Goal: Answer question/provide support: Share knowledge or assist other users

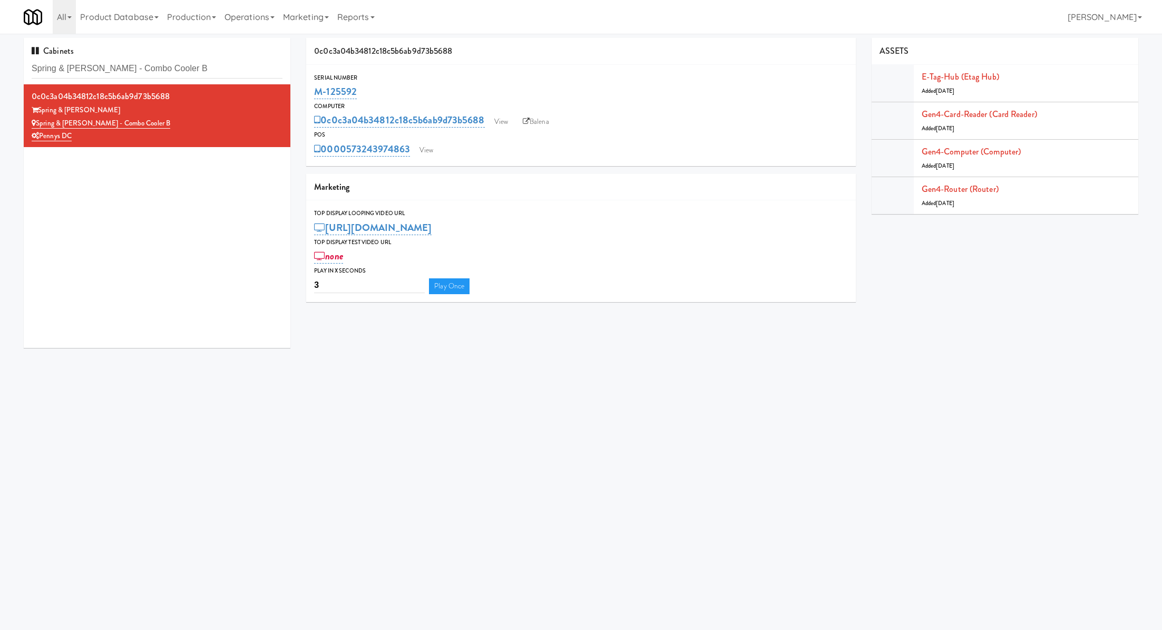
click at [204, 79] on div "Cabinets Spring & [PERSON_NAME] - Combo Cooler B" at bounding box center [157, 61] width 267 height 46
click at [201, 72] on input "Spring & [PERSON_NAME] - Combo Cooler B" at bounding box center [157, 69] width 251 height 20
click at [201, 72] on input "Spring & Thayer - Combo Cooler B" at bounding box center [157, 69] width 251 height 20
paste input "The Mo - Pantry"
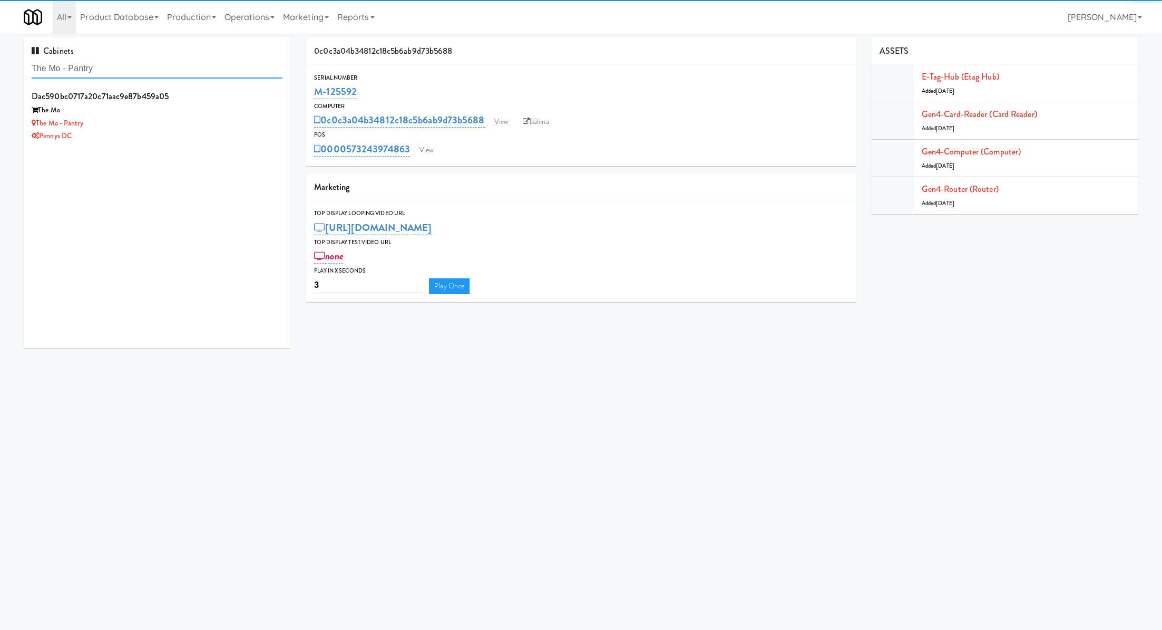
type input "The Mo - Pantry"
click at [241, 116] on div "The Mo" at bounding box center [157, 110] width 251 height 13
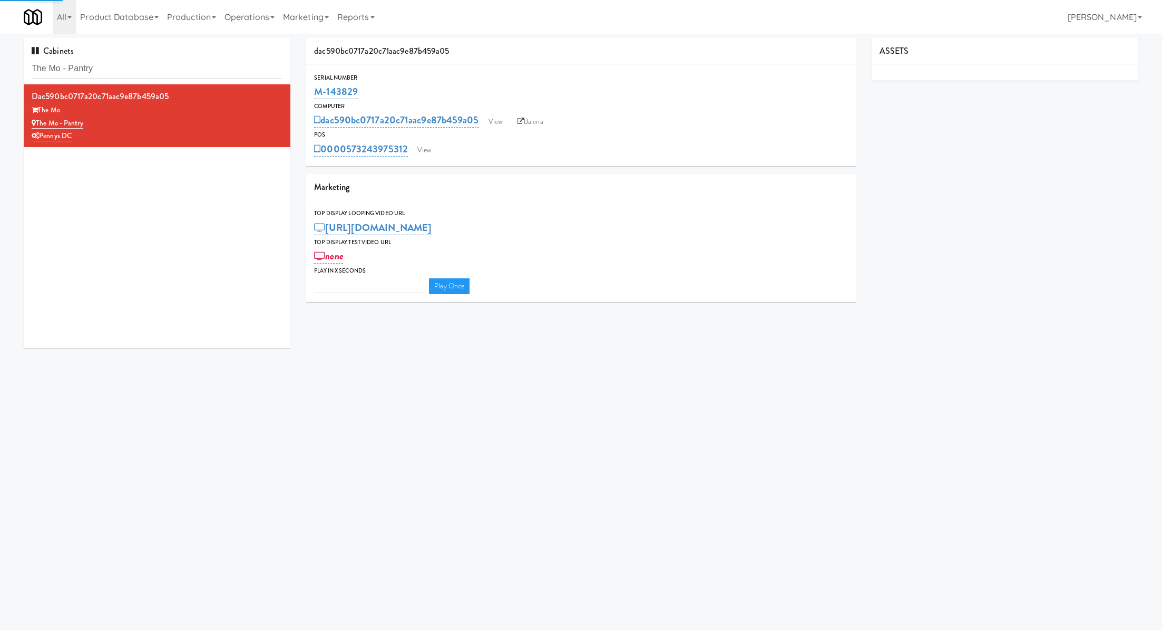
type input "3"
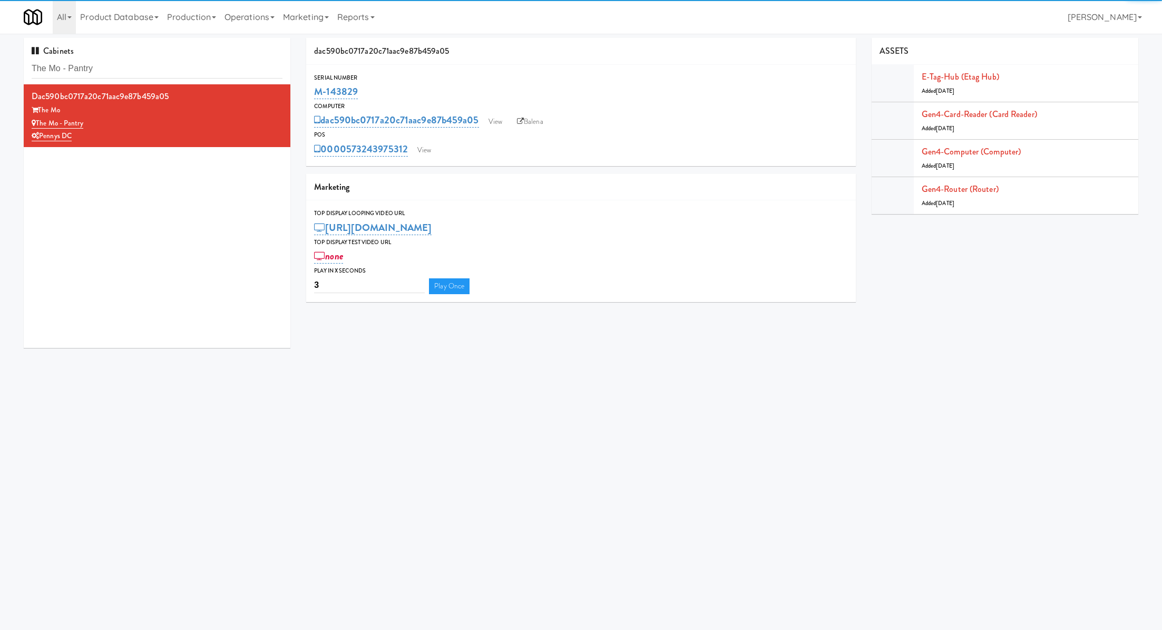
drag, startPoint x: 364, startPoint y: 96, endPoint x: 310, endPoint y: 95, distance: 53.8
click at [310, 95] on div "Serial Number M-143829" at bounding box center [580, 87] width 549 height 28
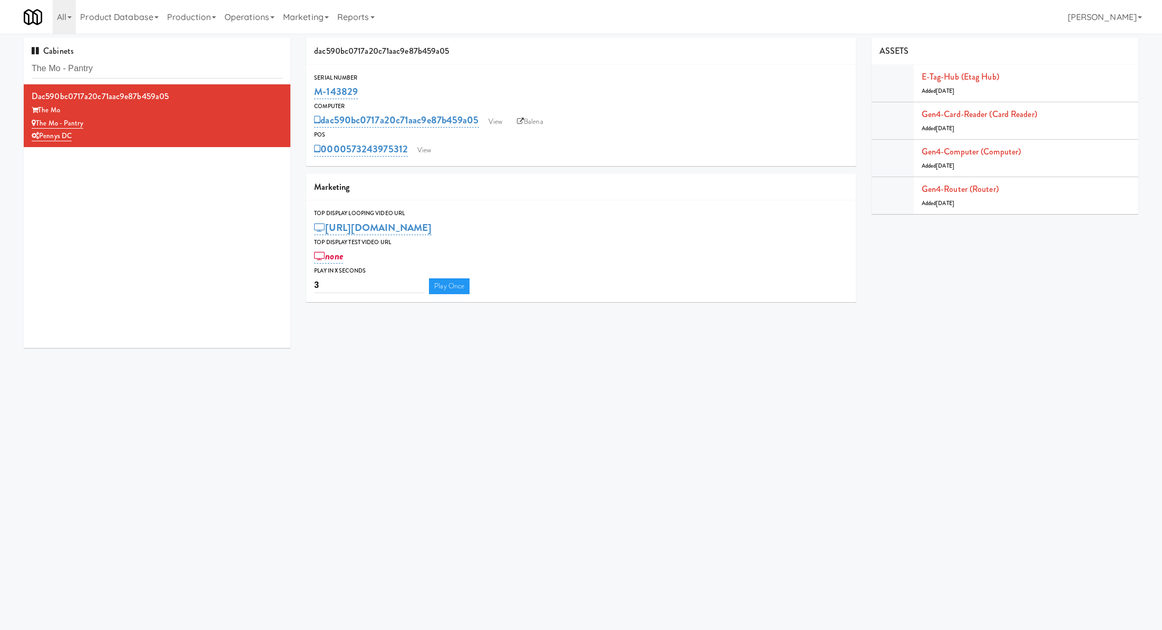
copy link "M-143829"
click at [421, 151] on link "View" at bounding box center [424, 150] width 24 height 16
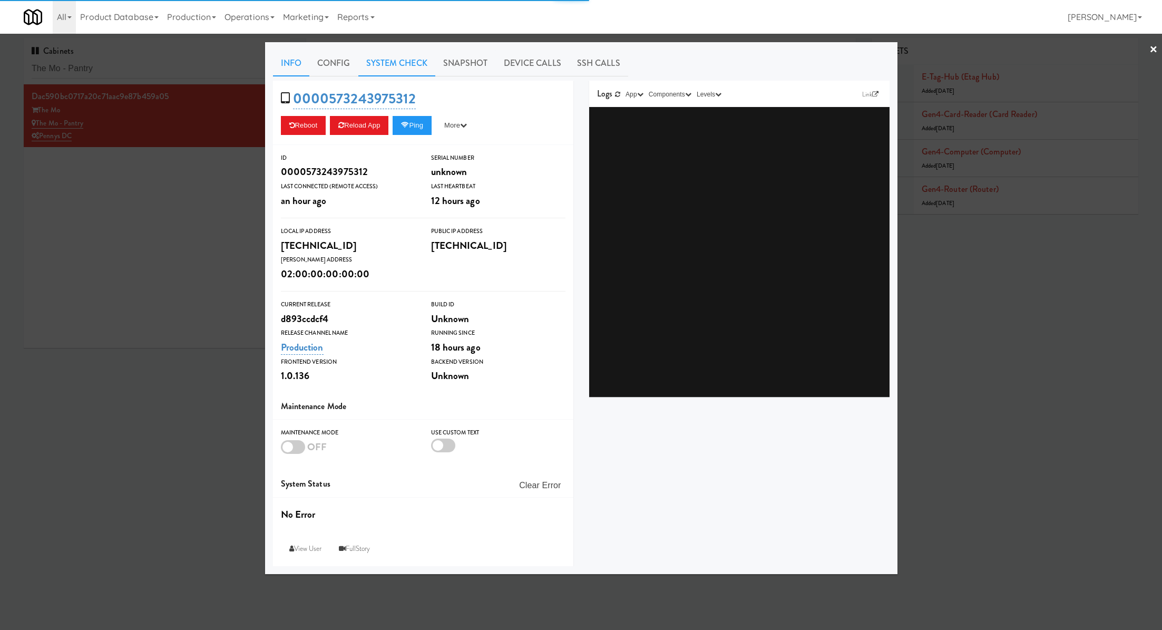
click at [388, 72] on link "System Check" at bounding box center [396, 63] width 77 height 26
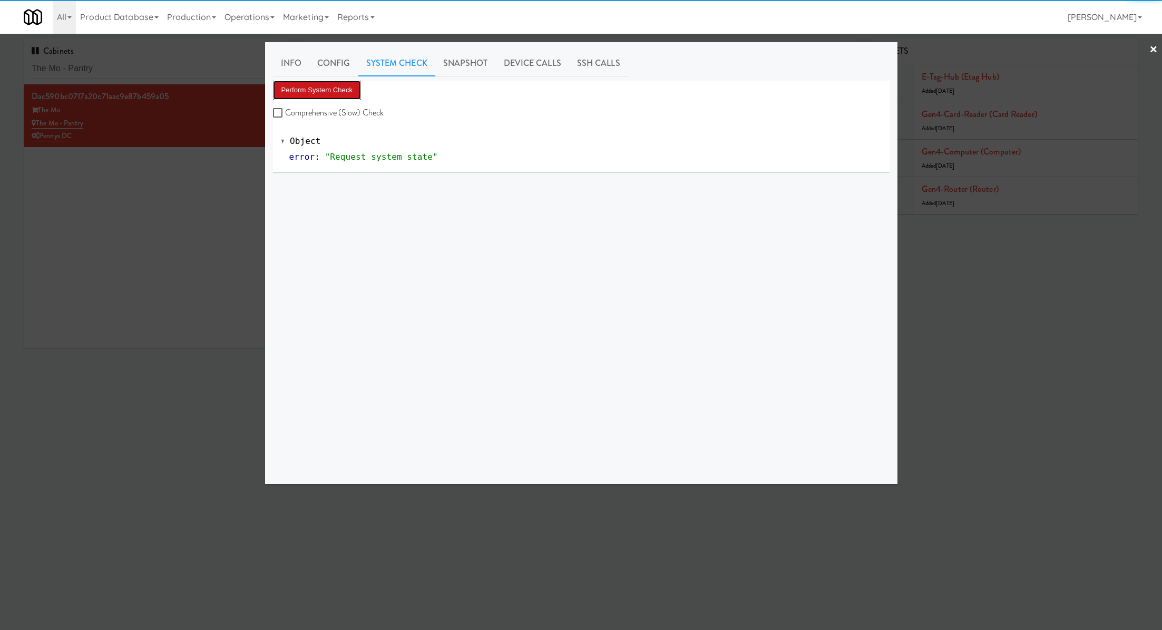
click at [337, 91] on button "Perform System Check" at bounding box center [317, 90] width 89 height 19
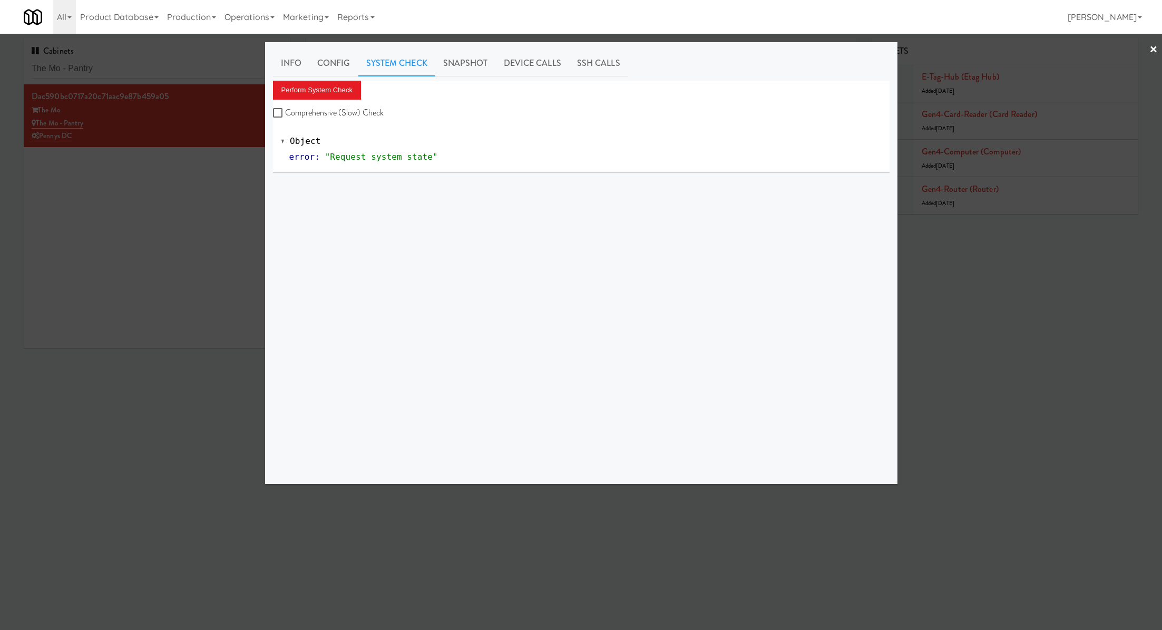
click at [165, 83] on div at bounding box center [581, 315] width 1162 height 630
click at [165, 83] on div "Cabinets The Mo - Pantry" at bounding box center [157, 61] width 267 height 46
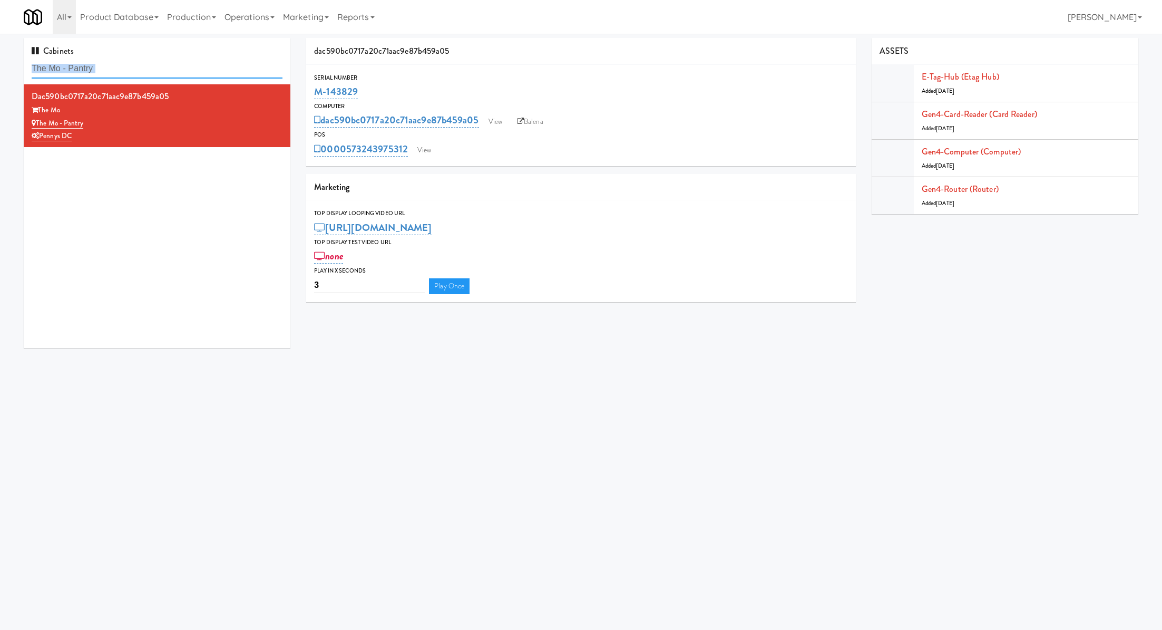
click at [166, 63] on input "The Mo - Pantry" at bounding box center [157, 69] width 251 height 20
paste input "Harbour Cay - Cooler - Left"
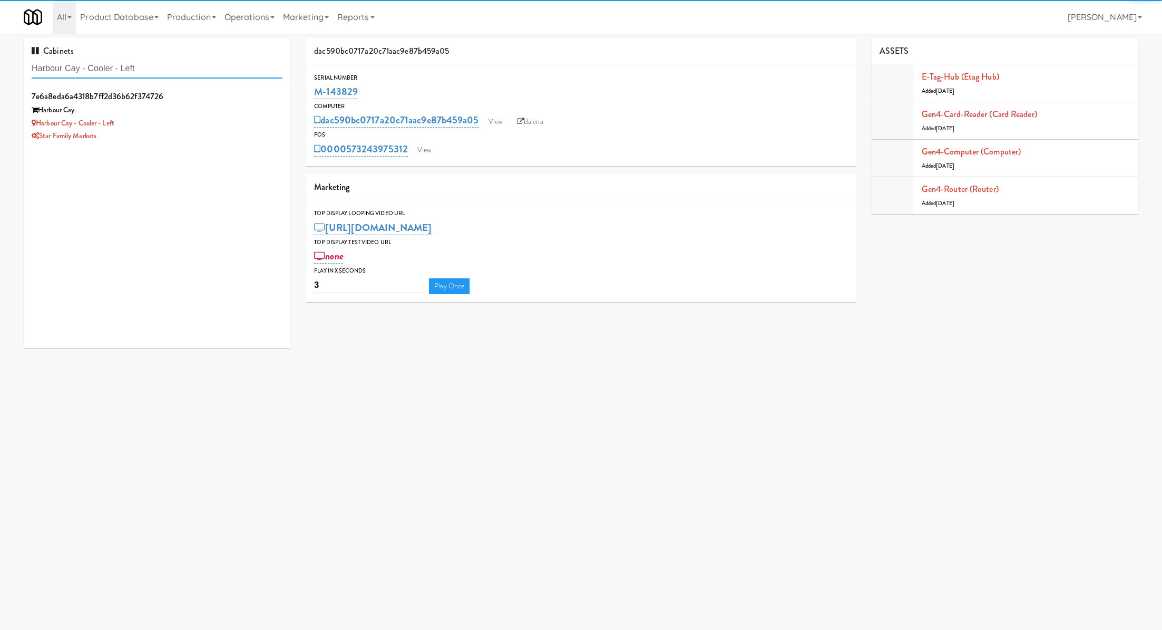
type input "Harbour Cay - Cooler - Left"
click at [187, 115] on div "Harbour Cay" at bounding box center [157, 110] width 251 height 13
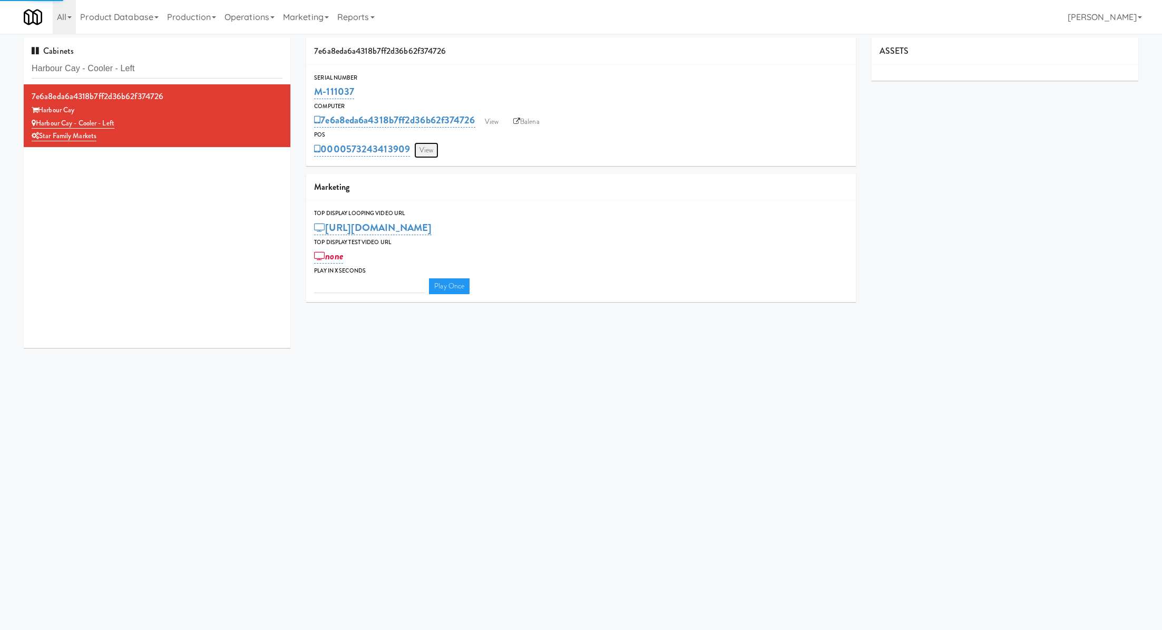
type input "3"
click at [429, 150] on link "View" at bounding box center [426, 150] width 24 height 16
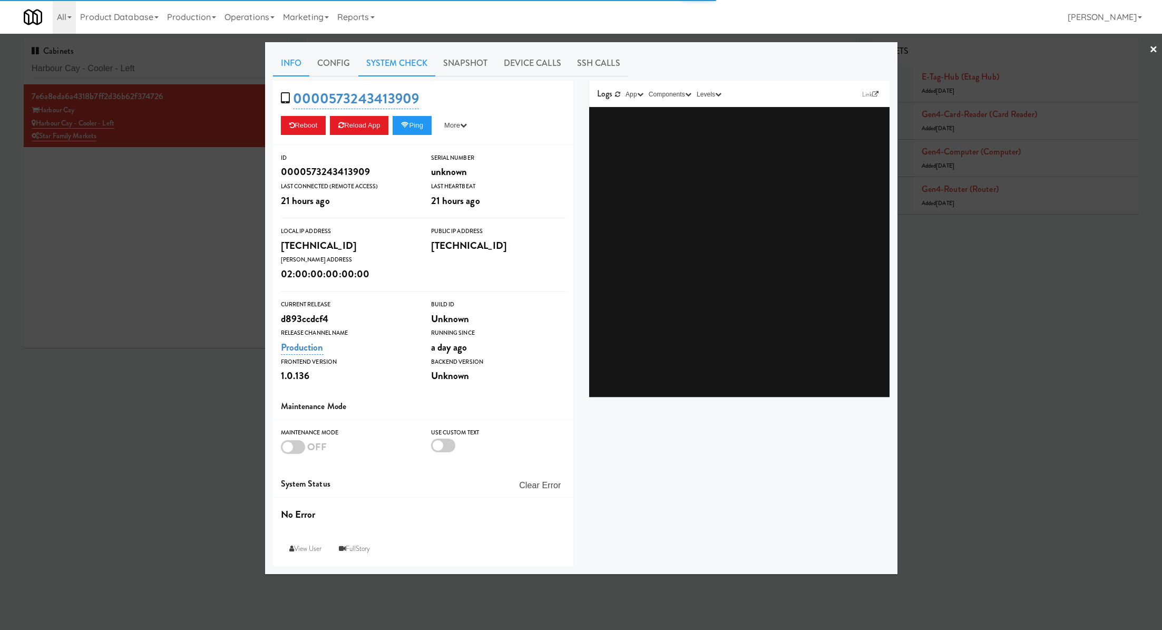
click at [405, 71] on link "System Check" at bounding box center [396, 63] width 77 height 26
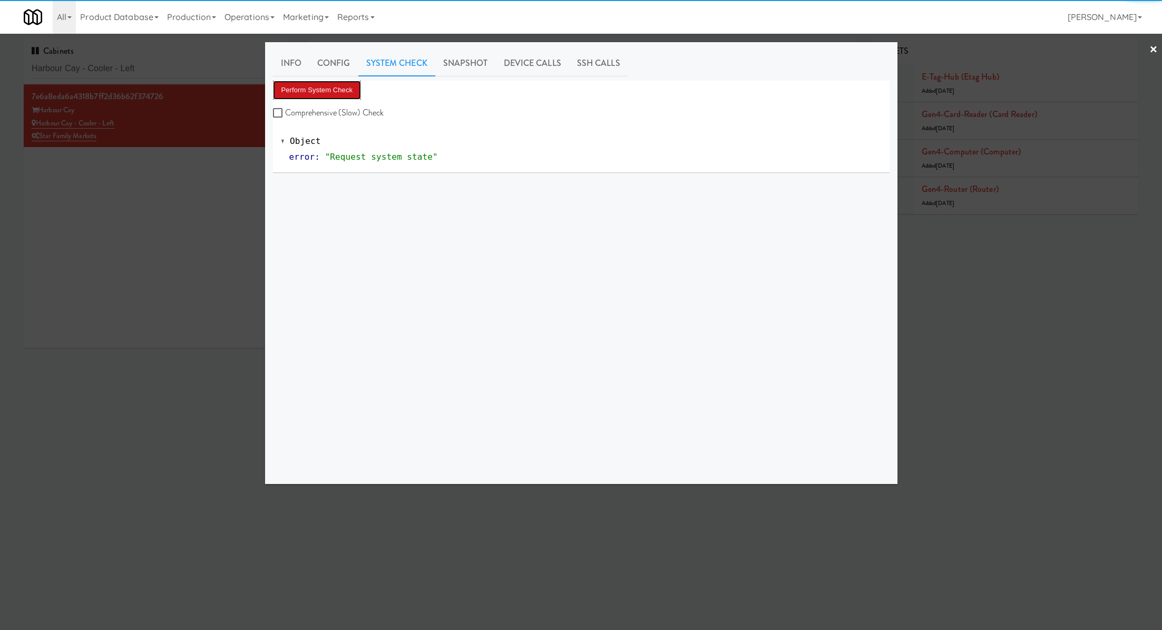
click at [337, 92] on button "Perform System Check" at bounding box center [317, 90] width 89 height 19
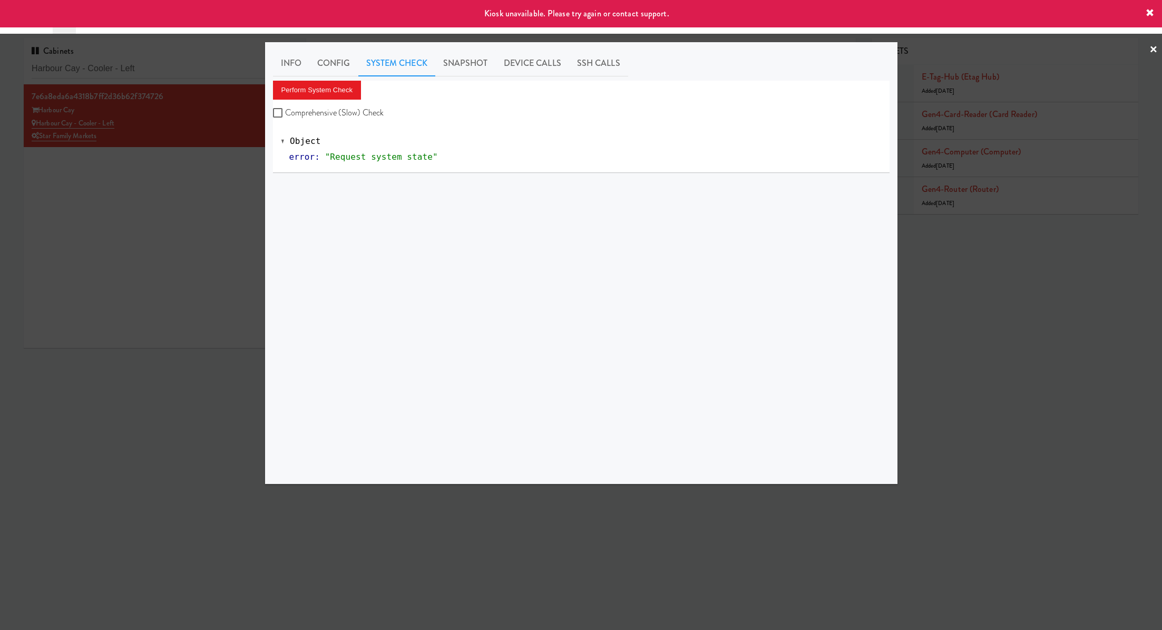
click at [187, 204] on div at bounding box center [581, 315] width 1162 height 630
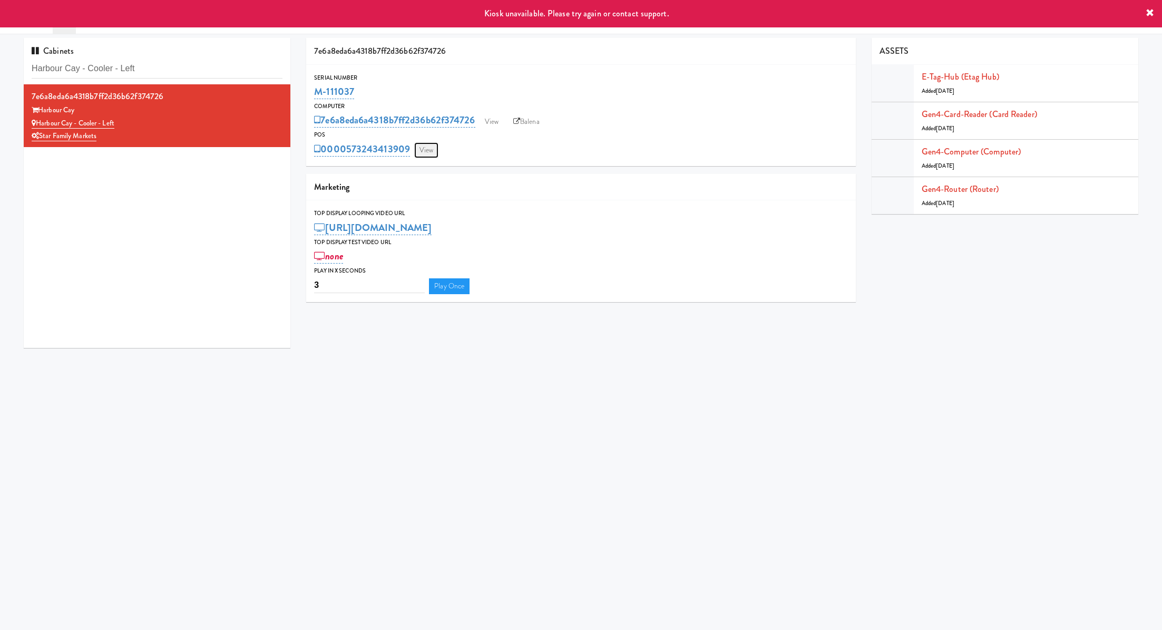
click at [421, 153] on link "View" at bounding box center [426, 150] width 24 height 16
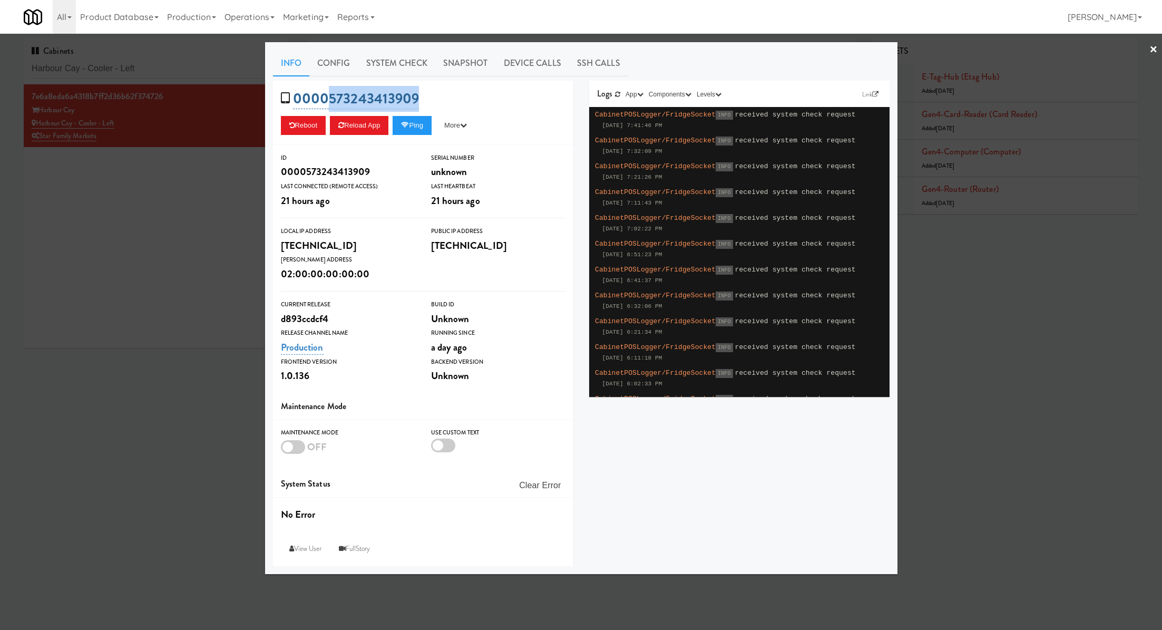
drag, startPoint x: 437, startPoint y: 97, endPoint x: 330, endPoint y: 94, distance: 107.0
click at [330, 94] on div "0000573243413909 Reboot Reload App Ping More Ping Server Restart Server Force R…" at bounding box center [423, 113] width 300 height 64
copy link "573243413909"
click at [221, 188] on div at bounding box center [581, 315] width 1162 height 630
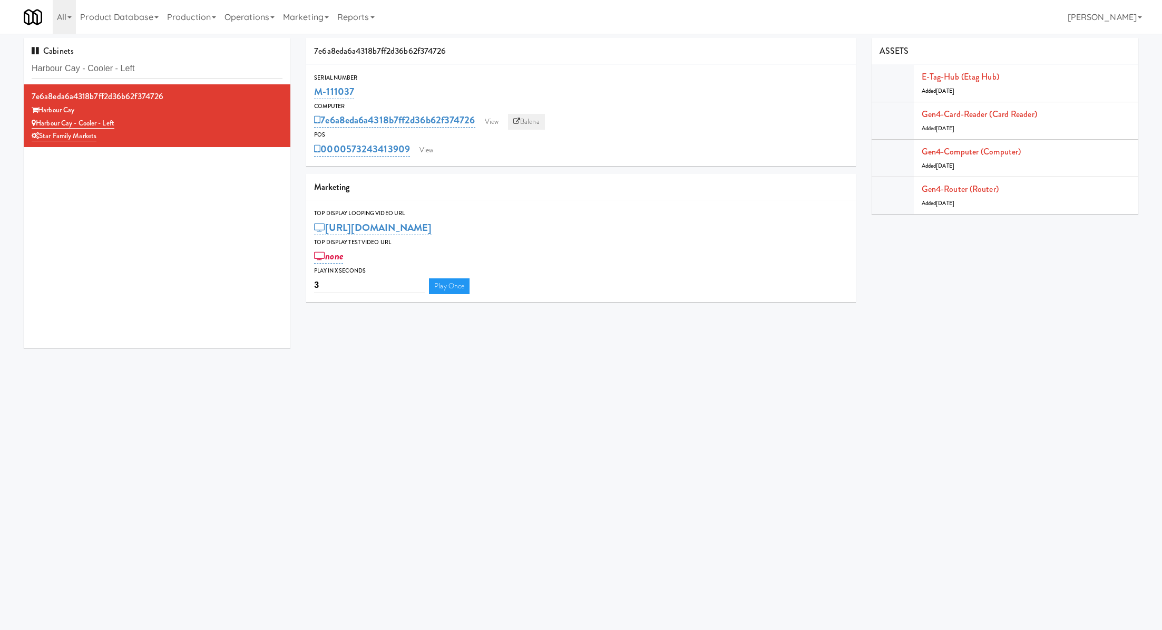
click at [537, 118] on link "Balena" at bounding box center [526, 122] width 37 height 16
click at [155, 66] on input "Harbour Cay - Cooler - Left" at bounding box center [157, 69] width 251 height 20
paste input "EQ Autoworks-Cooler 1"
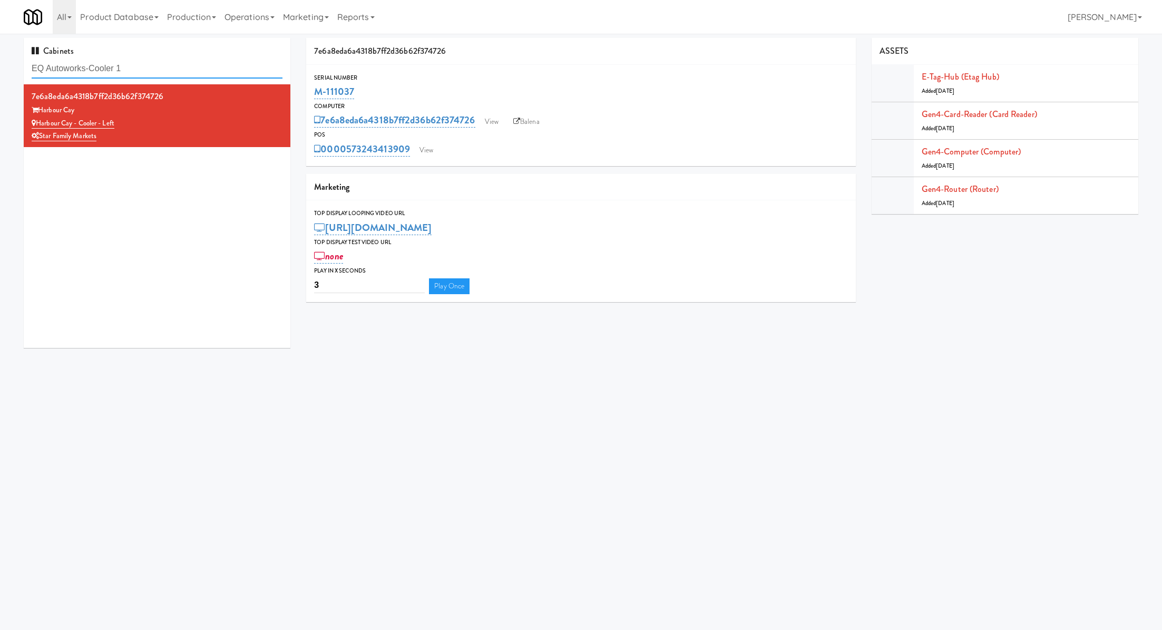
type input "EQ Autoworks-Cooler 1"
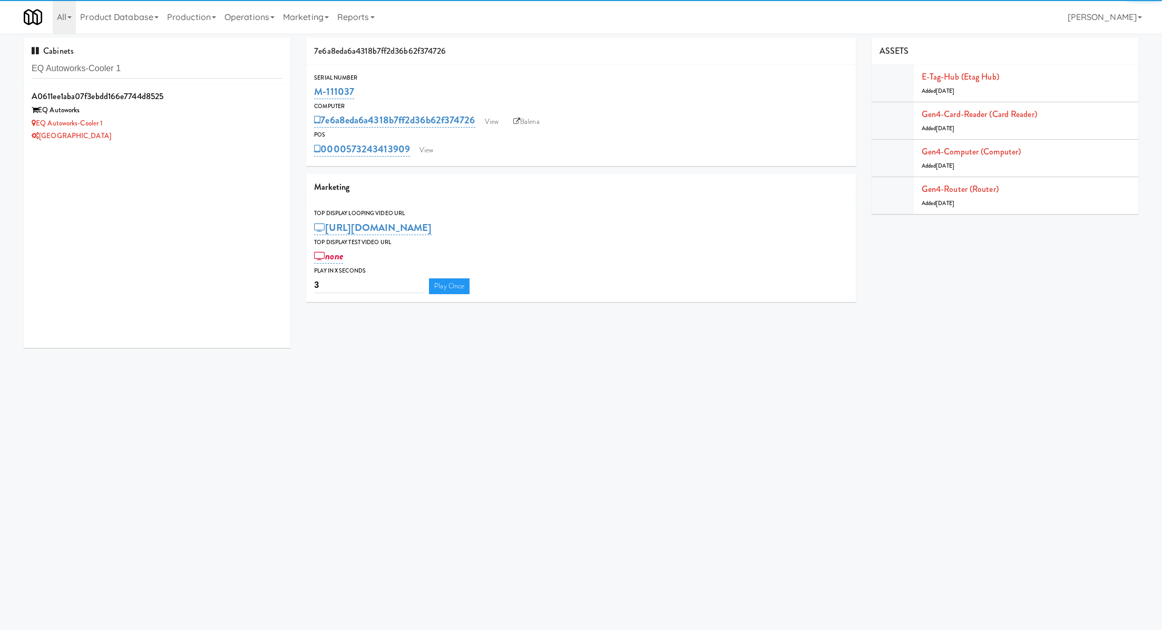
click at [239, 121] on div "EQ Autoworks-Cooler 1" at bounding box center [157, 123] width 251 height 13
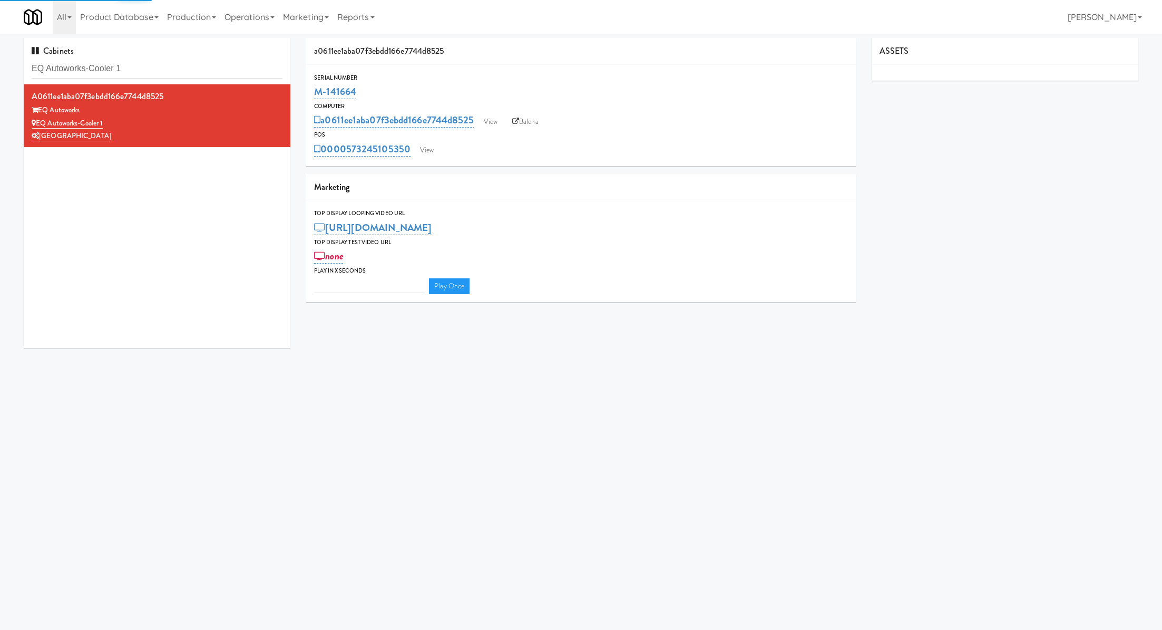
click at [423, 141] on div "0000573245105350 View" at bounding box center [580, 149] width 533 height 18
type input "3"
click at [426, 147] on link "View" at bounding box center [427, 150] width 24 height 16
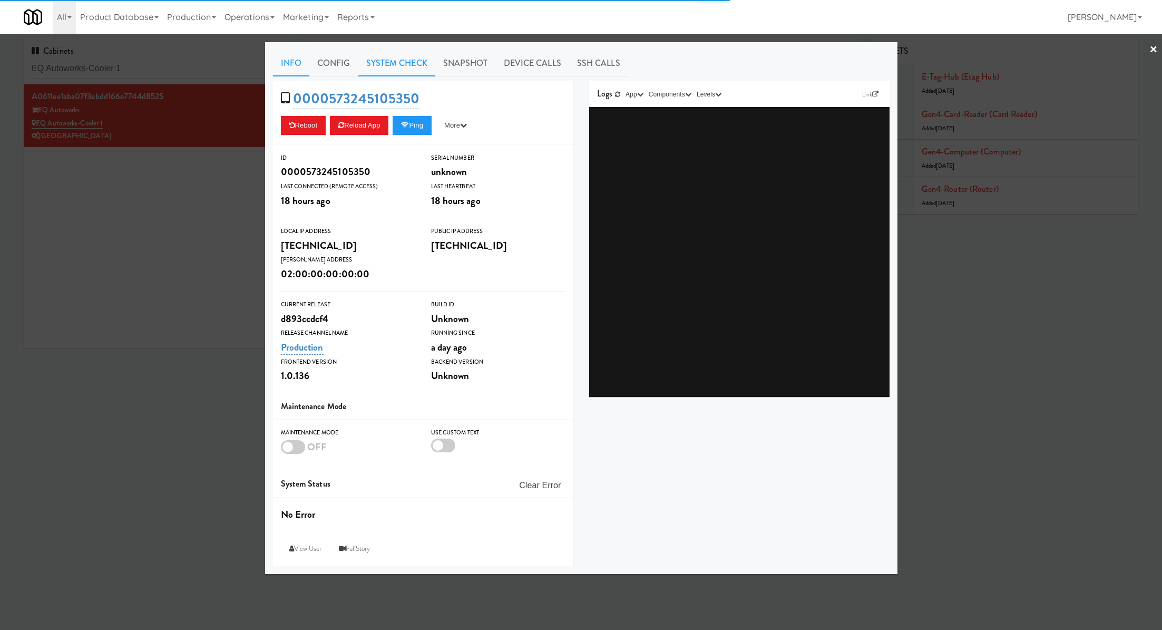
click at [378, 74] on link "System Check" at bounding box center [396, 63] width 77 height 26
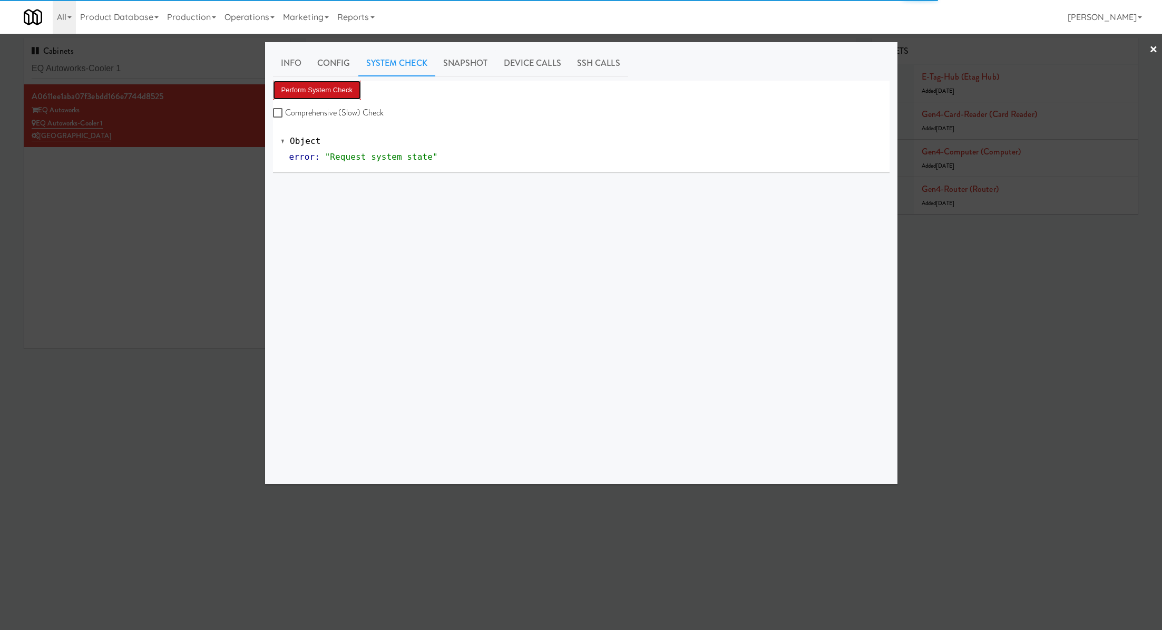
click at [334, 92] on button "Perform System Check" at bounding box center [317, 90] width 89 height 19
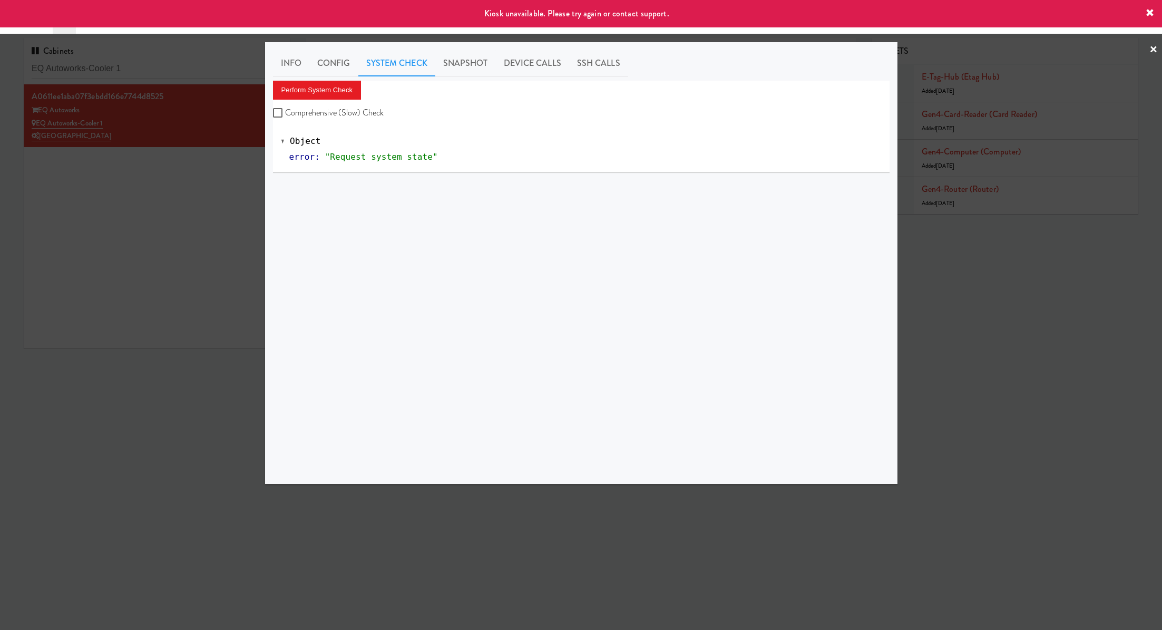
click at [244, 151] on div at bounding box center [581, 315] width 1162 height 630
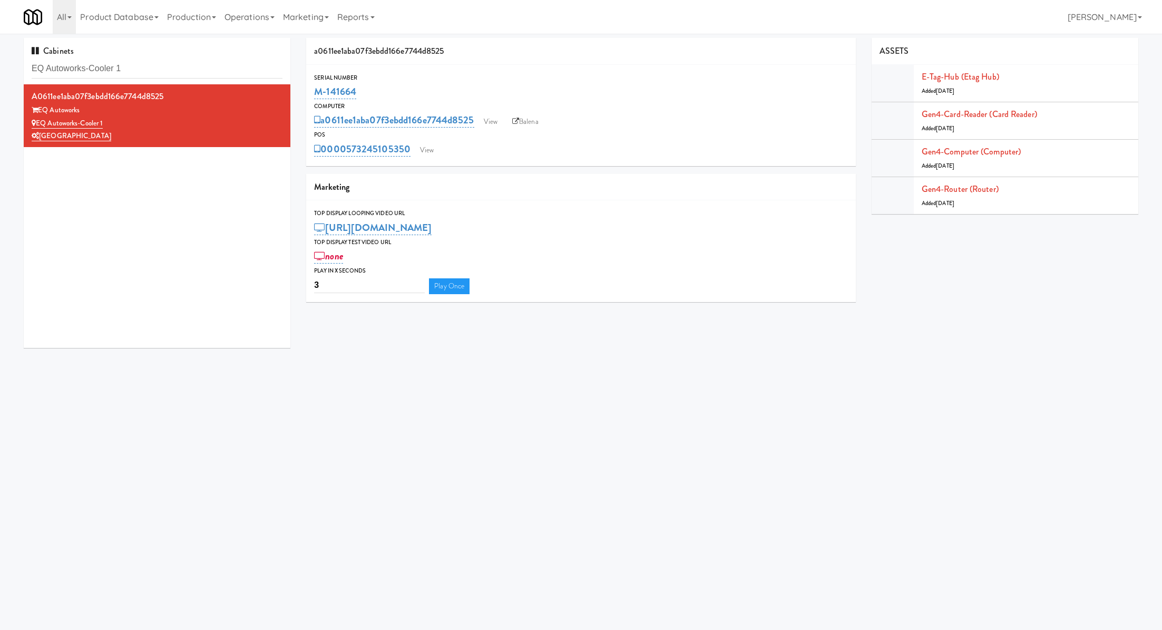
drag, startPoint x: 361, startPoint y: 88, endPoint x: 314, endPoint y: 88, distance: 47.4
click at [314, 88] on div "Serial Number M-141664" at bounding box center [580, 87] width 549 height 28
copy link "M-141664"
click at [527, 120] on link "Balena" at bounding box center [525, 122] width 37 height 16
copy link "M-141664"
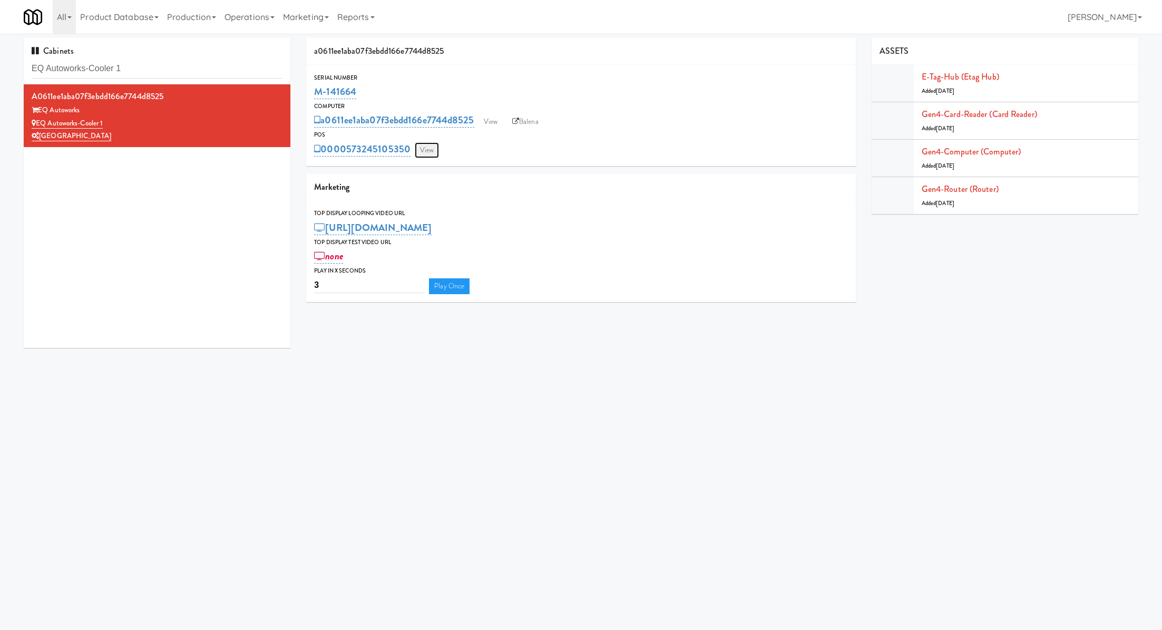
click at [429, 149] on link "View" at bounding box center [427, 150] width 24 height 16
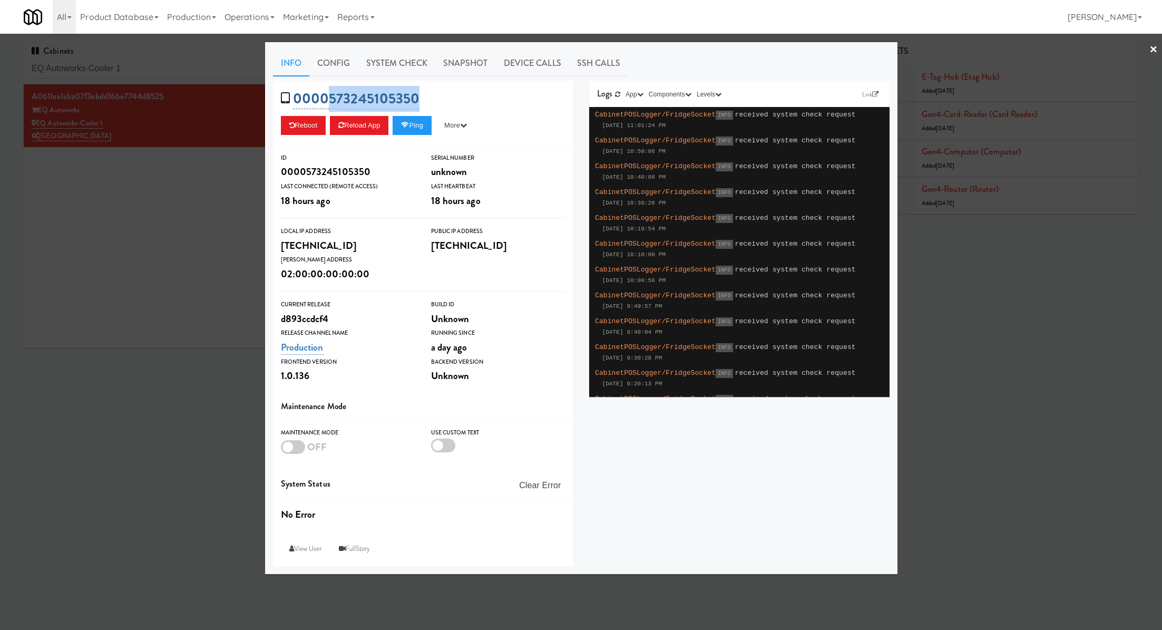
drag, startPoint x: 449, startPoint y: 93, endPoint x: 327, endPoint y: 93, distance: 121.2
click at [327, 93] on div "0000573245105350 Reboot Reload App Ping More Ping Server Restart Server Force R…" at bounding box center [423, 113] width 300 height 64
copy link "573245105350"
click at [445, 70] on link "Snapshot" at bounding box center [465, 63] width 61 height 26
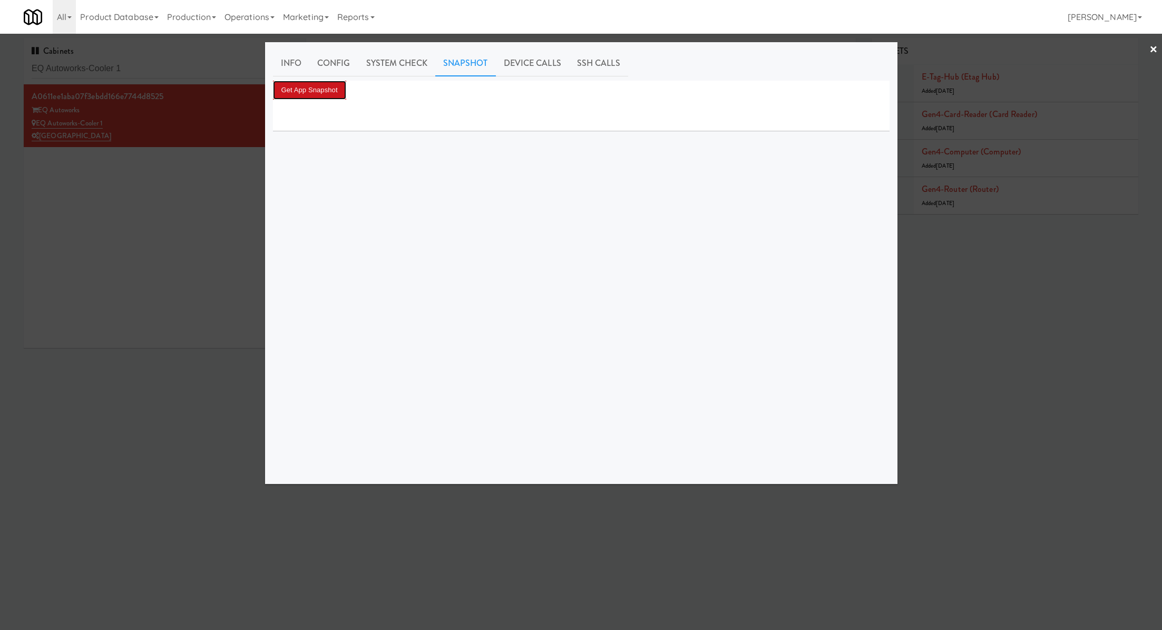
click at [328, 87] on button "Get App Snapshot" at bounding box center [309, 90] width 73 height 19
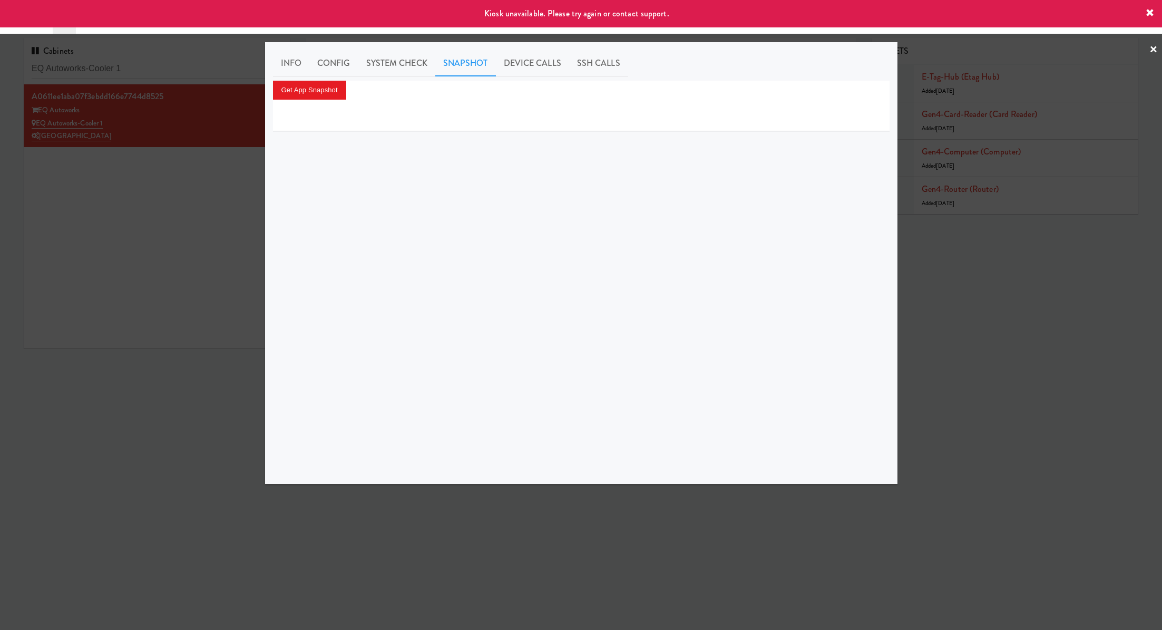
click at [226, 140] on div at bounding box center [581, 315] width 1162 height 630
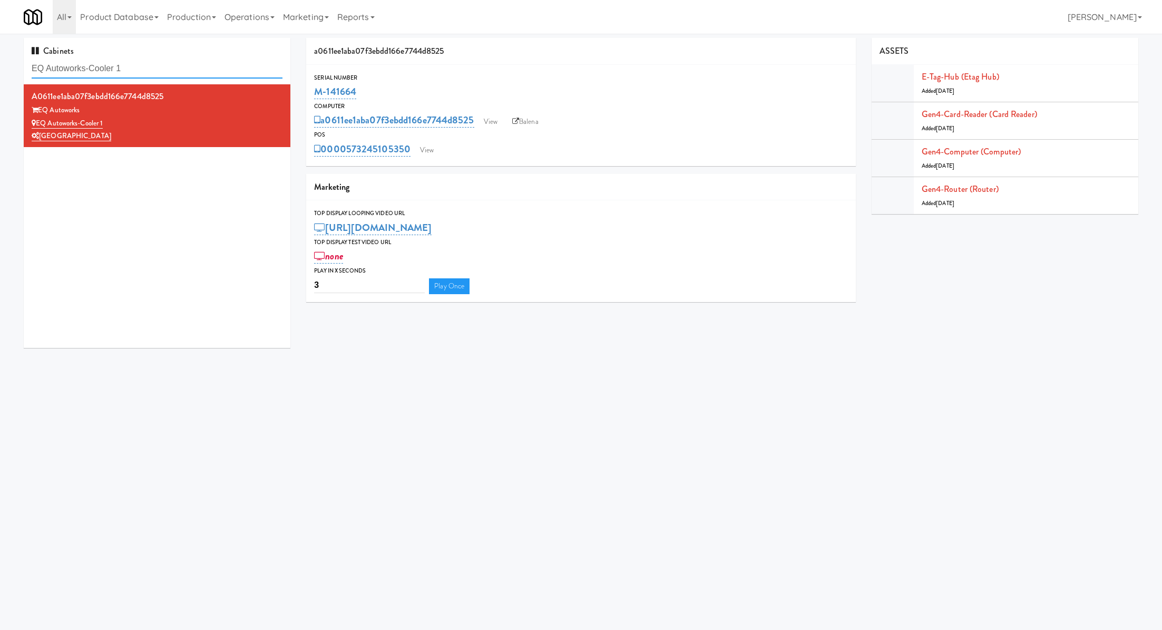
click at [231, 73] on input "EQ Autoworks-Cooler 1" at bounding box center [157, 69] width 251 height 20
click at [266, 65] on input "EQ Autoworks-Cooler 1" at bounding box center [157, 69] width 251 height 20
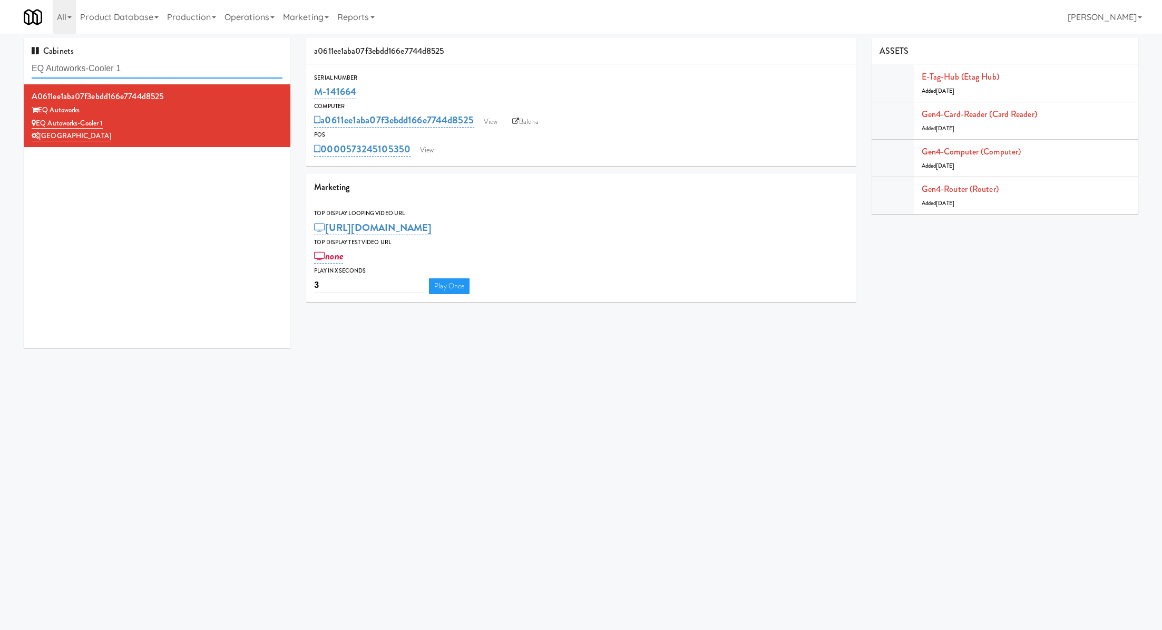
click at [266, 65] on input "EQ Autoworks-Cooler 1" at bounding box center [157, 69] width 251 height 20
paste input "The Mo - Pantry"
type input "The Mo - Pantry"
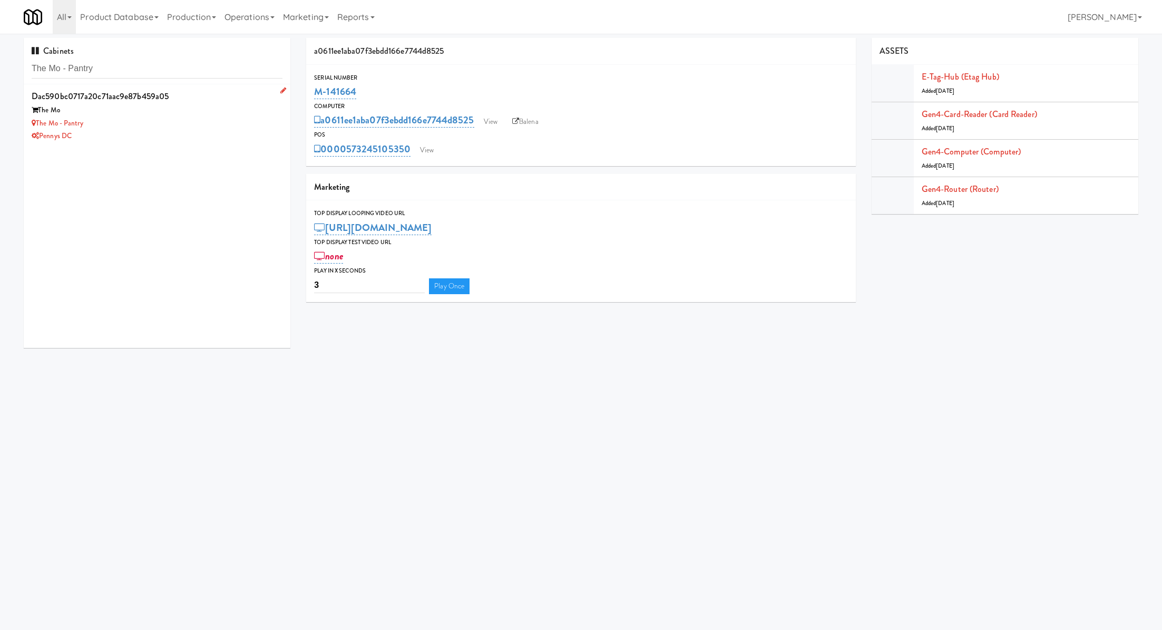
click at [241, 109] on div "The Mo" at bounding box center [157, 110] width 251 height 13
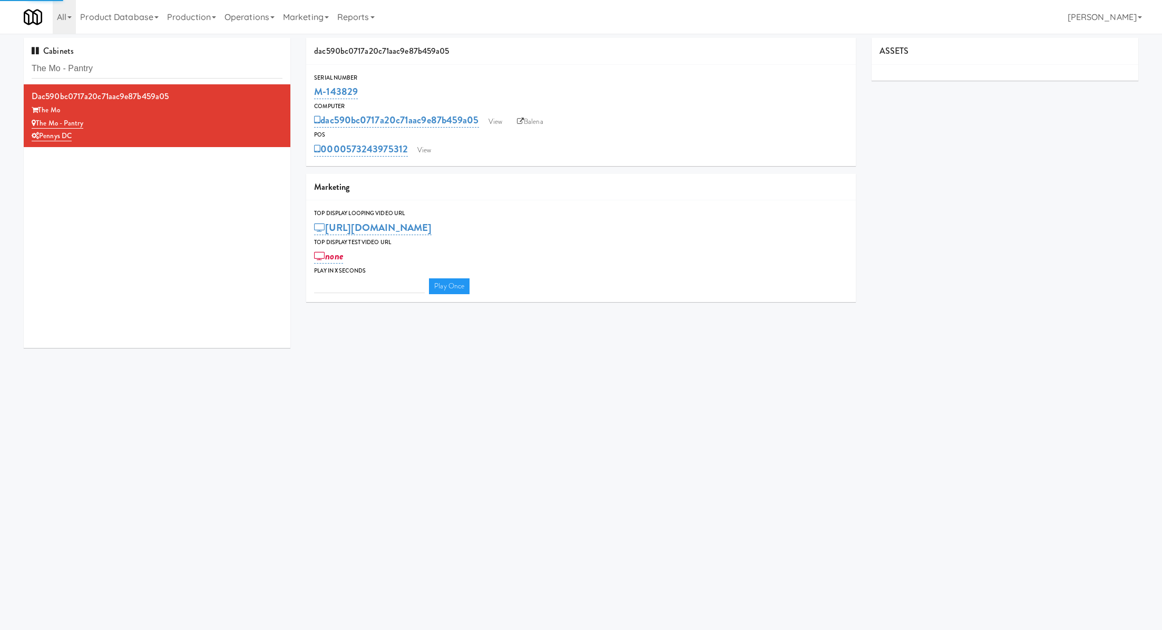
type input "3"
click at [423, 148] on link "View" at bounding box center [424, 150] width 24 height 16
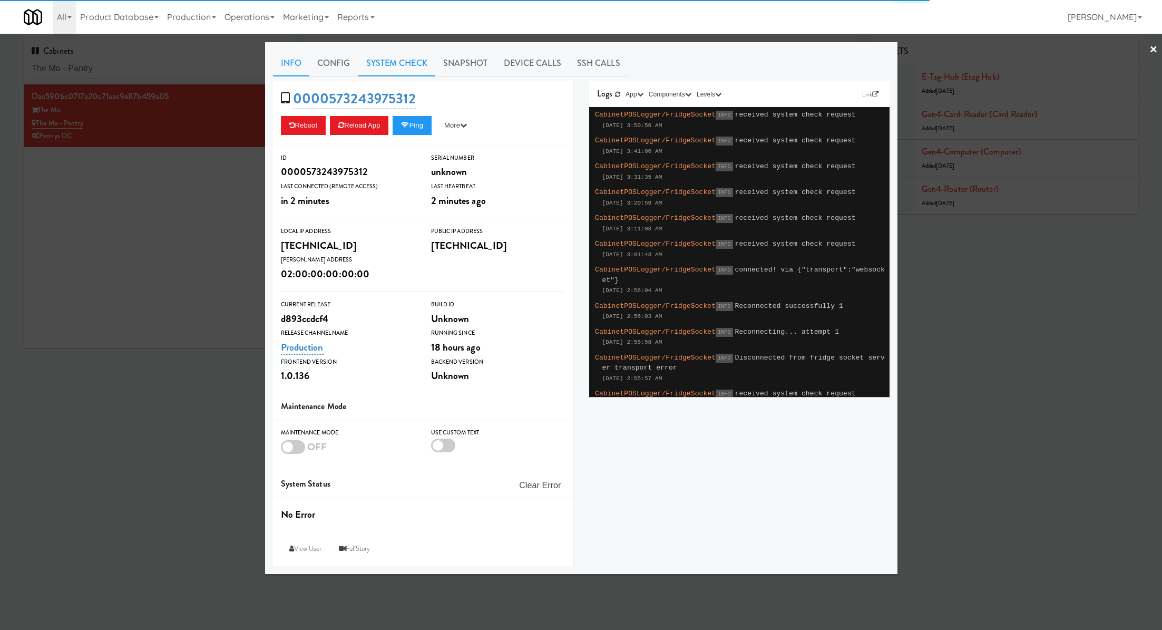
click at [391, 68] on link "System Check" at bounding box center [396, 63] width 77 height 26
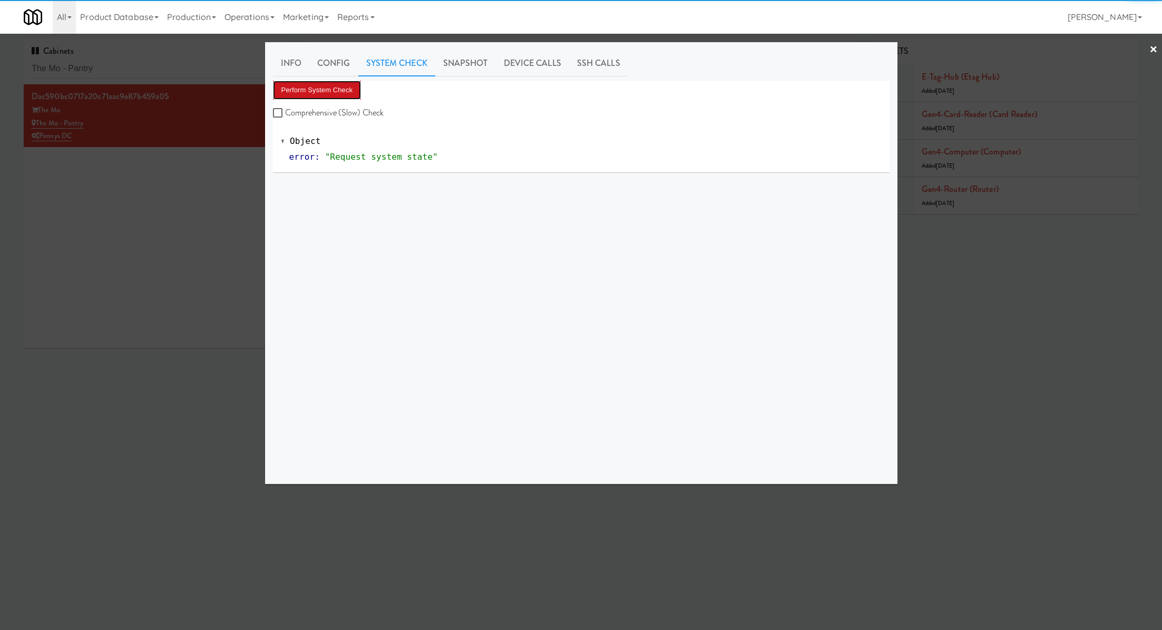
click at [353, 88] on button "Perform System Check" at bounding box center [317, 90] width 89 height 19
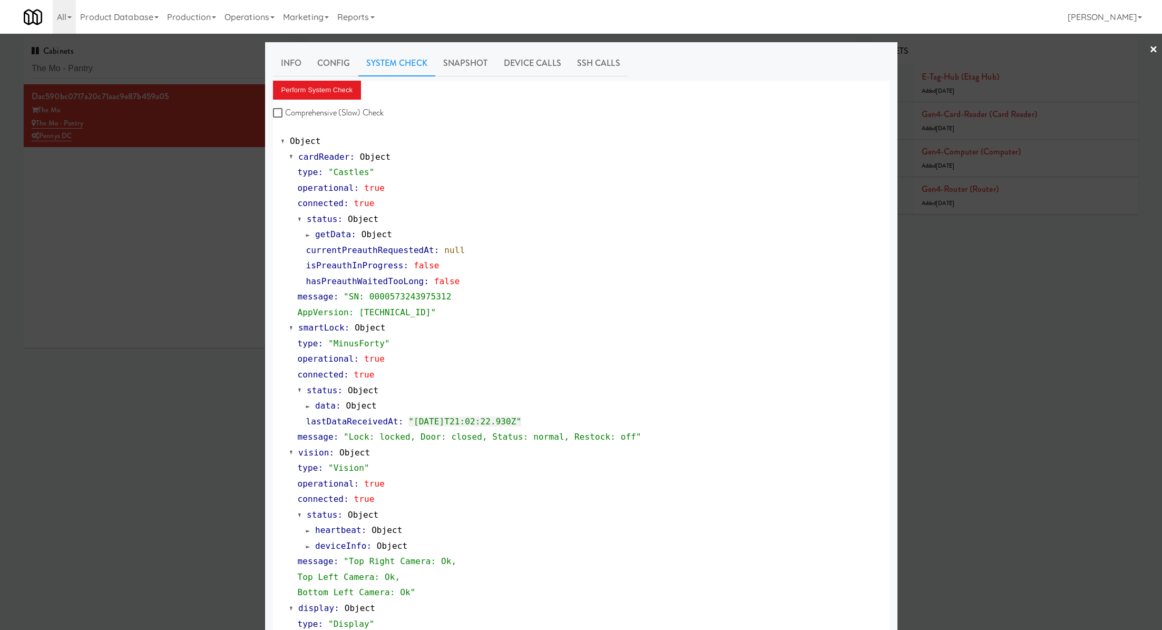
click at [219, 70] on div at bounding box center [581, 315] width 1162 height 630
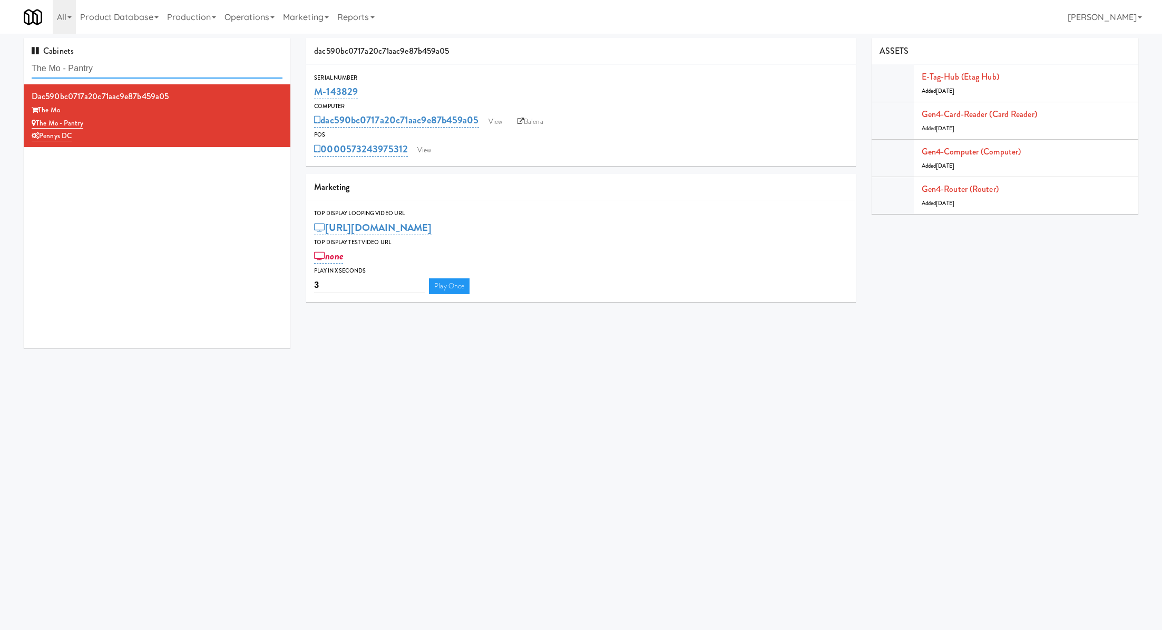
click at [219, 70] on input "The Mo - Pantry" at bounding box center [157, 69] width 251 height 20
paste input "Elliston 23 - Ambien"
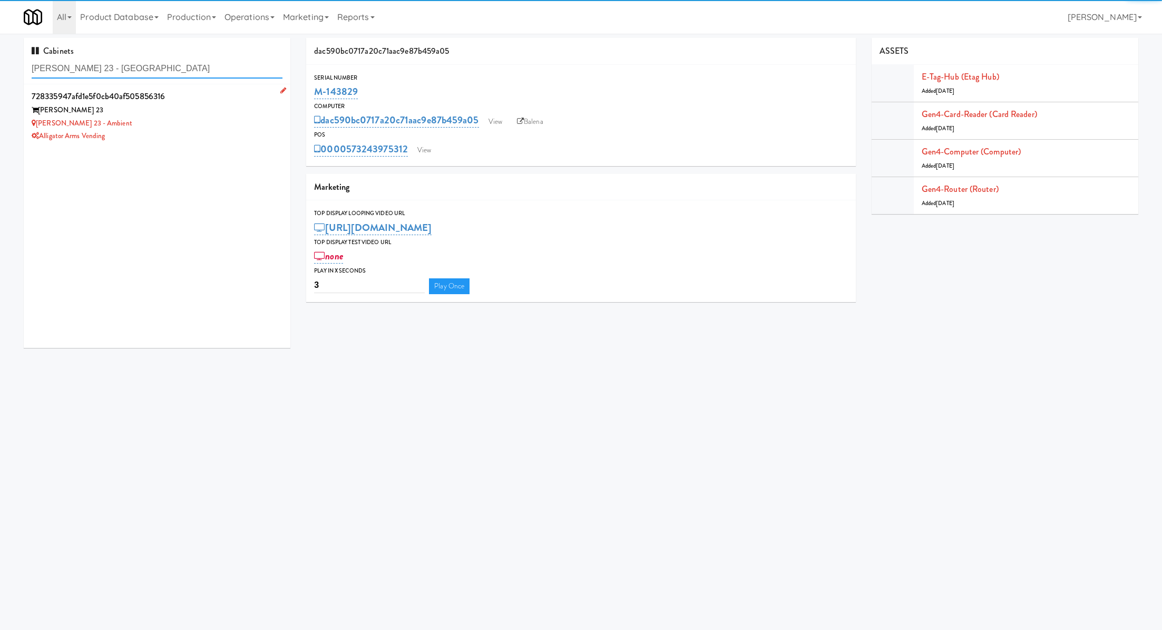
type input "Elliston 23 - Ambien"
click at [219, 100] on div "728335947afd1e5f0cb40af505856316" at bounding box center [157, 97] width 251 height 16
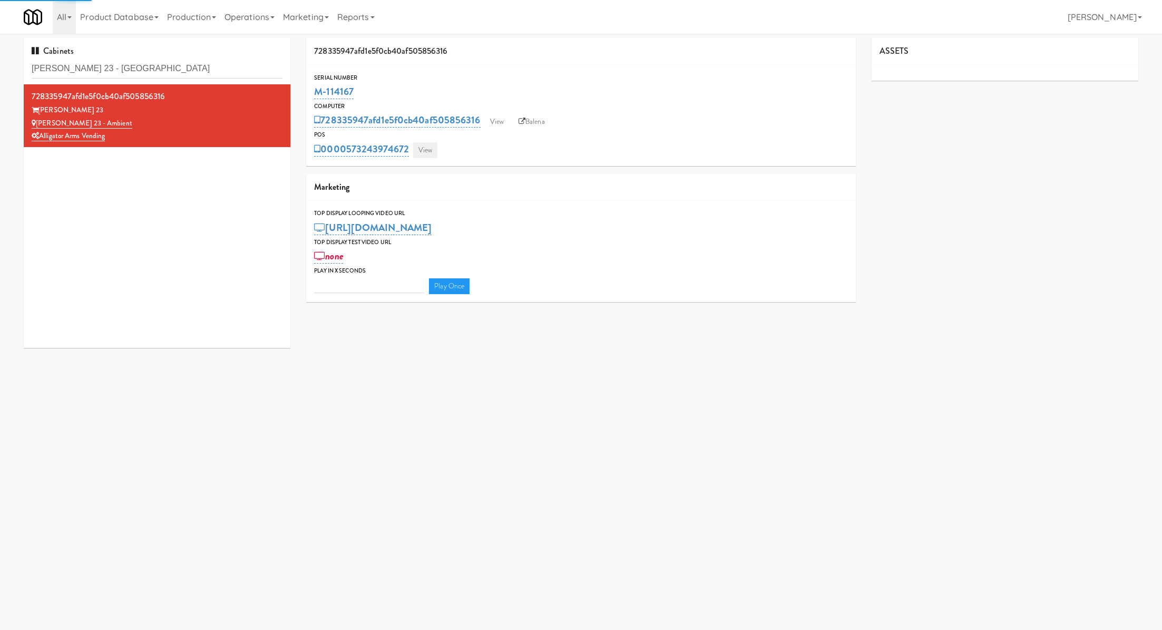
type input "3"
click at [430, 153] on link "View" at bounding box center [425, 150] width 24 height 16
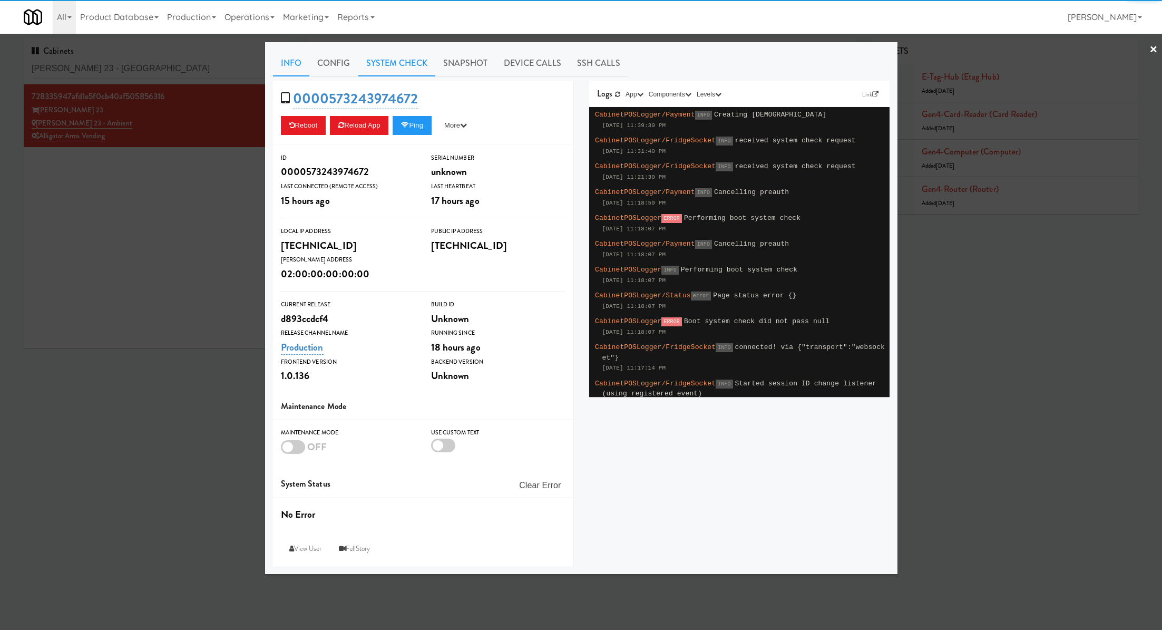
click at [387, 67] on link "System Check" at bounding box center [396, 63] width 77 height 26
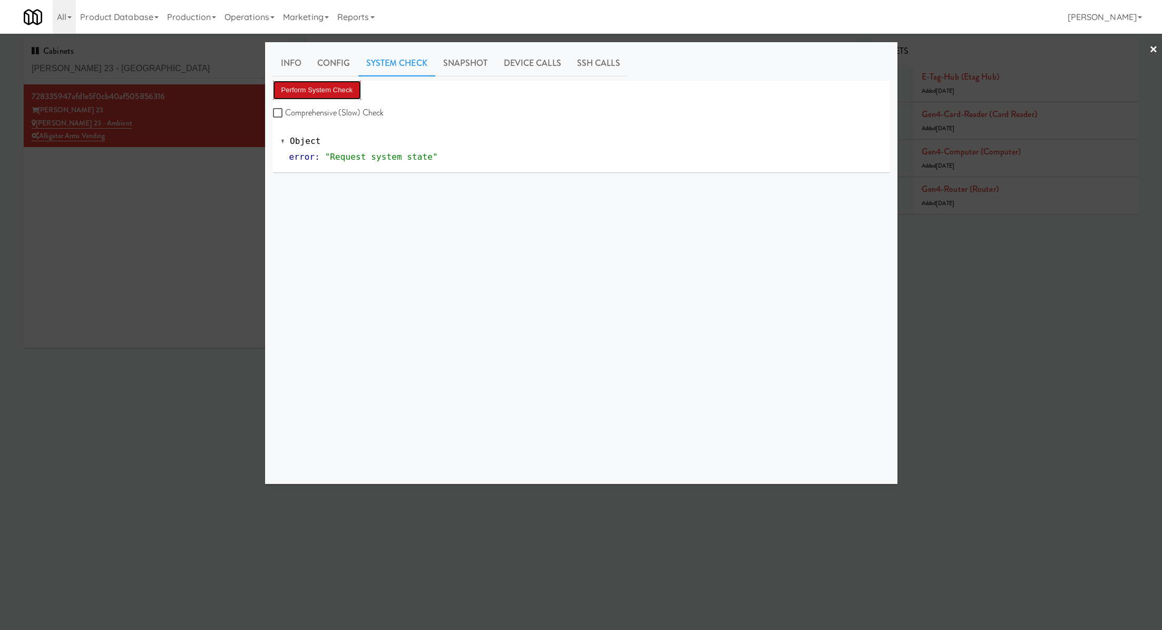
click at [347, 90] on button "Perform System Check" at bounding box center [317, 90] width 89 height 19
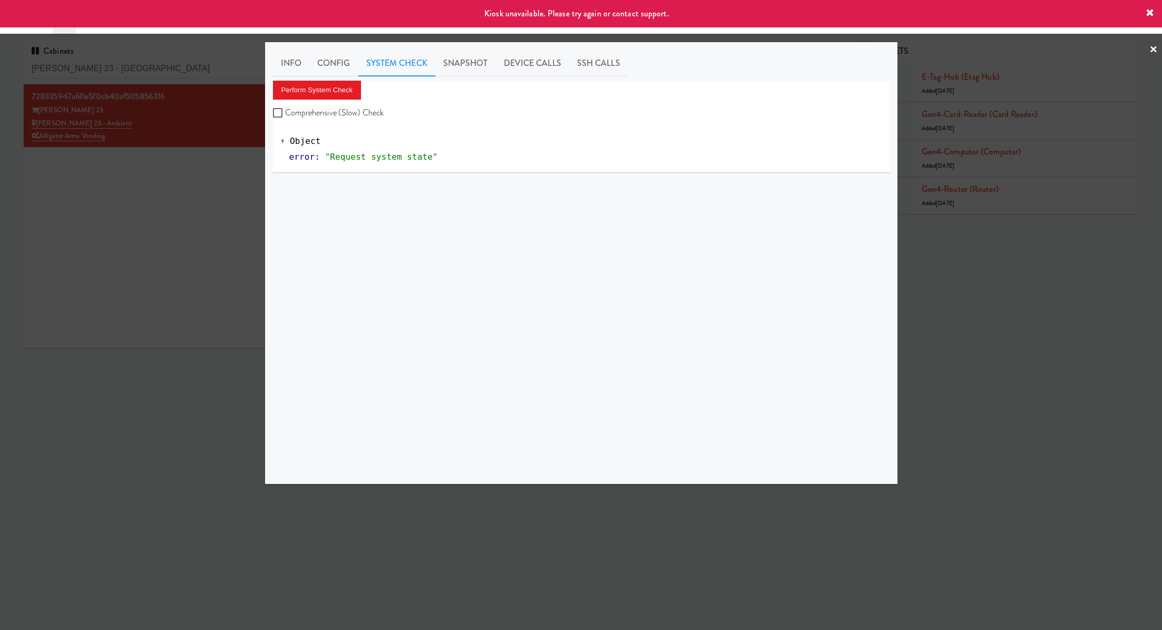
click at [250, 186] on div at bounding box center [581, 315] width 1162 height 630
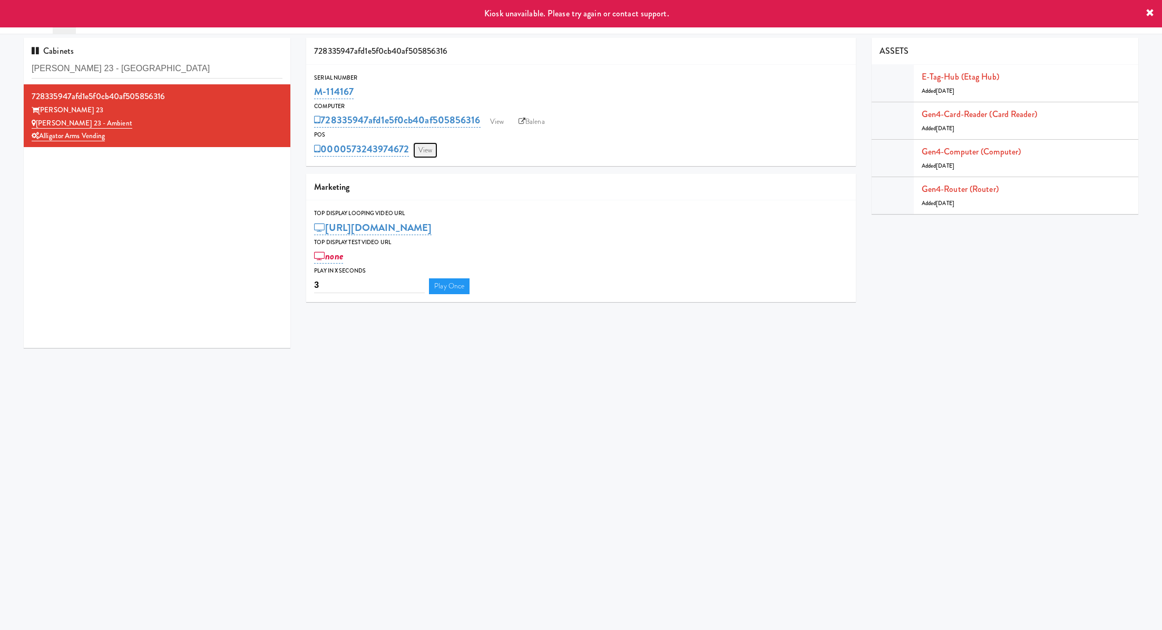
click at [432, 154] on link "View" at bounding box center [425, 150] width 24 height 16
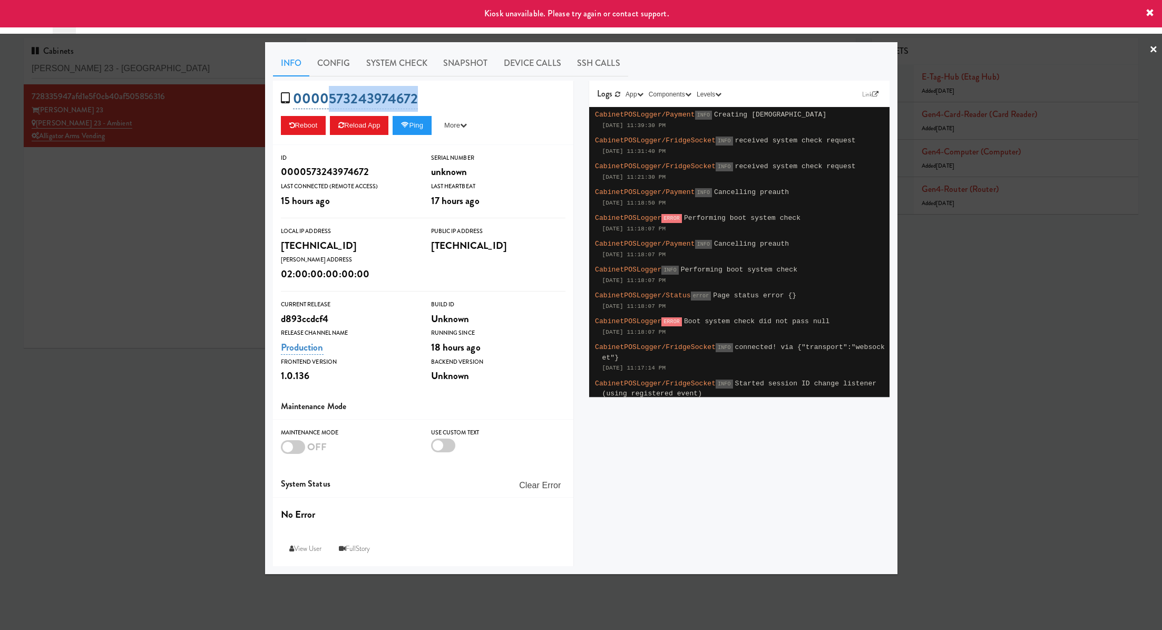
drag, startPoint x: 429, startPoint y: 111, endPoint x: 330, endPoint y: 106, distance: 99.2
click at [330, 106] on div "0000573243974672 Reboot Reload App Ping More Ping Server Restart Server Force R…" at bounding box center [423, 113] width 300 height 64
copy link "573243974672"
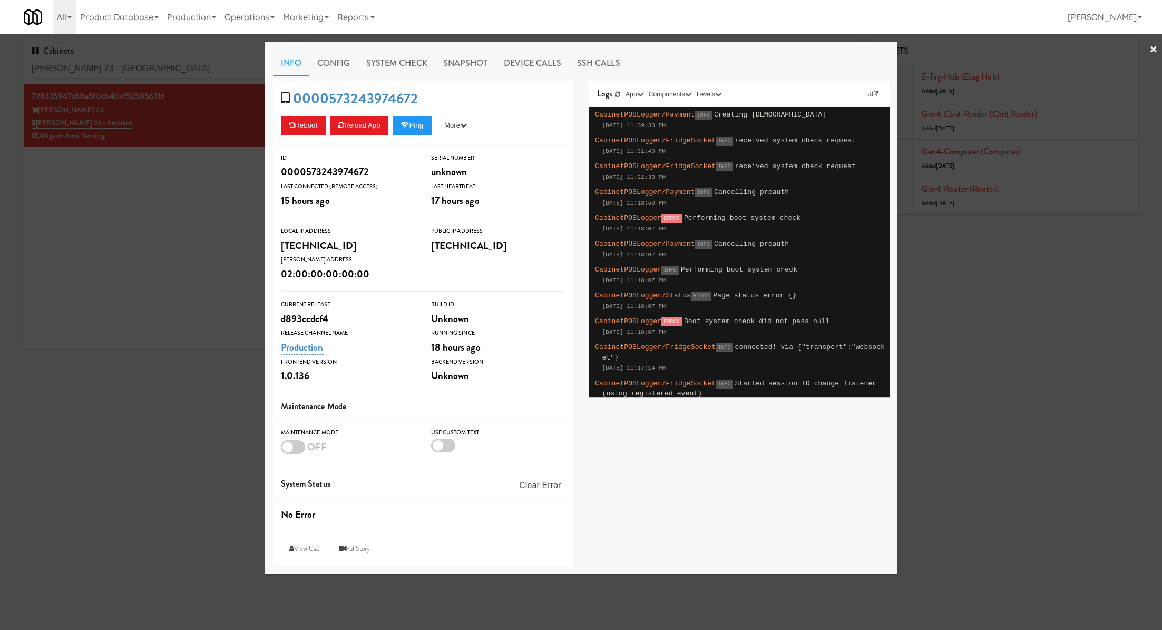
click at [217, 171] on div at bounding box center [581, 315] width 1162 height 630
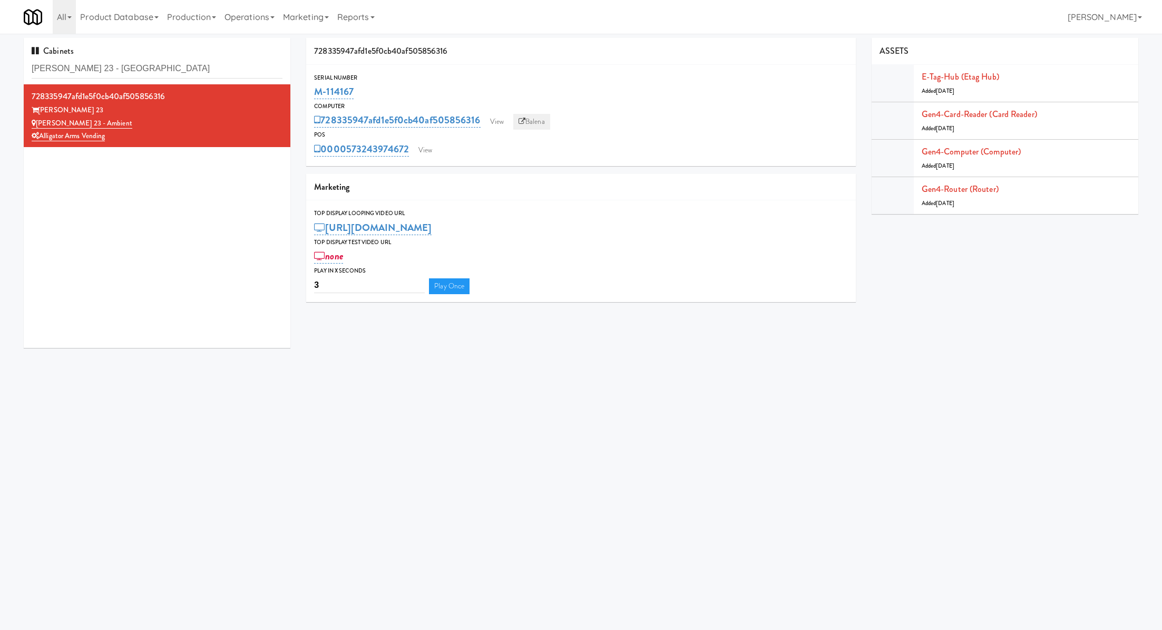
click at [531, 114] on link "Balena" at bounding box center [531, 122] width 37 height 16
click at [131, 71] on input "Elliston 23 - Ambien" at bounding box center [157, 69] width 251 height 20
paste input "1114 W [PERSON_NAME] - Left - Fridge"
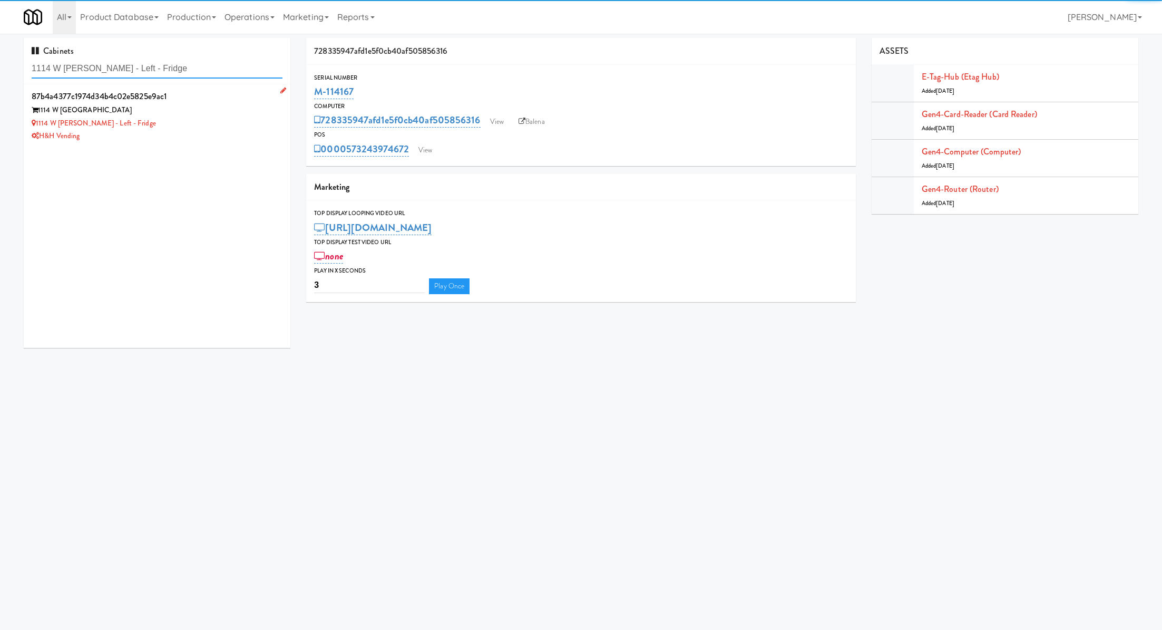
type input "1114 W [PERSON_NAME] - Left - Fridge"
click at [237, 120] on div "1114 W [PERSON_NAME] - Left - Fridge" at bounding box center [157, 123] width 251 height 13
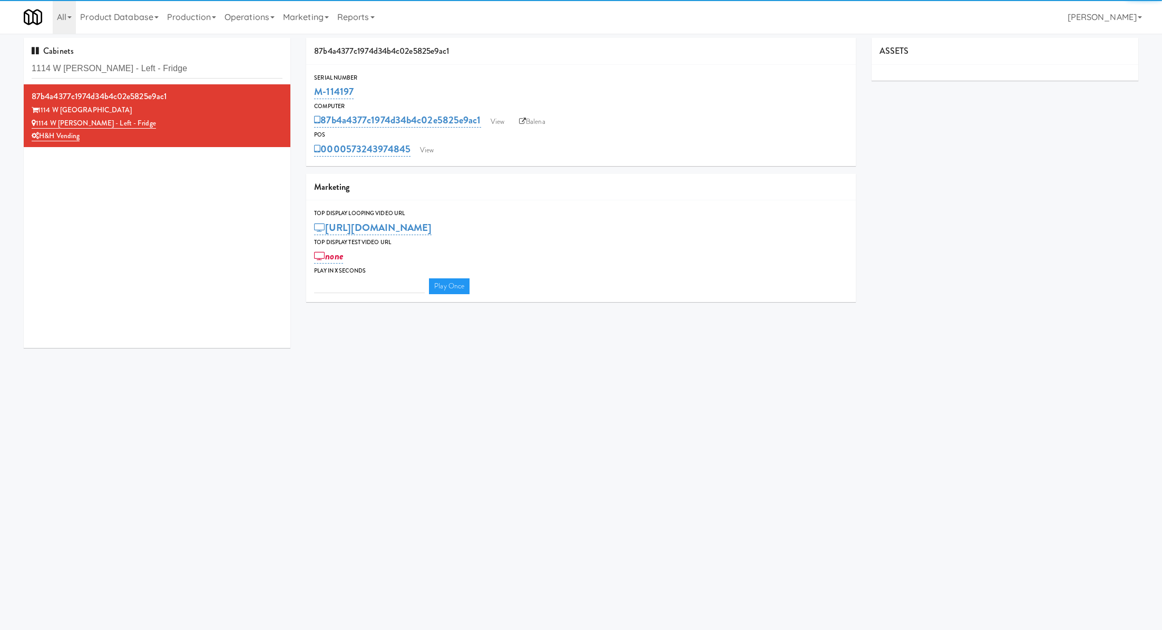
type input "3"
click at [428, 152] on link "View" at bounding box center [427, 150] width 24 height 16
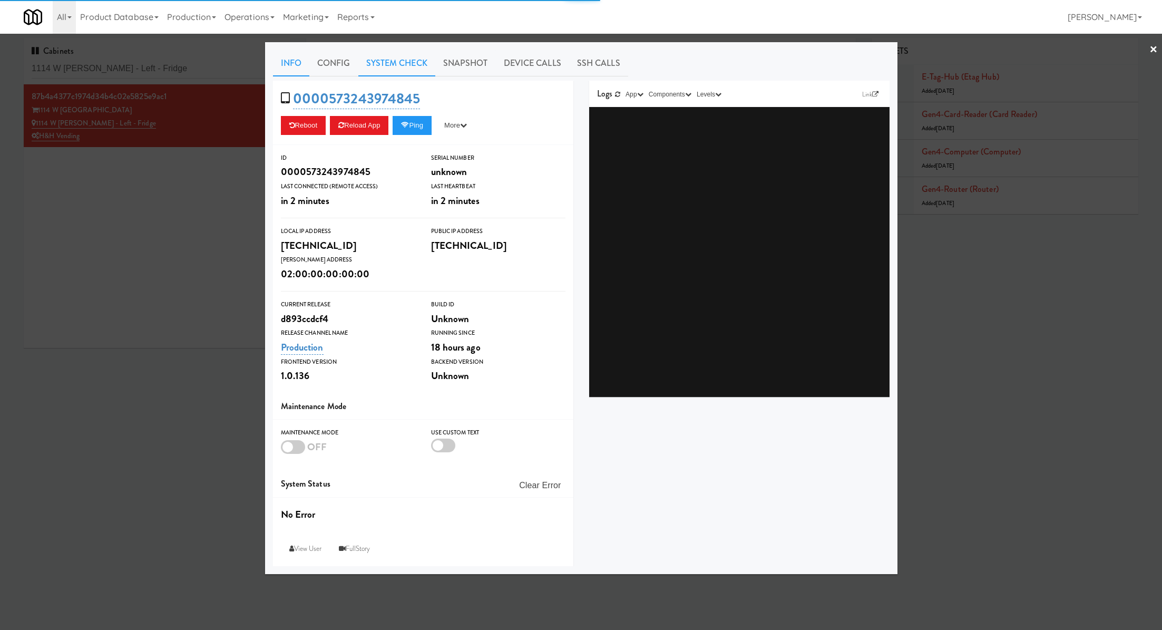
click at [384, 60] on link "System Check" at bounding box center [396, 63] width 77 height 26
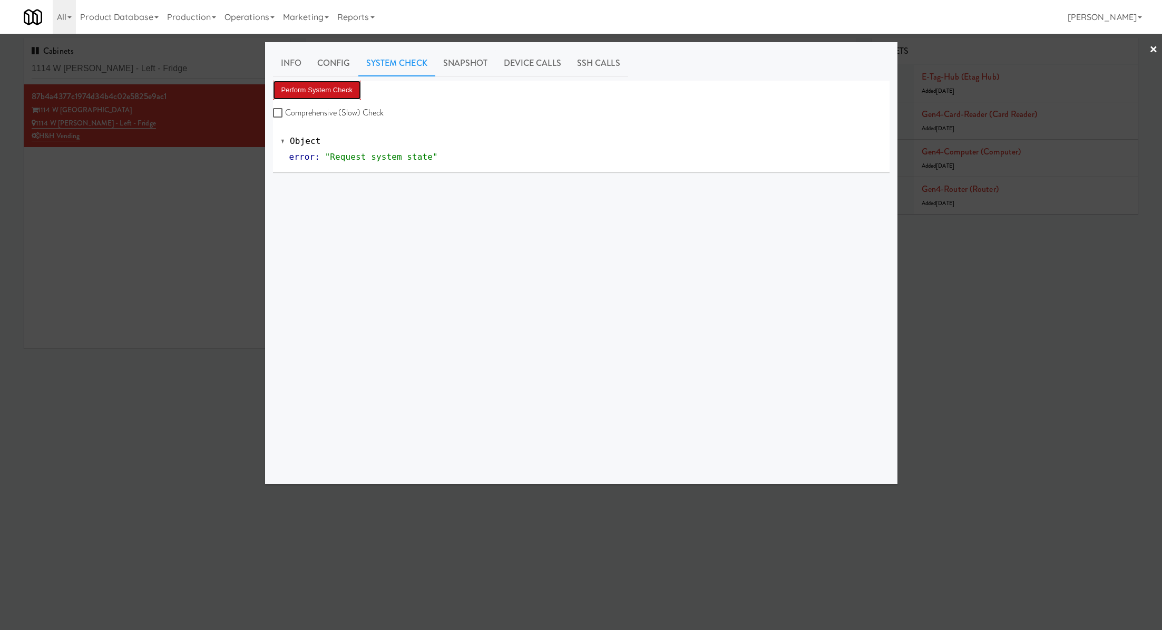
click at [335, 91] on button "Perform System Check" at bounding box center [317, 90] width 89 height 19
click at [350, 89] on button "Perform System Check" at bounding box center [317, 90] width 89 height 19
click at [343, 86] on button "Perform System Check" at bounding box center [317, 90] width 89 height 19
click at [458, 62] on link "Snapshot" at bounding box center [465, 63] width 61 height 26
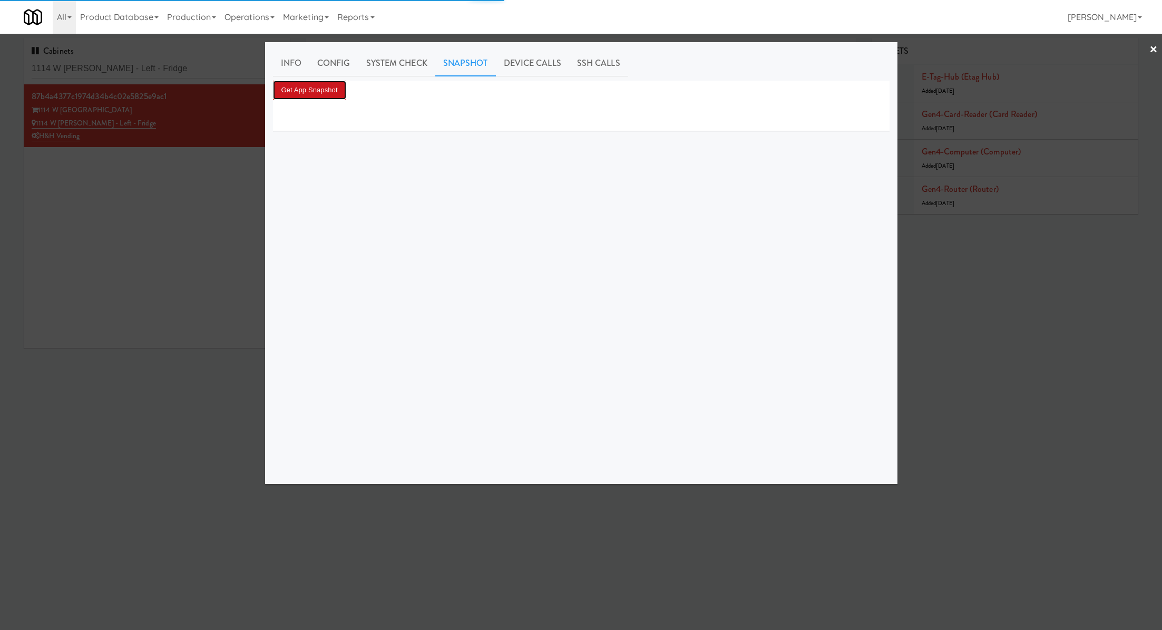
click at [318, 95] on button "Get App Snapshot" at bounding box center [309, 90] width 73 height 19
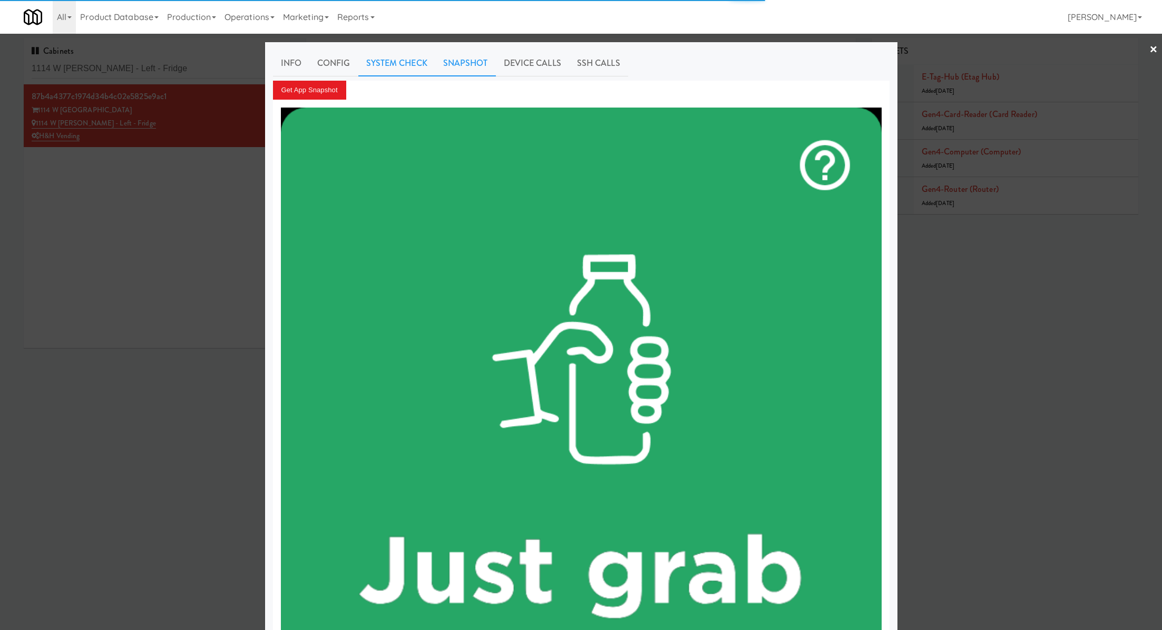
click at [373, 62] on link "System Check" at bounding box center [396, 63] width 77 height 26
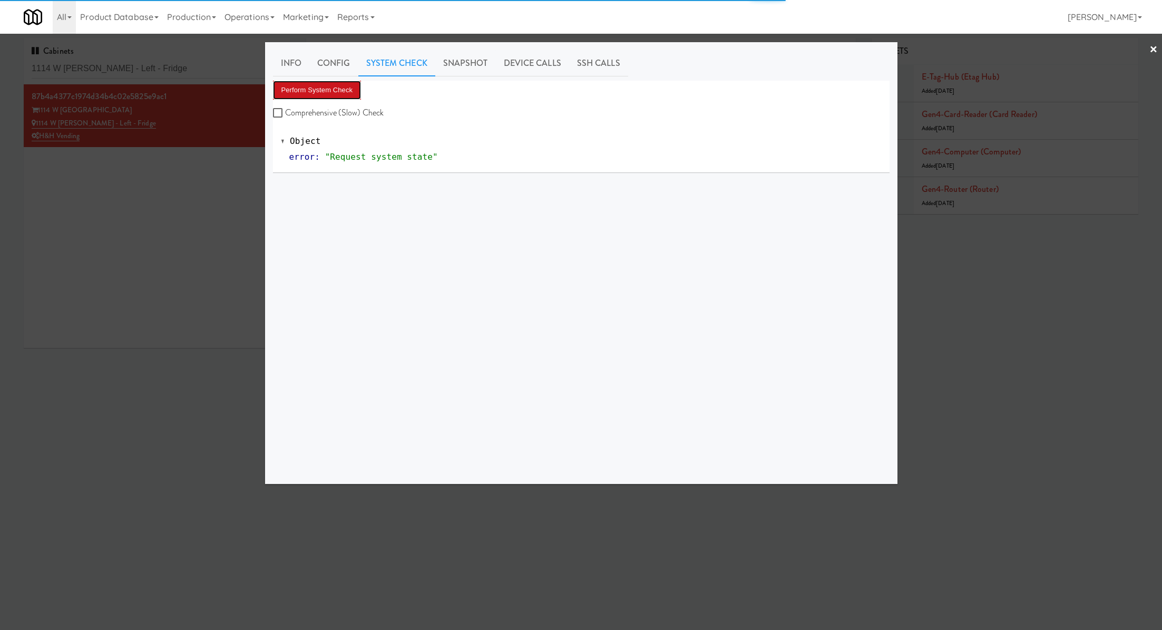
click at [322, 82] on button "Perform System Check" at bounding box center [317, 90] width 89 height 19
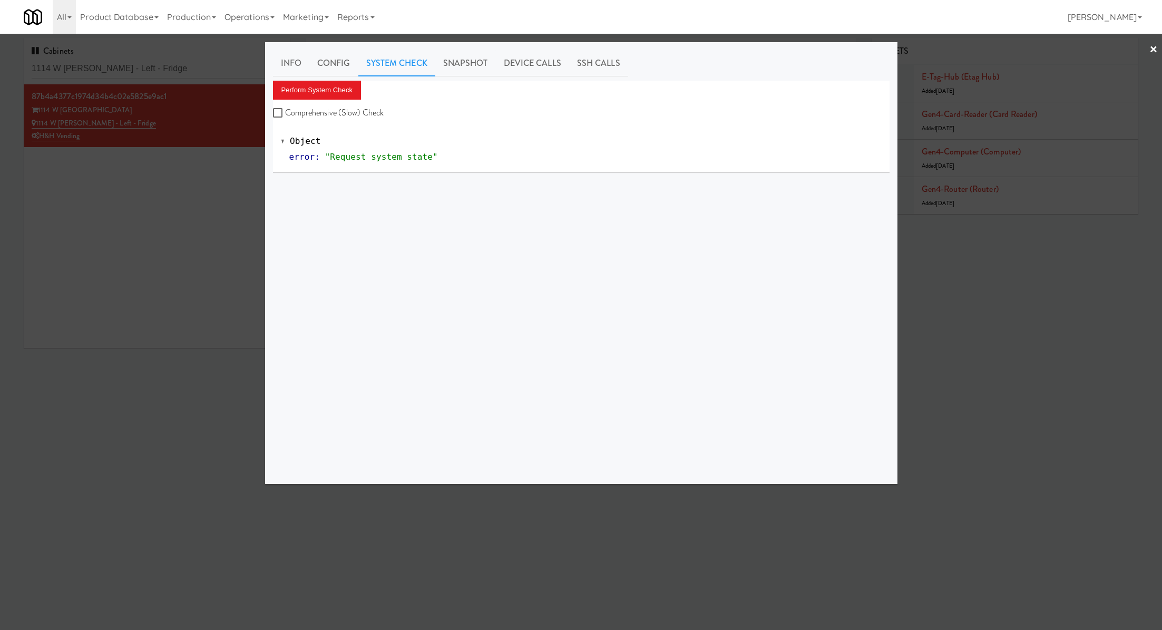
click at [189, 61] on div at bounding box center [581, 315] width 1162 height 630
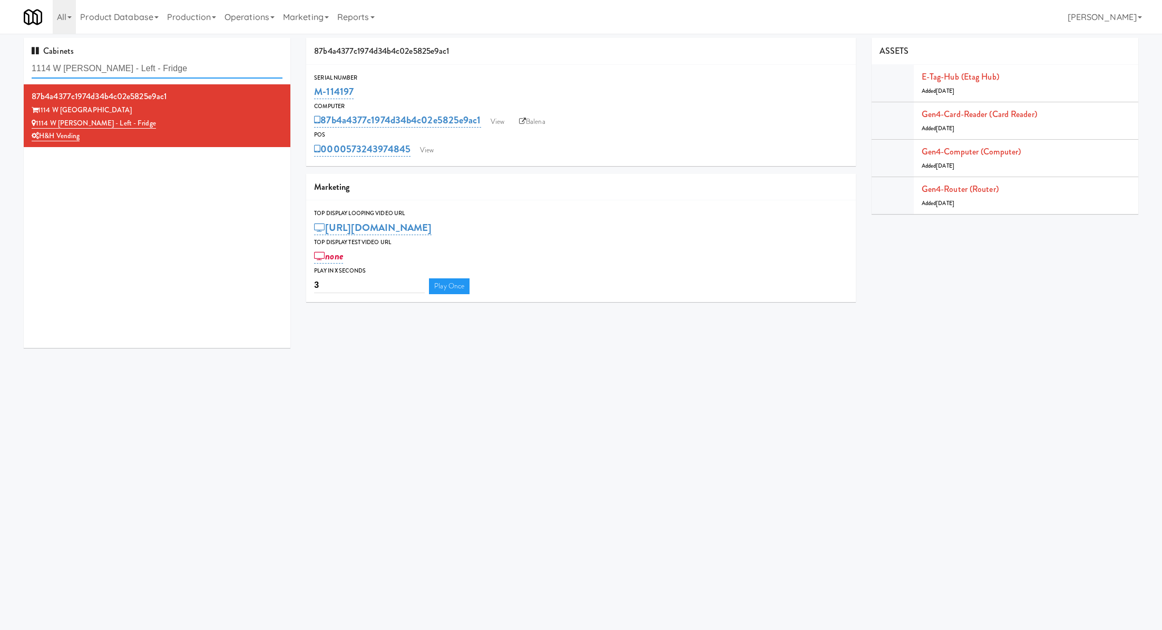
click at [189, 61] on input "1114 W [PERSON_NAME] - Left - Fridge" at bounding box center [157, 69] width 251 height 20
paste input "Oak Beverage - Cooler 1"
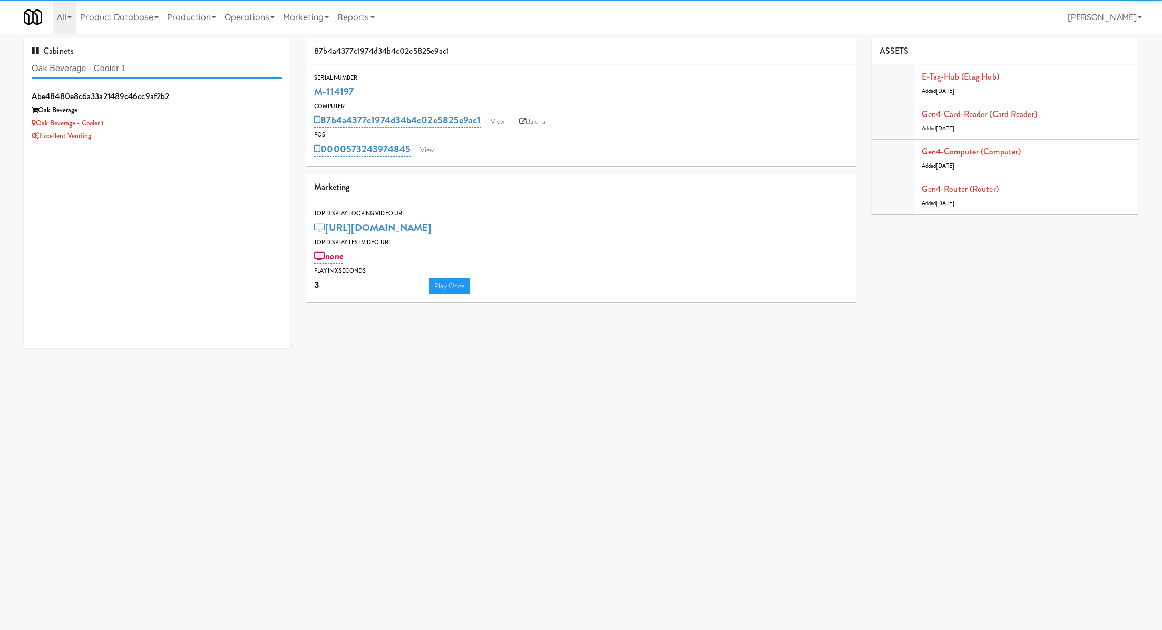
type input "Oak Beverage - Cooler 1"
click at [192, 145] on li "abe48480e8c6a33a21489c46cc9af2b2 Oak Beverage Oak Beverage - Cooler 1 Excellent…" at bounding box center [157, 115] width 267 height 63
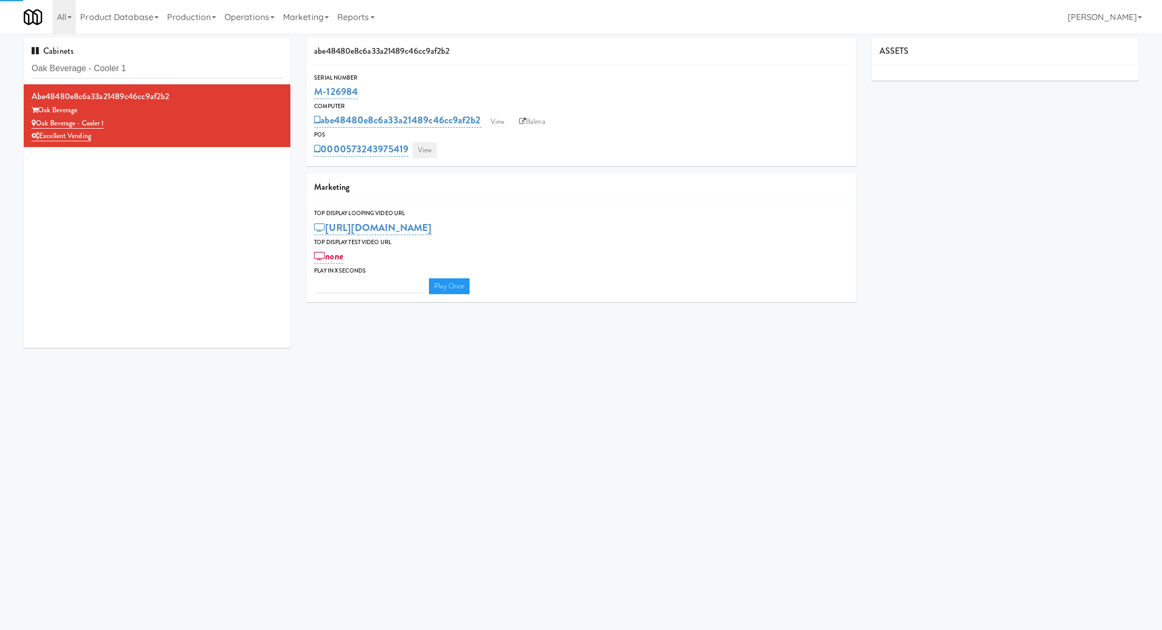
type input "3"
click at [423, 149] on link "View" at bounding box center [425, 150] width 24 height 16
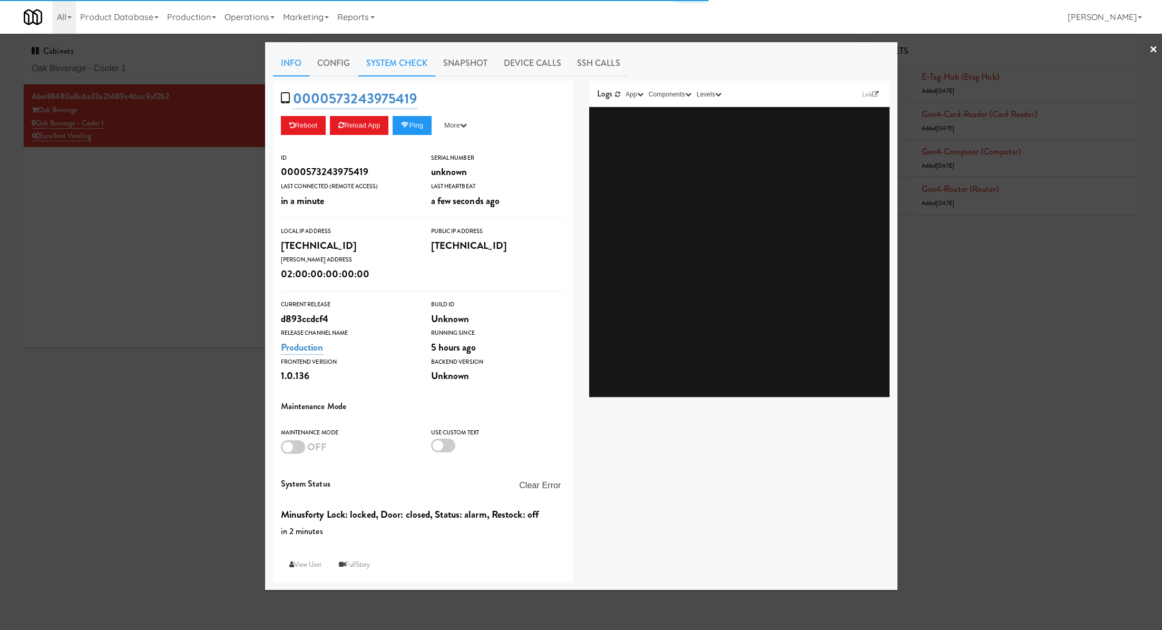
click at [417, 70] on link "System Check" at bounding box center [396, 63] width 77 height 26
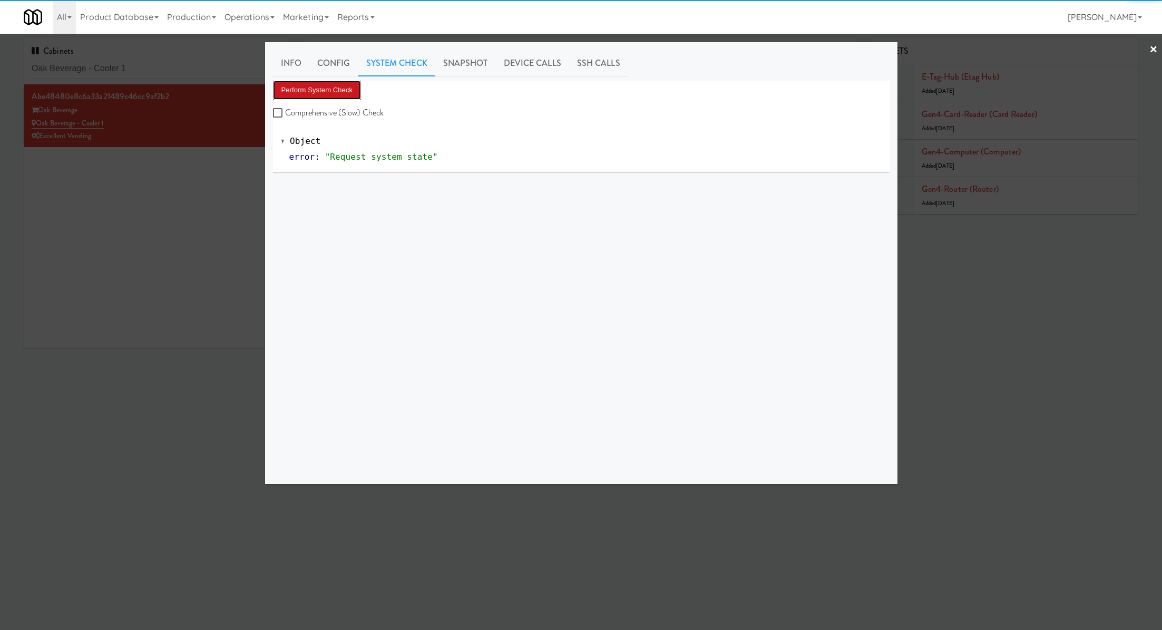
click at [344, 98] on button "Perform System Check" at bounding box center [317, 90] width 89 height 19
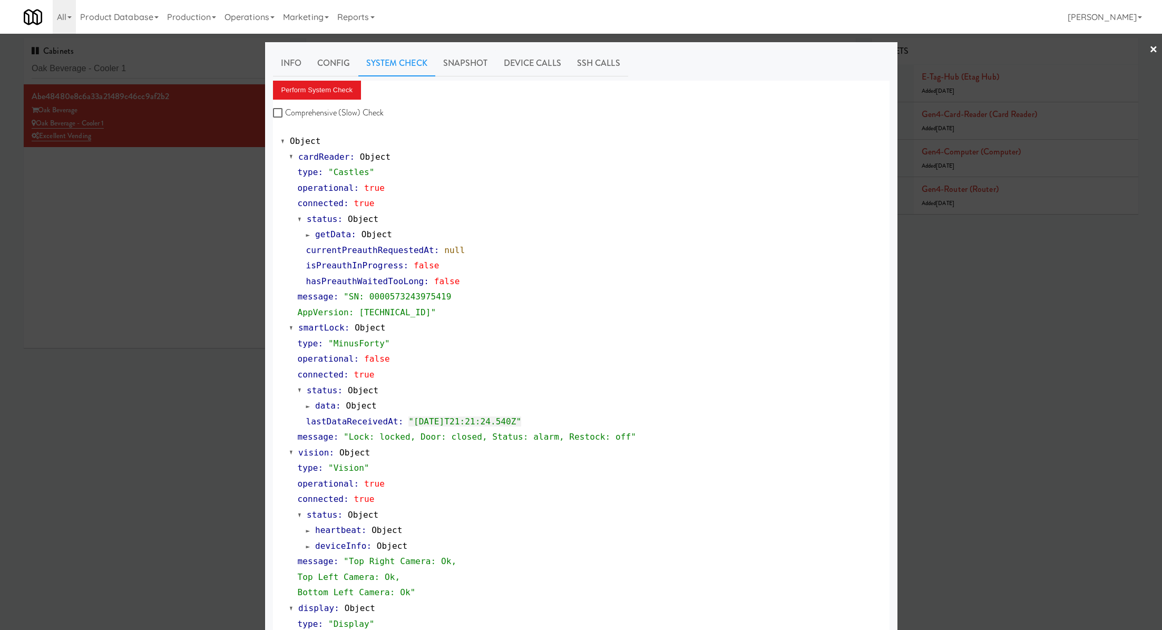
click at [192, 75] on div at bounding box center [581, 315] width 1162 height 630
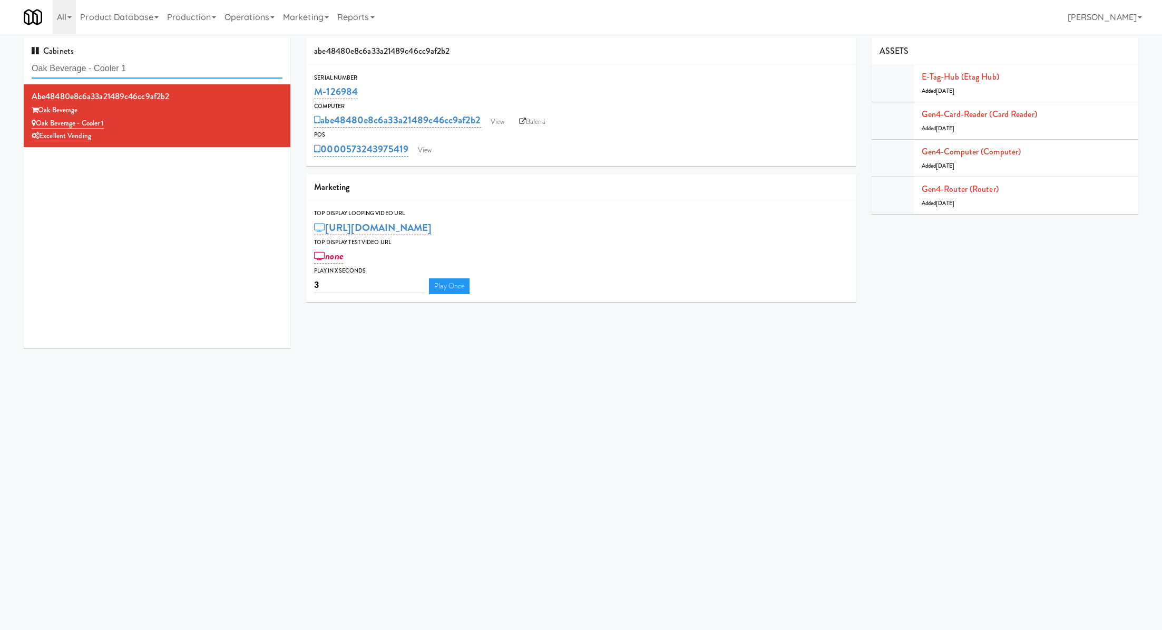
click at [192, 75] on input "Oak Beverage - Cooler 1" at bounding box center [157, 69] width 251 height 20
paste input "848 Apt"
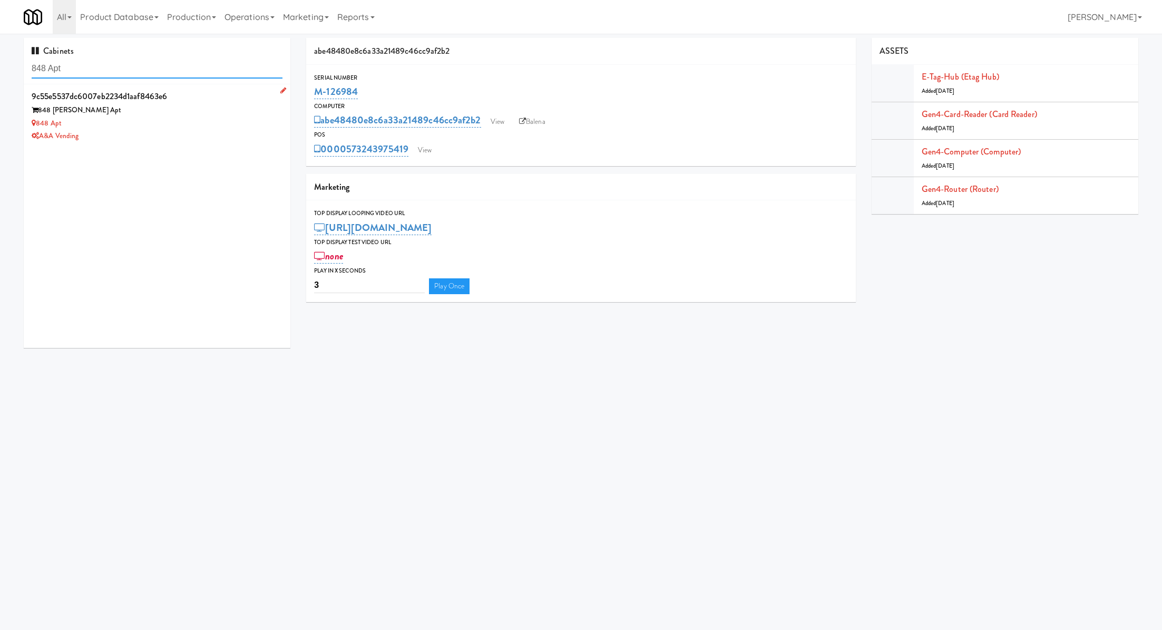
type input "848 Apt"
click at [192, 98] on div "9c55e5537dc6007eb2234d1aaf8463e6" at bounding box center [157, 97] width 251 height 16
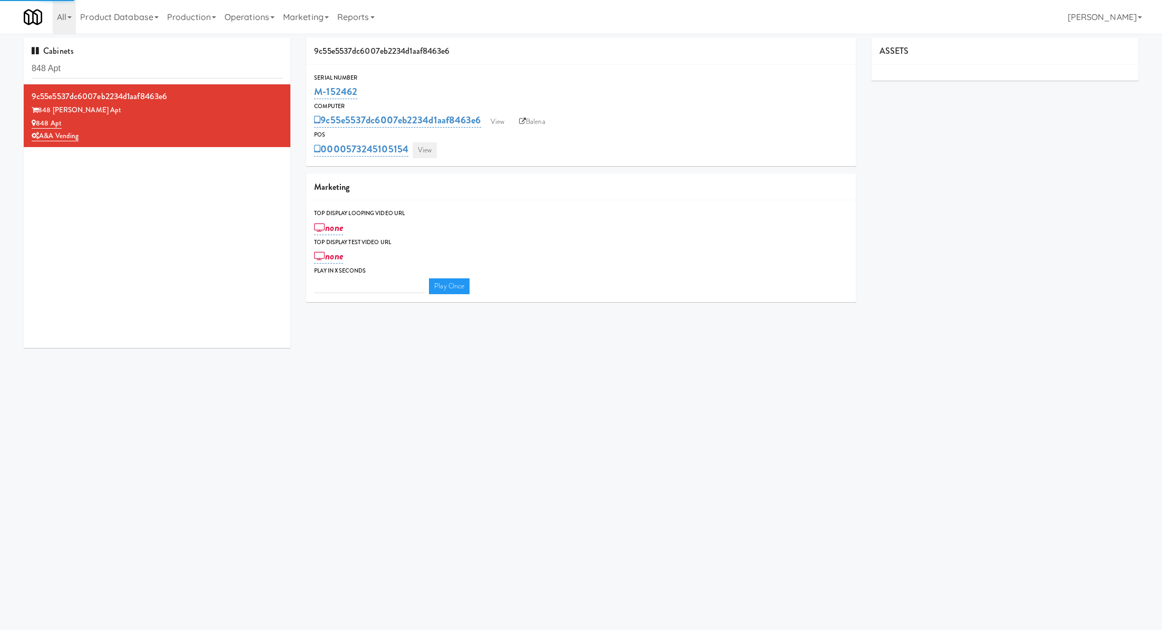
type input "3"
click at [428, 144] on link "View" at bounding box center [425, 150] width 24 height 16
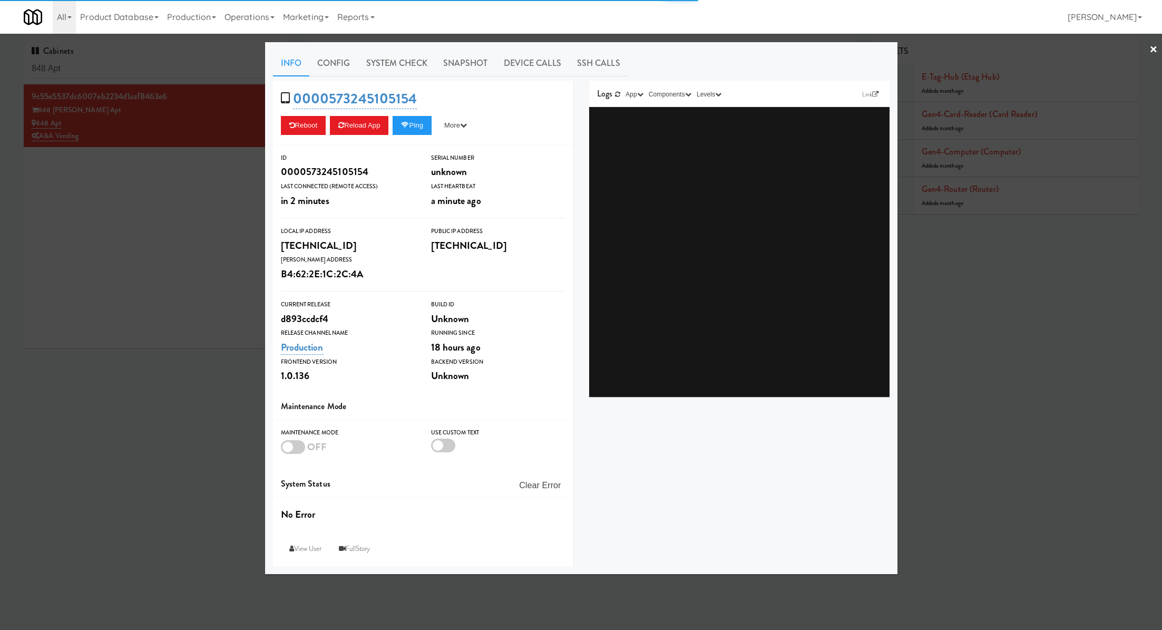
click at [393, 72] on link "System Check" at bounding box center [396, 63] width 77 height 26
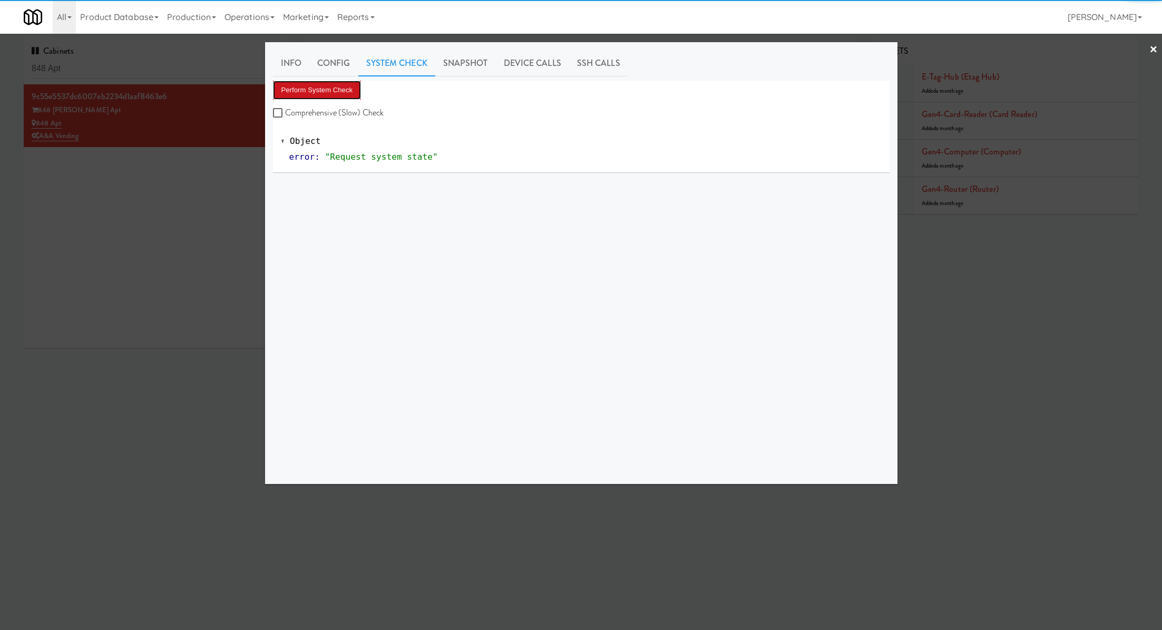
click at [332, 85] on button "Perform System Check" at bounding box center [317, 90] width 89 height 19
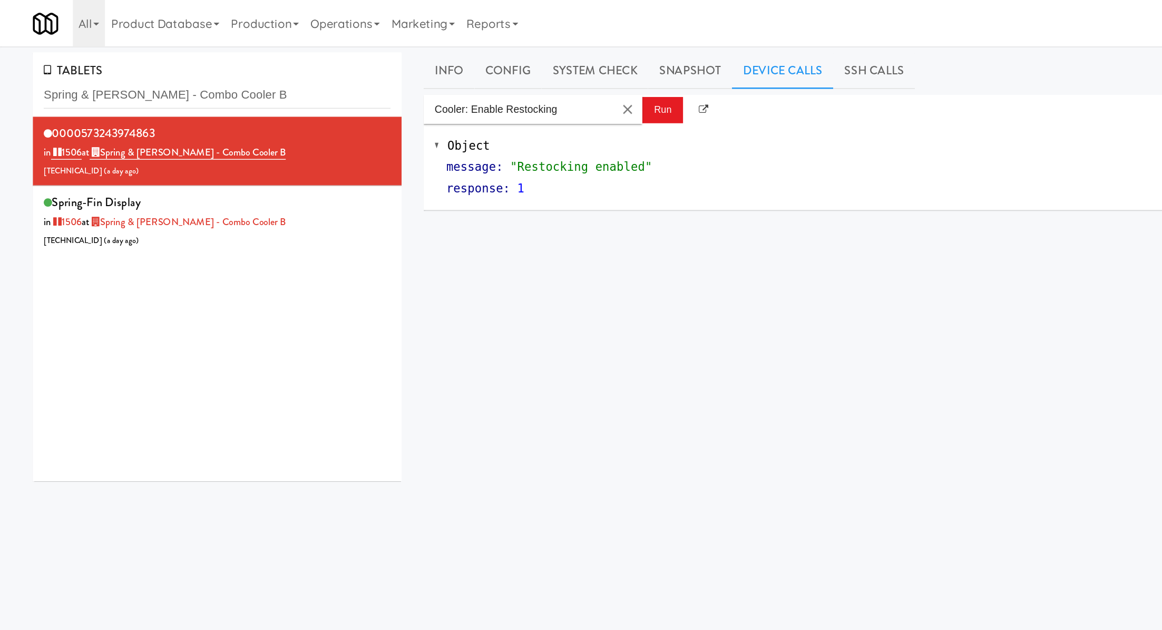
click at [76, 68] on input "Spring & Thayer - Combo Cooler B" at bounding box center [157, 69] width 251 height 20
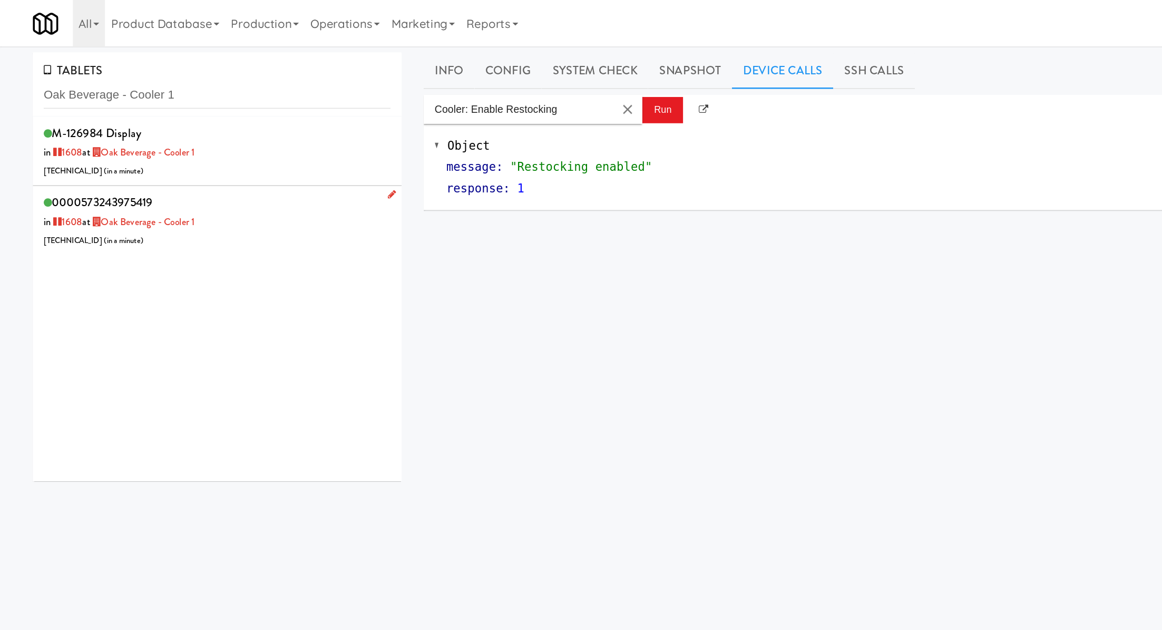
type input "Oak Beverage - Cooler 1"
click at [195, 152] on div "0000573243975419 in 1608 at Oak Beverage - Cooler 1 206.0.69.110 ( in a minute )" at bounding box center [157, 160] width 251 height 42
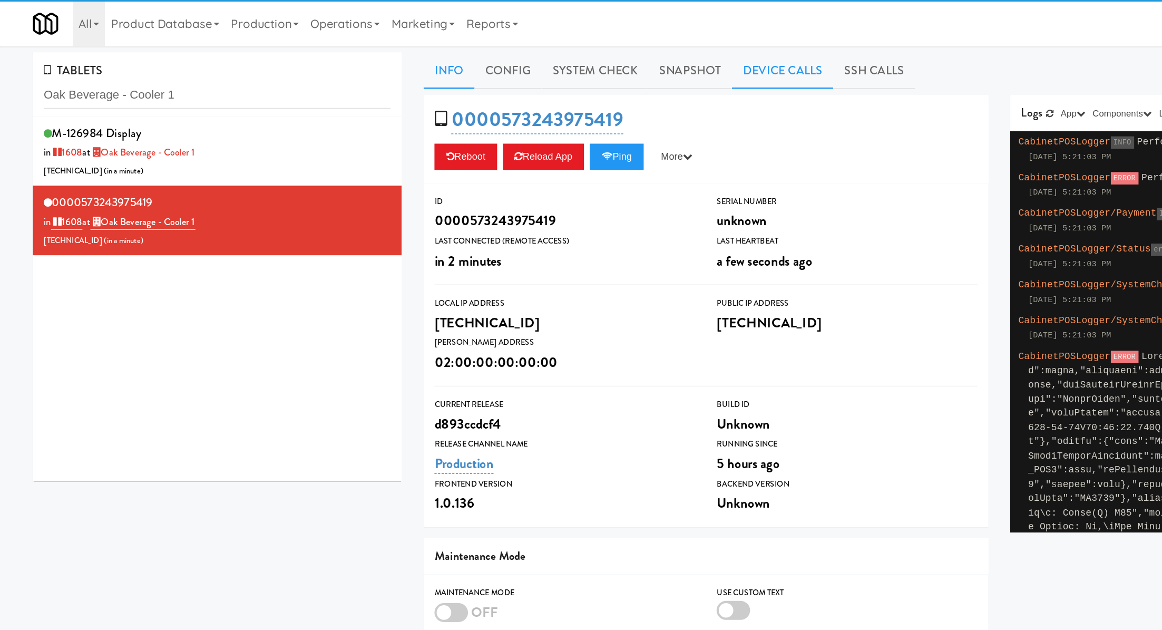
click at [553, 53] on link "Device Calls" at bounding box center [565, 51] width 73 height 26
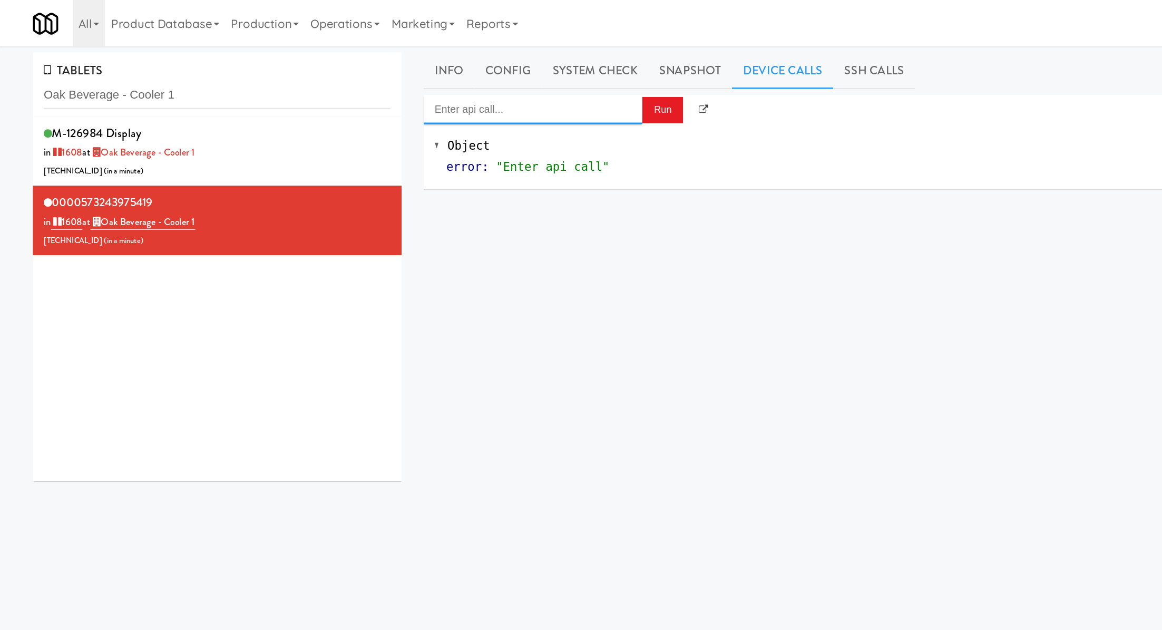
click at [405, 81] on input "Enter api call..." at bounding box center [385, 79] width 158 height 21
click at [381, 100] on div "Cooler: Enable Restocking" at bounding box center [385, 96] width 142 height 14
type input "Cooler: Enable Restocking"
click at [477, 77] on button "Run" at bounding box center [479, 79] width 30 height 19
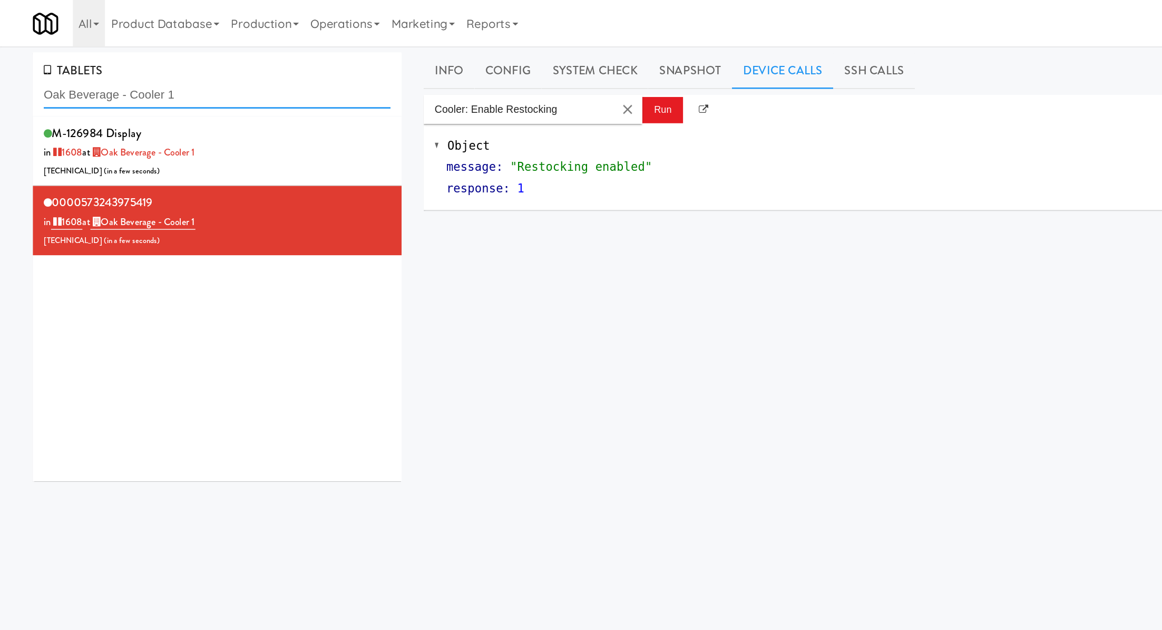
click at [116, 62] on input "Oak Beverage - Cooler 1" at bounding box center [157, 69] width 251 height 20
paste input "848 Apt"
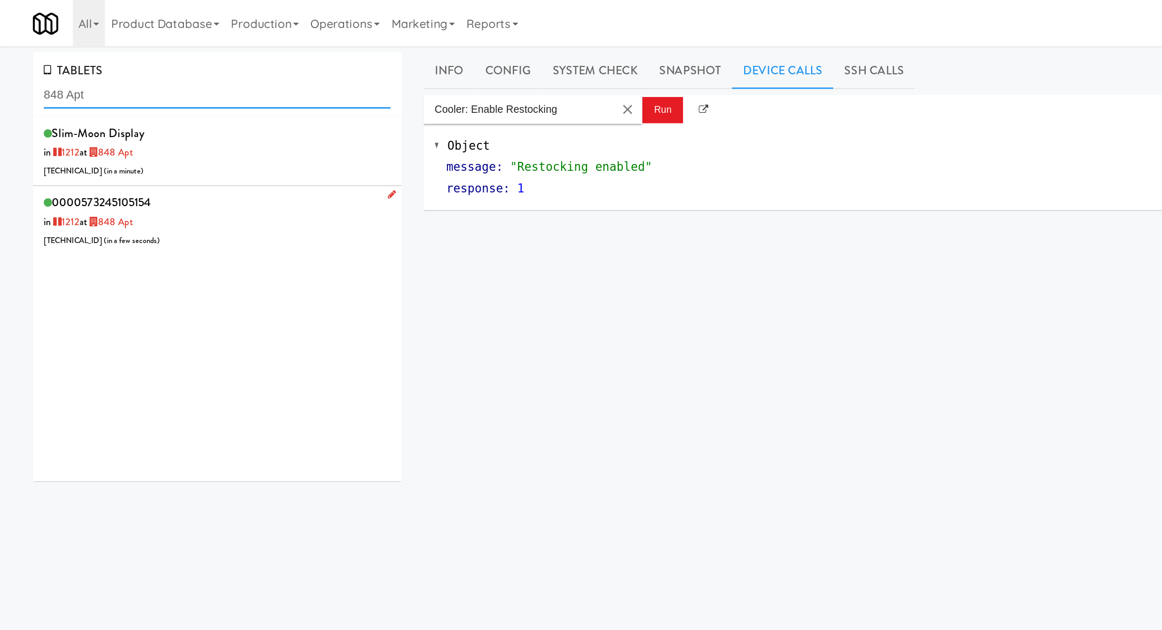
type input "848 Apt"
click at [193, 153] on div "0000573245105154 in 1212 at 848 Apt 206.0.69.39 ( in a few seconds )" at bounding box center [157, 160] width 251 height 42
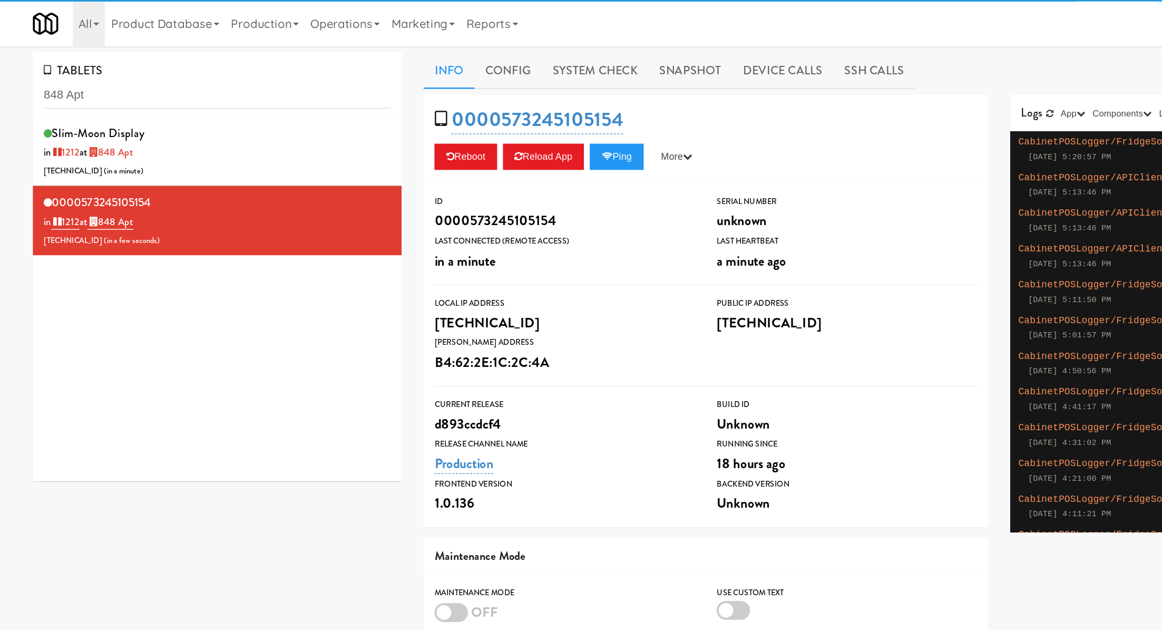
click at [546, 51] on link "Device Calls" at bounding box center [565, 51] width 73 height 26
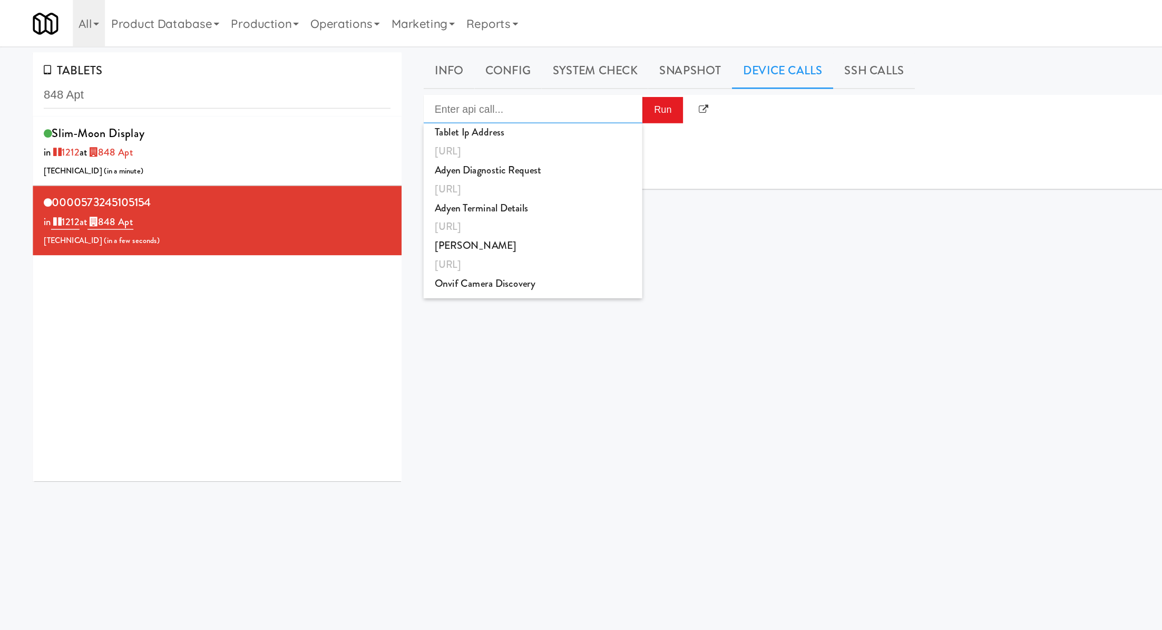
click at [437, 72] on input "Enter api call..." at bounding box center [385, 79] width 158 height 21
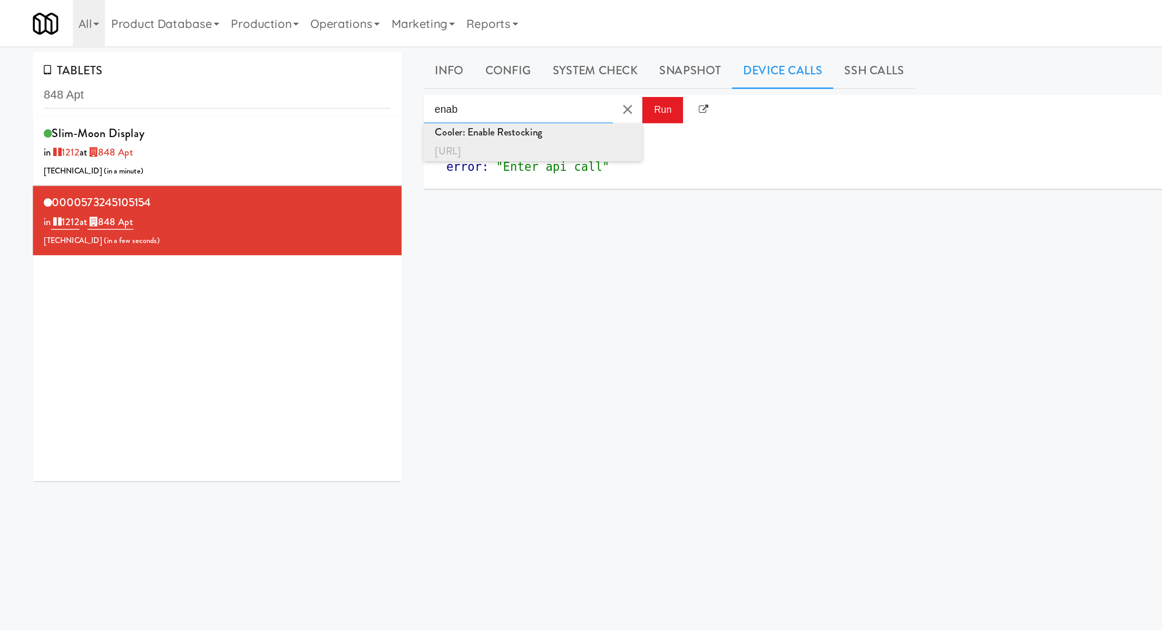
click at [427, 98] on div "Cooler: Enable Restocking" at bounding box center [385, 96] width 142 height 14
type input "Cooler: Enable Restocking"
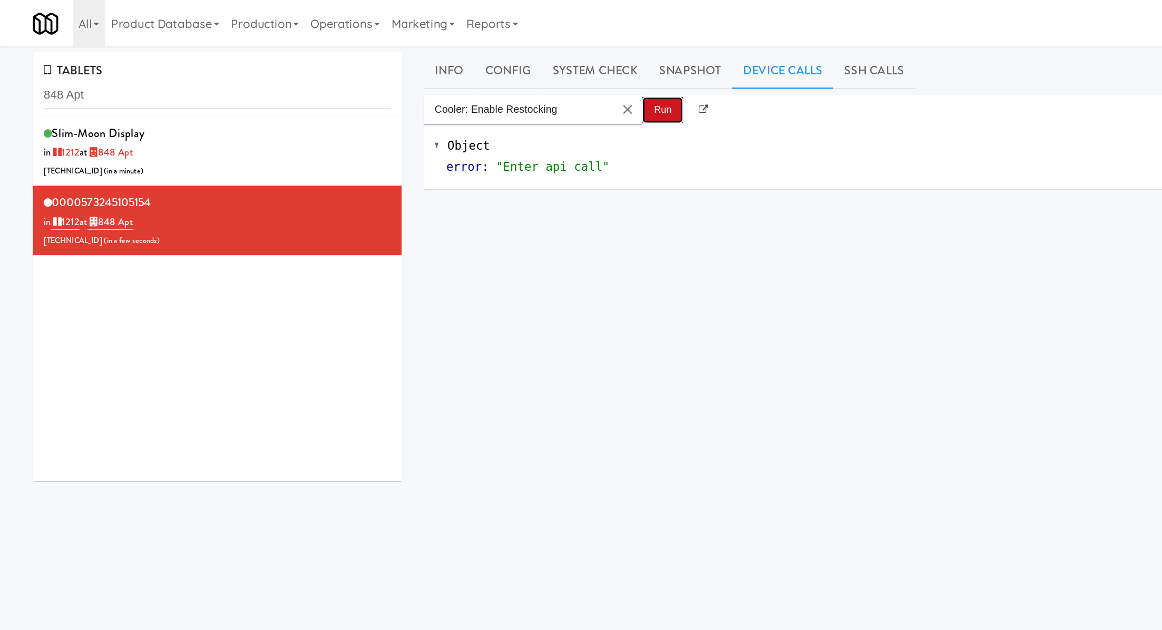
click at [476, 85] on button "Run" at bounding box center [479, 79] width 30 height 19
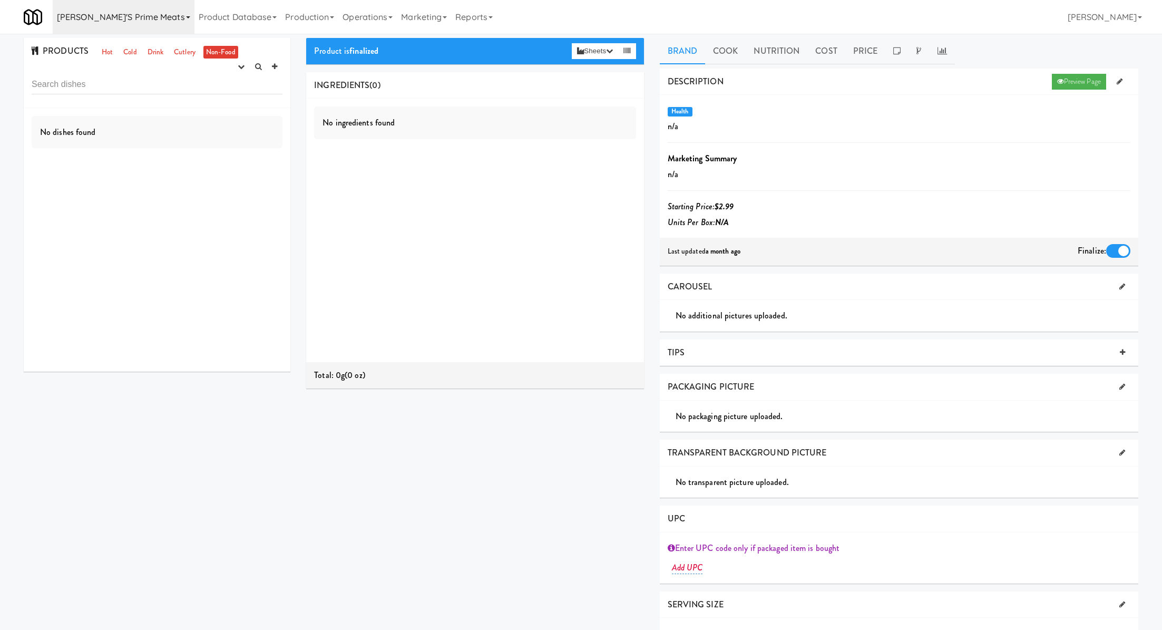
click at [96, 18] on link "[PERSON_NAME]'s Prime Meats" at bounding box center [124, 17] width 142 height 34
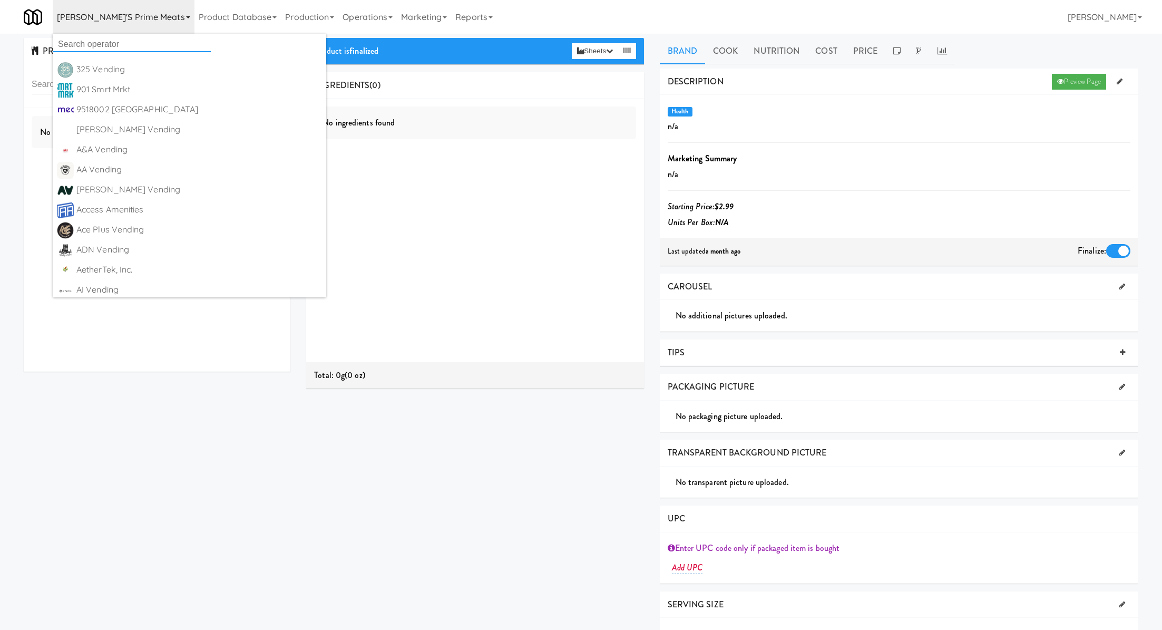
click at [102, 43] on input "text" at bounding box center [132, 44] width 158 height 16
type input "vital bite"
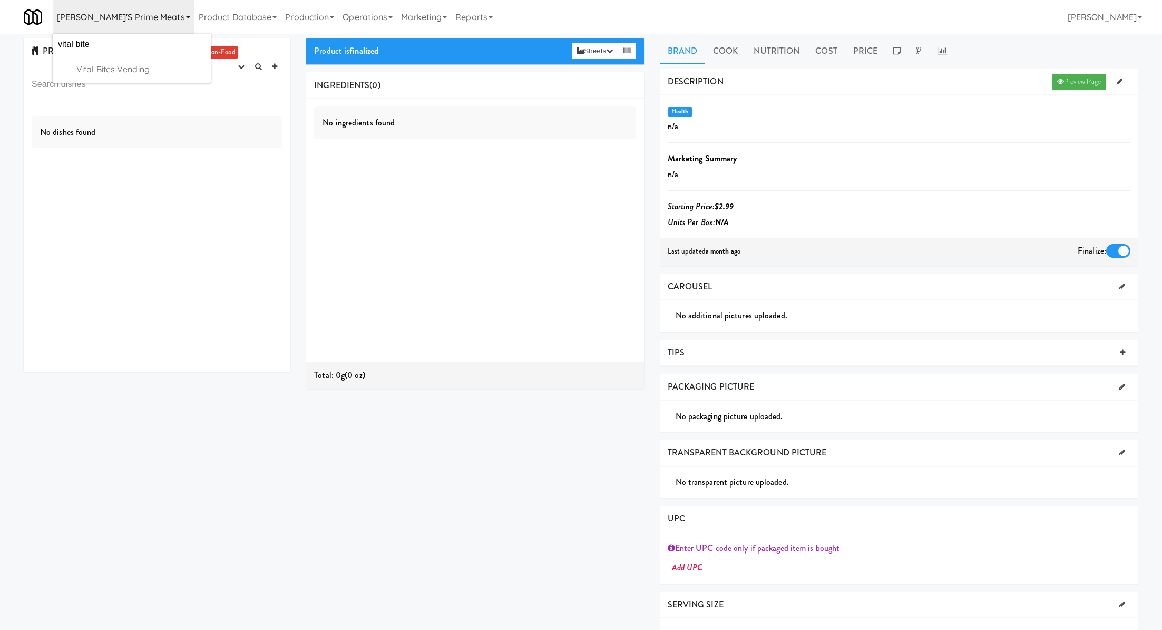
click at [123, 79] on link "Vital Bites Vending [URL][DOMAIN_NAME]" at bounding box center [132, 70] width 158 height 20
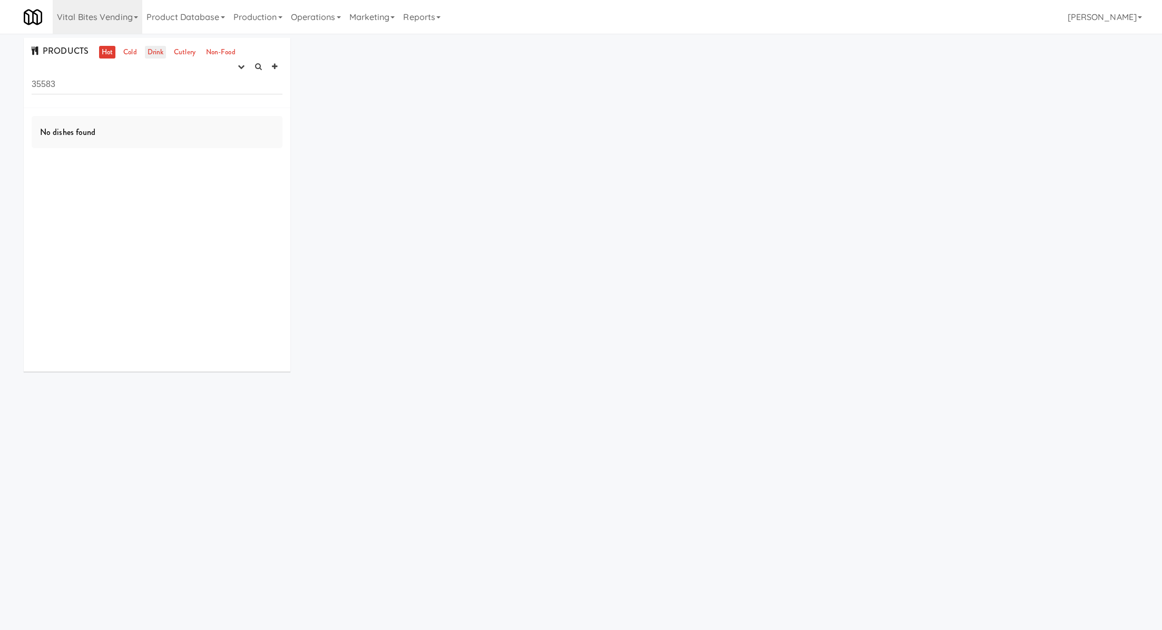
click at [152, 54] on link "Drink" at bounding box center [156, 52] width 22 height 13
click at [176, 84] on input "35583" at bounding box center [157, 85] width 251 height 20
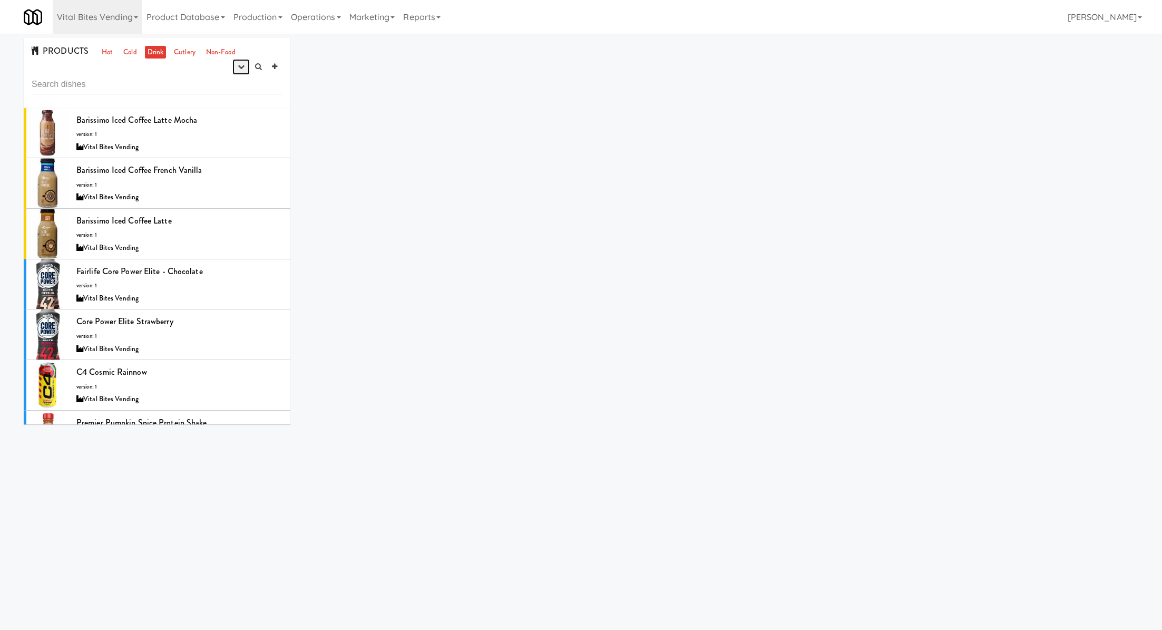
click at [239, 64] on icon "button" at bounding box center [241, 66] width 7 height 7
click at [239, 93] on link "experimenting" at bounding box center [208, 86] width 84 height 19
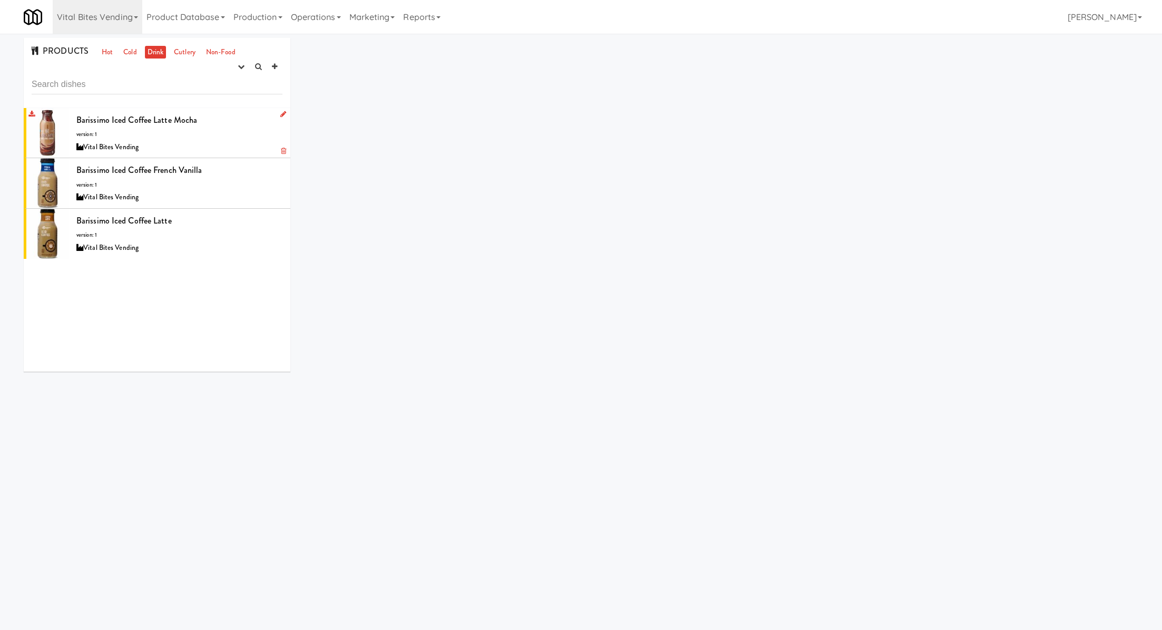
click at [243, 126] on div "Barissimo Iced Coffee Latte Mocha version: 1 Vital Bites Vending" at bounding box center [179, 133] width 206 height 42
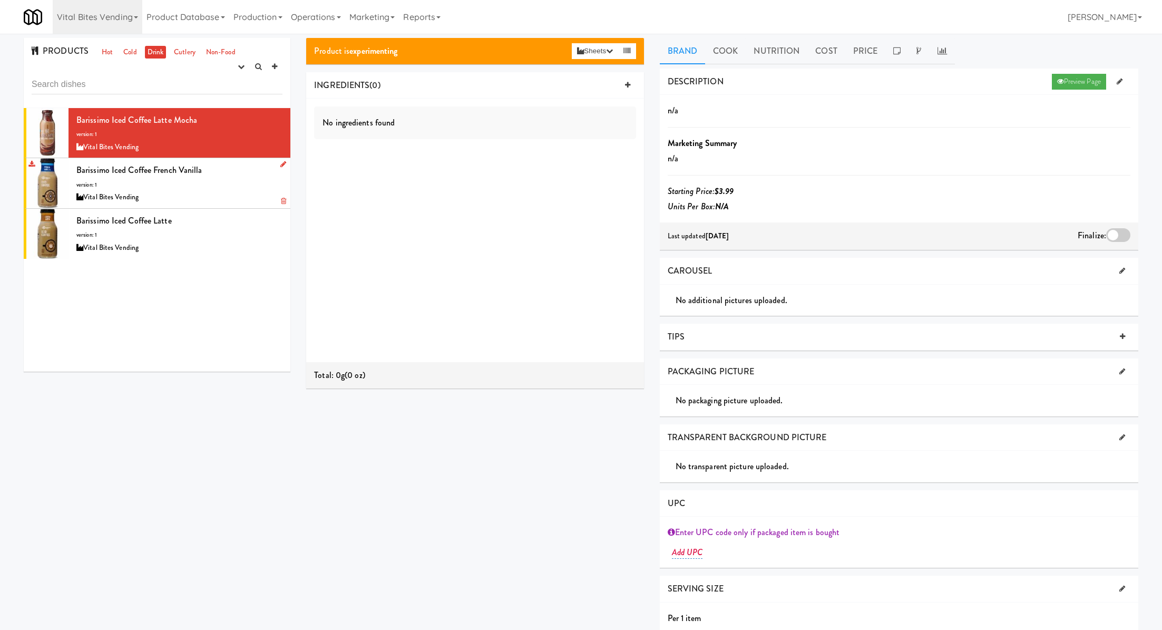
click at [221, 183] on div "Barissimo Iced Coffee French Vanilla version: 1 Vital Bites Vending" at bounding box center [179, 183] width 206 height 42
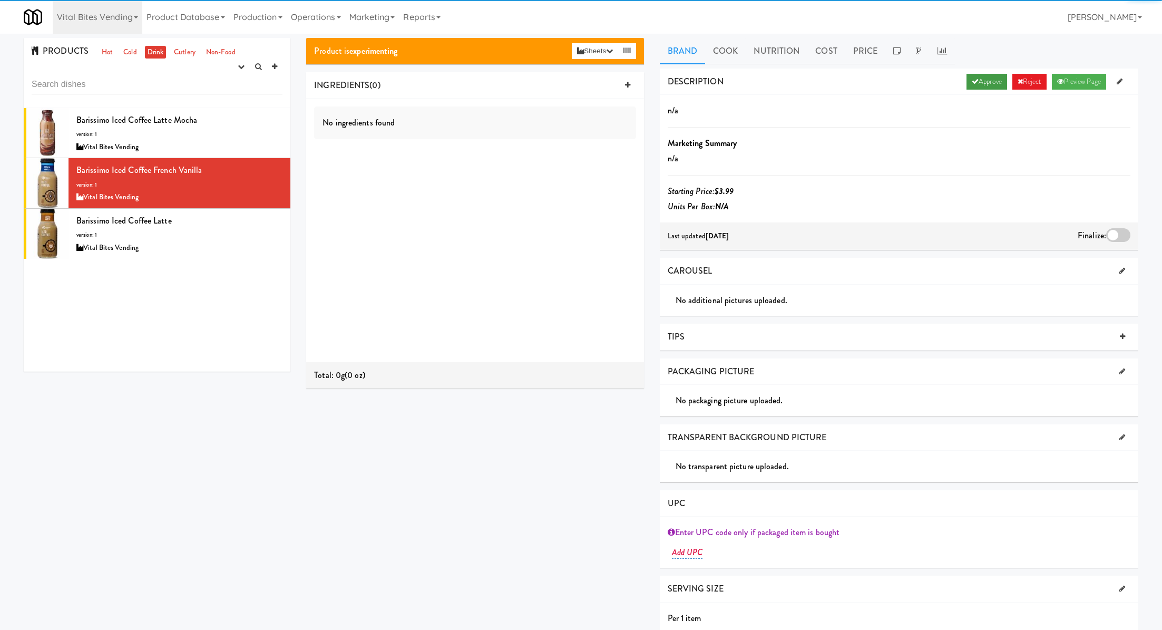
click at [975, 81] on link "Approve" at bounding box center [987, 82] width 41 height 16
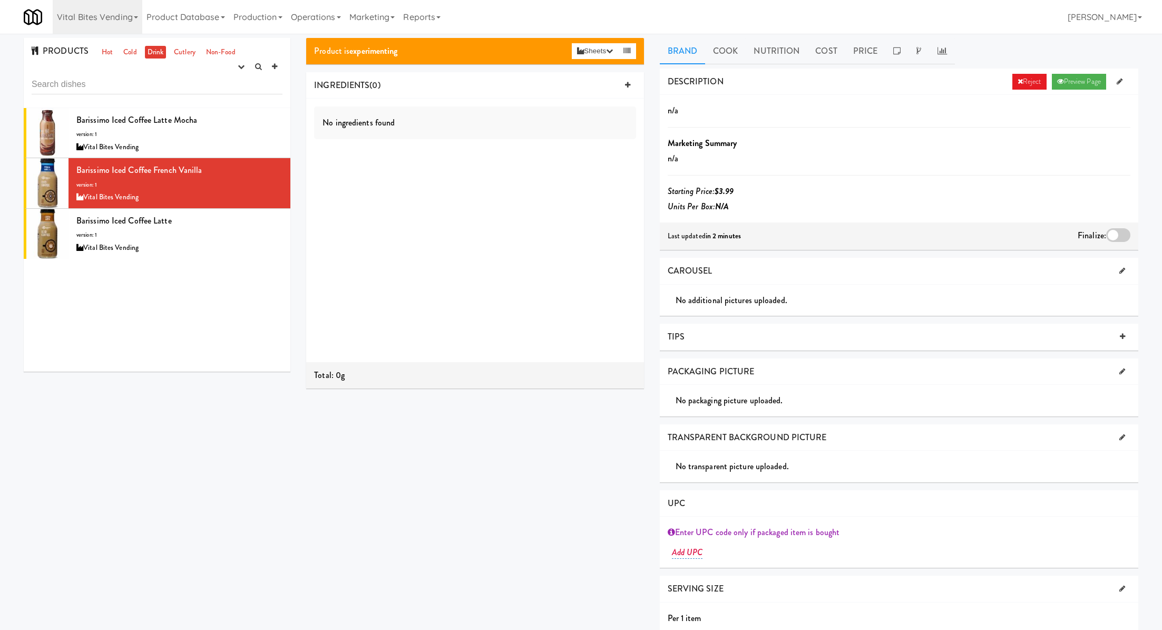
click at [1119, 230] on div at bounding box center [1118, 235] width 24 height 14
click at [0, 0] on input "checkbox" at bounding box center [0, 0] width 0 height 0
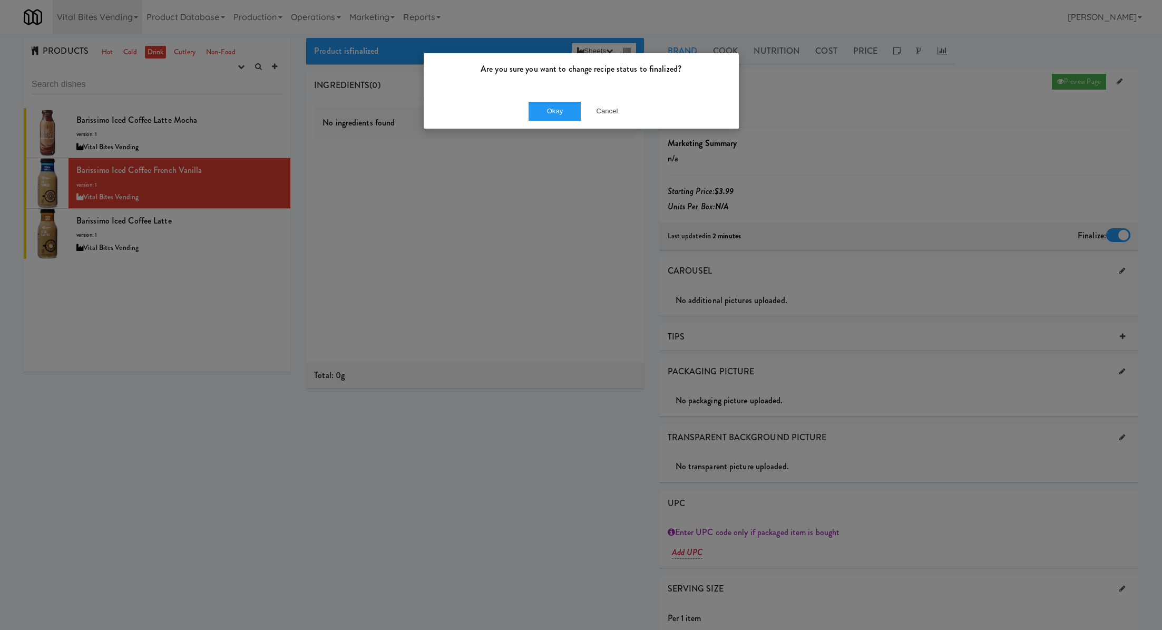
click at [549, 121] on div "Okay Cancel" at bounding box center [581, 110] width 315 height 35
click at [546, 117] on button "Okay" at bounding box center [555, 111] width 53 height 19
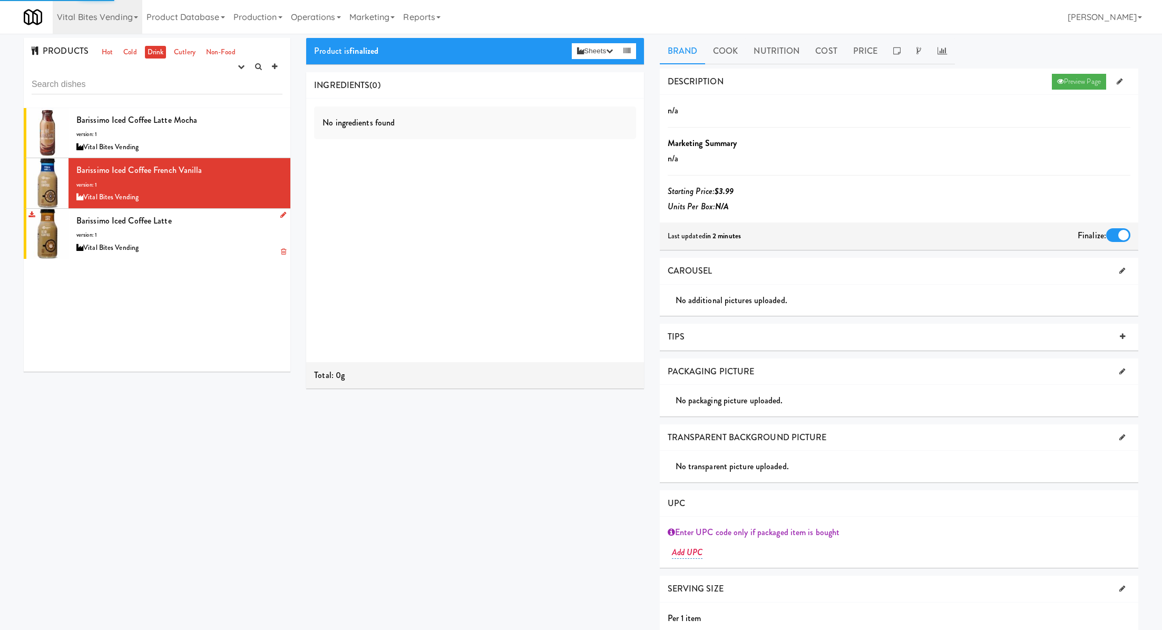
click at [234, 227] on div "Barissimo Iced Coffee Latte version: 1 Vital Bites Vending" at bounding box center [179, 234] width 206 height 42
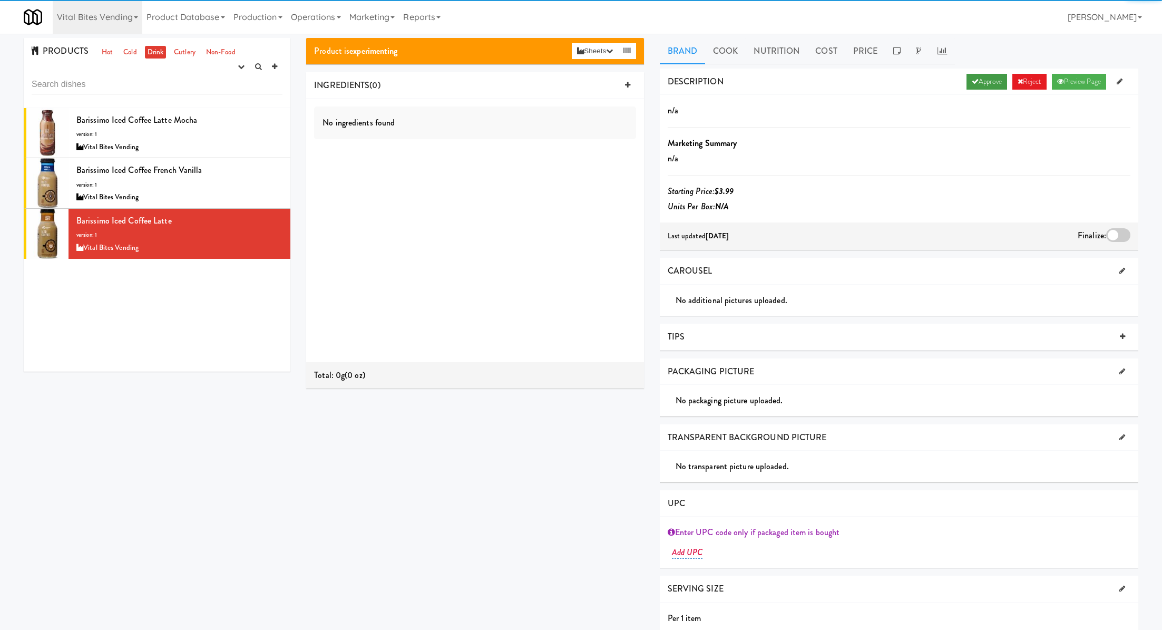
click at [980, 88] on link "Approve" at bounding box center [987, 82] width 41 height 16
click at [1121, 239] on div at bounding box center [1118, 235] width 24 height 14
click at [0, 0] on input "checkbox" at bounding box center [0, 0] width 0 height 0
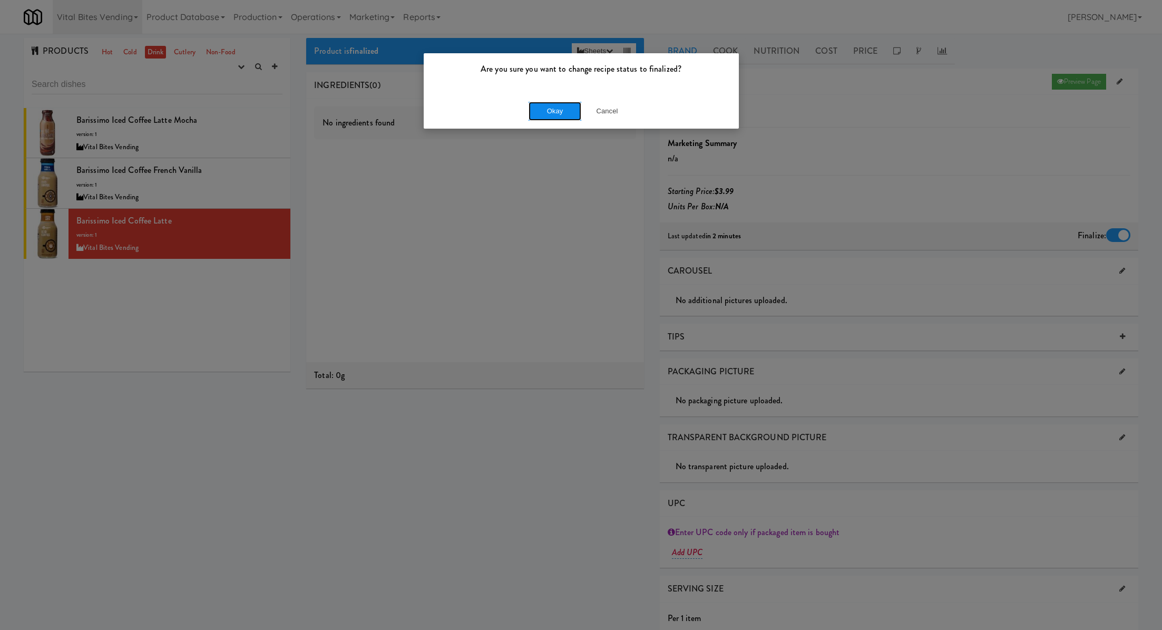
click at [540, 111] on button "Okay" at bounding box center [555, 111] width 53 height 19
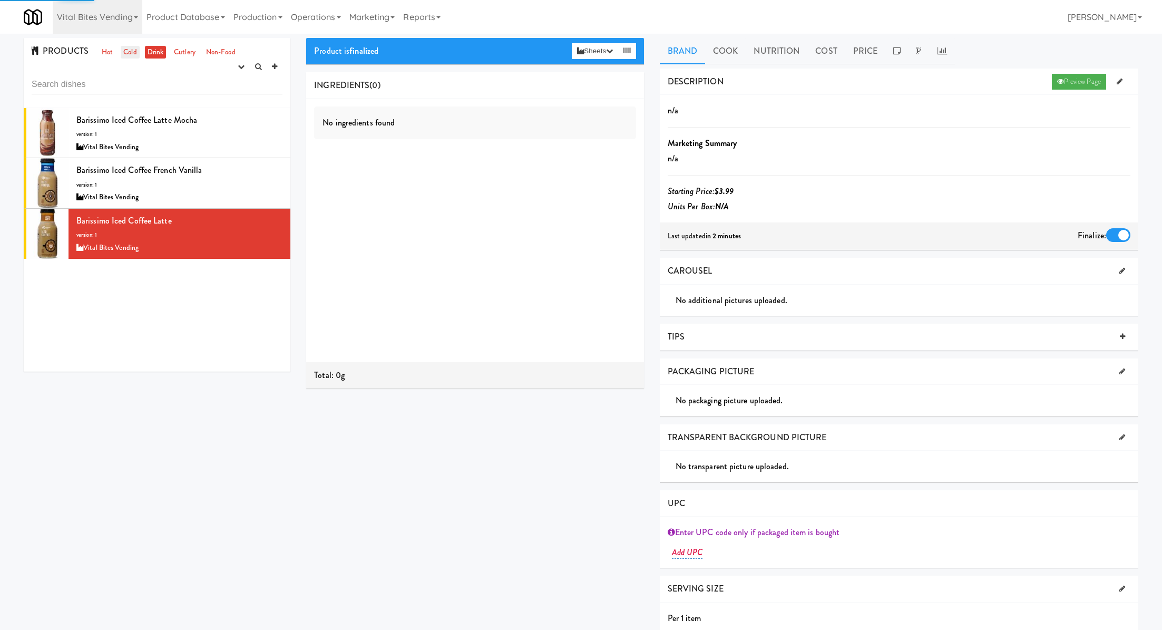
click at [131, 52] on link "Cold" at bounding box center [130, 52] width 18 height 13
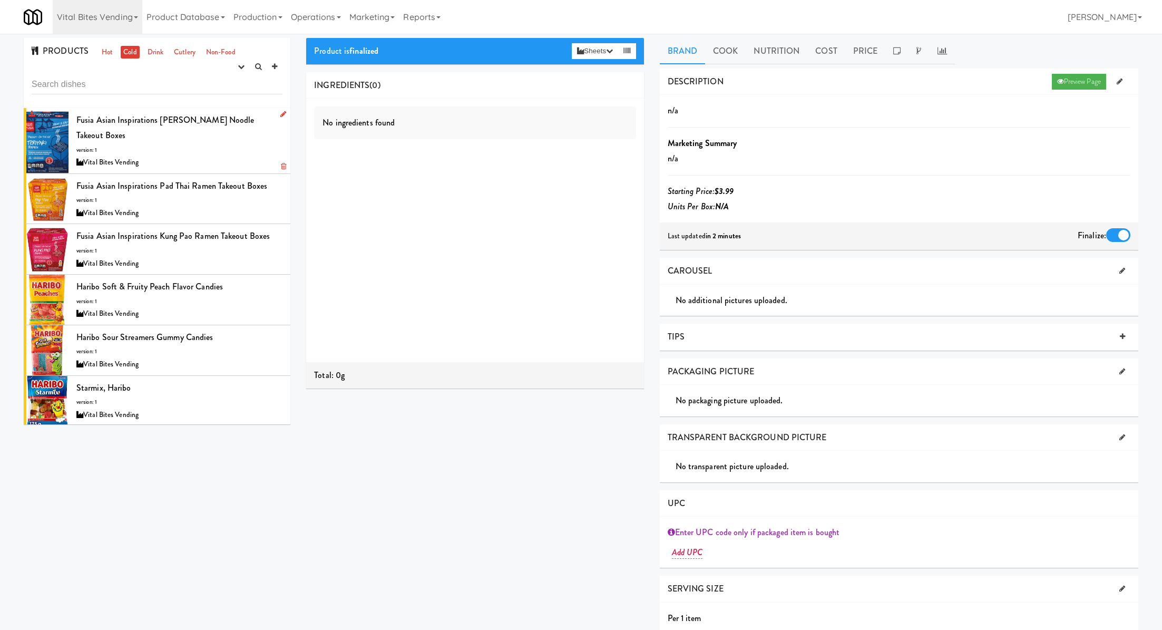
click at [208, 149] on div "Fusia Asian Inspirations Teriyaki Ramen Noodle Takeout Boxes version: 1 Vital B…" at bounding box center [179, 140] width 206 height 57
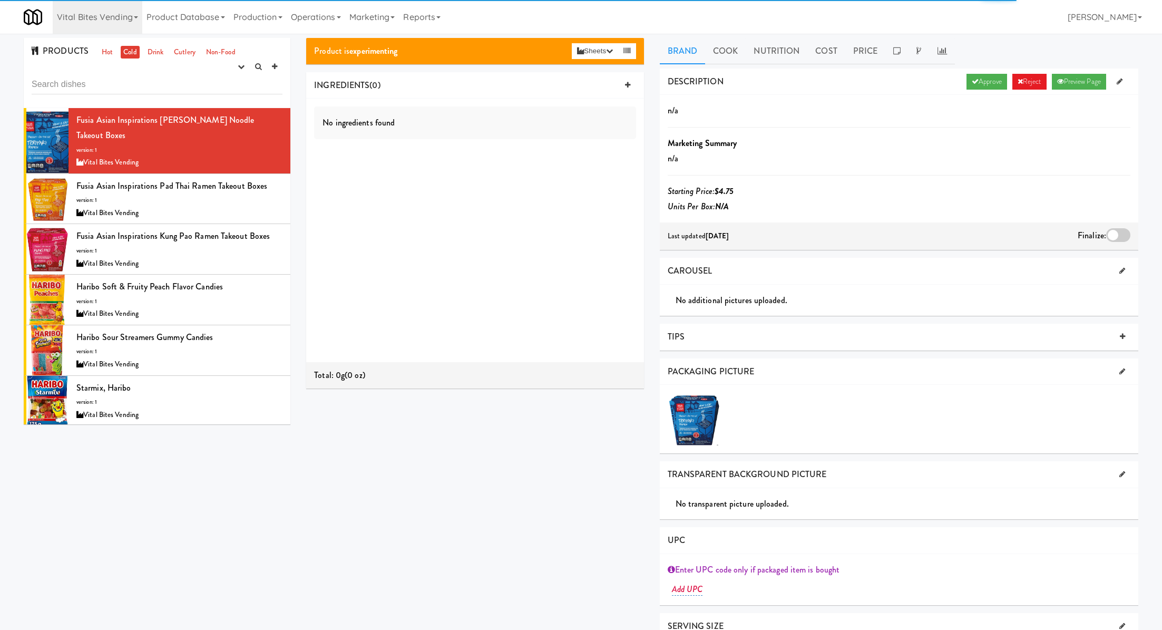
click at [987, 72] on div "DESCRIPTION Approve Reject Preview Page" at bounding box center [899, 82] width 479 height 27
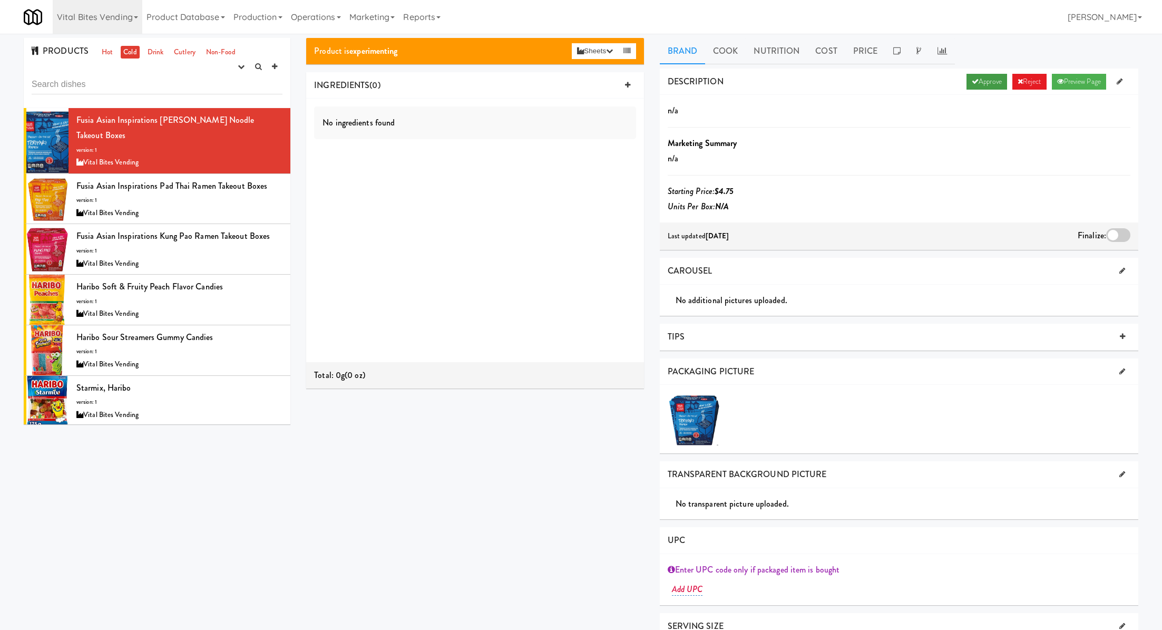
click at [989, 81] on link "Approve" at bounding box center [987, 82] width 41 height 16
click at [1127, 232] on div at bounding box center [1118, 235] width 24 height 14
click at [0, 0] on input "checkbox" at bounding box center [0, 0] width 0 height 0
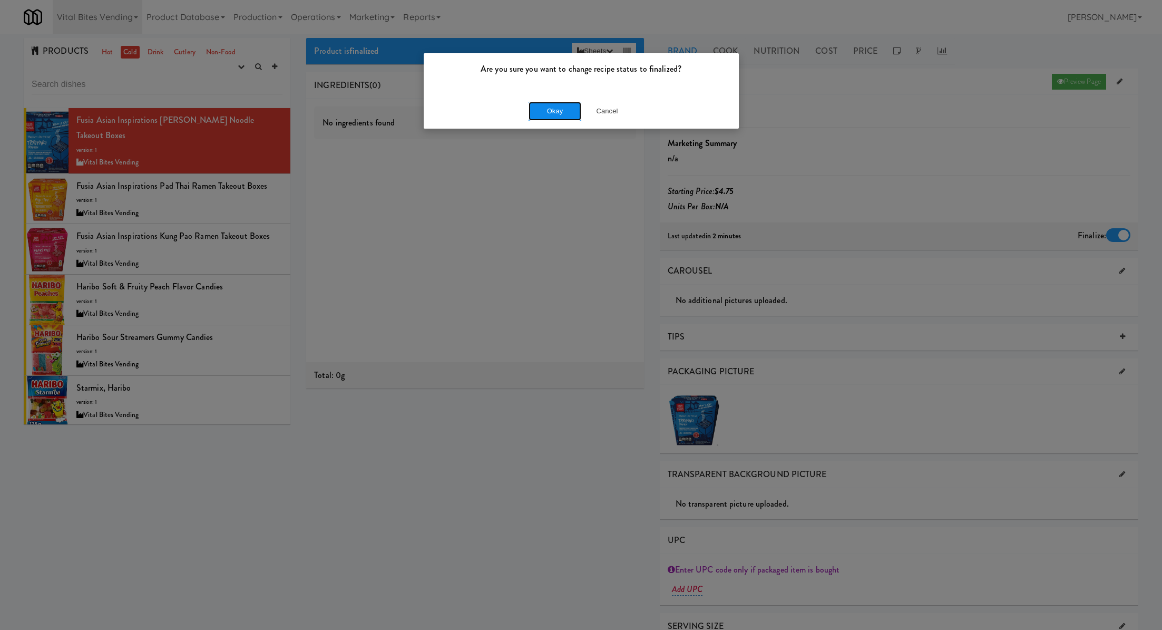
click at [562, 107] on button "Okay" at bounding box center [555, 111] width 53 height 19
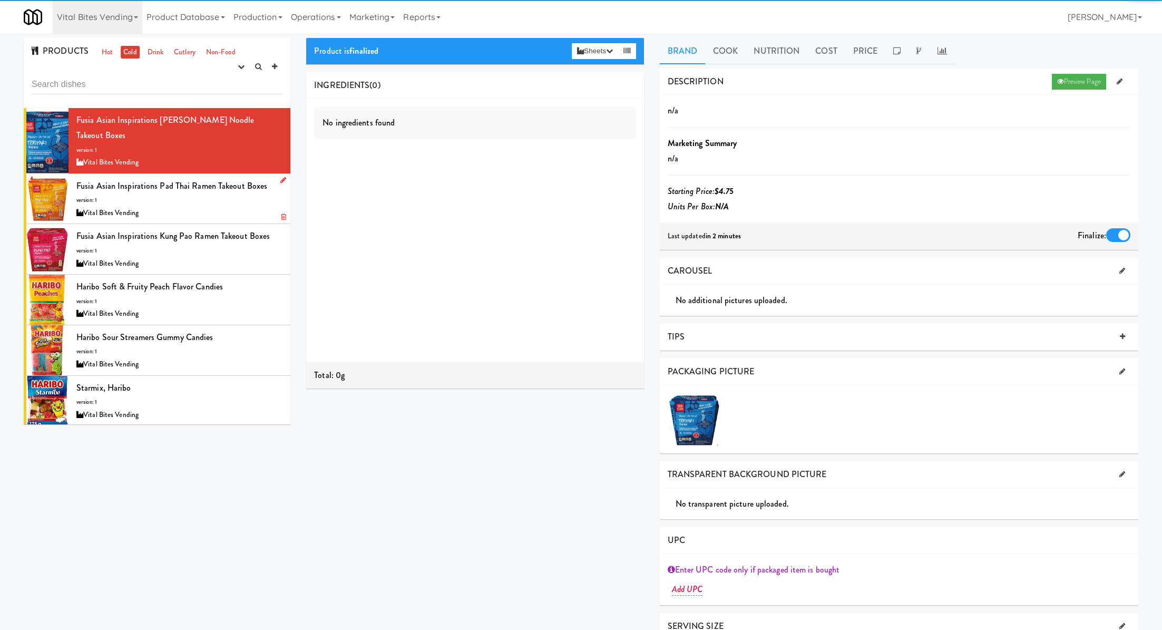
click at [254, 201] on div "Fusia Asian Inspirations Pad Thai Ramen Takeout Boxes version: 1 Vital Bites Ve…" at bounding box center [179, 199] width 206 height 42
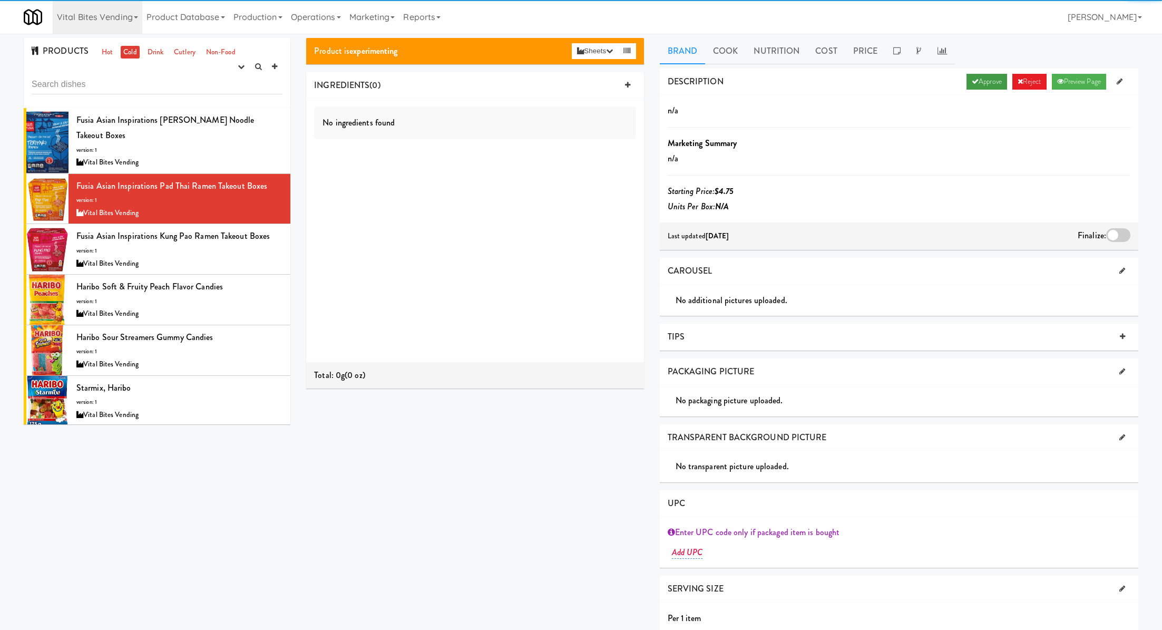
click at [973, 83] on link "Approve" at bounding box center [987, 82] width 41 height 16
click at [1120, 234] on div at bounding box center [1118, 235] width 24 height 14
click at [0, 0] on input "checkbox" at bounding box center [0, 0] width 0 height 0
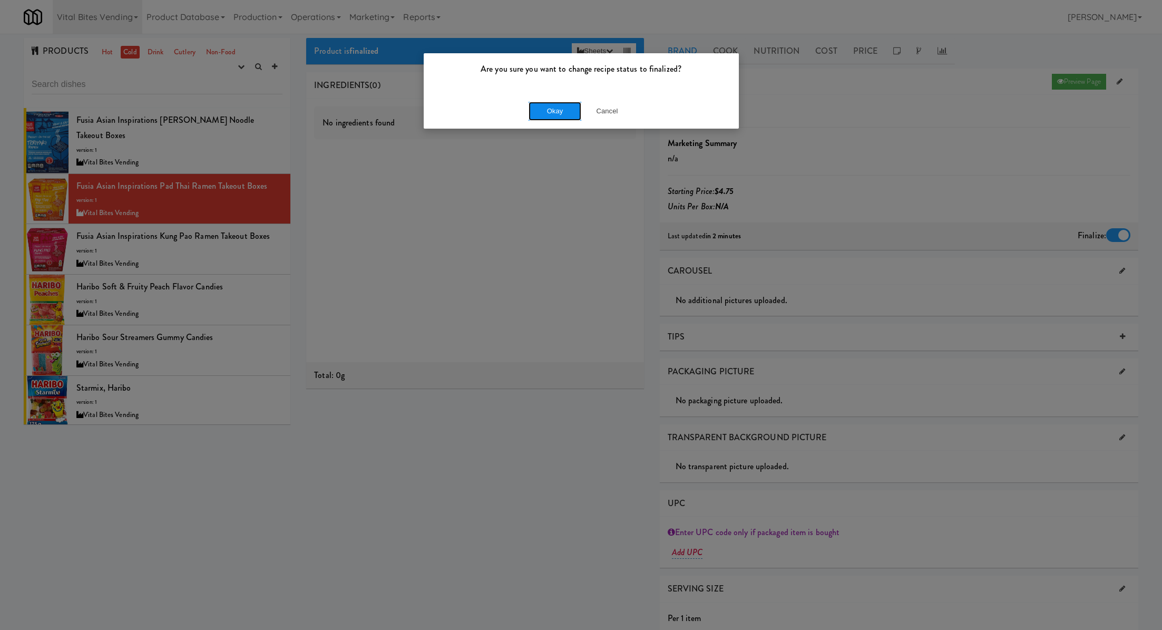
click at [566, 112] on button "Okay" at bounding box center [555, 111] width 53 height 19
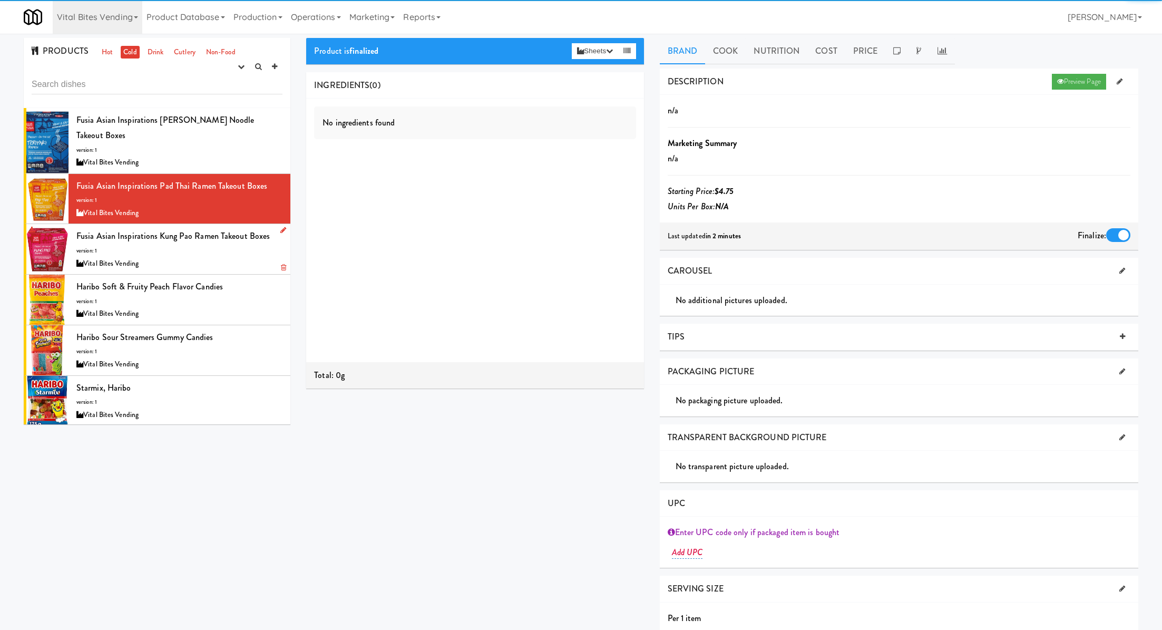
click at [248, 251] on div "Fusia Asian Inspirations Kung Pao Ramen Takeout Boxes version: 1 Vital Bites Ve…" at bounding box center [179, 249] width 206 height 42
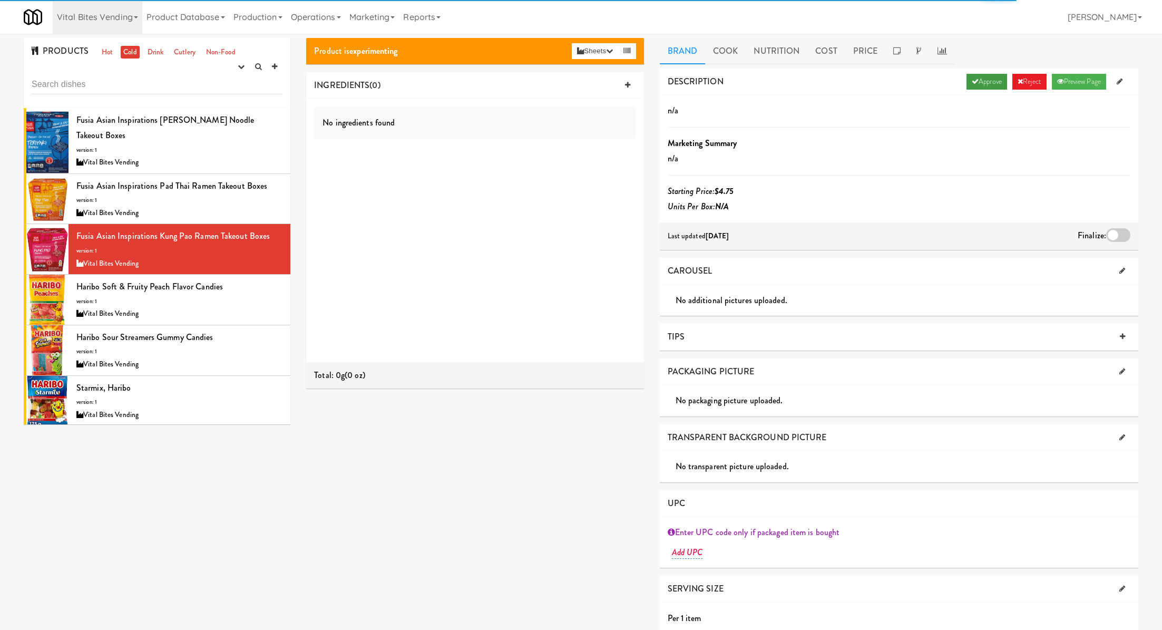
click at [972, 78] on icon at bounding box center [975, 81] width 7 height 7
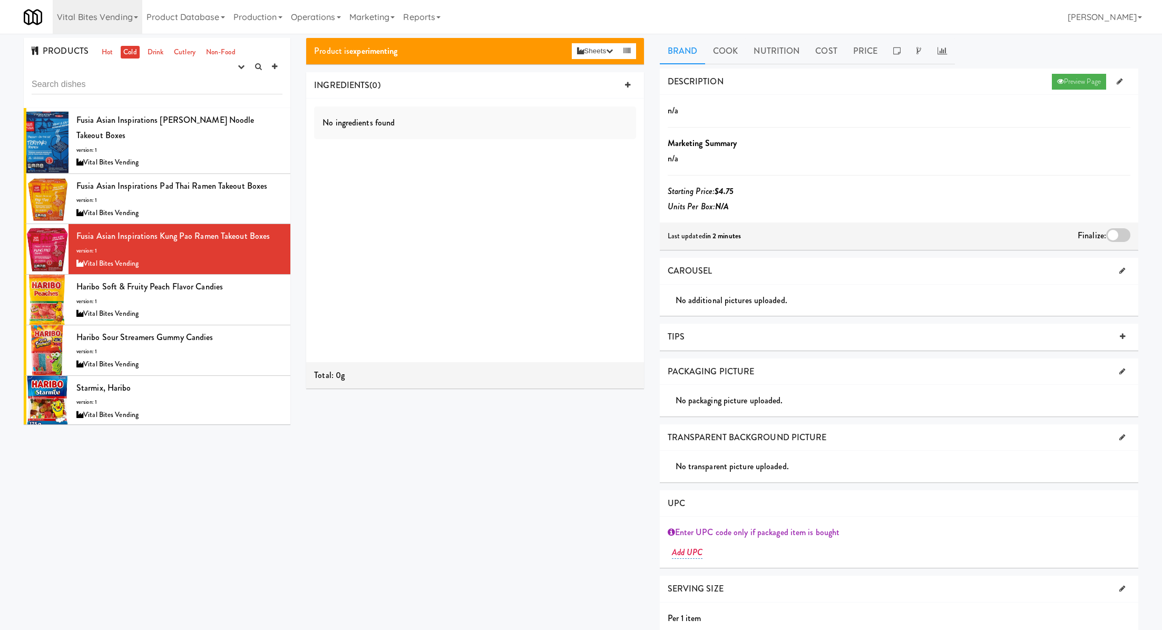
click at [1122, 233] on div at bounding box center [1118, 235] width 24 height 14
click at [0, 0] on input "checkbox" at bounding box center [0, 0] width 0 height 0
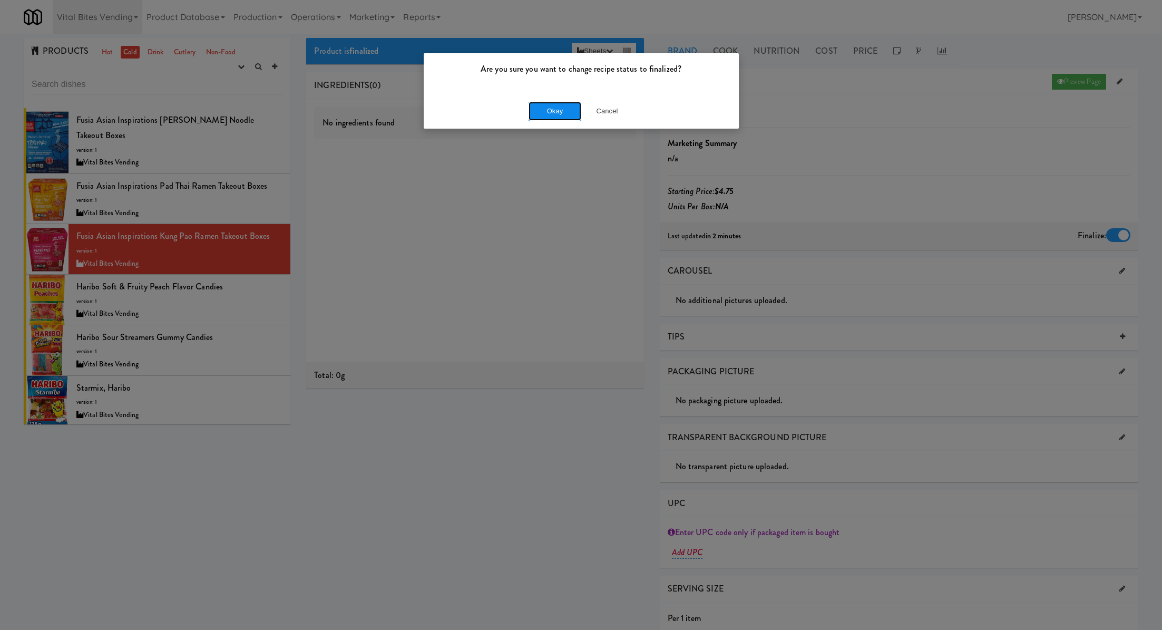
click at [549, 106] on button "Okay" at bounding box center [555, 111] width 53 height 19
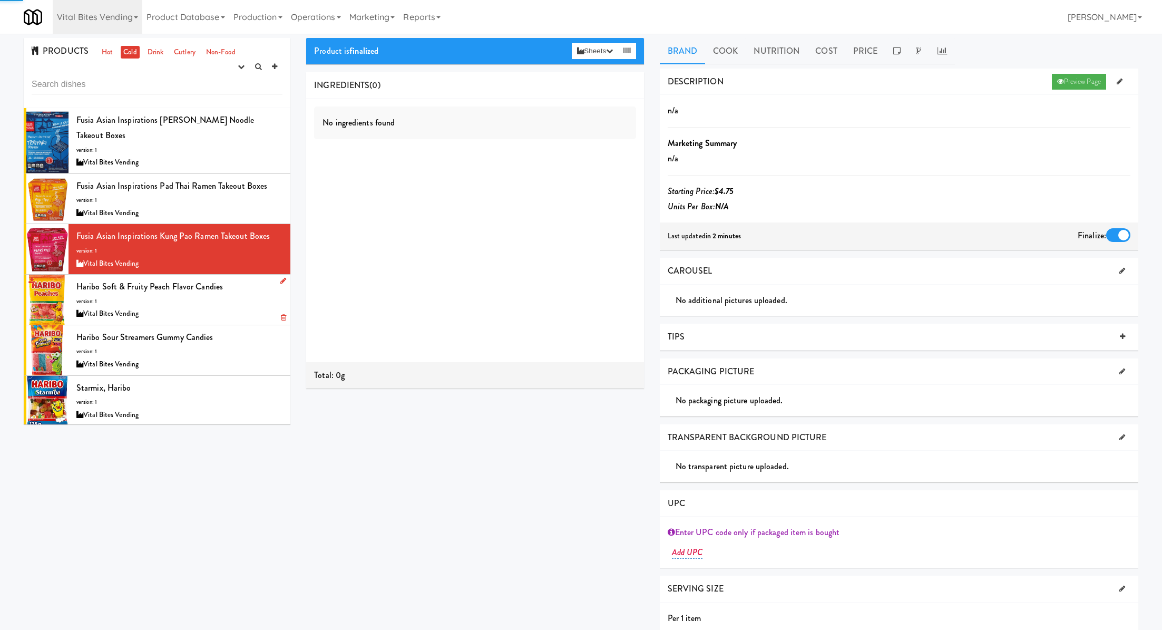
click at [226, 304] on div "Haribo Soft & Fruity Peach Flavor Candies version: 1 Vital Bites Vending" at bounding box center [179, 300] width 206 height 42
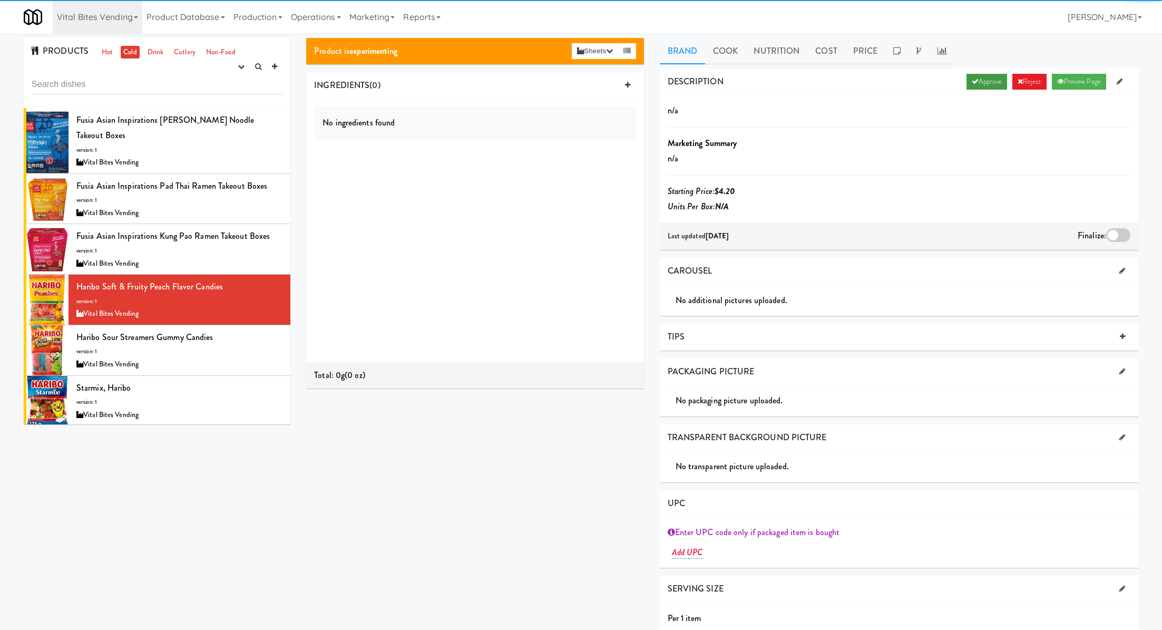
click at [967, 86] on link "Approve" at bounding box center [987, 82] width 41 height 16
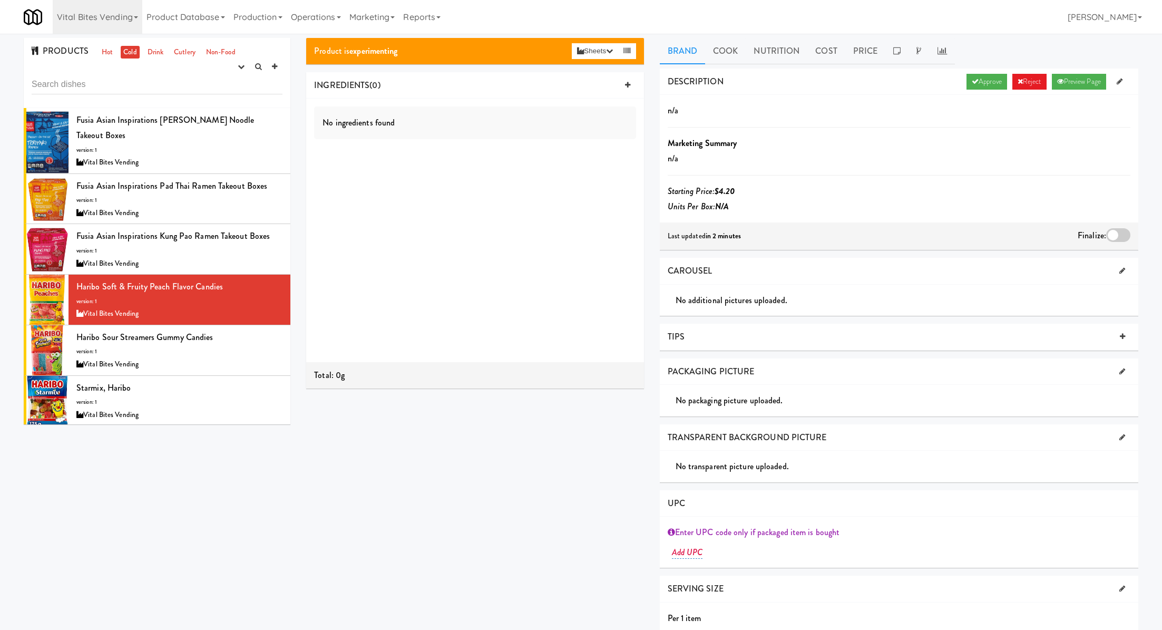
click at [1118, 230] on div at bounding box center [1118, 235] width 24 height 14
click at [0, 0] on input "checkbox" at bounding box center [0, 0] width 0 height 0
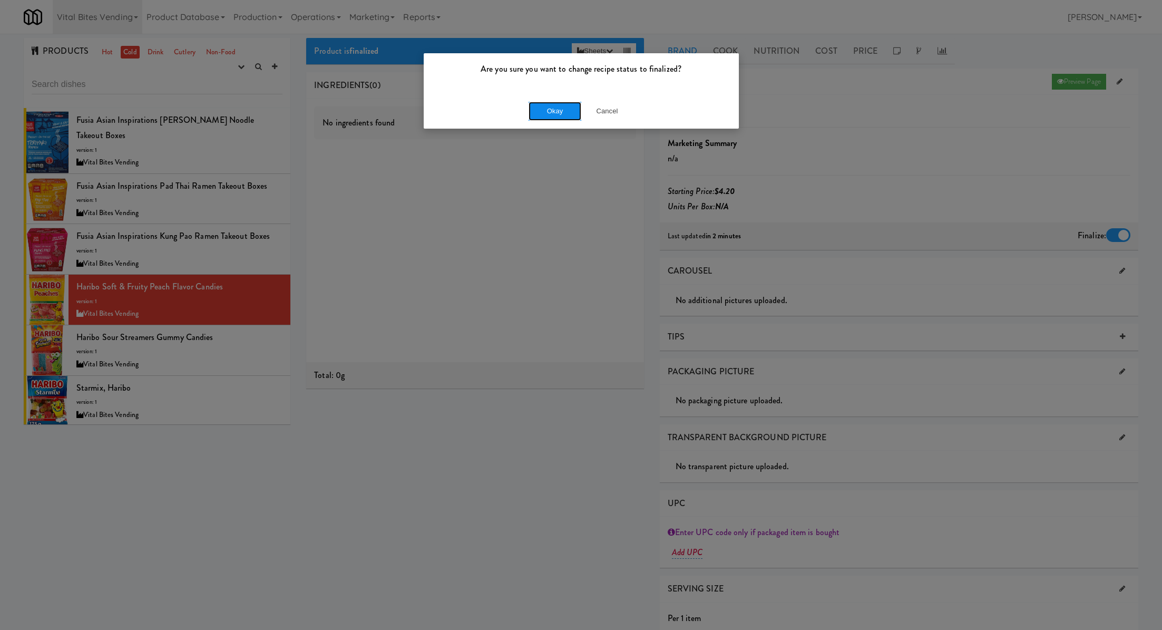
click at [552, 106] on button "Okay" at bounding box center [555, 111] width 53 height 19
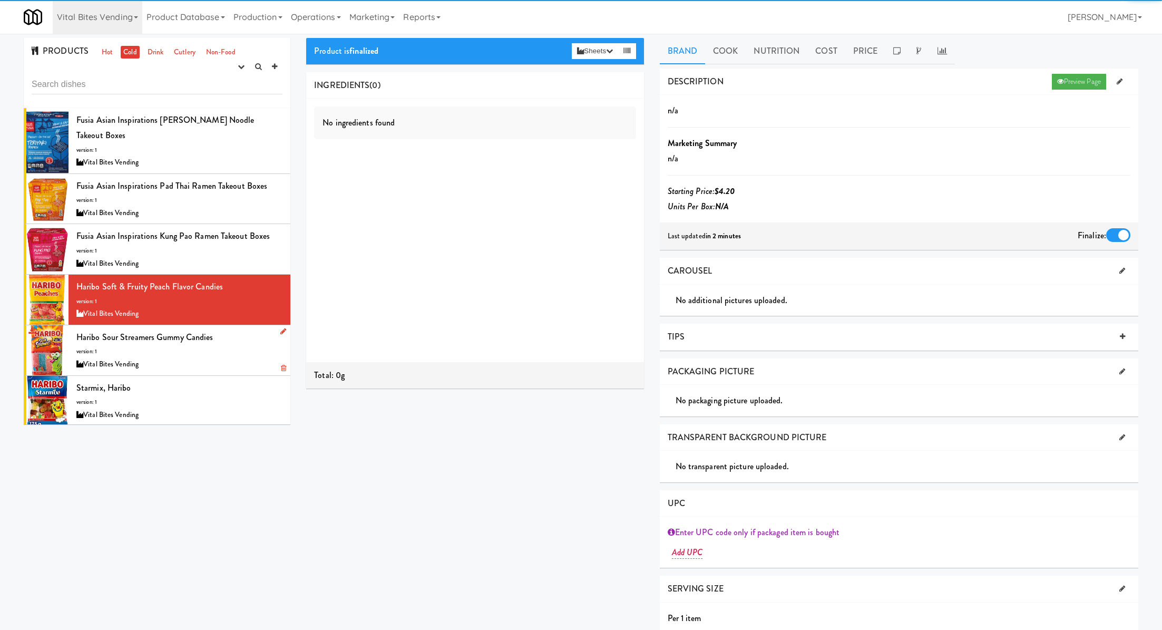
click at [242, 354] on div "Haribo Sour Streamers Gummy Candies version: 1 Vital Bites Vending" at bounding box center [179, 350] width 206 height 42
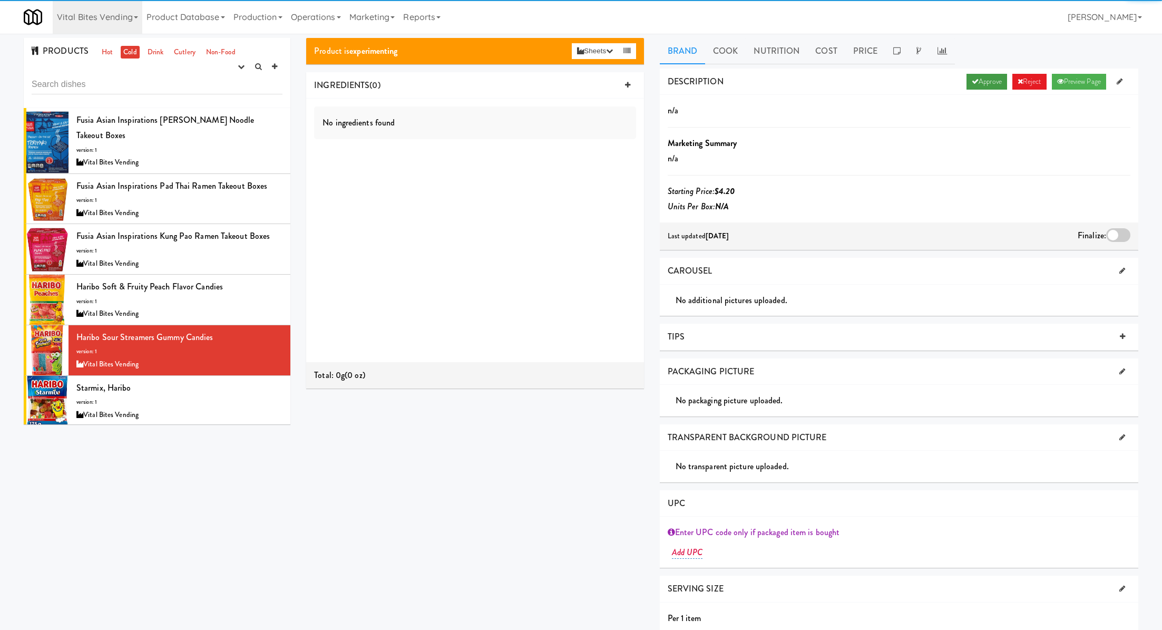
click at [977, 81] on link "Approve" at bounding box center [987, 82] width 41 height 16
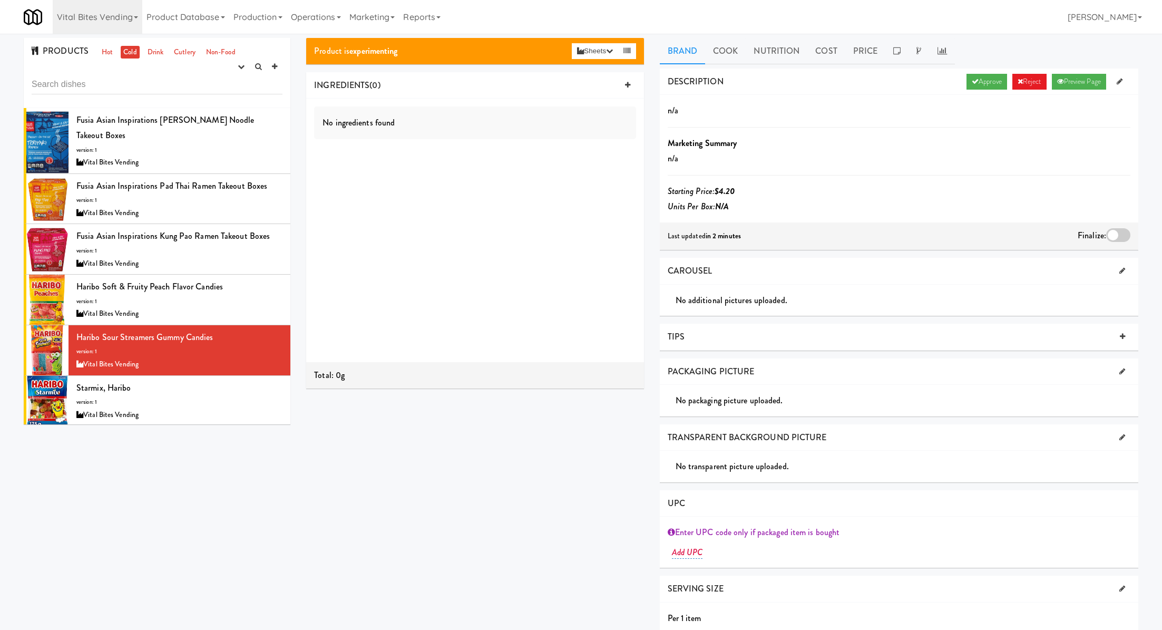
click at [1116, 234] on div at bounding box center [1118, 235] width 24 height 14
click at [0, 0] on input "checkbox" at bounding box center [0, 0] width 0 height 0
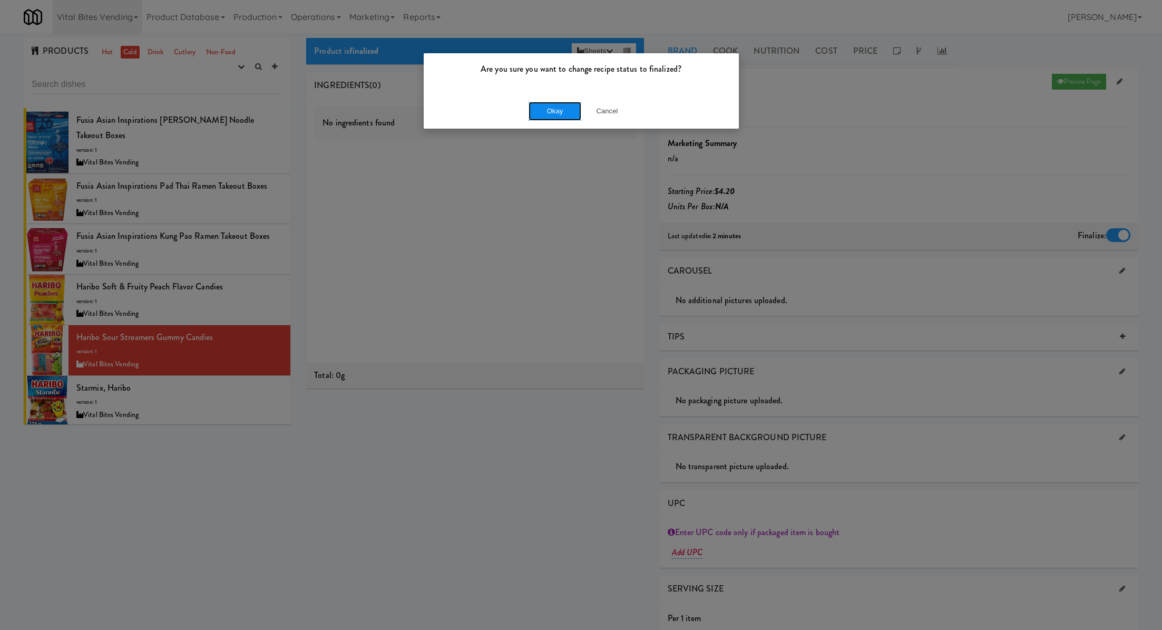
click at [559, 110] on button "Okay" at bounding box center [555, 111] width 53 height 19
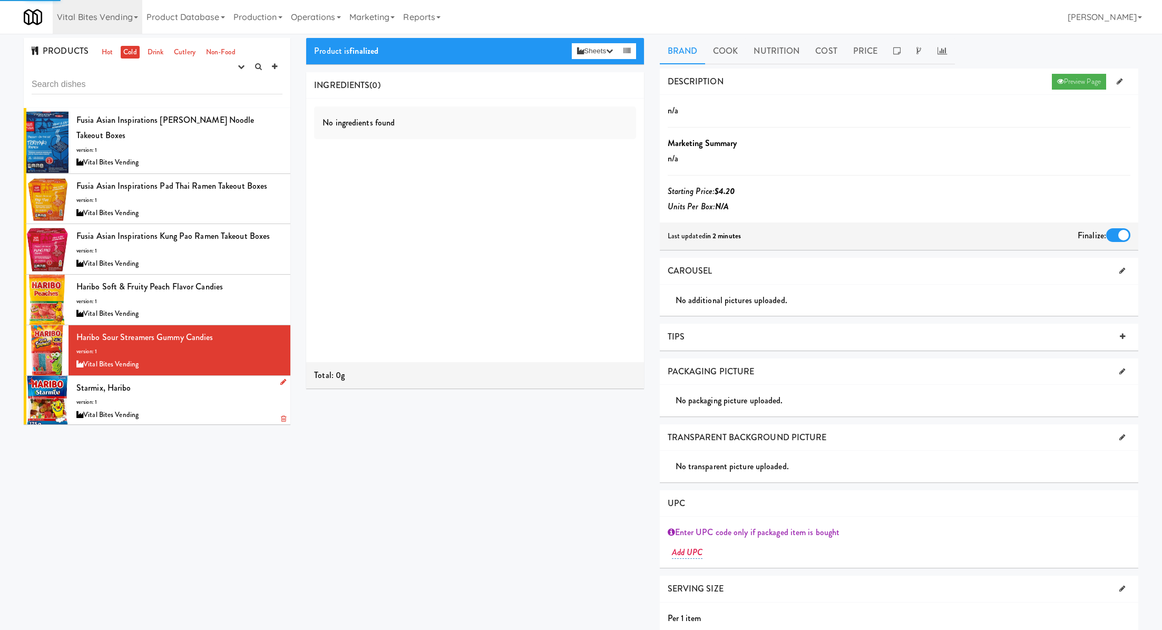
click at [193, 394] on div "Starmix, Haribo version: 1 Vital Bites Vending" at bounding box center [179, 401] width 206 height 42
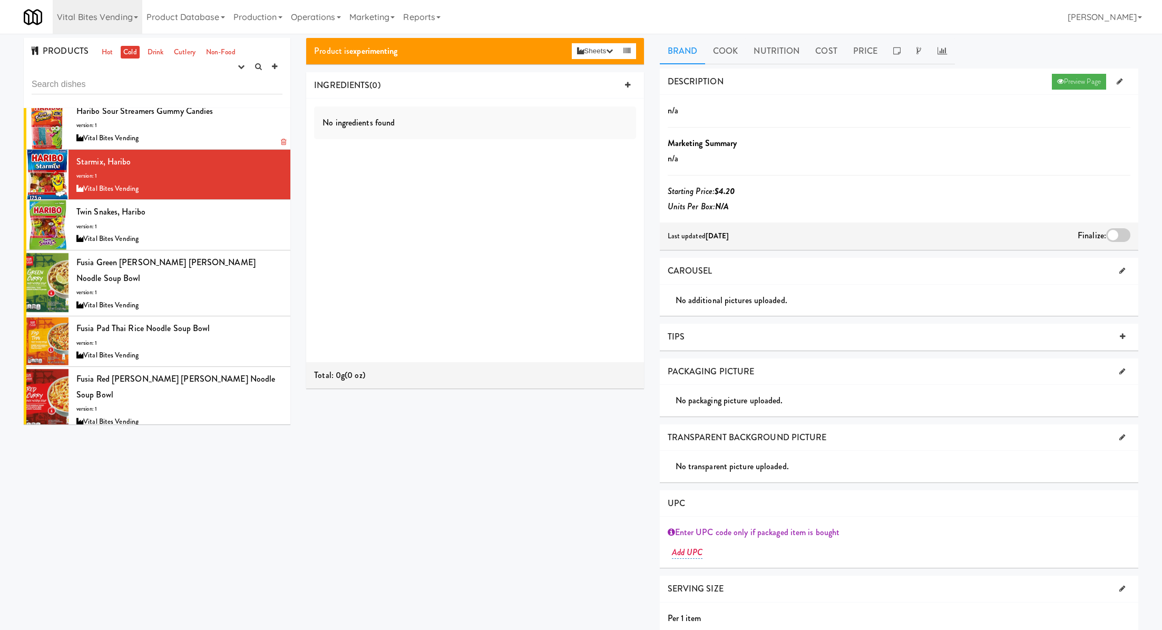
scroll to position [193, 0]
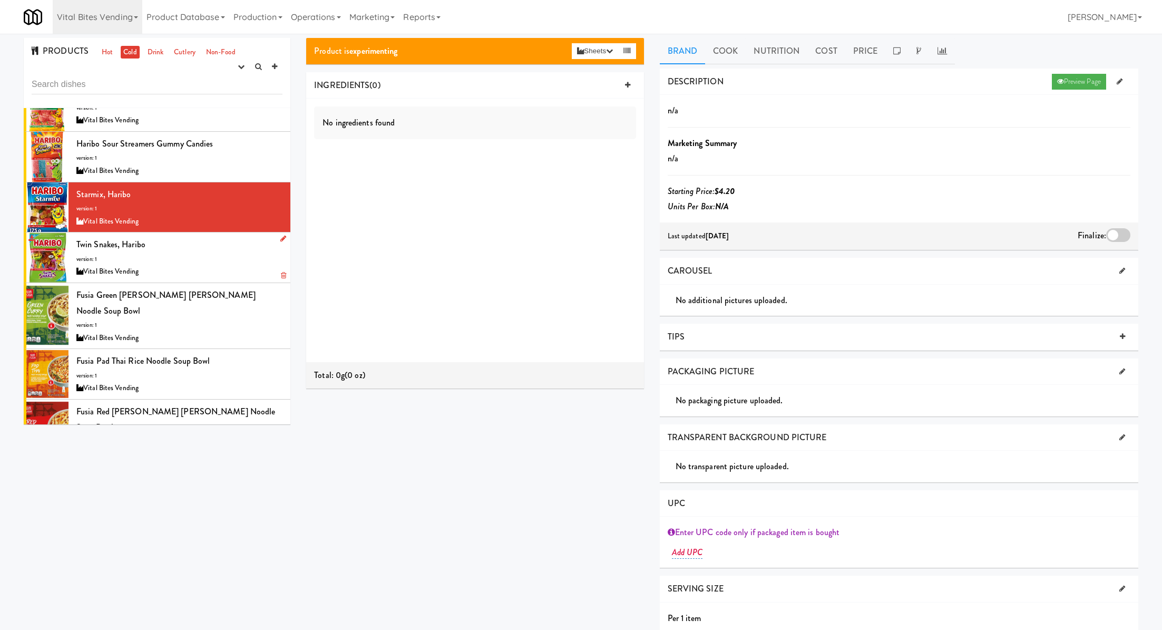
click at [217, 257] on div "Twin Snakes, Haribo version: 1 Vital Bites Vending" at bounding box center [179, 258] width 206 height 42
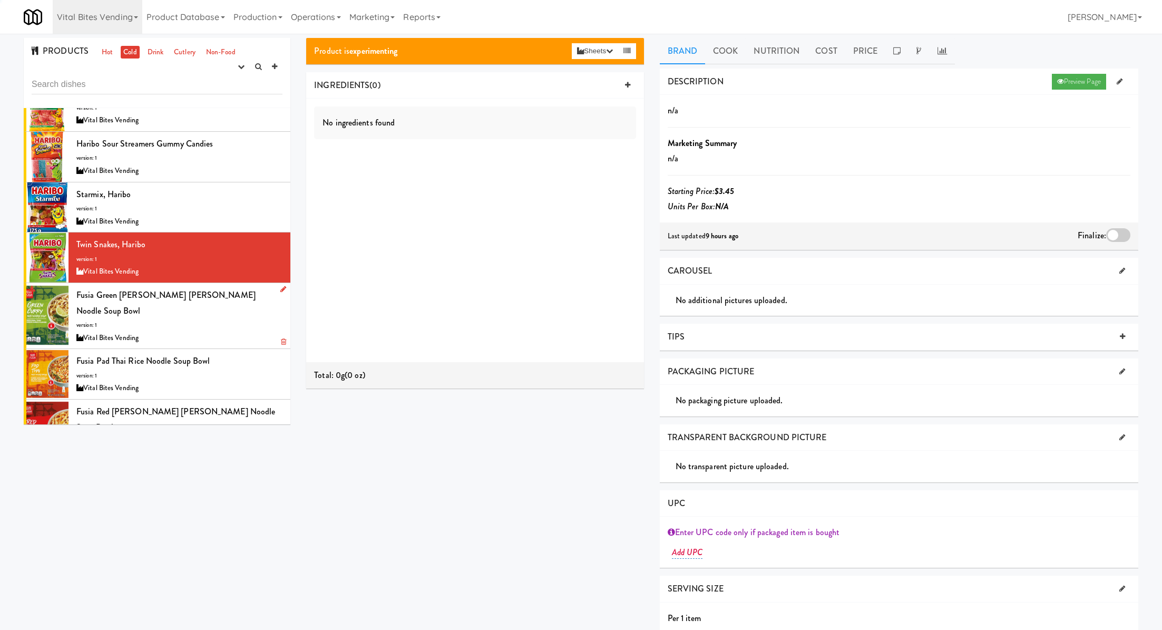
click at [226, 308] on div "Fusia Green Curry Rice Noodle Soup Bowl version: 1 Vital Bites Vending" at bounding box center [179, 315] width 206 height 57
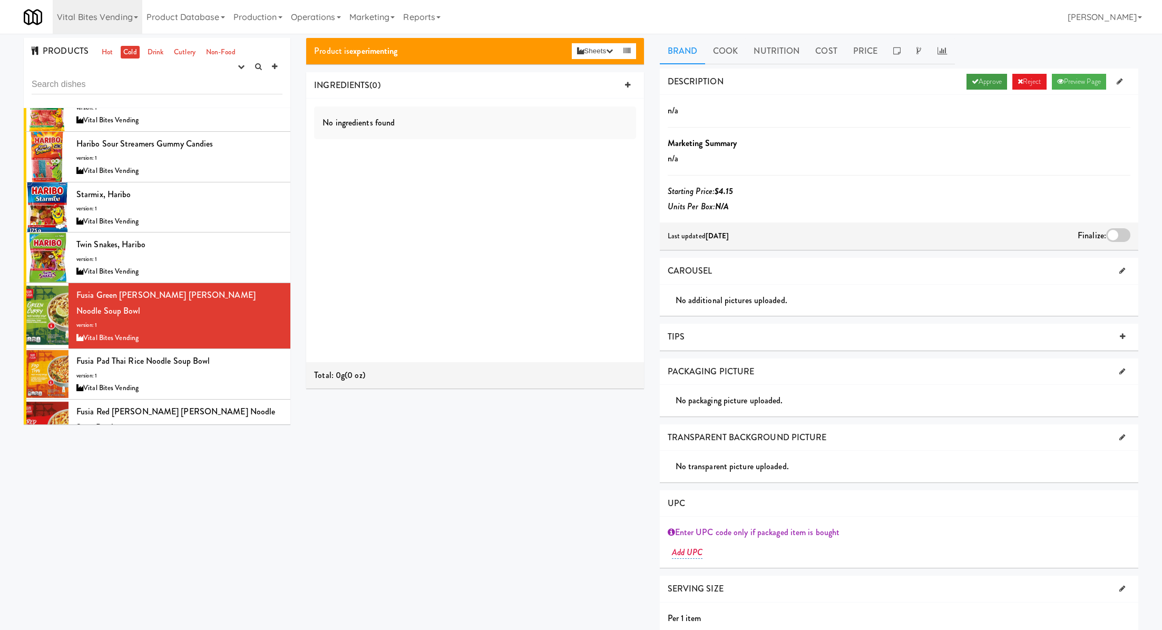
click at [976, 82] on link "Approve" at bounding box center [987, 82] width 41 height 16
click at [1121, 235] on div at bounding box center [1118, 235] width 24 height 14
click at [0, 0] on input "checkbox" at bounding box center [0, 0] width 0 height 0
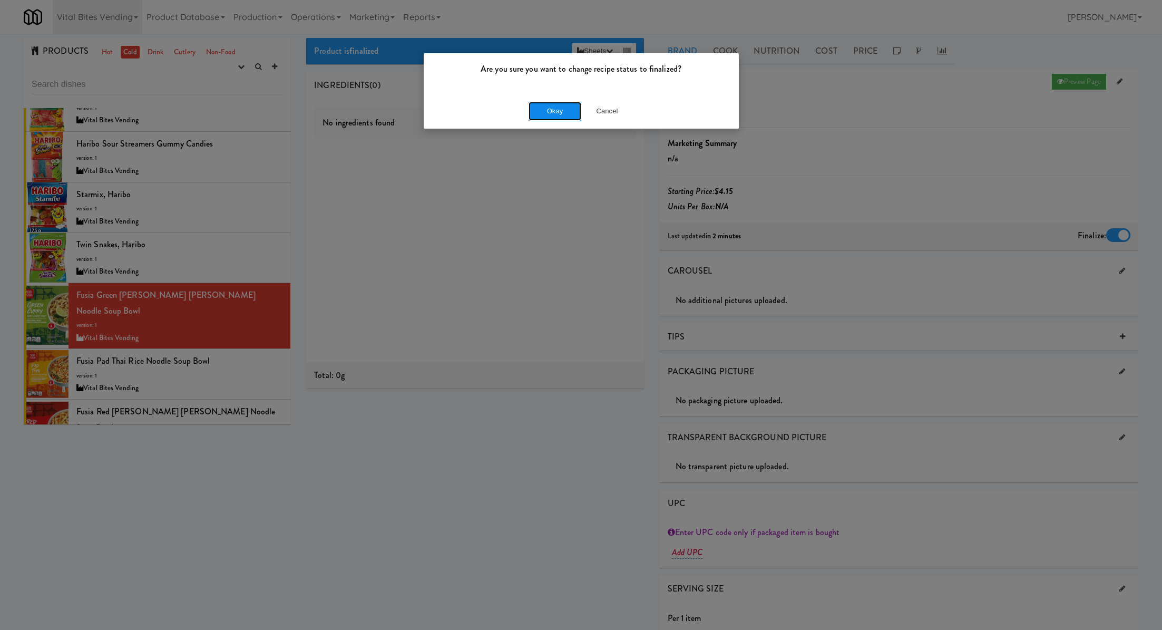
click at [552, 115] on button "Okay" at bounding box center [555, 111] width 53 height 19
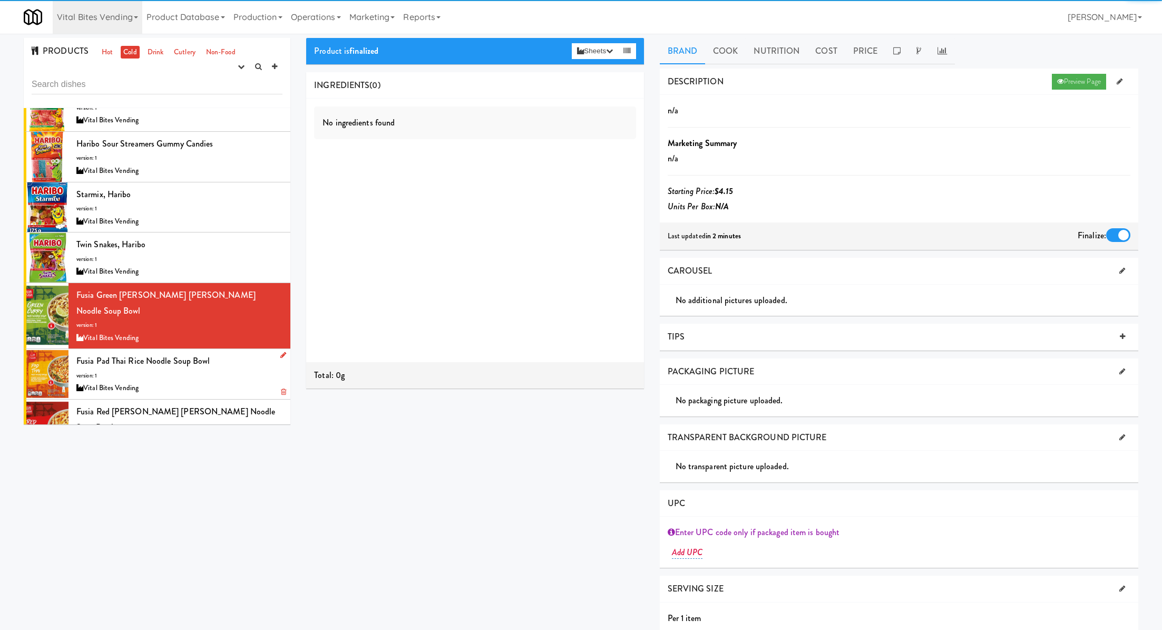
click at [224, 355] on div "Fusia Pad Thai Rice Noodle Soup Bowl version: 1 Vital Bites Vending" at bounding box center [179, 374] width 206 height 42
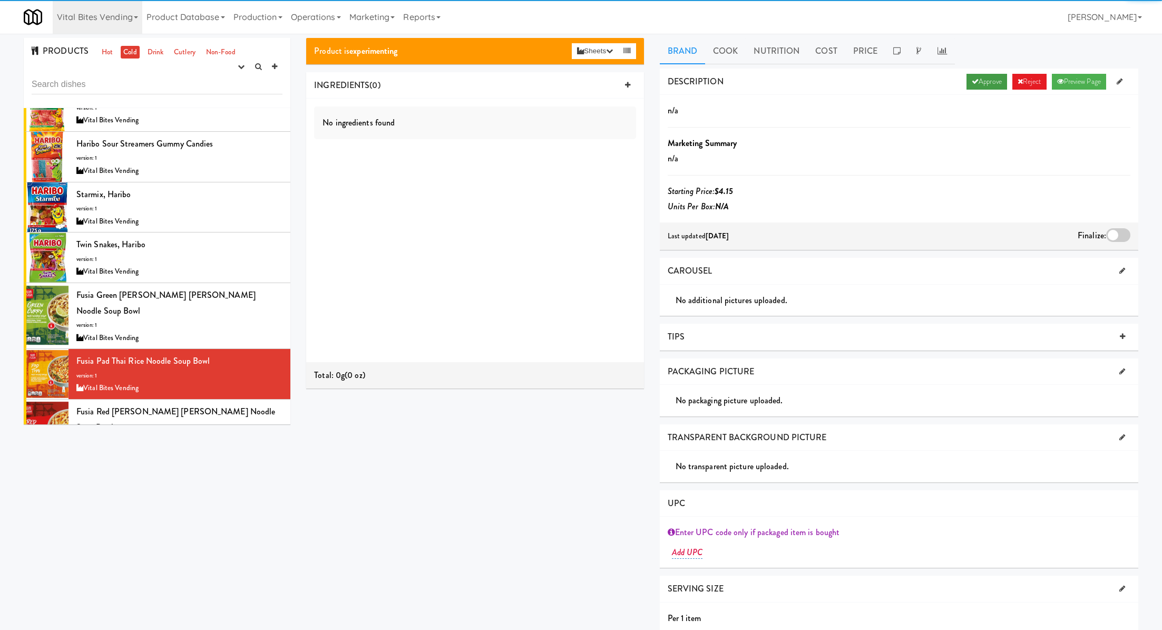
click at [974, 83] on link "Approve" at bounding box center [987, 82] width 41 height 16
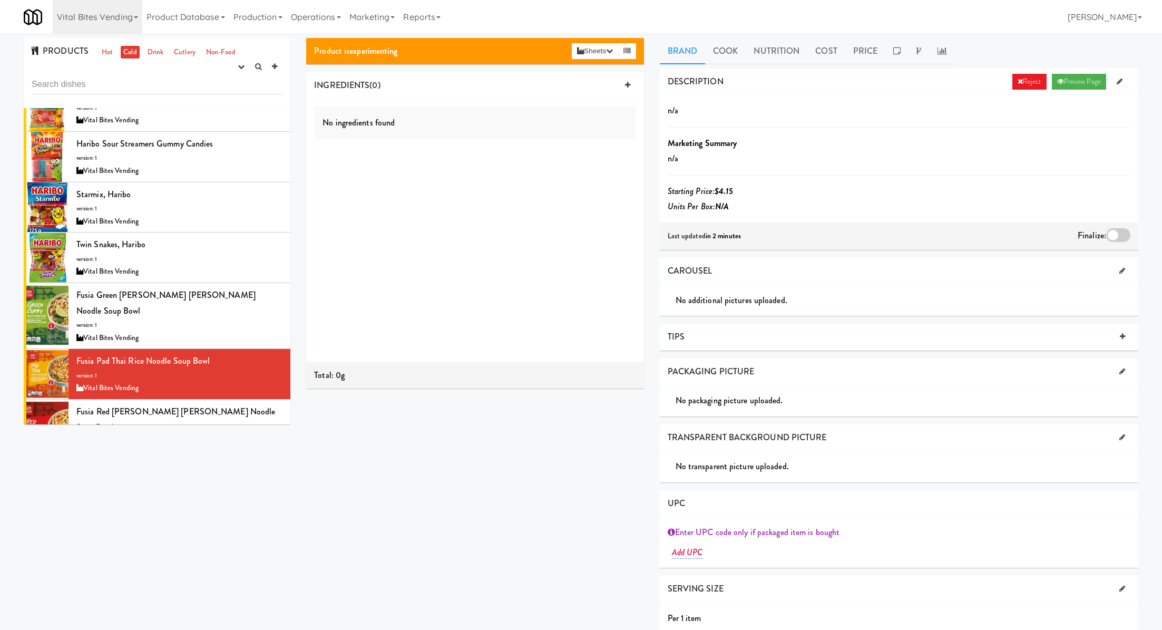
click at [1126, 232] on div at bounding box center [1118, 235] width 24 height 14
click at [0, 0] on input "checkbox" at bounding box center [0, 0] width 0 height 0
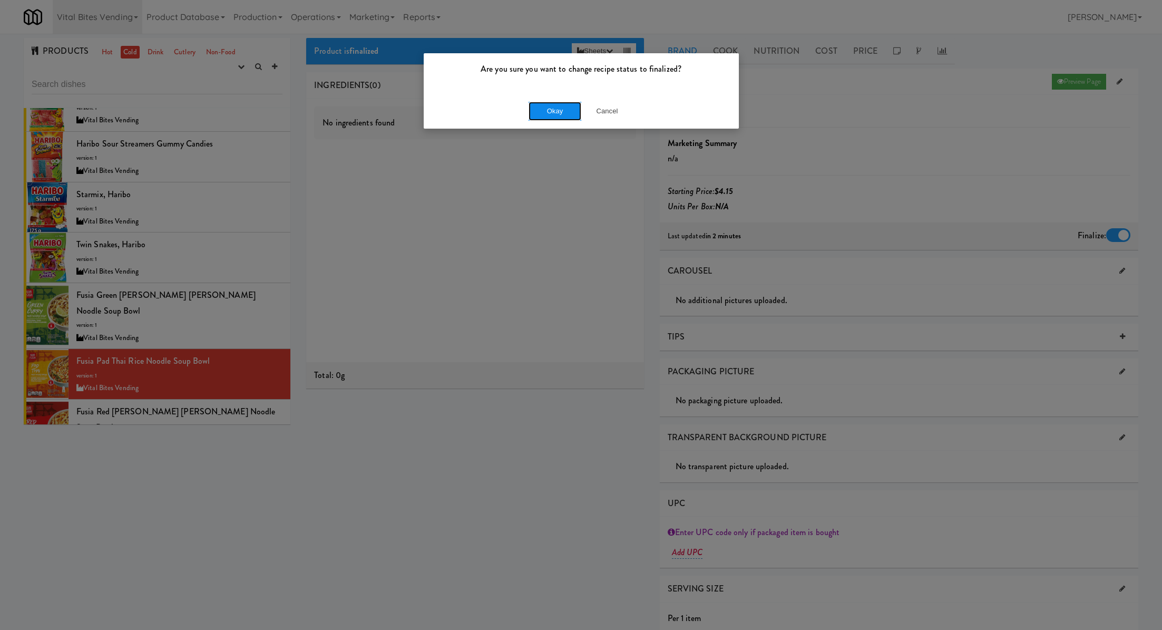
click at [546, 103] on button "Okay" at bounding box center [555, 111] width 53 height 19
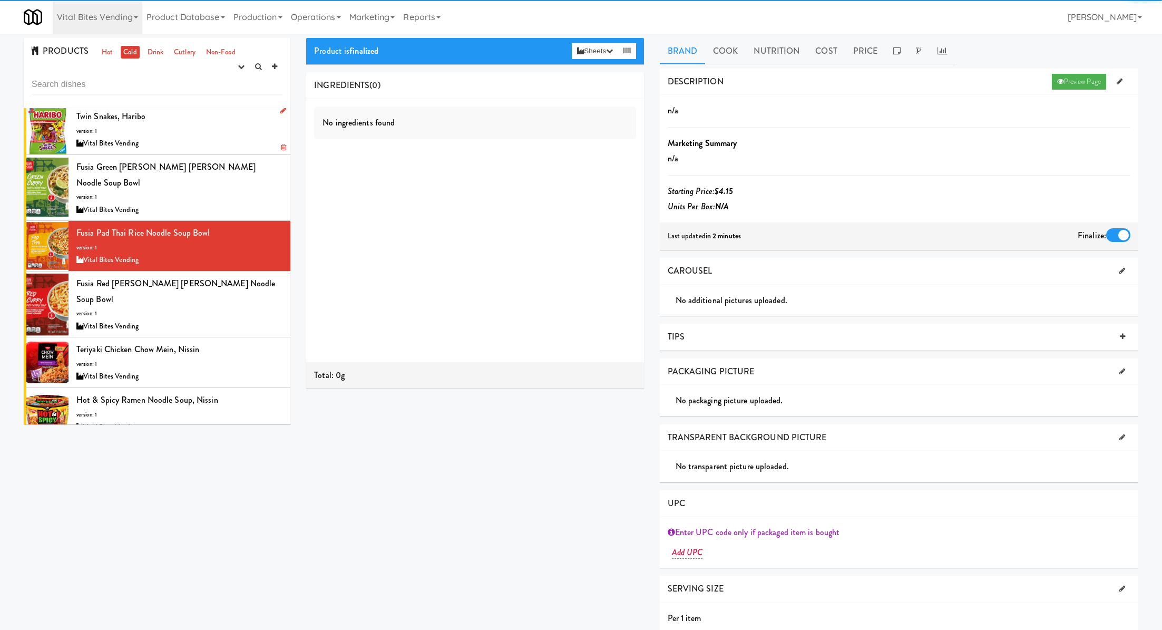
scroll to position [328, 0]
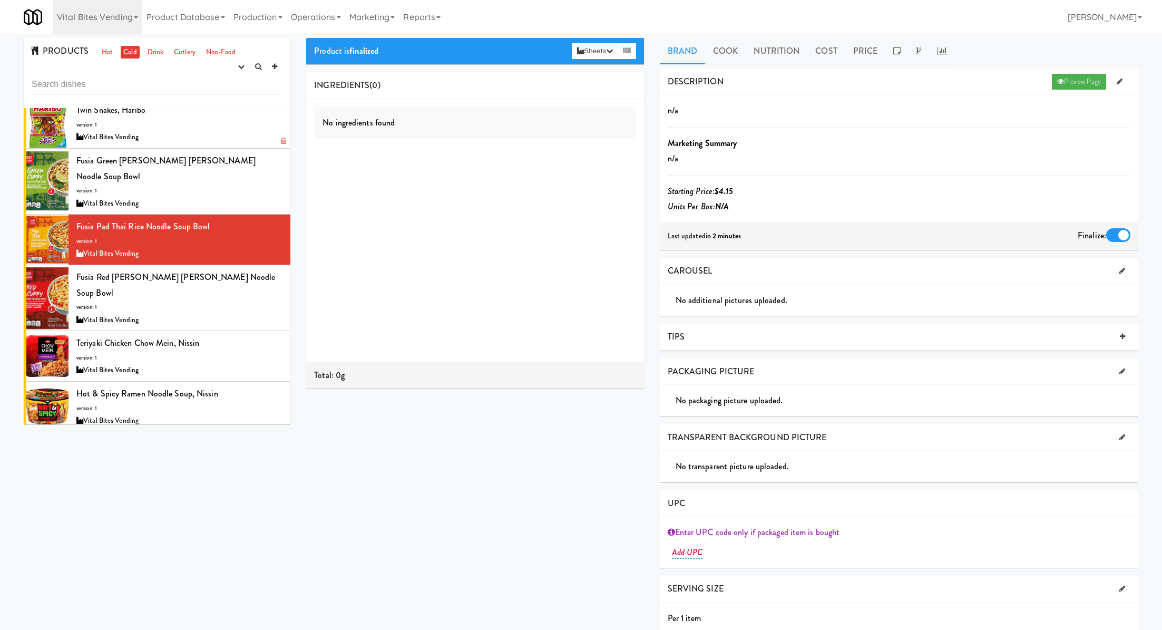
click at [244, 269] on div "Fusia Red Curry Rice Noodle Soup Bowl version: 1 Vital Bites Vending" at bounding box center [179, 297] width 206 height 57
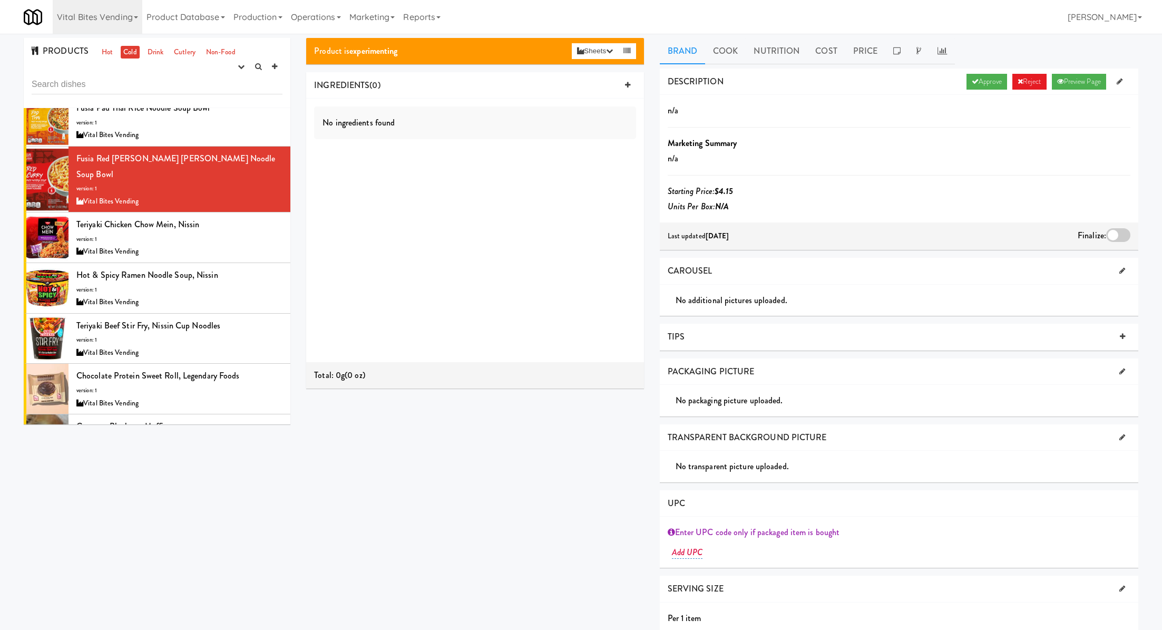
scroll to position [451, 0]
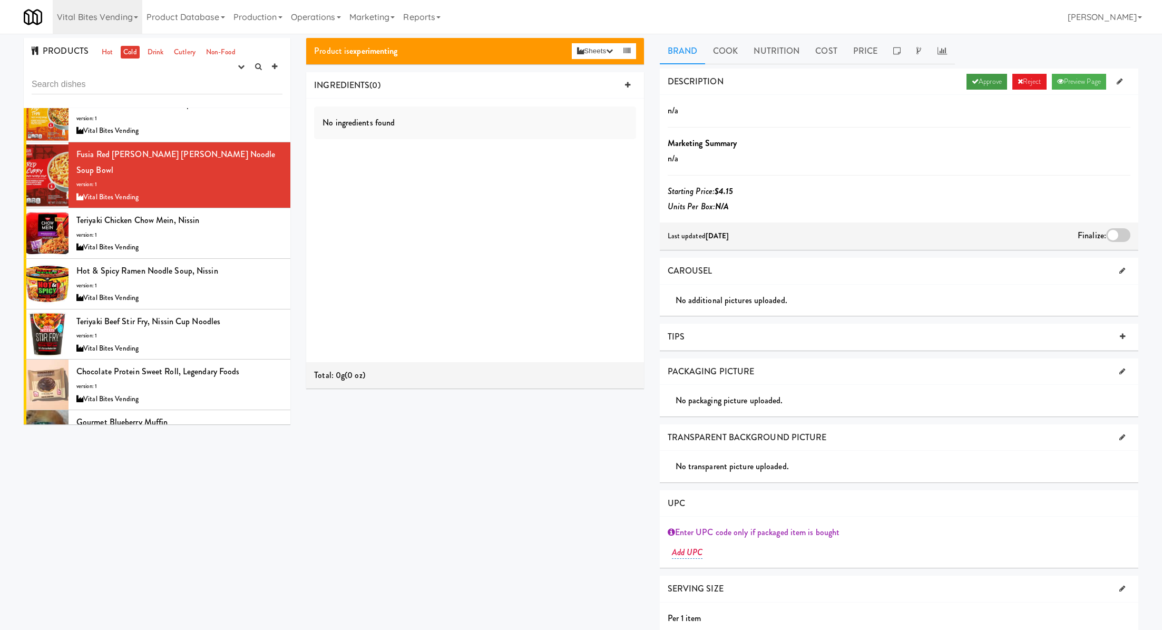
click at [974, 79] on link "Approve" at bounding box center [987, 82] width 41 height 16
click at [1120, 238] on div at bounding box center [1118, 235] width 24 height 14
click at [0, 0] on input "checkbox" at bounding box center [0, 0] width 0 height 0
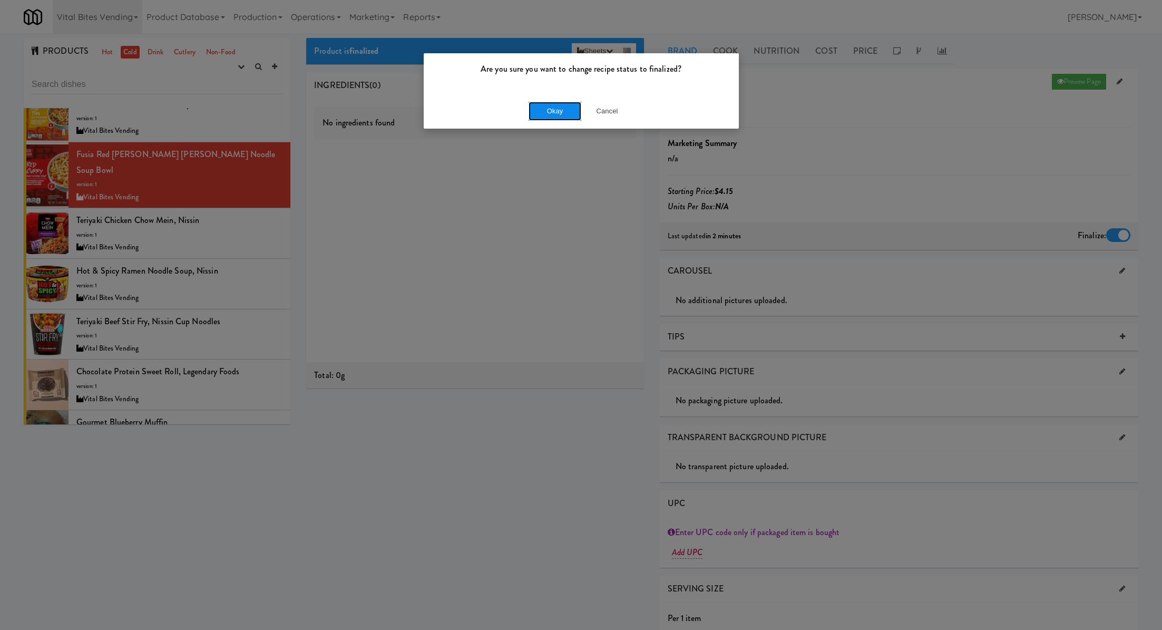
click at [557, 117] on button "Okay" at bounding box center [555, 111] width 53 height 19
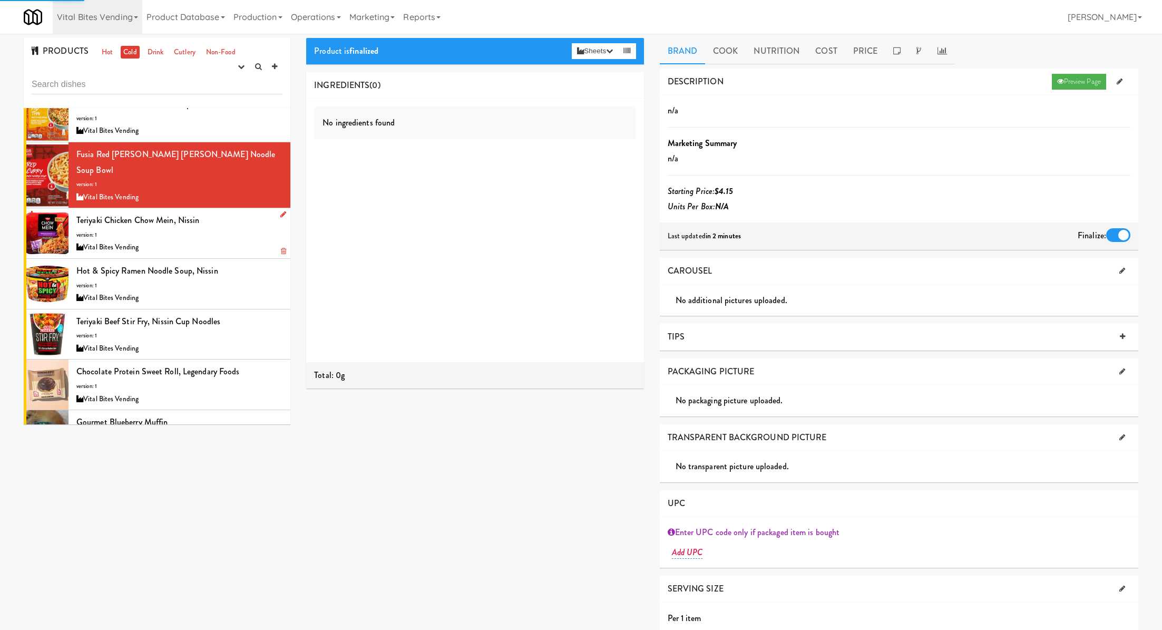
click at [238, 212] on div "Teriyaki Chicken Chow Mein, Nissin version: 1 Vital Bites Vending" at bounding box center [179, 233] width 206 height 42
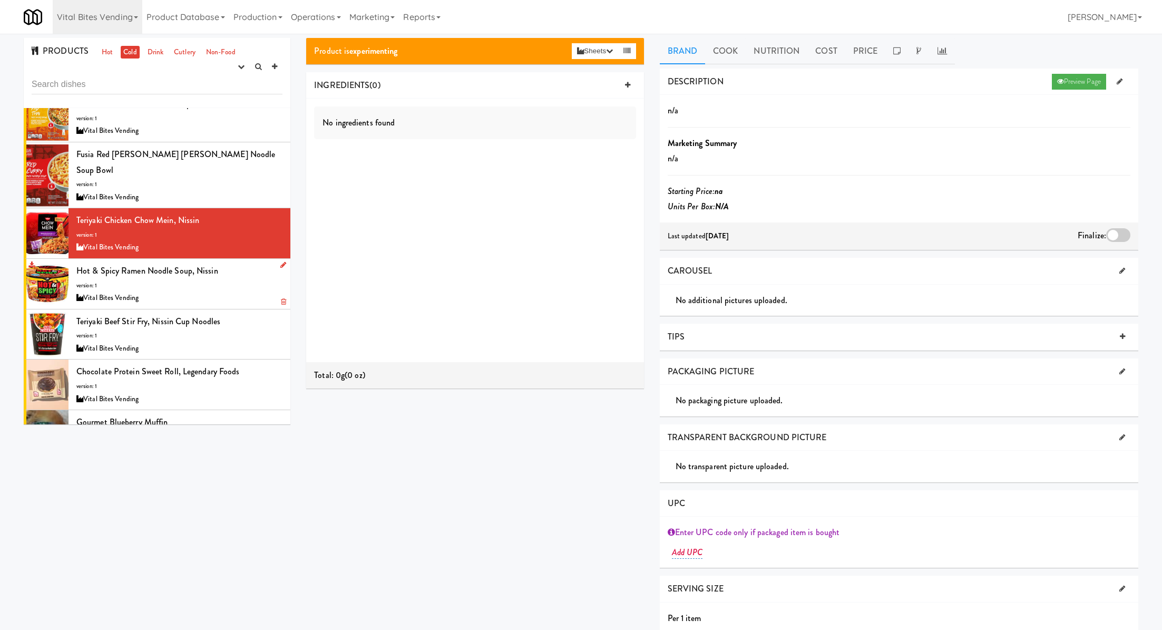
click at [243, 263] on div "Hot & Spicy Ramen Noodle Soup, Nissin version: 1 Vital Bites Vending" at bounding box center [179, 284] width 206 height 42
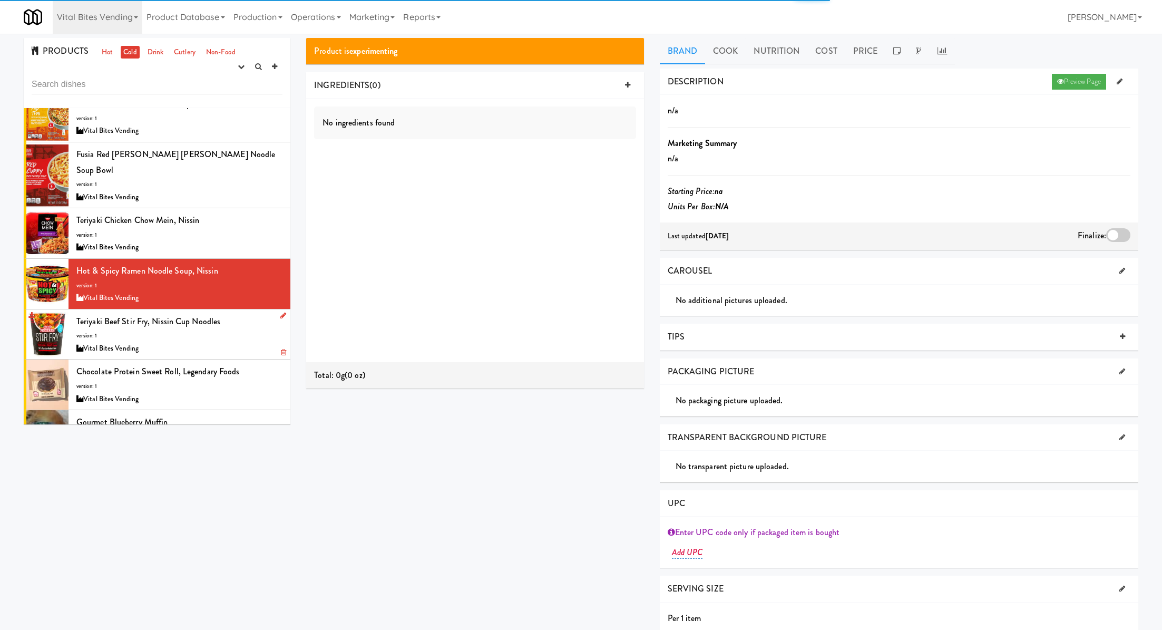
click at [238, 314] on div "Teriyaki Beef Stir Fry, Nissin Cup Noodles version: 1 Vital Bites Vending" at bounding box center [179, 335] width 206 height 42
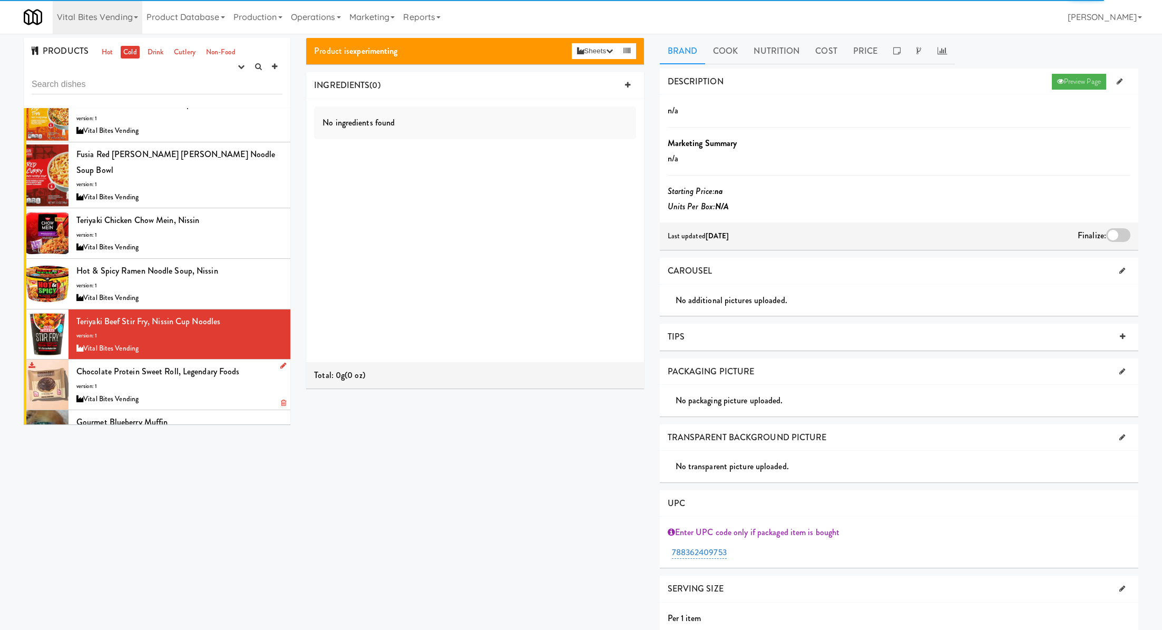
click at [240, 393] on div "Vital Bites Vending" at bounding box center [179, 399] width 206 height 13
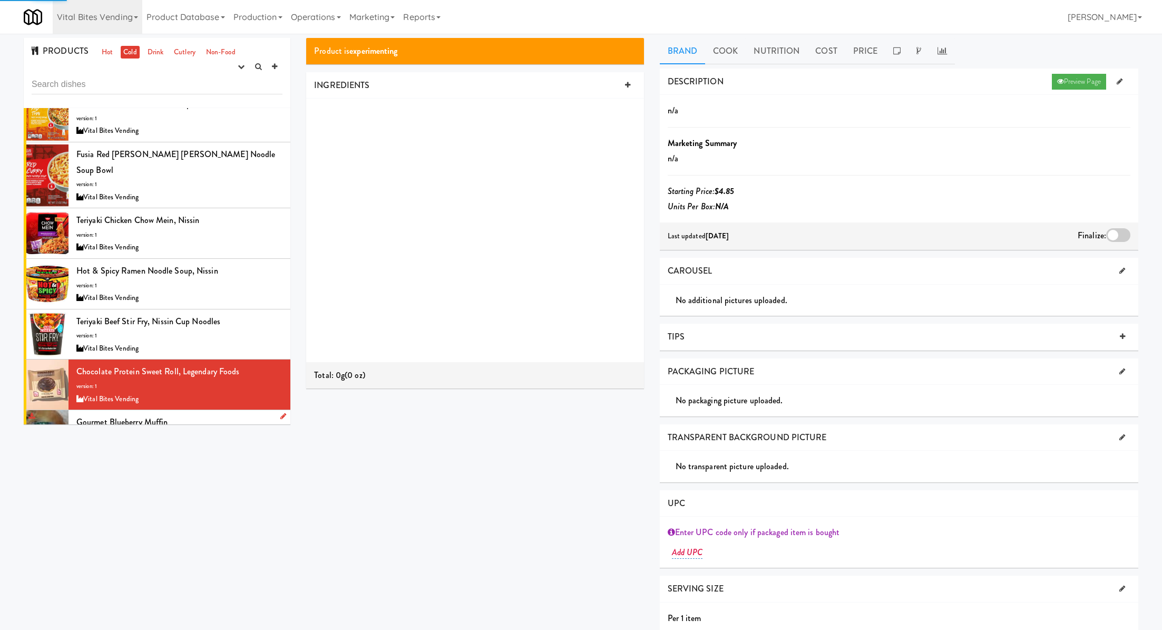
click at [245, 414] on div "Gourmet Blueberry Muffin version: 1 Vital Bites Vending" at bounding box center [179, 435] width 206 height 42
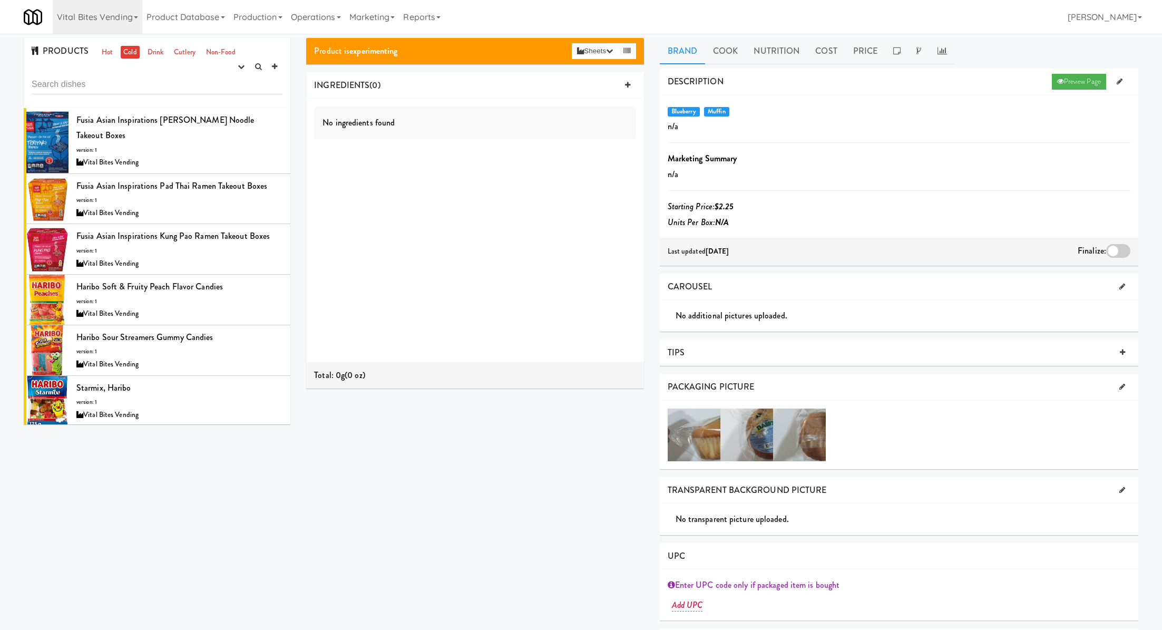
click at [154, 59] on div "PRODUCTS Hot Cold Drink Cutlery Non-Food experimenting finalized shipped discon…" at bounding box center [157, 73] width 267 height 70
click at [156, 51] on link "Drink" at bounding box center [156, 52] width 22 height 13
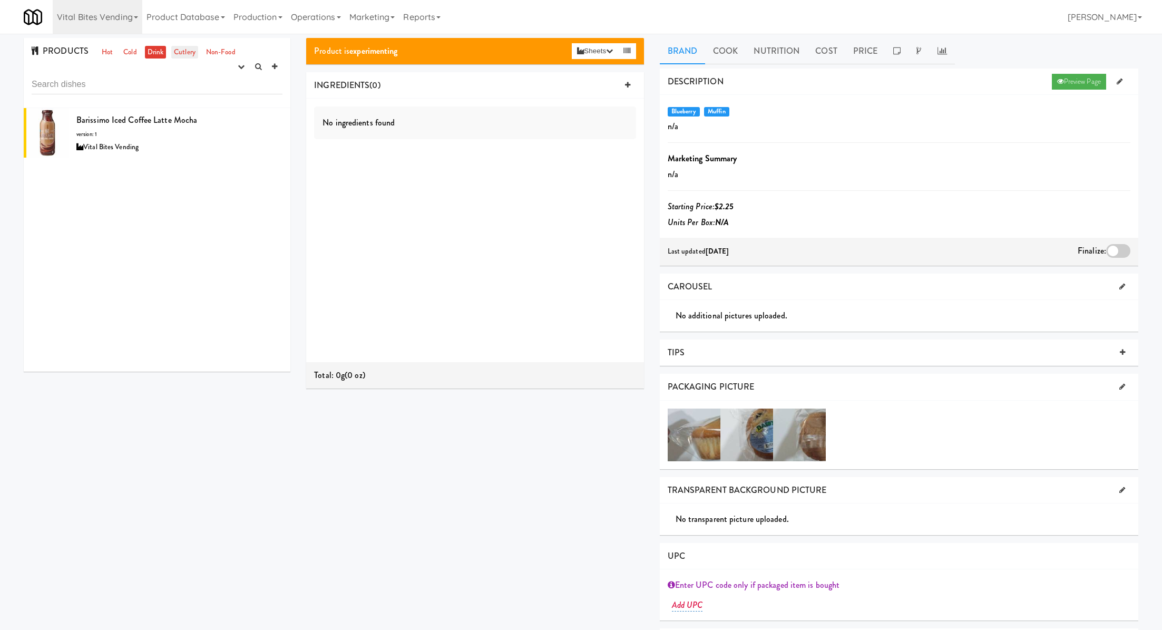
click at [182, 51] on link "Cutlery" at bounding box center [184, 52] width 27 height 13
click at [230, 52] on link "Non-Food" at bounding box center [220, 52] width 35 height 13
click at [102, 51] on link "Hot" at bounding box center [107, 52] width 16 height 13
click at [382, 25] on link "Marketing" at bounding box center [372, 17] width 54 height 34
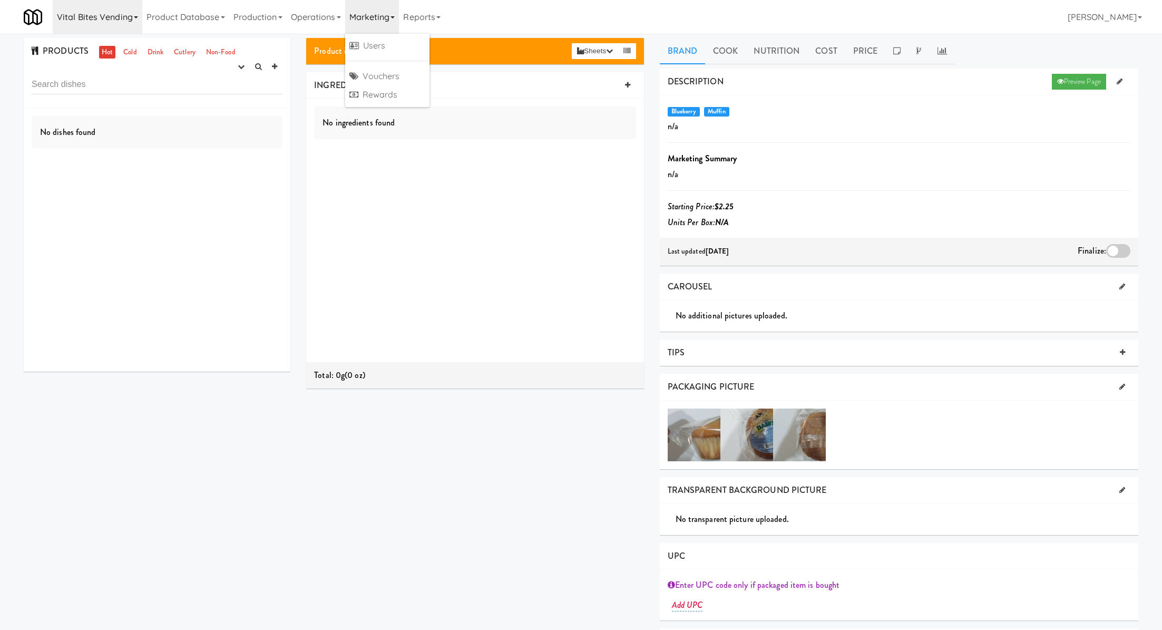
click at [138, 18] on link "Vital Bites Vending" at bounding box center [98, 17] width 90 height 34
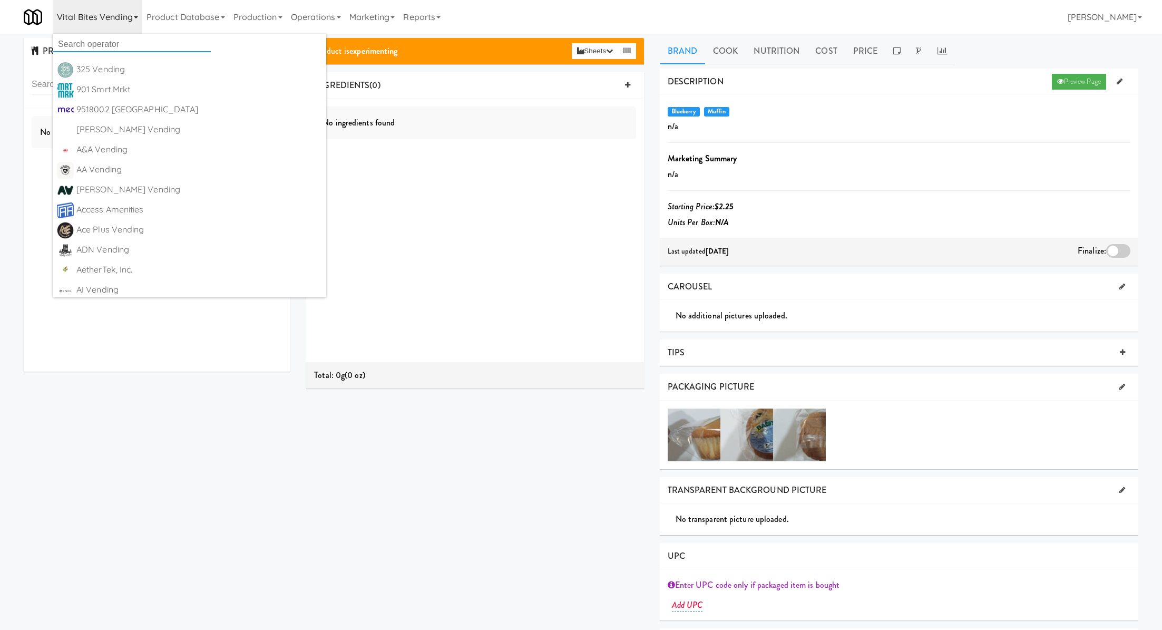
click at [129, 48] on input "text" at bounding box center [132, 44] width 158 height 16
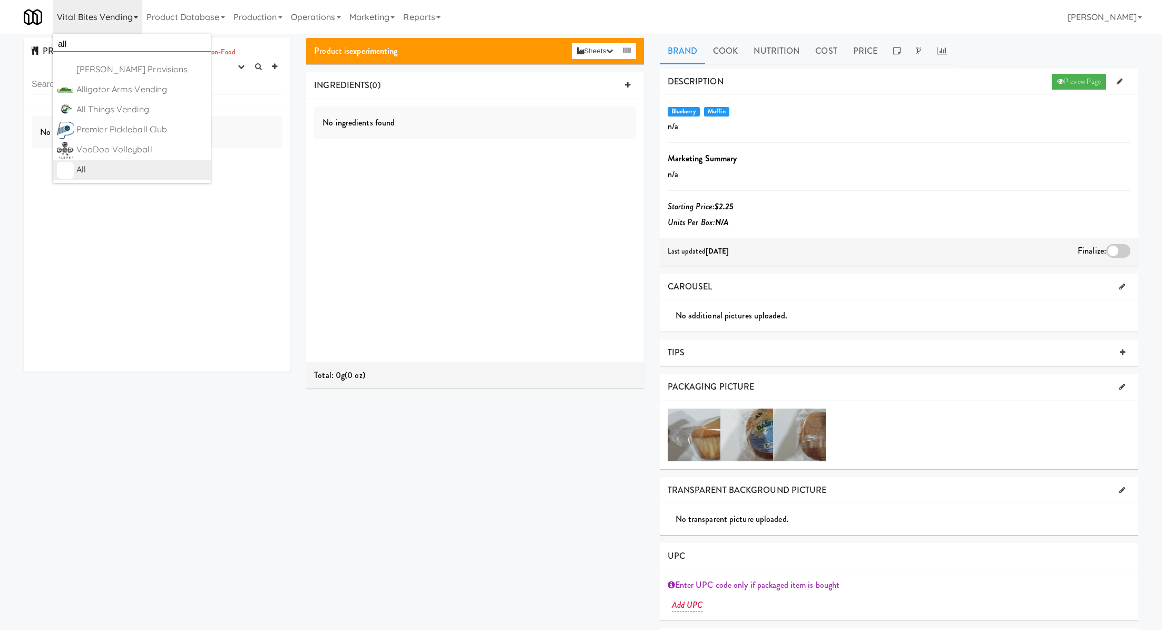
type input "all"
click at [175, 163] on div "All" at bounding box center [141, 170] width 130 height 16
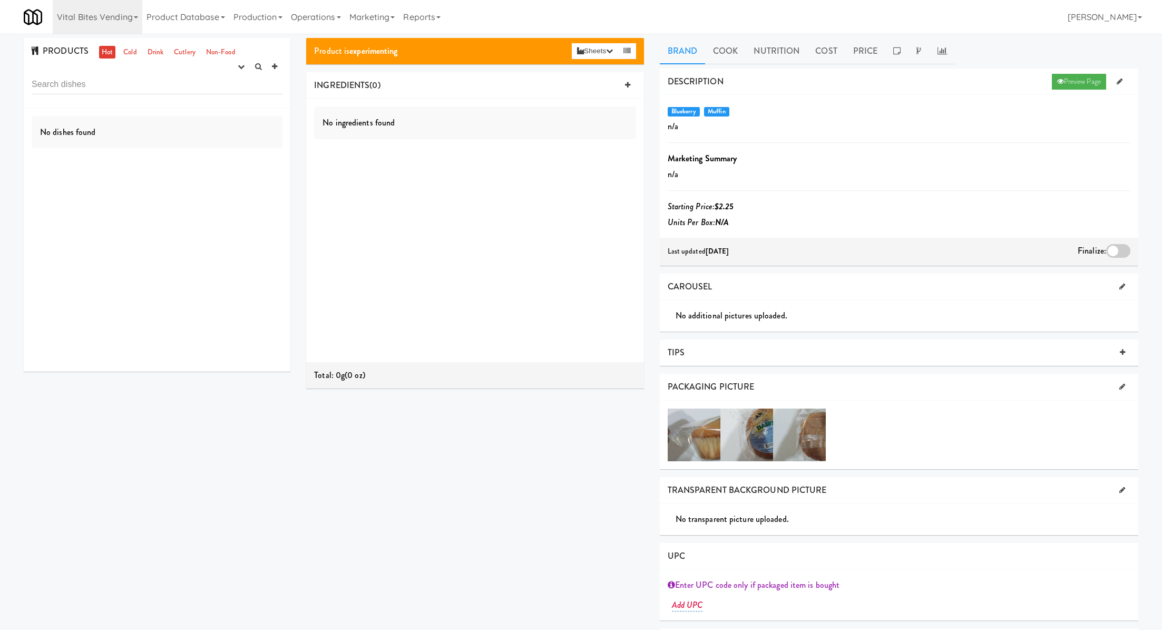
click at [351, 236] on div "No ingredients found" at bounding box center [474, 231] width 337 height 264
click at [195, 50] on link "Cutlery" at bounding box center [184, 52] width 27 height 13
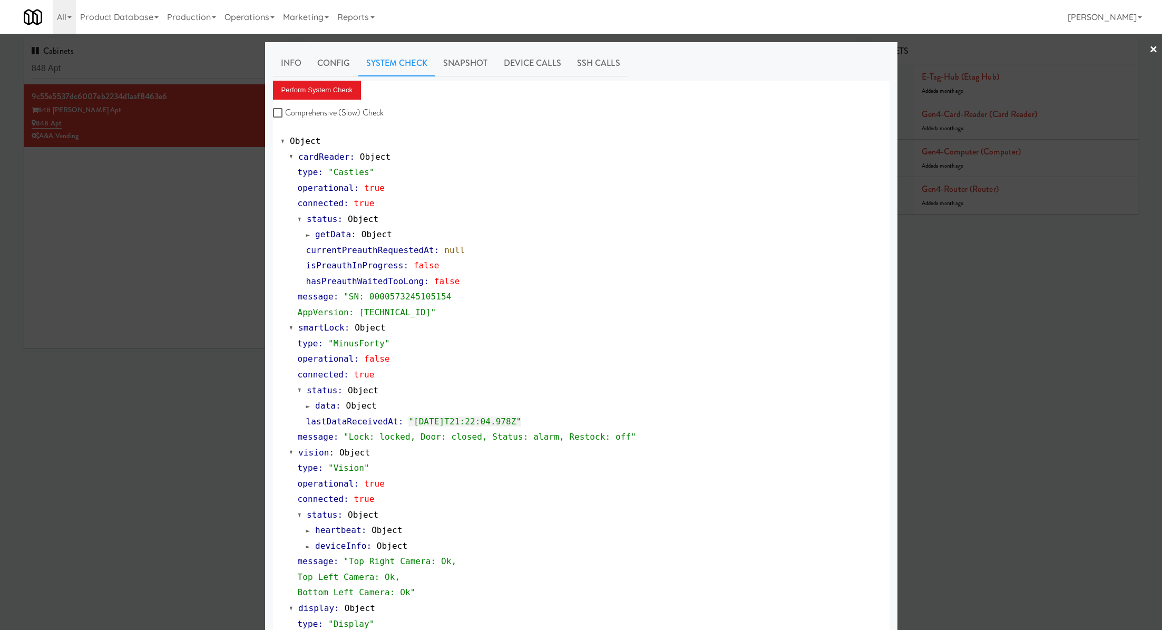
click at [156, 55] on div at bounding box center [581, 315] width 1162 height 630
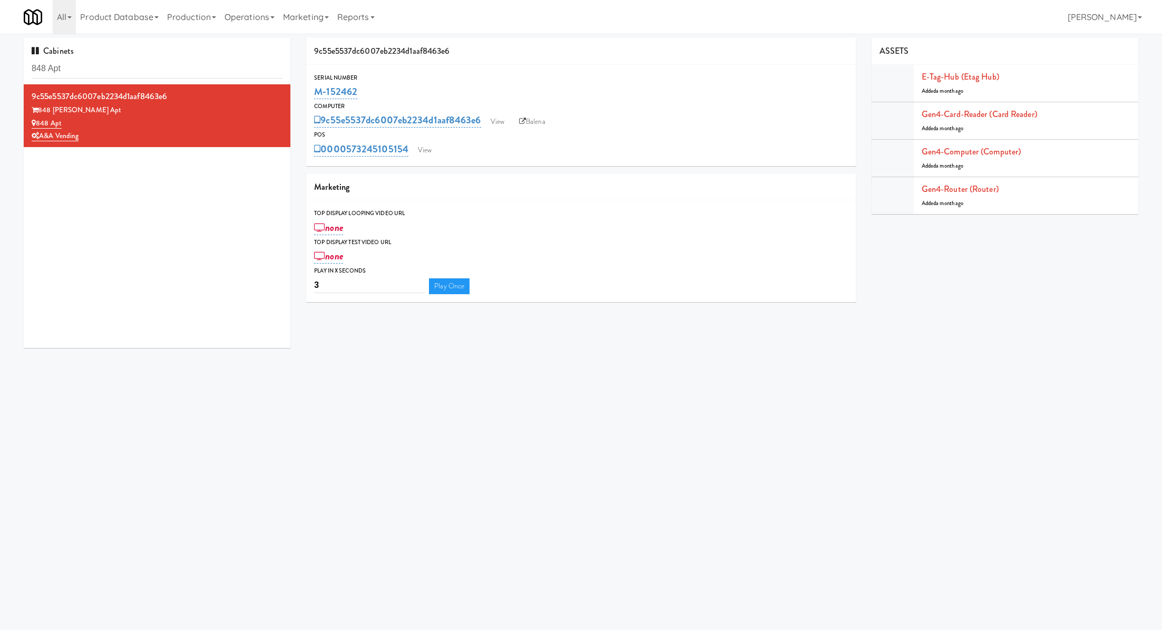
click at [156, 55] on div "Cabinets 848 Apt" at bounding box center [157, 61] width 267 height 46
click at [150, 66] on input "848 Apt" at bounding box center [157, 69] width 251 height 20
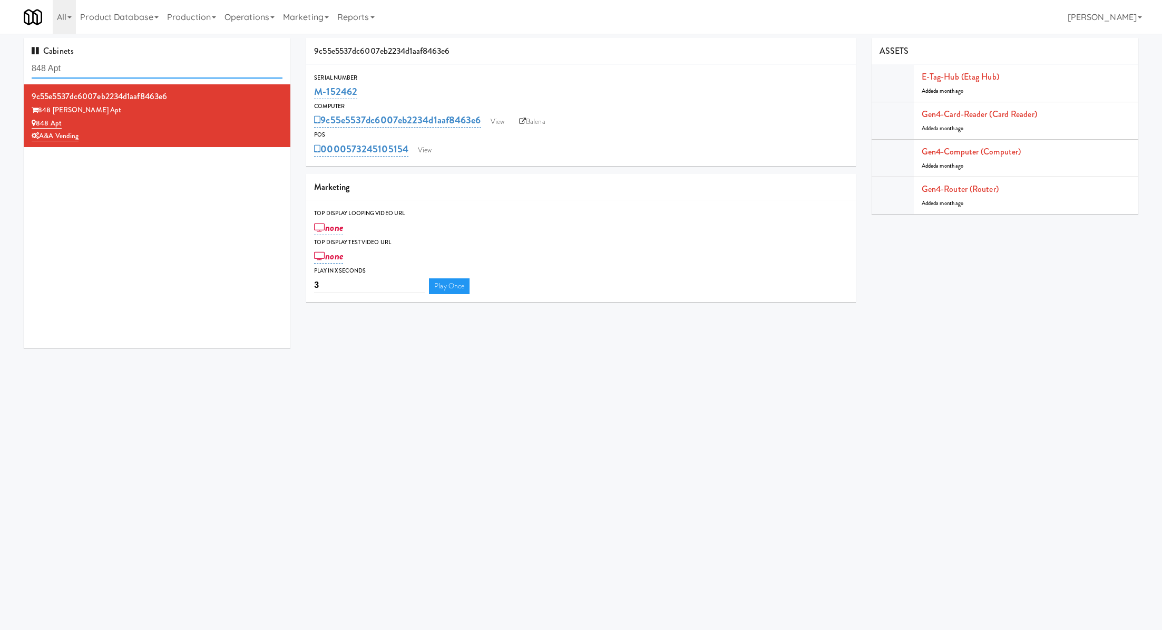
paste input "680 LSD Pantry"
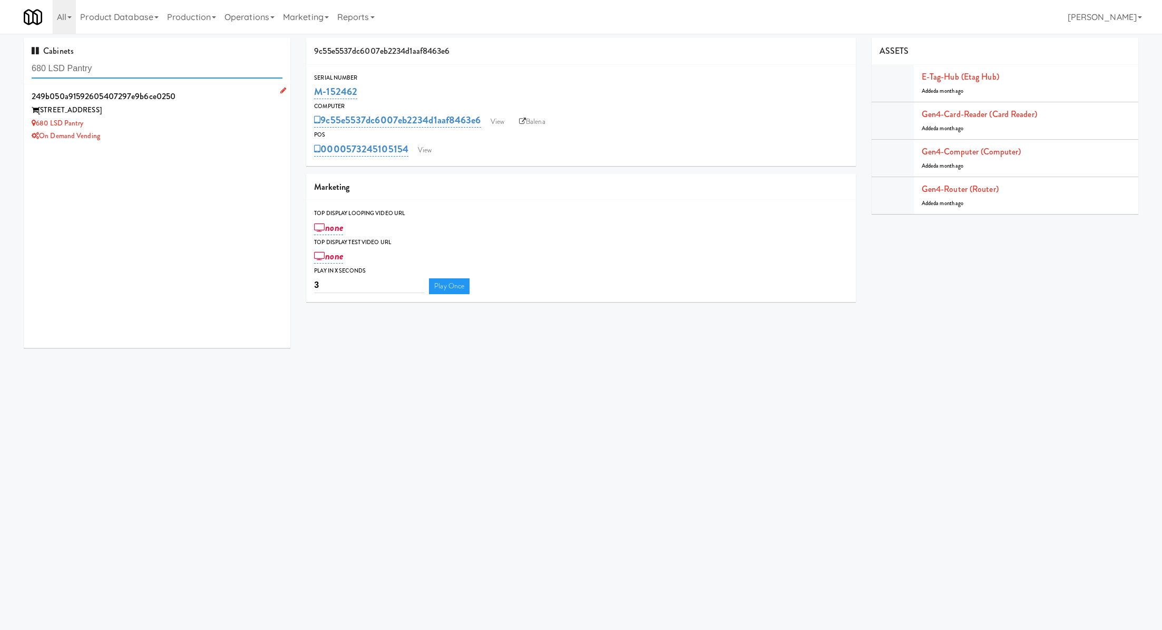
type input "680 LSD Pantry"
click at [222, 96] on div "249b050a91592605407297e9b6ce0250" at bounding box center [157, 97] width 251 height 16
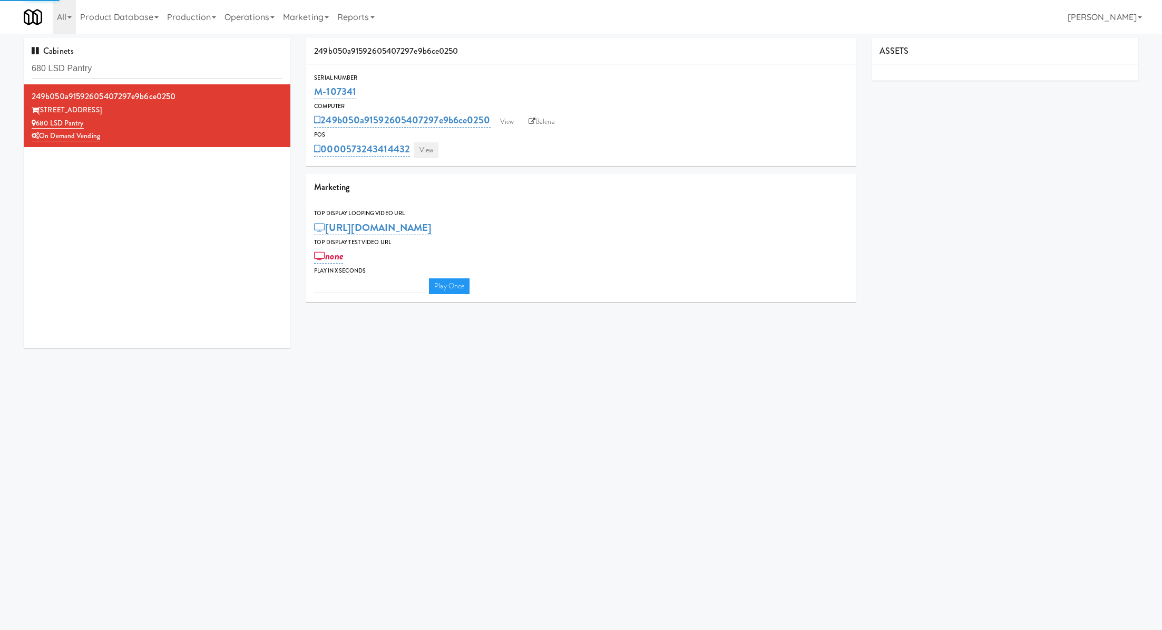
type input "3"
click at [430, 151] on link "View" at bounding box center [426, 150] width 24 height 16
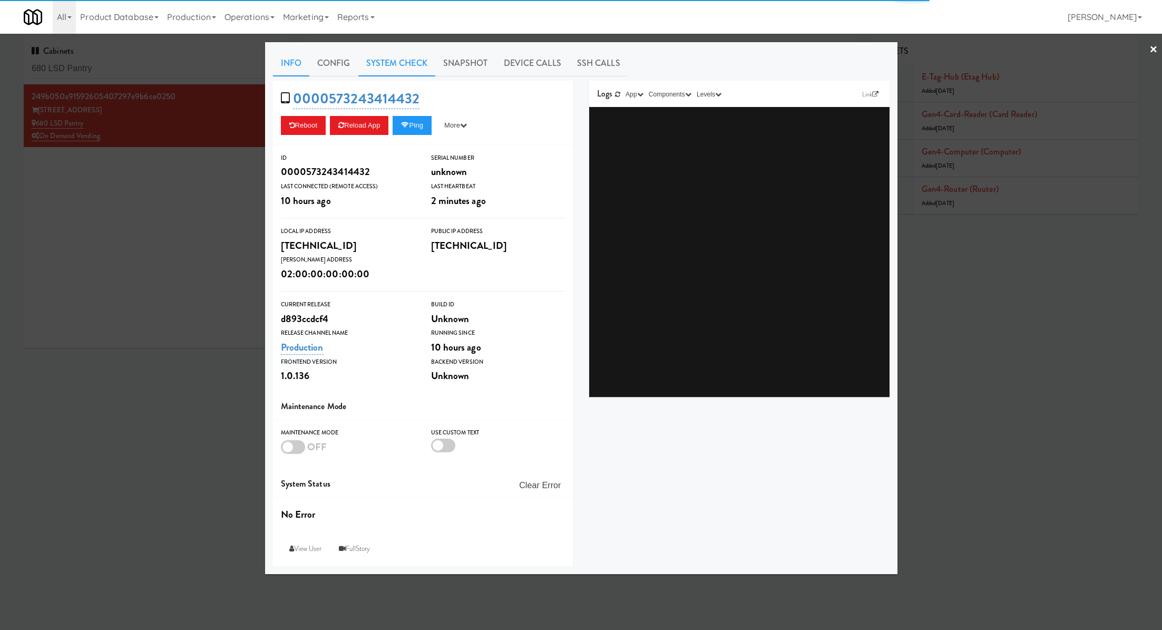
click at [394, 64] on link "System Check" at bounding box center [396, 63] width 77 height 26
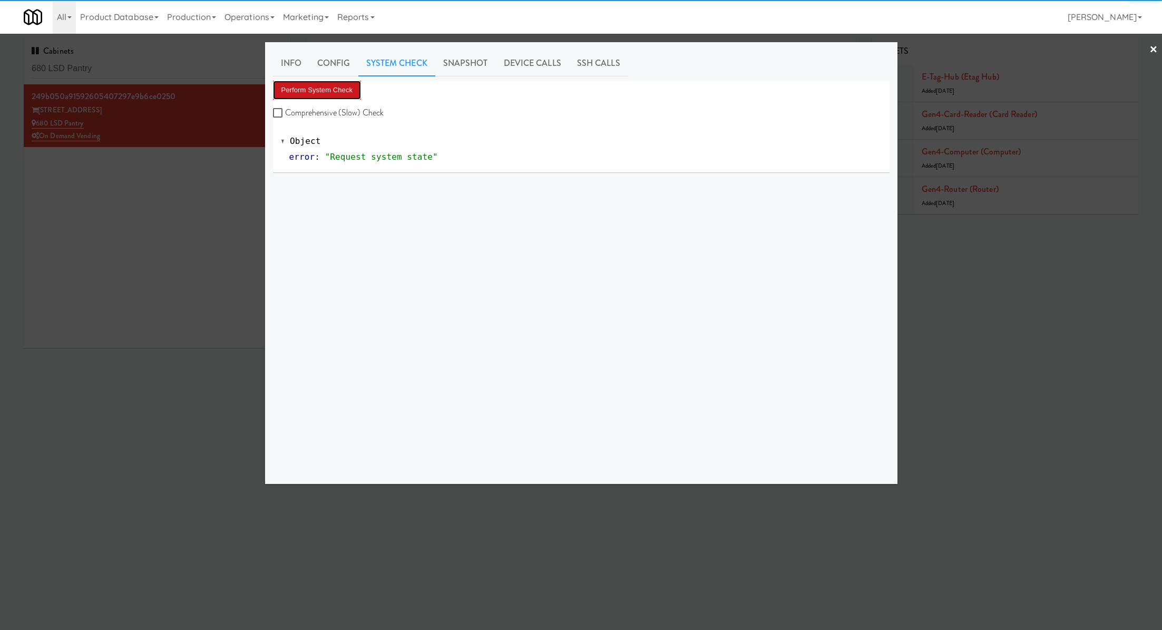
click at [344, 88] on button "Perform System Check" at bounding box center [317, 90] width 89 height 19
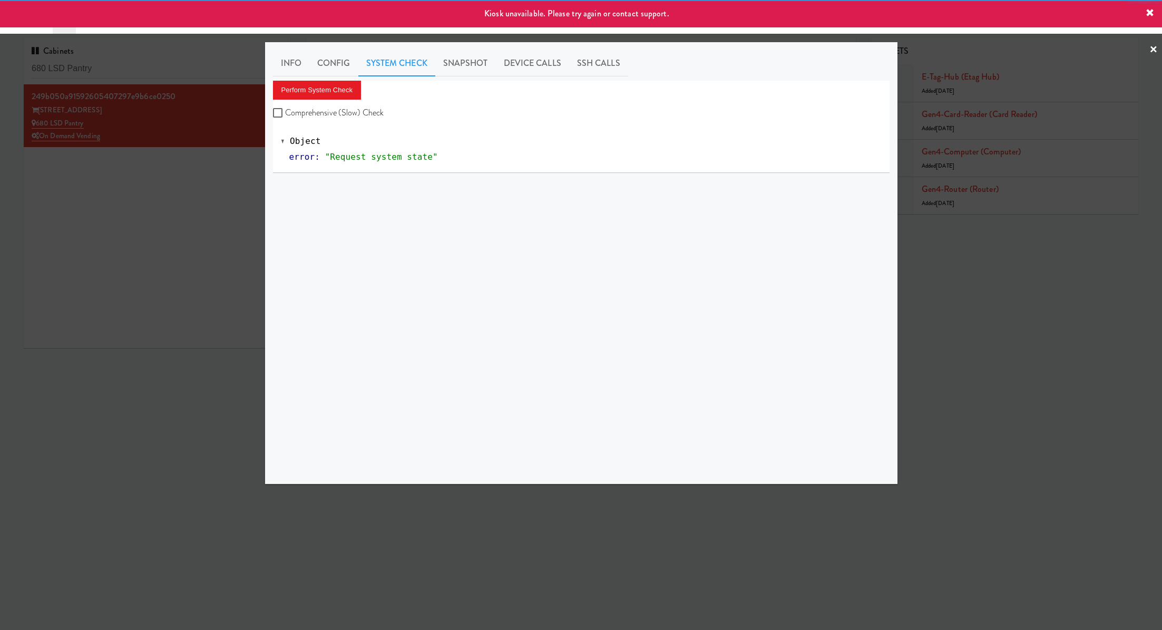
click at [191, 186] on div at bounding box center [581, 315] width 1162 height 630
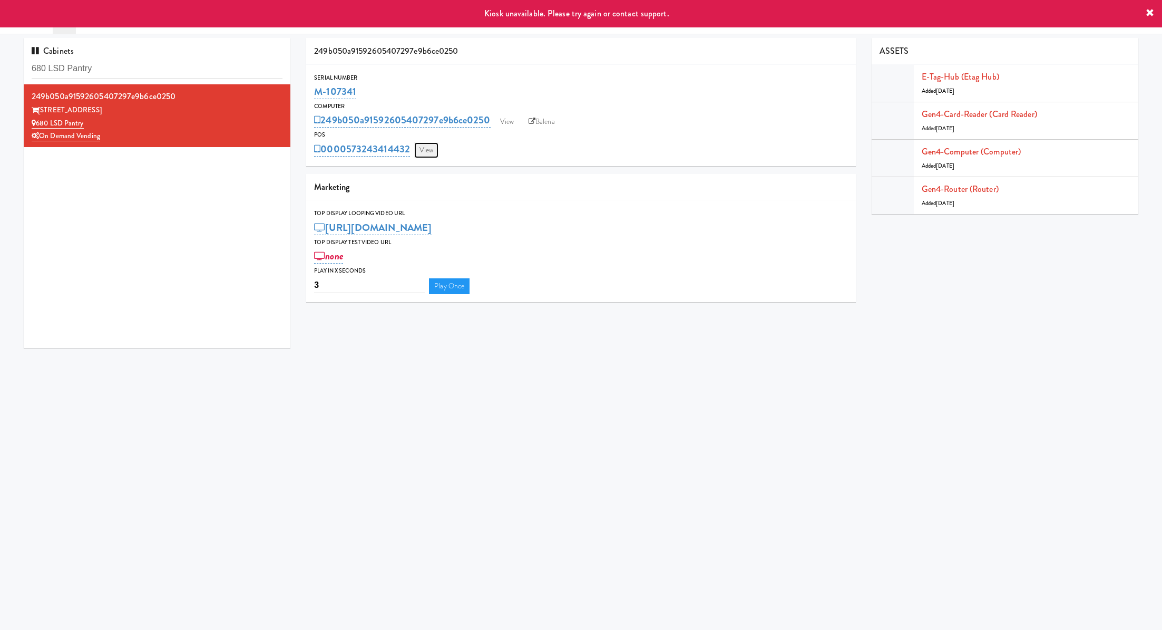
click at [430, 143] on link "View" at bounding box center [426, 150] width 24 height 16
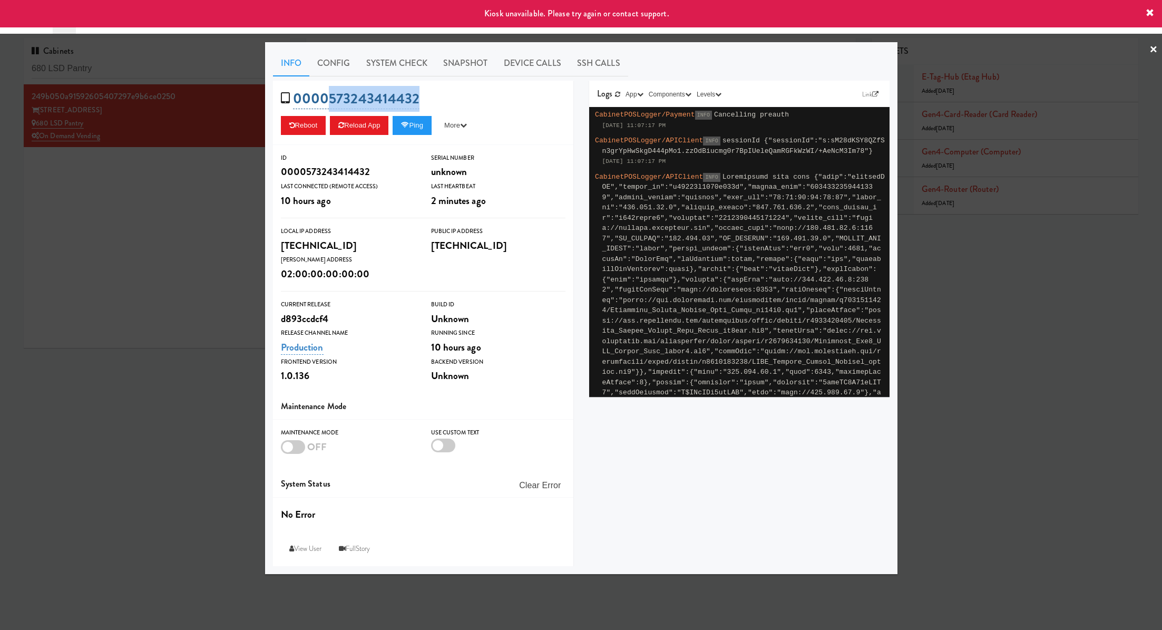
drag, startPoint x: 430, startPoint y: 94, endPoint x: 329, endPoint y: 91, distance: 101.3
click at [329, 91] on div "0000573243414432 Reboot Reload App Ping More Ping Server Restart Server Force R…" at bounding box center [423, 113] width 300 height 64
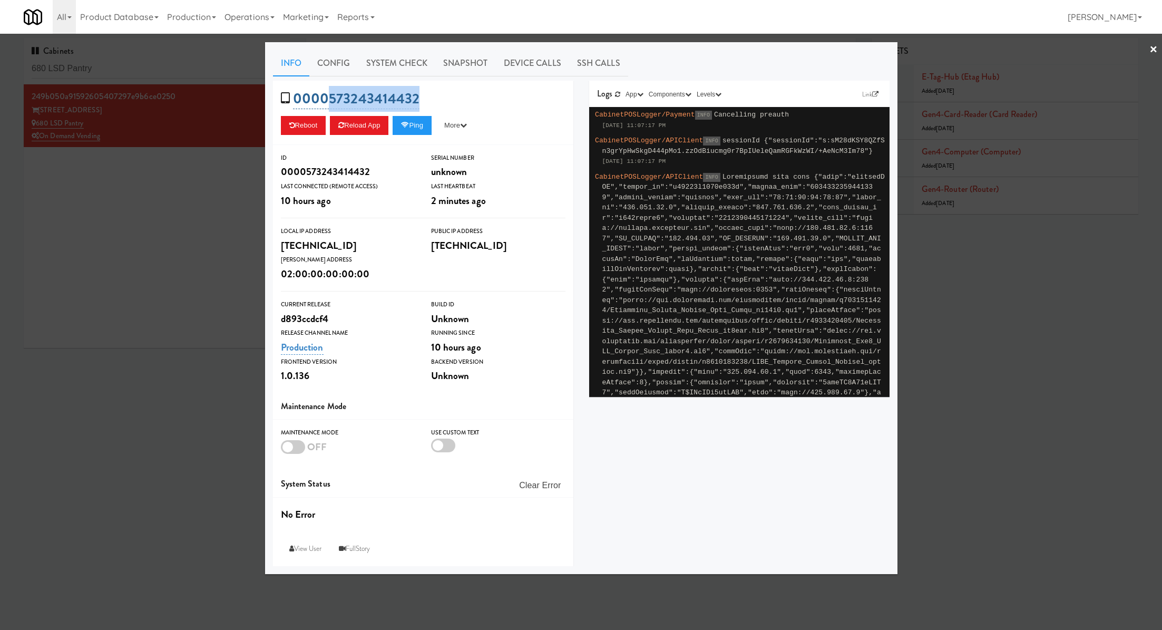
copy link "573243414432"
click at [144, 172] on div at bounding box center [581, 315] width 1162 height 630
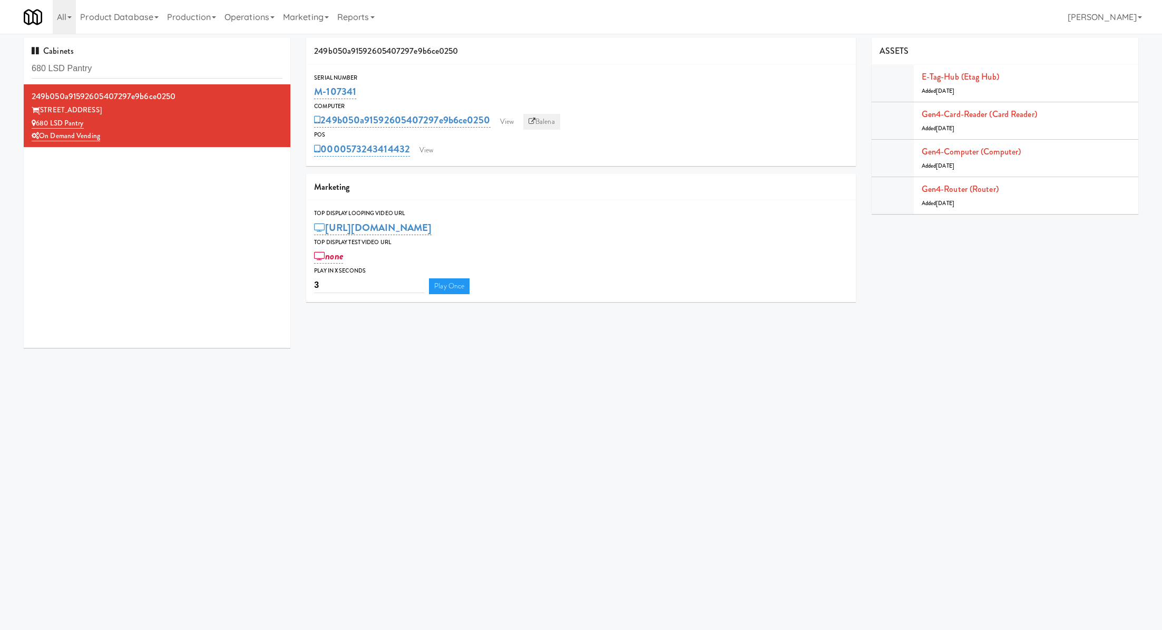
click at [552, 118] on link "Balena" at bounding box center [541, 122] width 37 height 16
click at [430, 145] on link "View" at bounding box center [426, 150] width 24 height 16
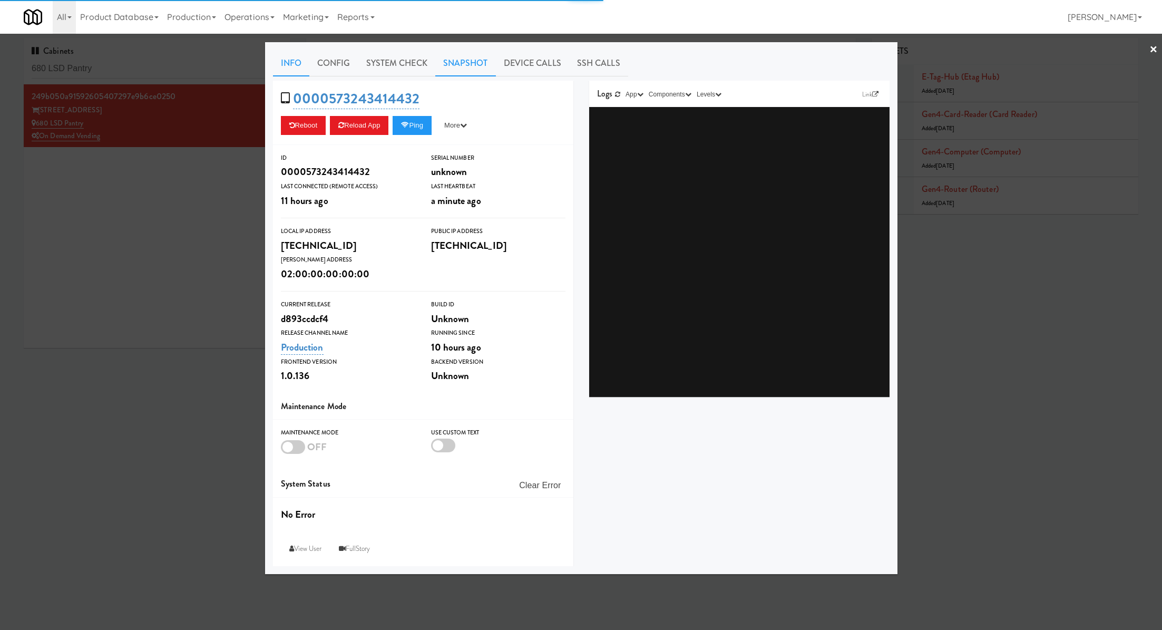
click at [468, 57] on link "Snapshot" at bounding box center [465, 63] width 61 height 26
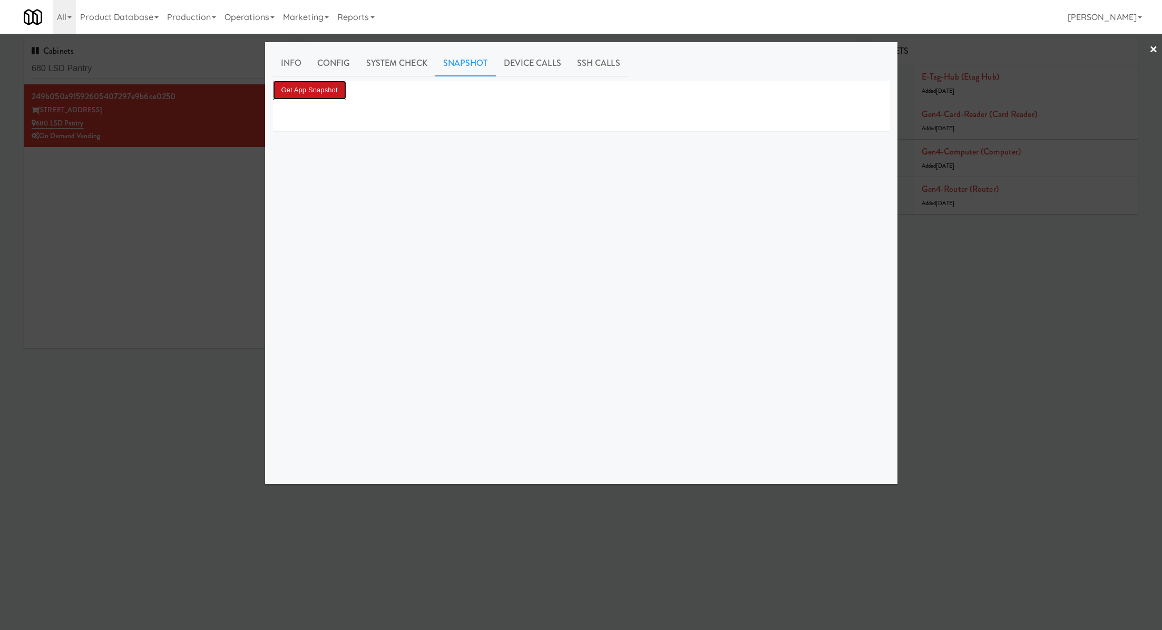
click at [331, 86] on button "Get App Snapshot" at bounding box center [309, 90] width 73 height 19
click at [331, 89] on button "Get App Snapshot" at bounding box center [309, 90] width 73 height 19
click at [178, 72] on div at bounding box center [581, 315] width 1162 height 630
click at [178, 72] on input "680 LSD Pantry" at bounding box center [157, 69] width 251 height 20
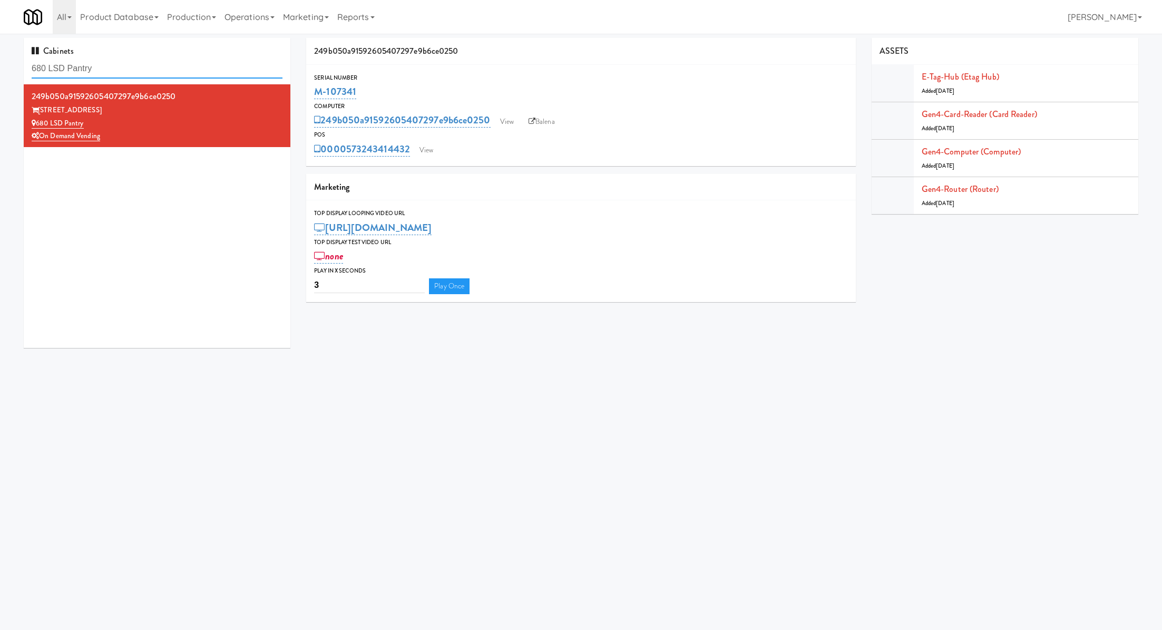
click at [178, 72] on input "680 LSD Pantry" at bounding box center [157, 69] width 251 height 20
drag, startPoint x: 370, startPoint y: 92, endPoint x: 310, endPoint y: 92, distance: 59.0
click at [310, 92] on div "Serial Number M-107341" at bounding box center [580, 87] width 549 height 28
click at [218, 64] on input "680 LSD Pantry" at bounding box center [157, 69] width 251 height 20
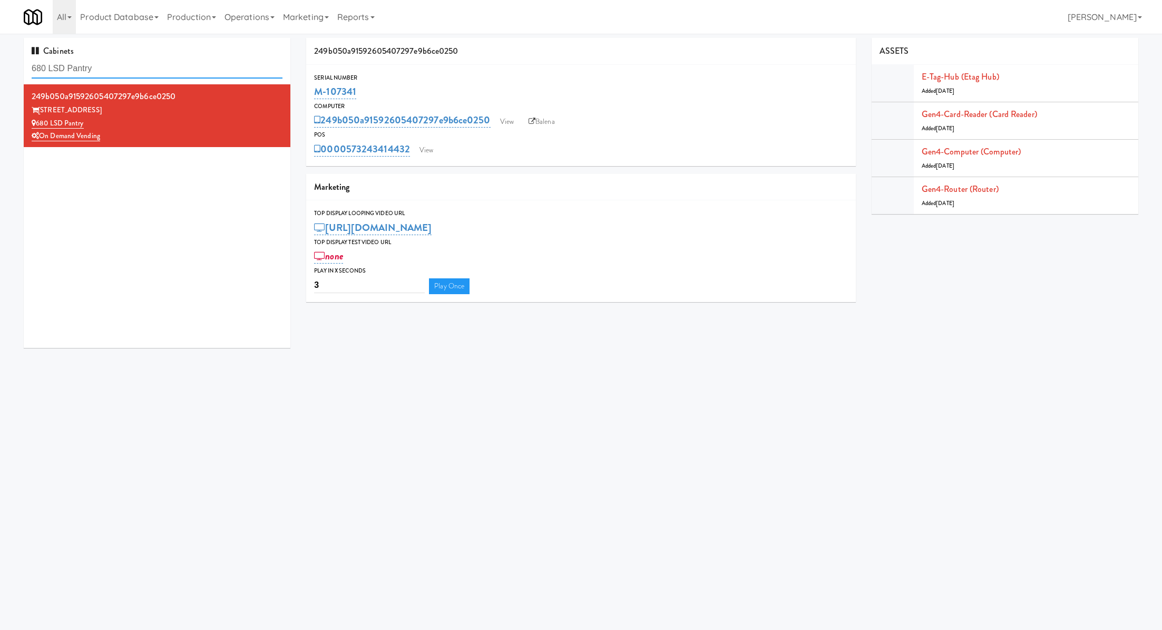
click at [218, 64] on input "680 LSD Pantry" at bounding box center [157, 69] width 251 height 20
paste input "Avant HP - Ambient - Right"
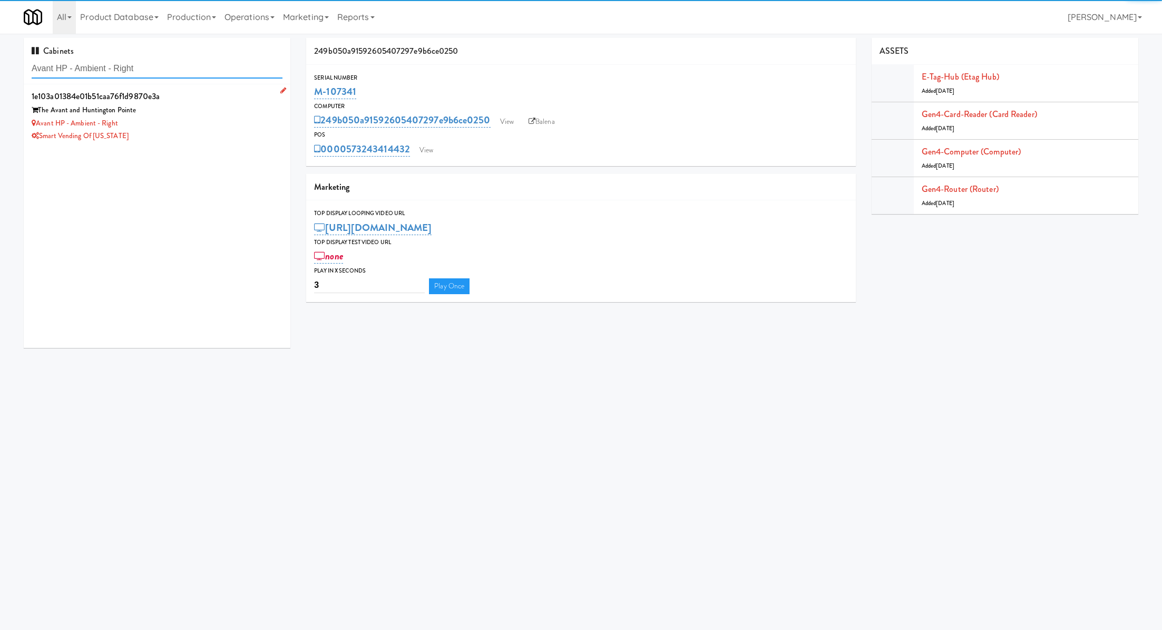
type input "Avant HP - Ambient - Right"
click at [238, 131] on div "Smart Vending of [US_STATE]" at bounding box center [157, 136] width 251 height 13
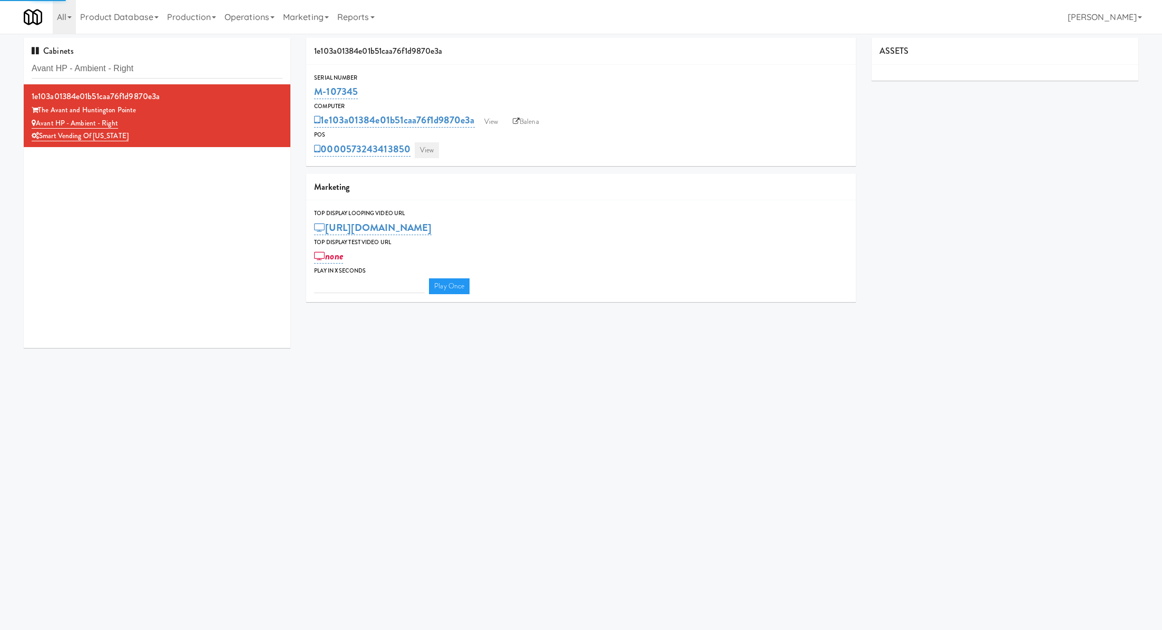
type input "3"
click at [426, 152] on link "View" at bounding box center [427, 150] width 24 height 16
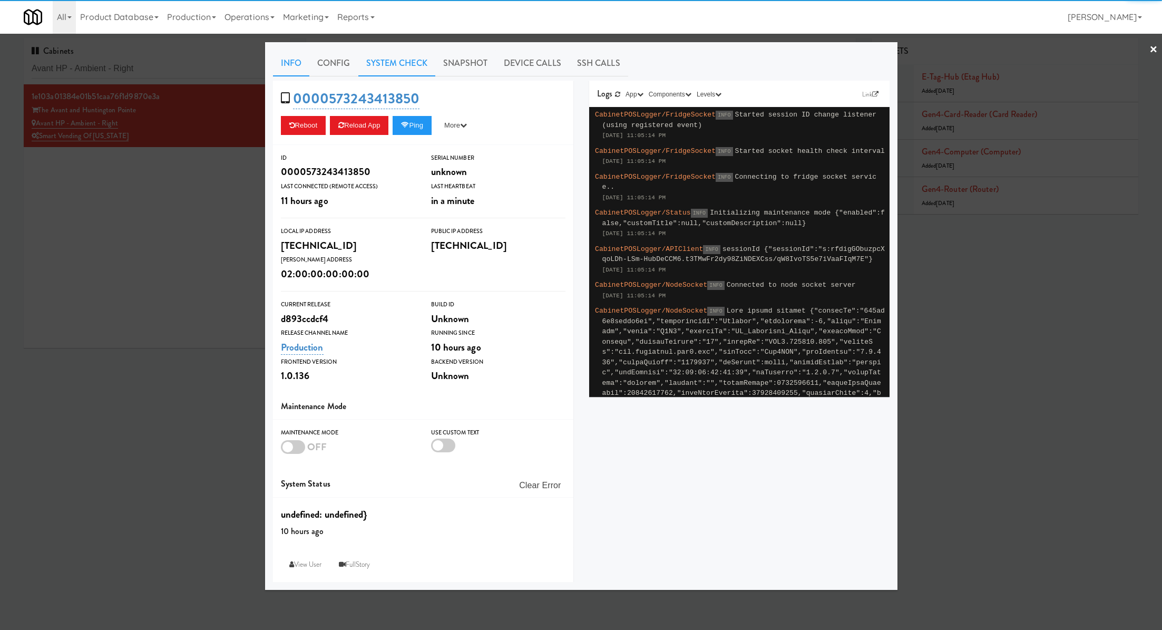
click at [402, 62] on link "System Check" at bounding box center [396, 63] width 77 height 26
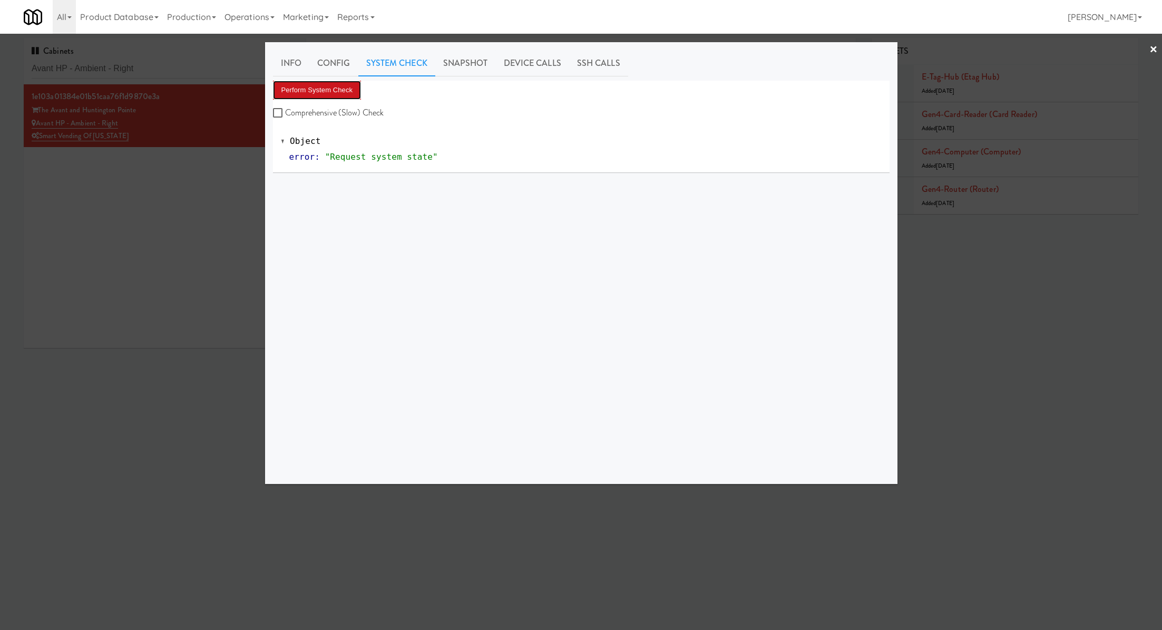
click at [348, 85] on button "Perform System Check" at bounding box center [317, 90] width 89 height 19
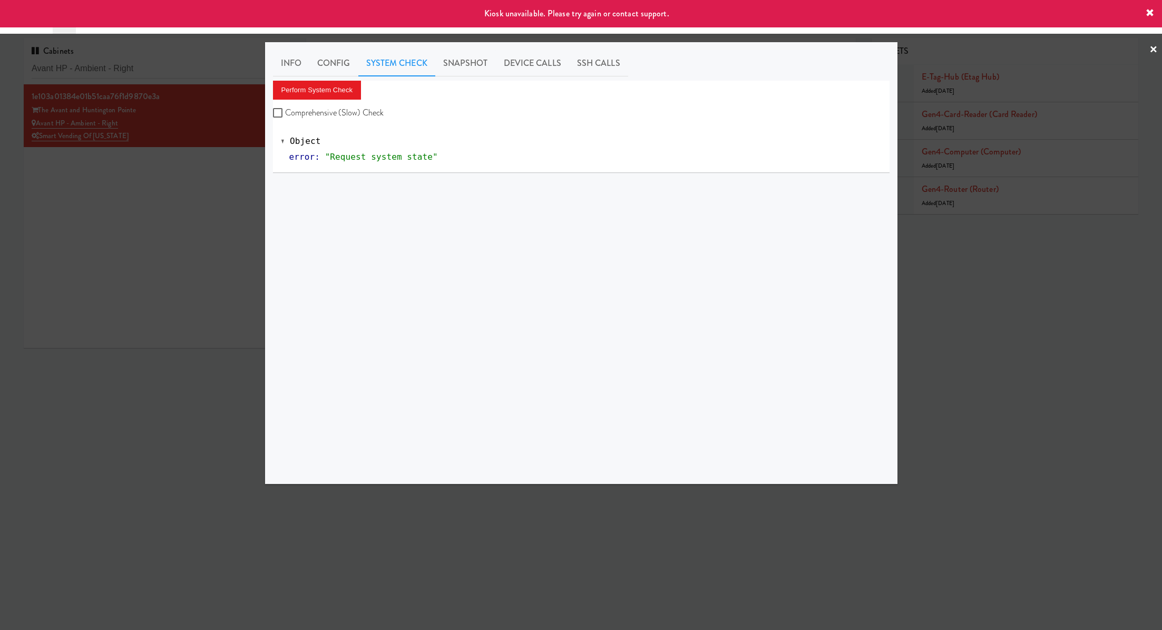
click at [163, 209] on div at bounding box center [581, 315] width 1162 height 630
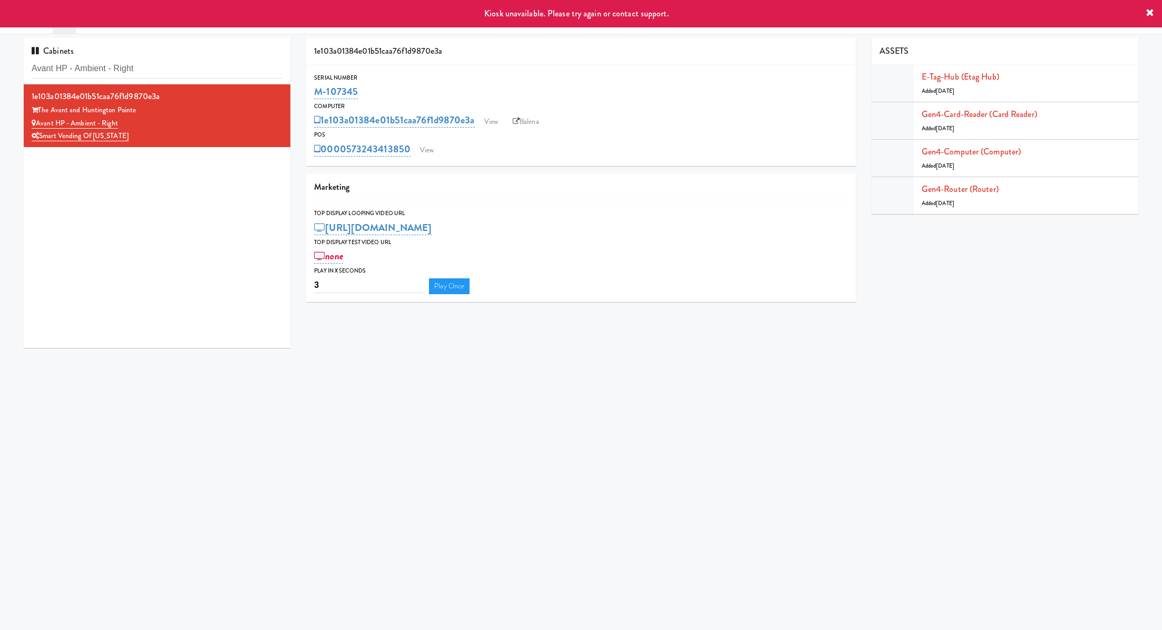
click at [369, 96] on div "M-107345" at bounding box center [580, 92] width 533 height 18
click at [421, 146] on link "View" at bounding box center [427, 150] width 24 height 16
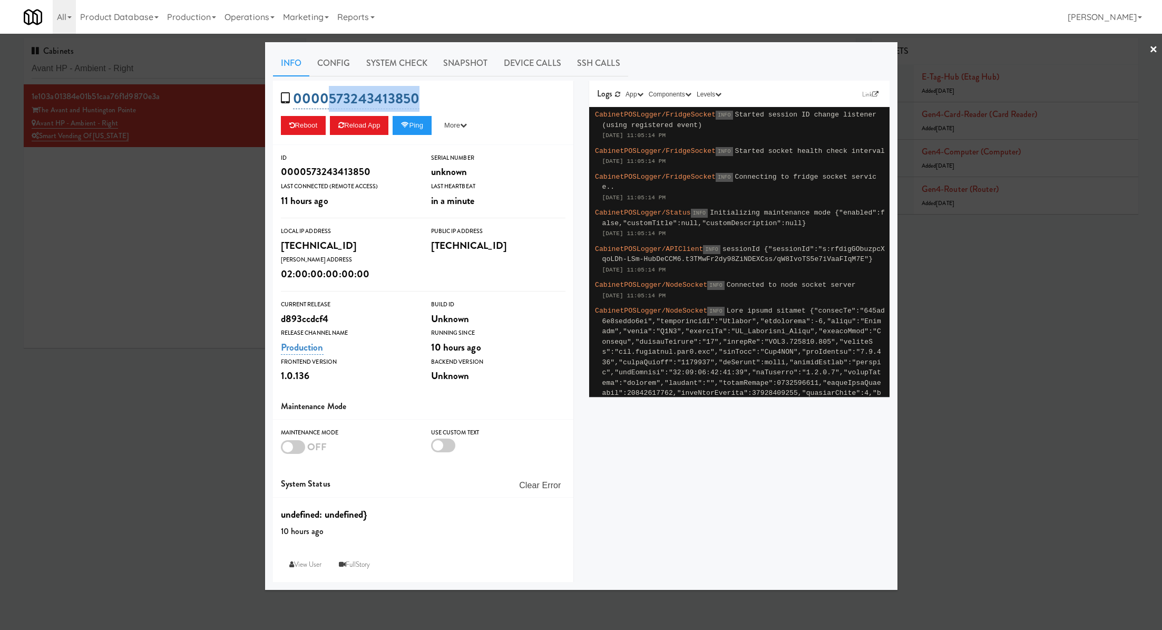
drag, startPoint x: 430, startPoint y: 100, endPoint x: 332, endPoint y: 100, distance: 98.6
click at [332, 100] on div "0000573243413850 Reboot Reload App Ping More Ping Server Restart Server Force R…" at bounding box center [423, 113] width 300 height 64
copy link "573243413850"
click at [178, 67] on div at bounding box center [581, 315] width 1162 height 630
click at [178, 67] on input "Avant HP - Ambient - Right" at bounding box center [157, 69] width 251 height 20
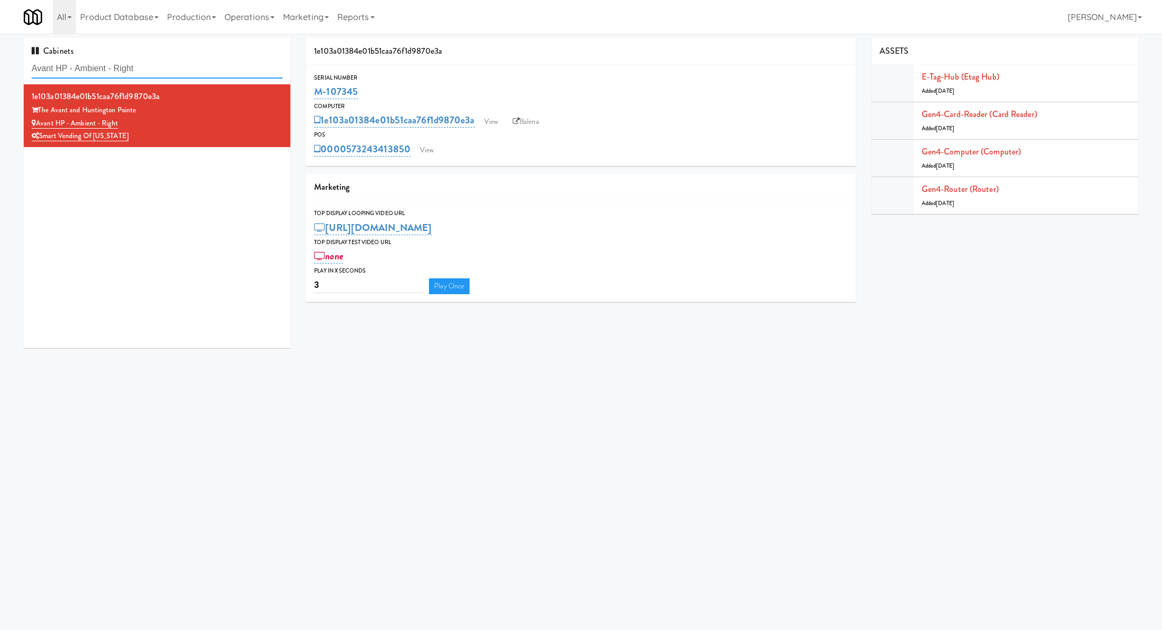
click at [178, 67] on input "Avant HP - Ambient - Right" at bounding box center [157, 69] width 251 height 20
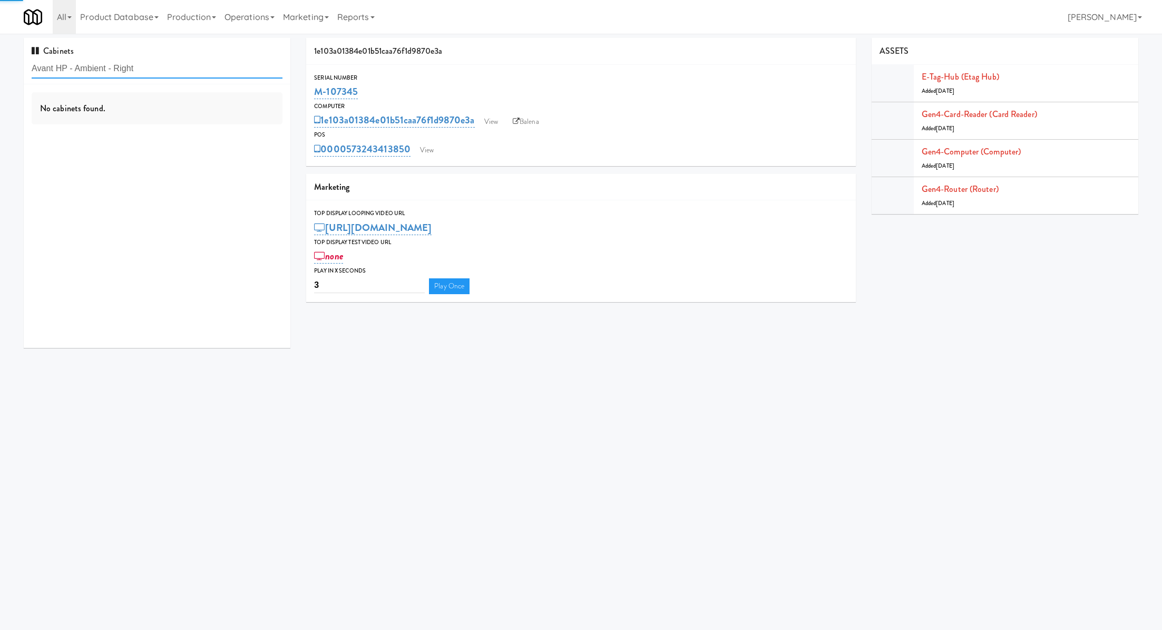
click at [156, 65] on input "Avant HP - Ambient - Right" at bounding box center [157, 69] width 251 height 20
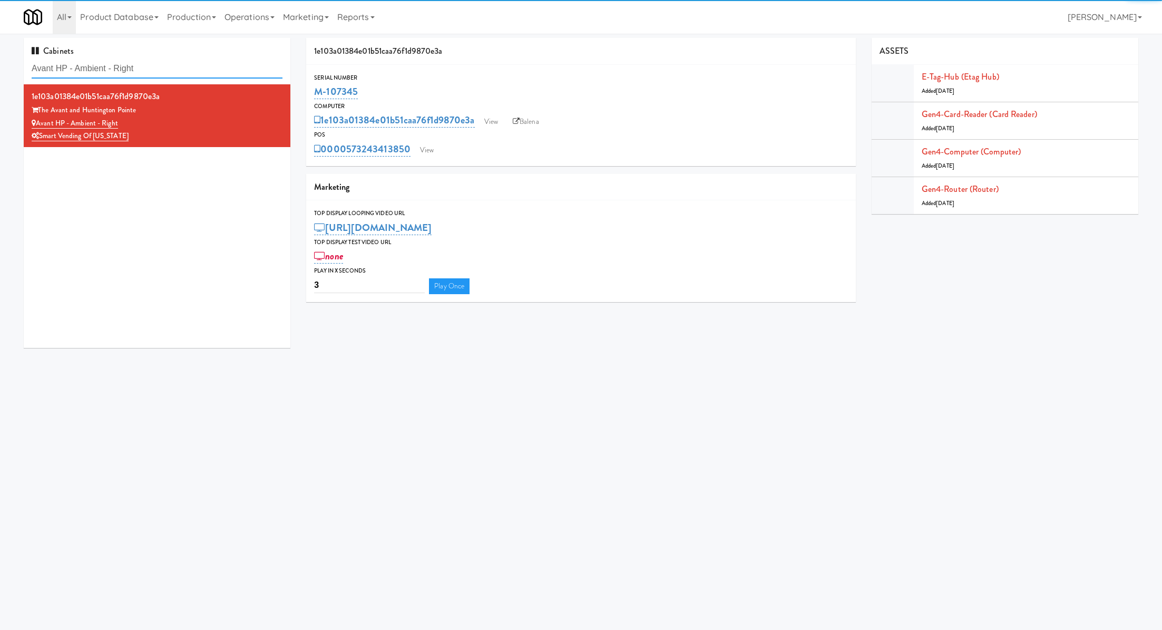
click at [156, 65] on input "Avant HP - Ambient - Right" at bounding box center [157, 69] width 251 height 20
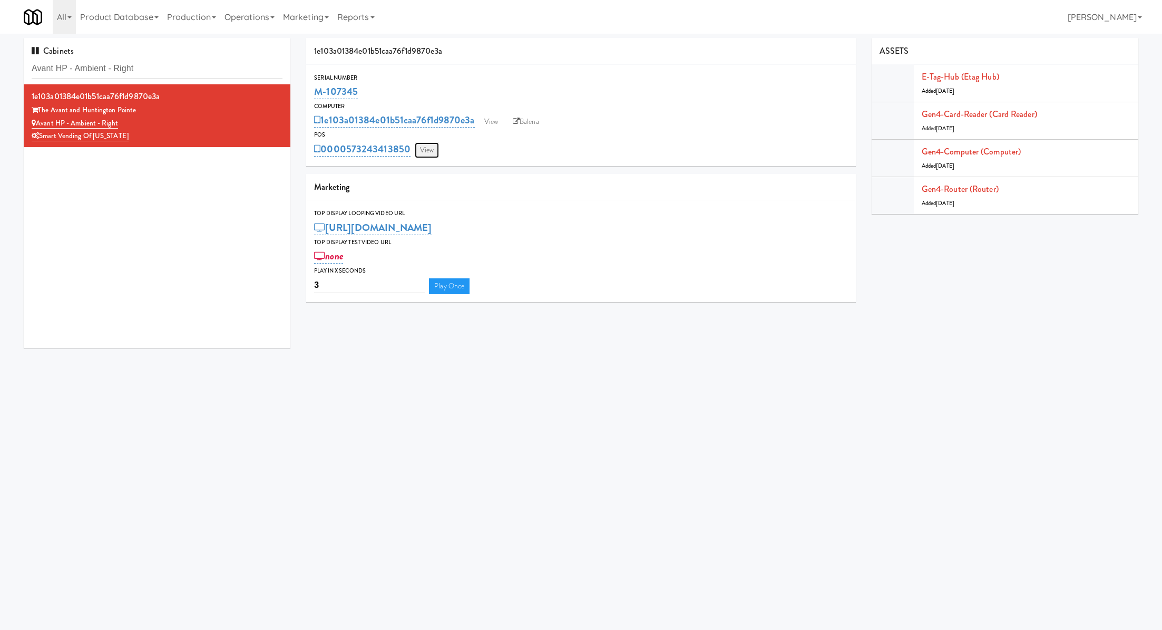
click at [426, 148] on link "View" at bounding box center [427, 150] width 24 height 16
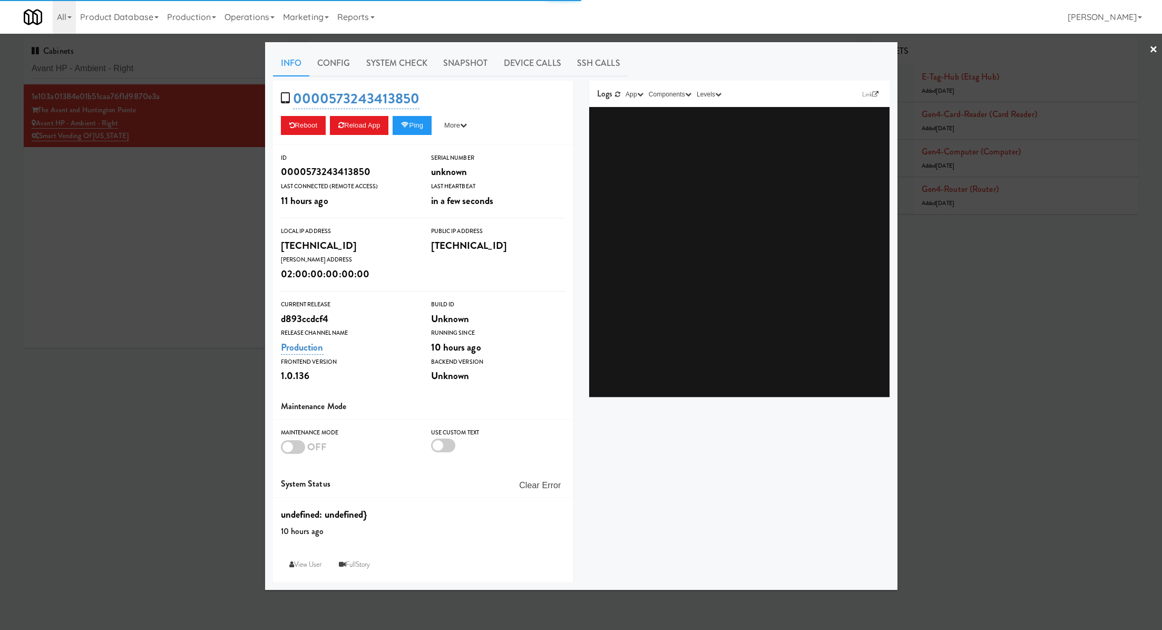
click at [181, 188] on div at bounding box center [581, 315] width 1162 height 630
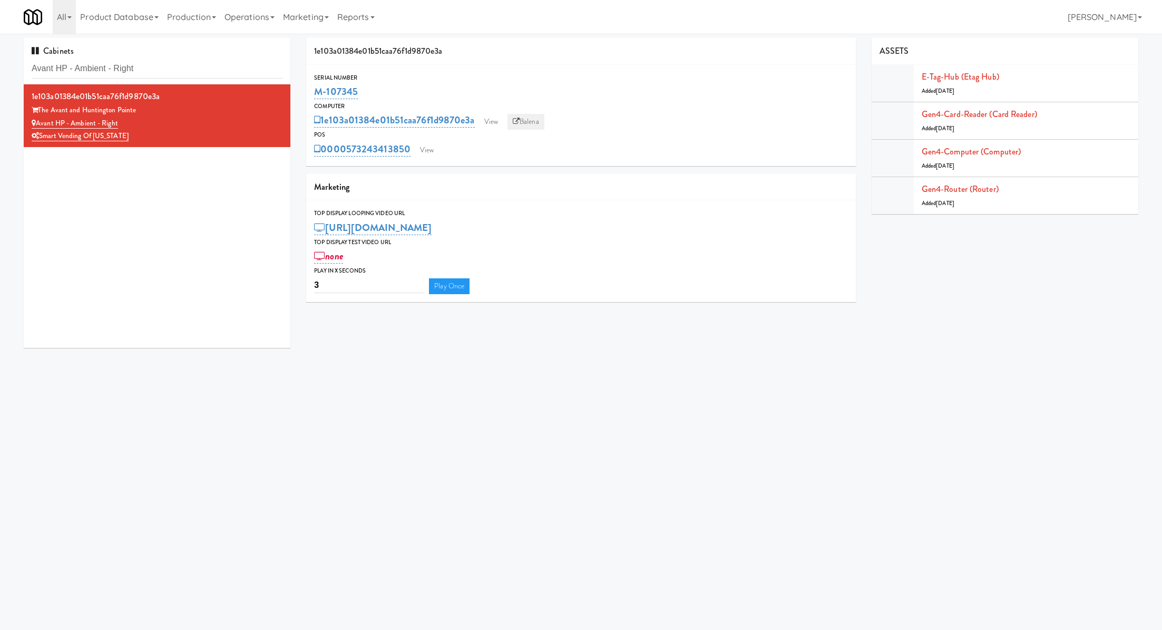
click at [523, 120] on link "Balena" at bounding box center [526, 122] width 37 height 16
click at [245, 60] on input "Avant HP - Ambient - Right" at bounding box center [157, 69] width 251 height 20
paste input "1114 W Carroll - Left - Fridge"
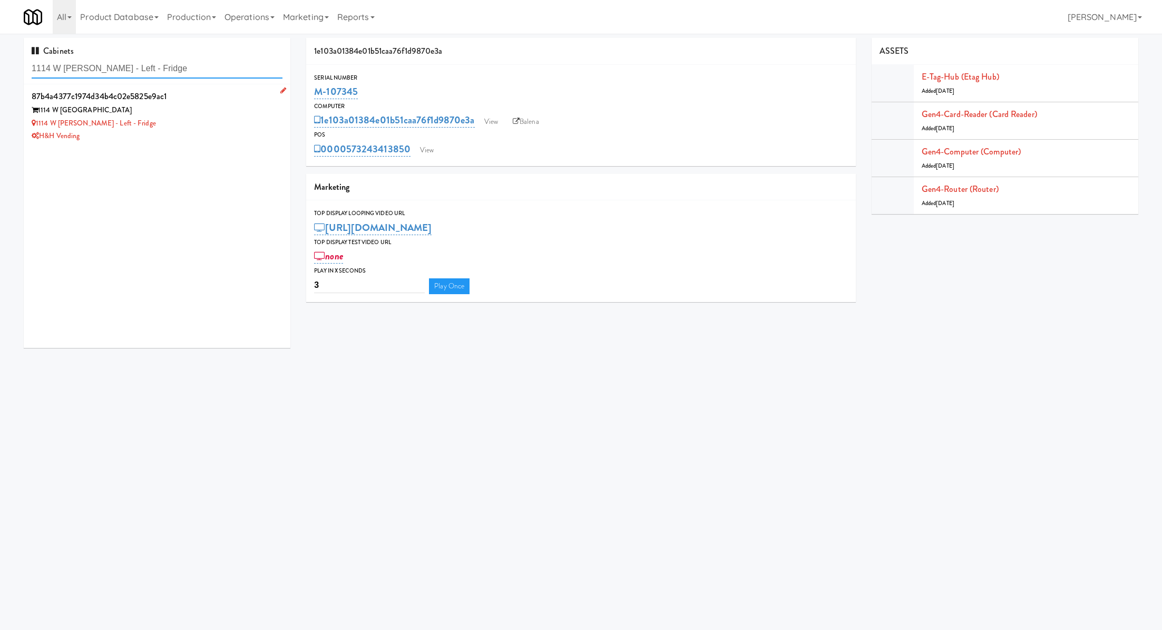
type input "1114 W Carroll - Left - Fridge"
click at [242, 122] on div "1114 W Carroll - Left - Fridge" at bounding box center [157, 123] width 251 height 13
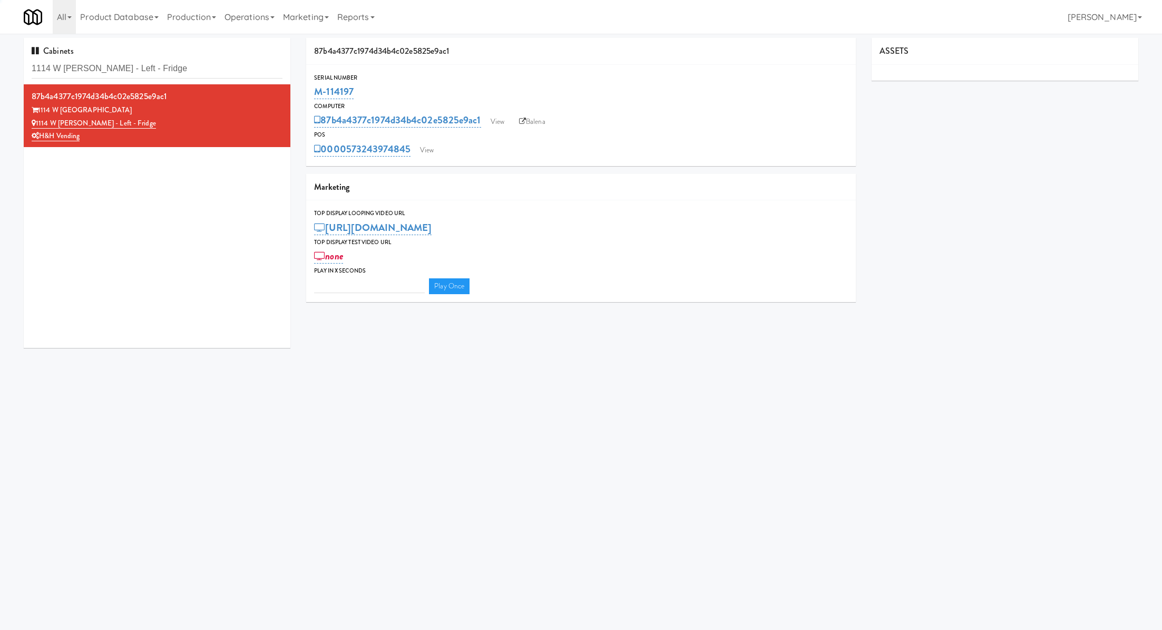
type input "3"
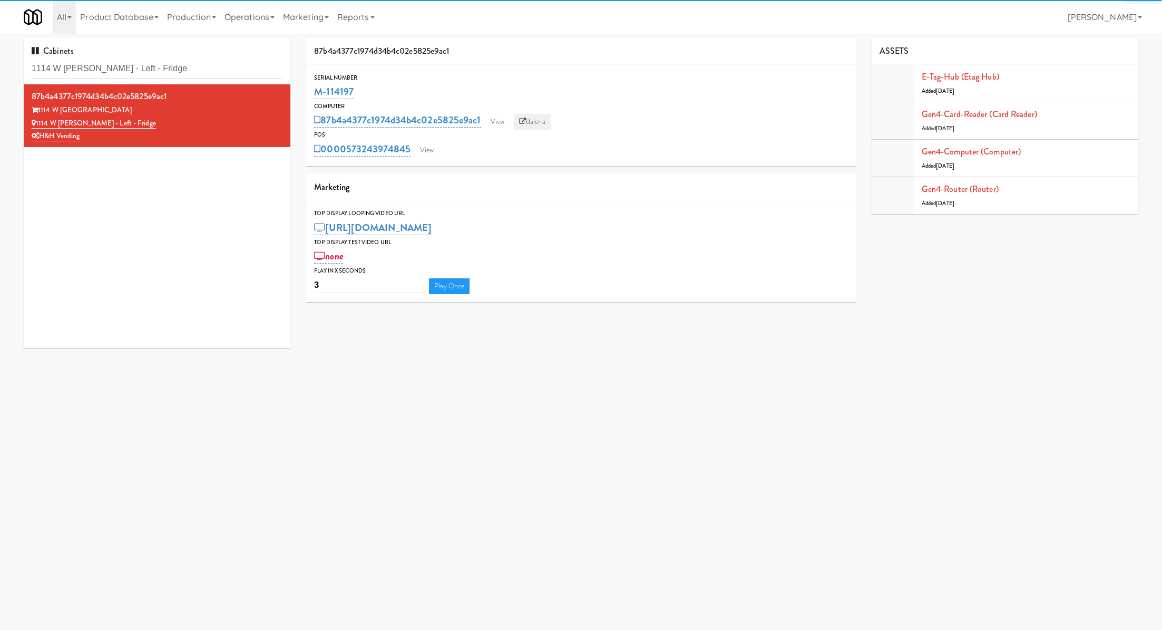
click at [528, 120] on link "Balena" at bounding box center [532, 122] width 37 height 16
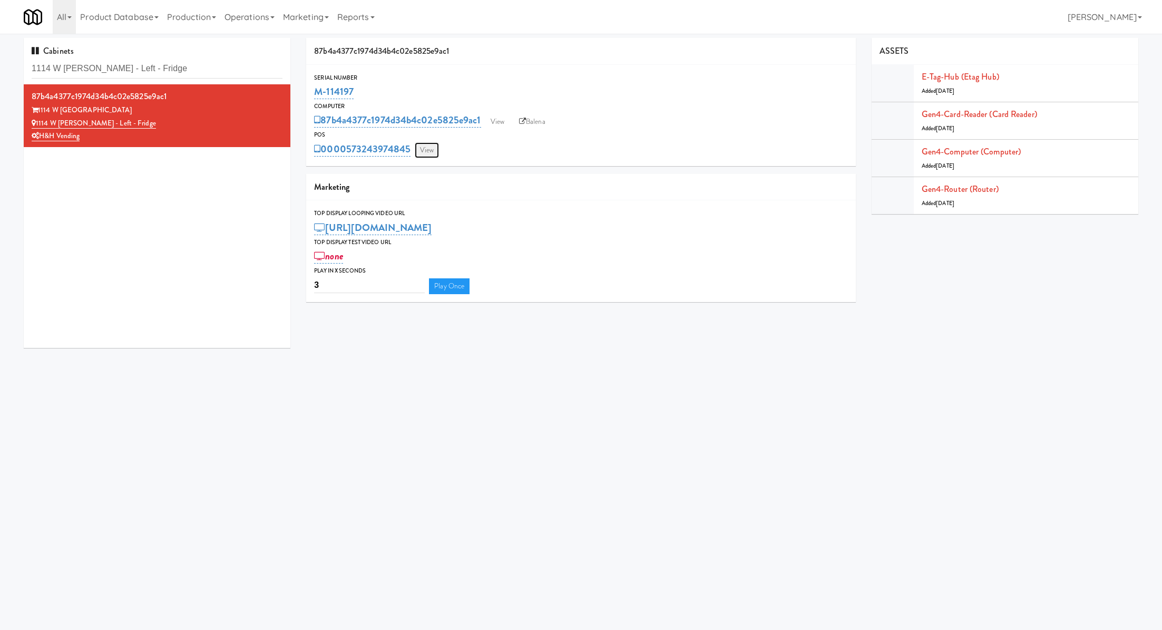
click at [425, 147] on link "View" at bounding box center [427, 150] width 24 height 16
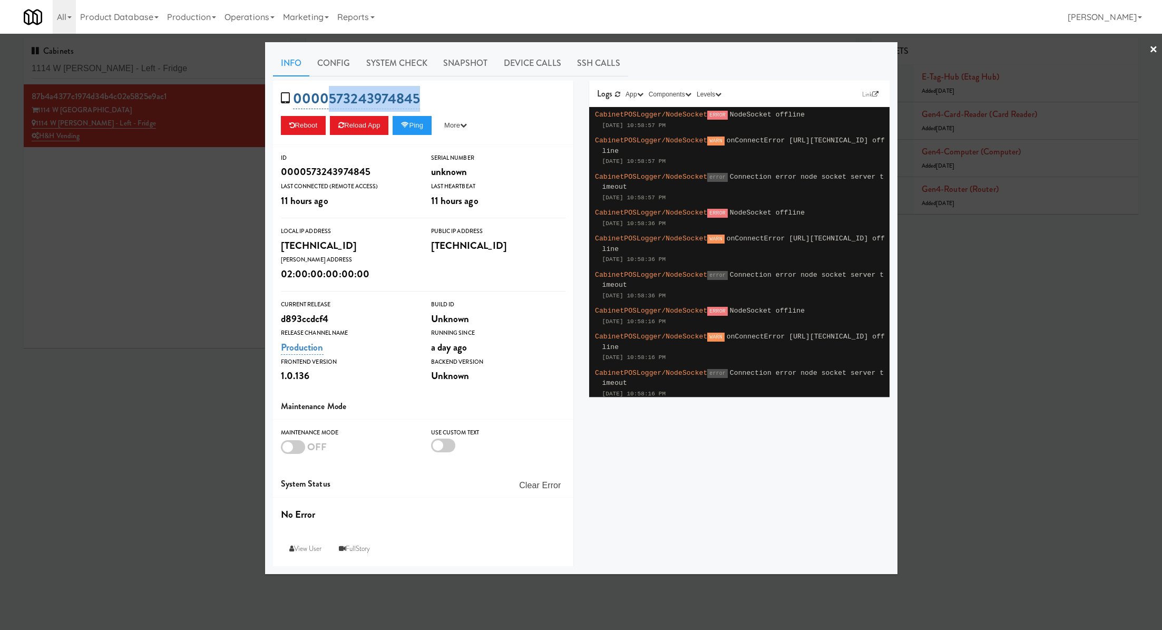
drag, startPoint x: 432, startPoint y: 97, endPoint x: 328, endPoint y: 92, distance: 103.4
click at [328, 92] on div "0000573243974845 Reboot Reload App Ping More Ping Server Restart Server Force R…" at bounding box center [423, 113] width 300 height 64
copy link "573243974845"
click at [394, 63] on link "System Check" at bounding box center [396, 63] width 77 height 26
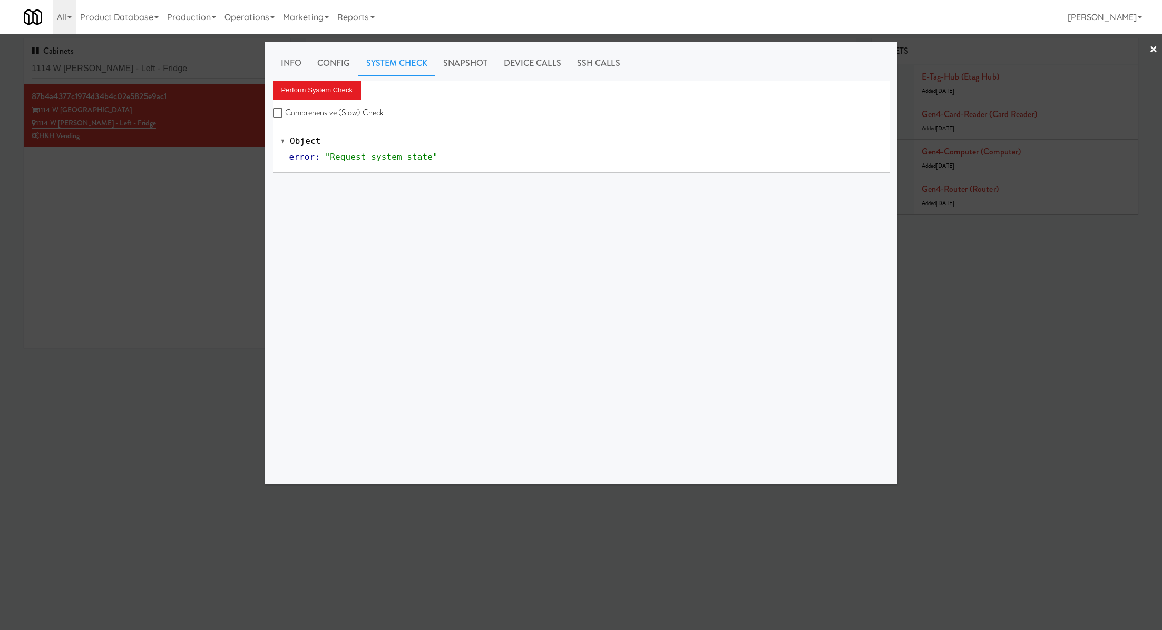
click at [325, 102] on div "Perform System Check Comprehensive (Slow) Check" at bounding box center [581, 101] width 617 height 40
click at [325, 92] on button "Perform System Check" at bounding box center [317, 90] width 89 height 19
click at [198, 67] on div at bounding box center [581, 315] width 1162 height 630
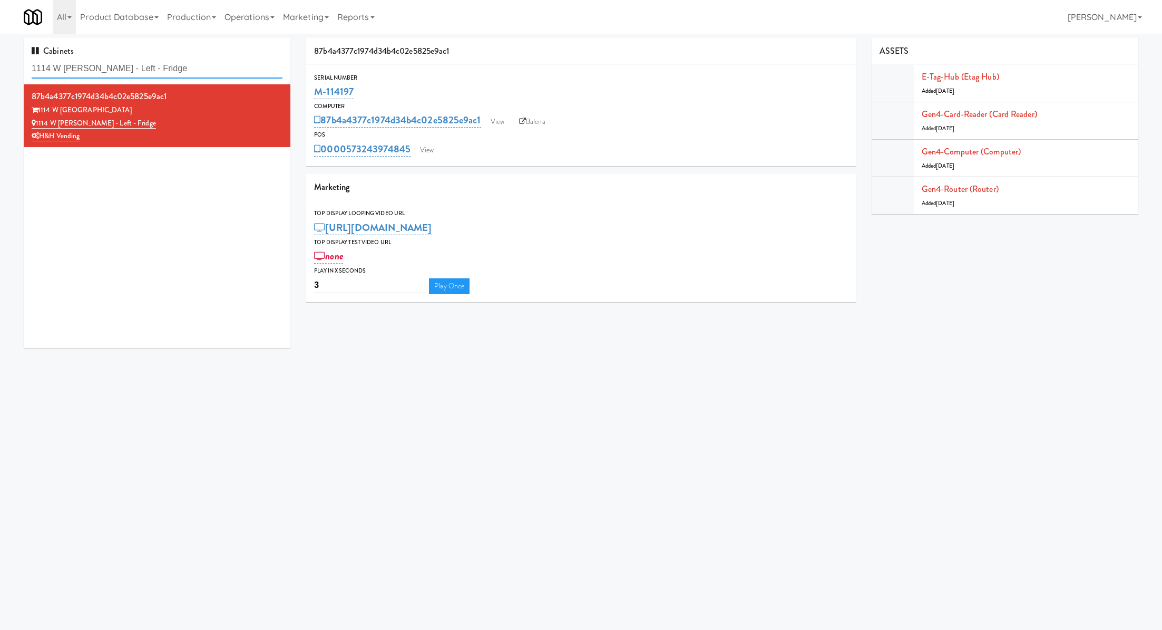
click at [198, 67] on input "1114 W Carroll - Left - Fridge" at bounding box center [157, 69] width 251 height 20
drag, startPoint x: 367, startPoint y: 92, endPoint x: 311, endPoint y: 88, distance: 56.0
click at [311, 88] on div "Serial Number M-114197" at bounding box center [580, 87] width 549 height 28
copy link "M-114197"
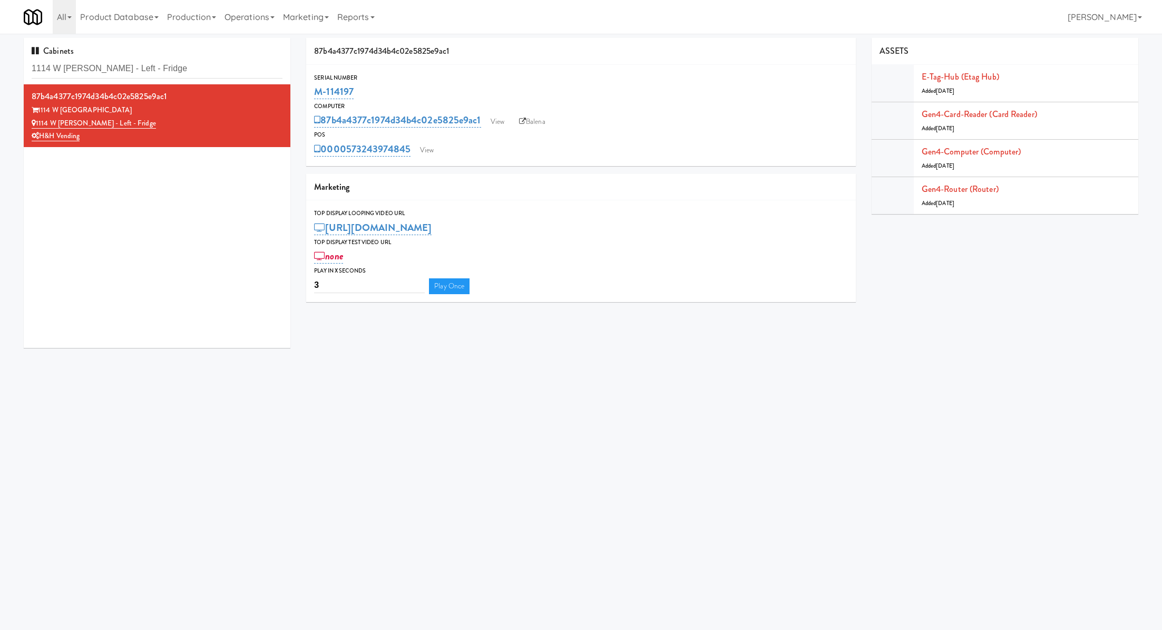
click at [430, 167] on div "87b4a4377c1974d34b4c02e5825e9ac1 Serial Number M-114197 Computer 87b4a4377c1974…" at bounding box center [580, 174] width 565 height 272
click at [430, 153] on link "View" at bounding box center [427, 150] width 24 height 16
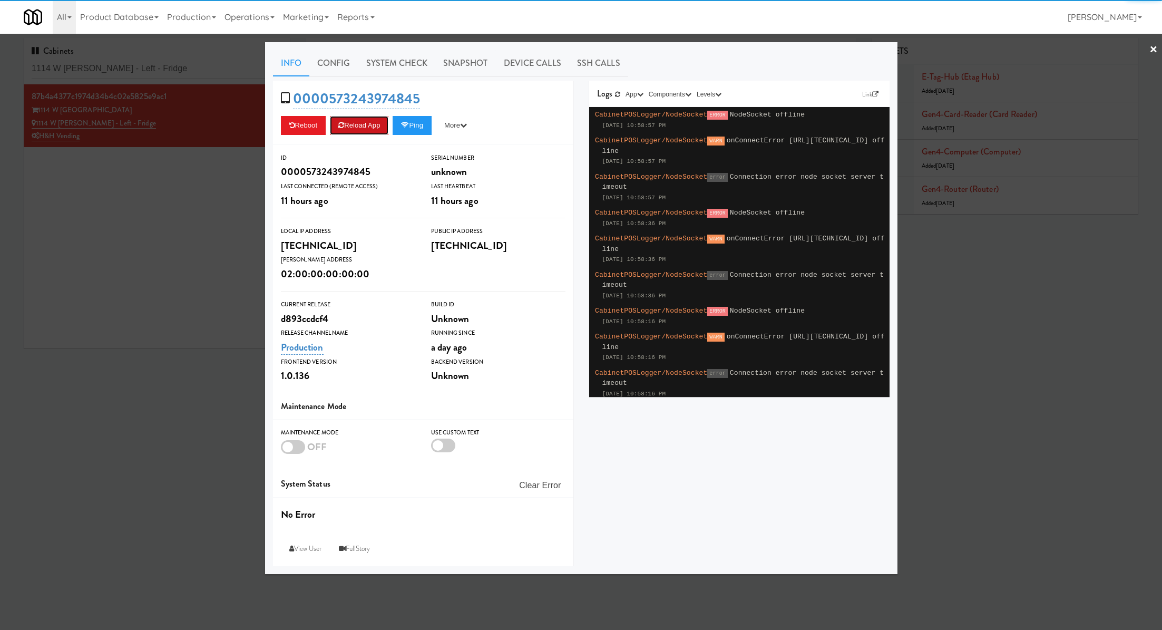
click at [376, 122] on button "Reload App" at bounding box center [359, 125] width 59 height 19
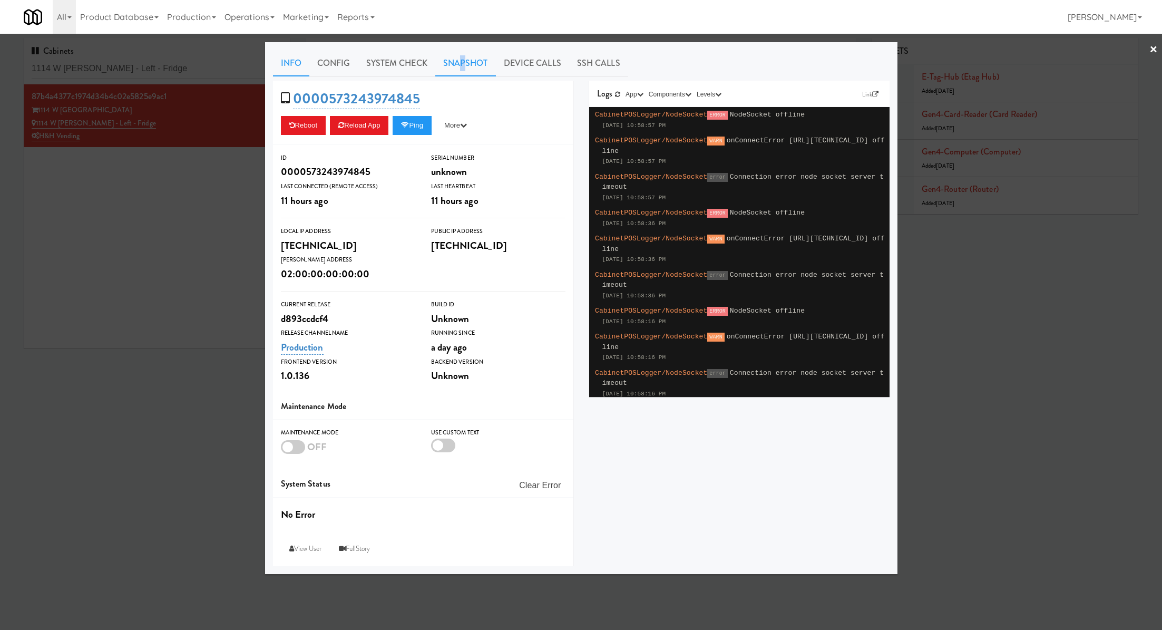
click at [462, 65] on link "Snapshot" at bounding box center [465, 63] width 61 height 26
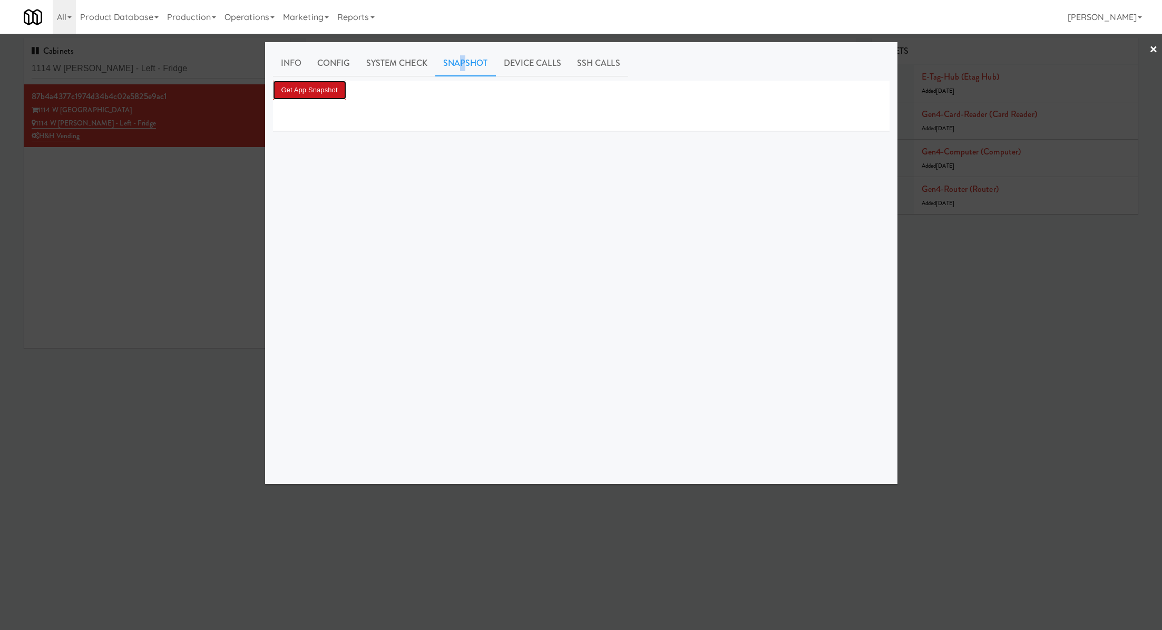
click at [328, 83] on button "Get App Snapshot" at bounding box center [309, 90] width 73 height 19
click at [316, 94] on button "Get App Snapshot" at bounding box center [309, 90] width 73 height 19
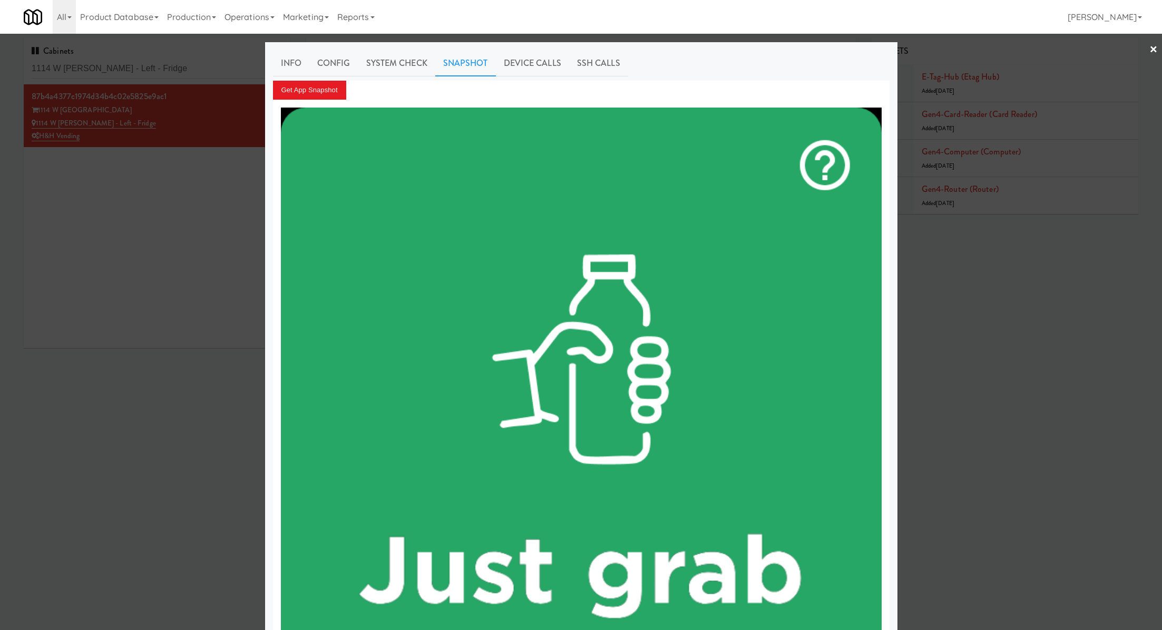
click at [197, 191] on div at bounding box center [581, 315] width 1162 height 630
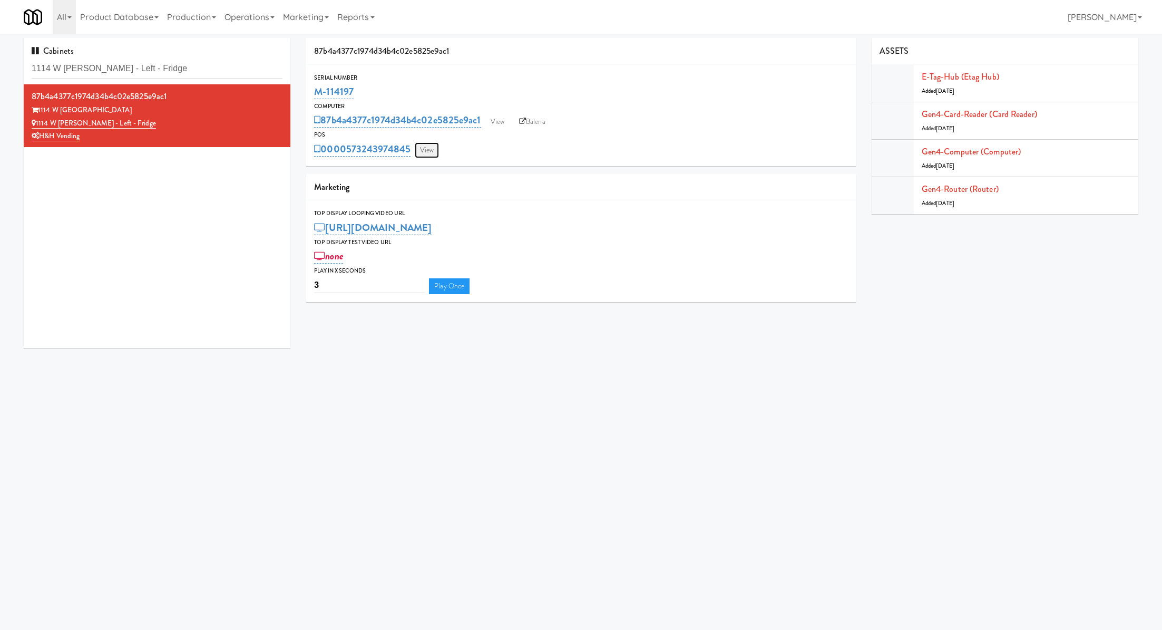
click at [432, 156] on link "View" at bounding box center [427, 150] width 24 height 16
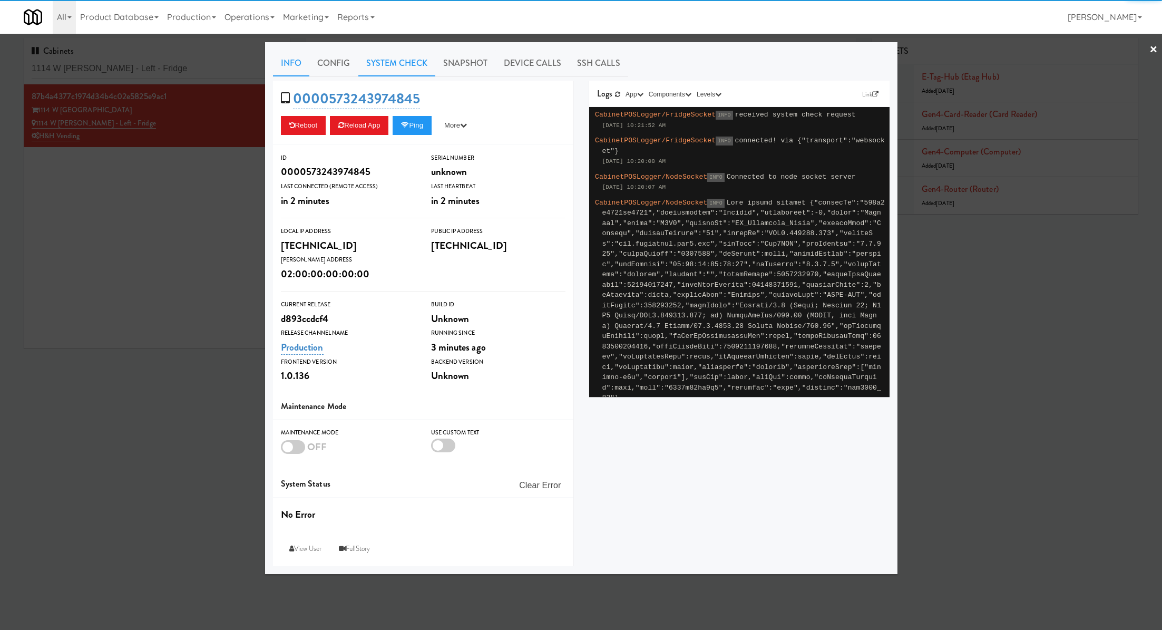
click at [380, 63] on link "System Check" at bounding box center [396, 63] width 77 height 26
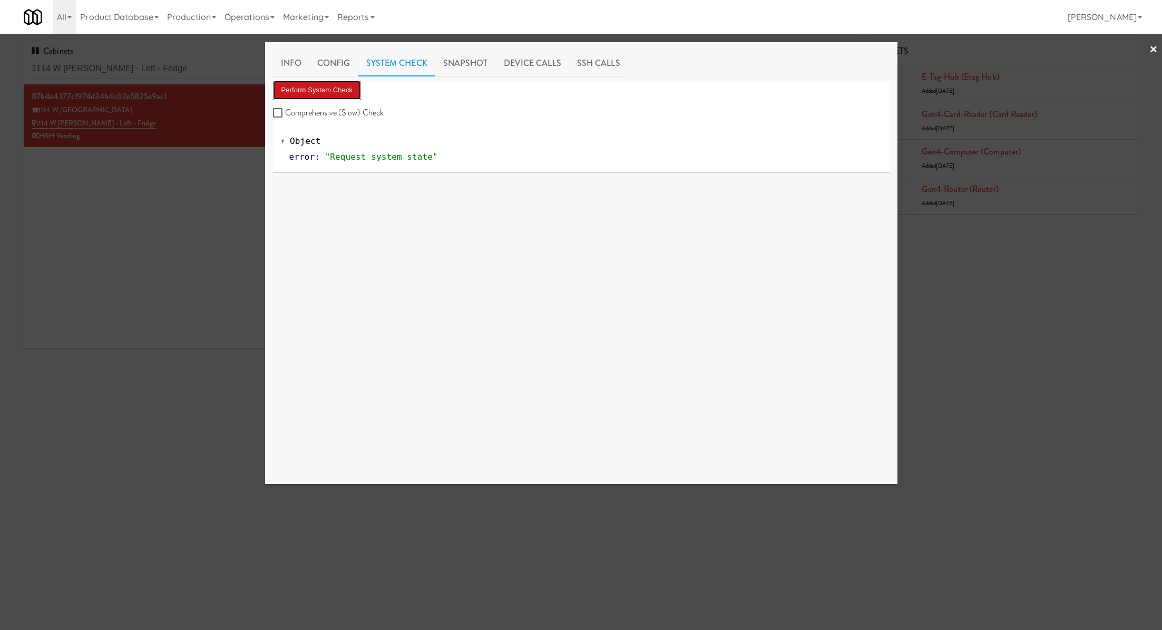
click at [345, 88] on button "Perform System Check" at bounding box center [317, 90] width 89 height 19
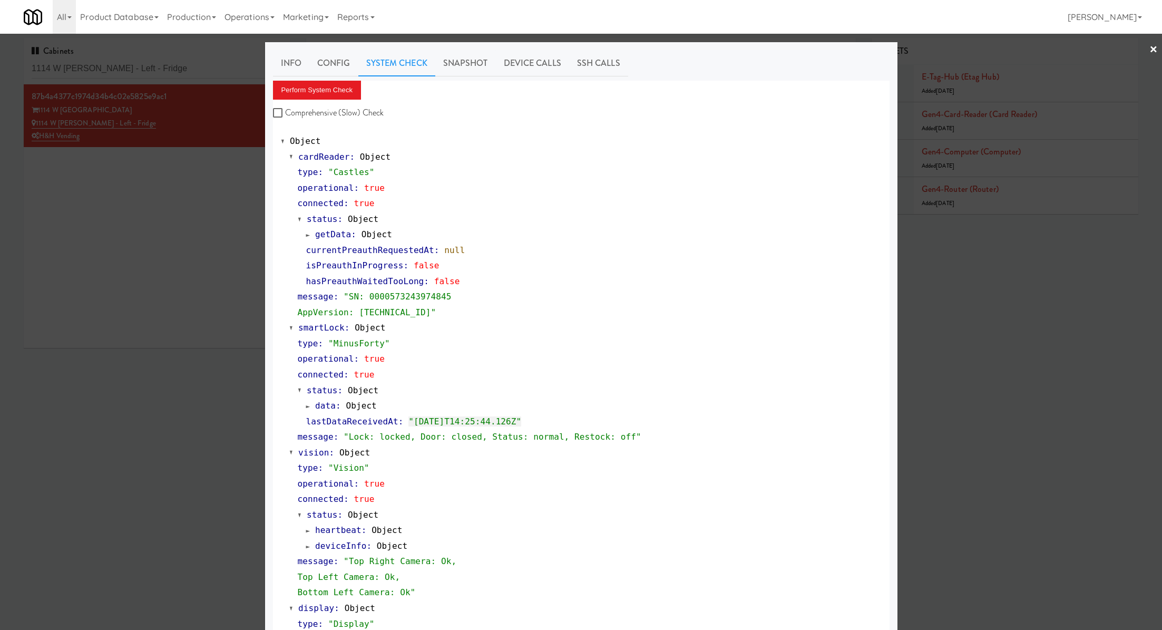
click at [218, 79] on div at bounding box center [581, 315] width 1162 height 630
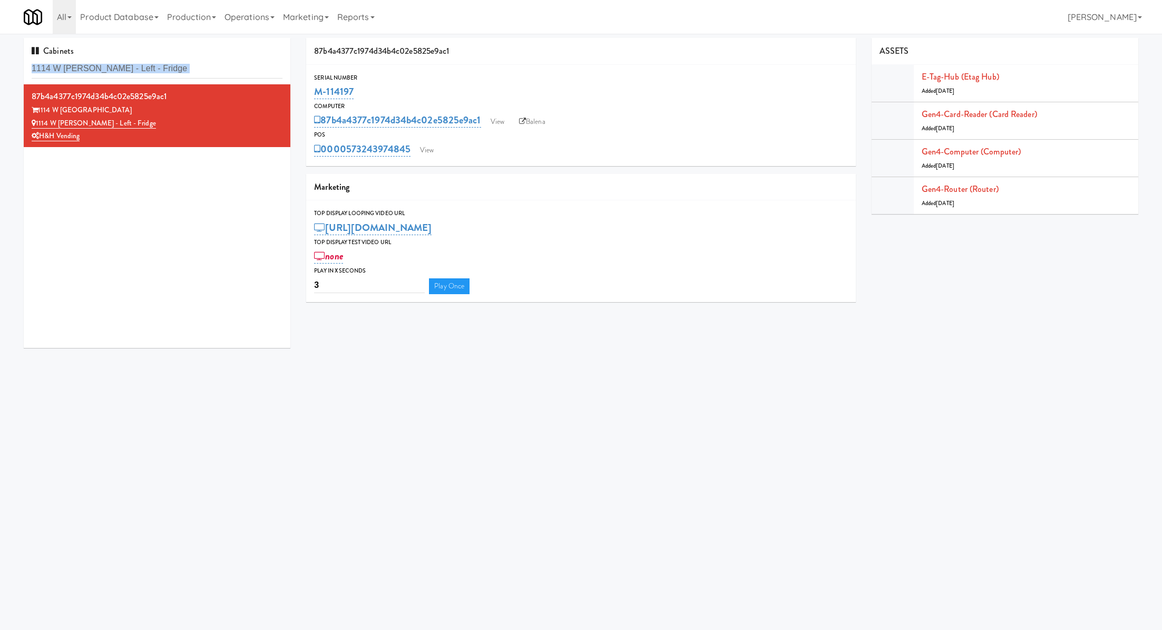
click at [218, 79] on div "Cabinets 1114 W Carroll - Left - Fridge" at bounding box center [157, 61] width 267 height 46
click at [211, 69] on input "1114 W Carroll - Left - Fridge" at bounding box center [157, 69] width 251 height 20
paste input "Avant HP - Cooler - Left"
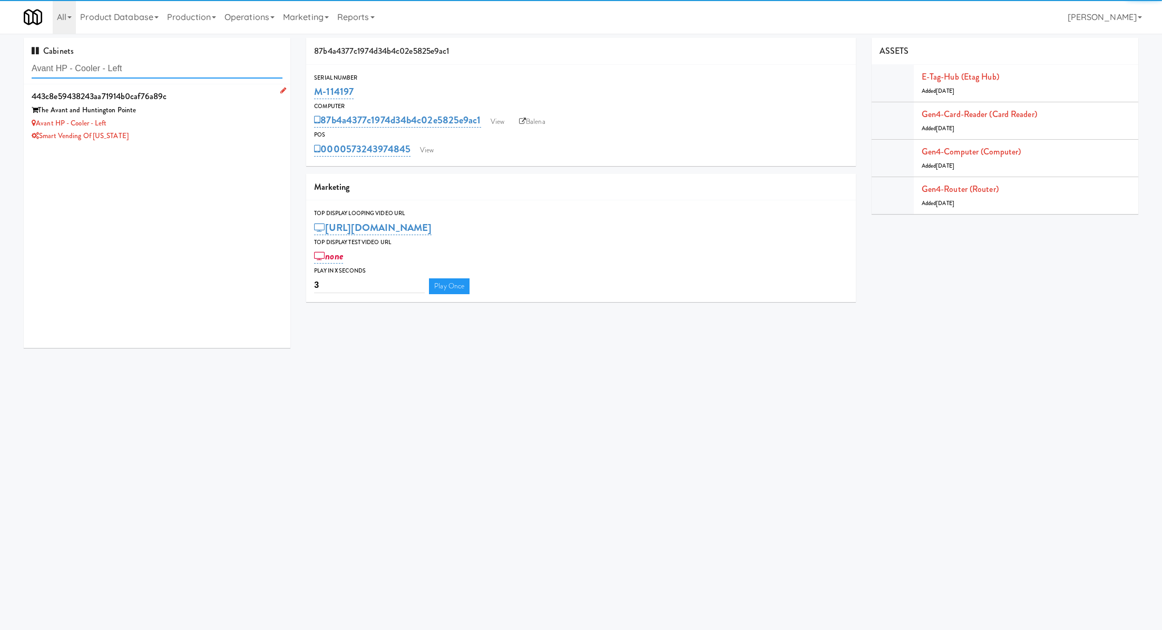
type input "Avant HP - Cooler - Left"
click at [236, 125] on div "Avant HP - Cooler - Left" at bounding box center [157, 123] width 251 height 13
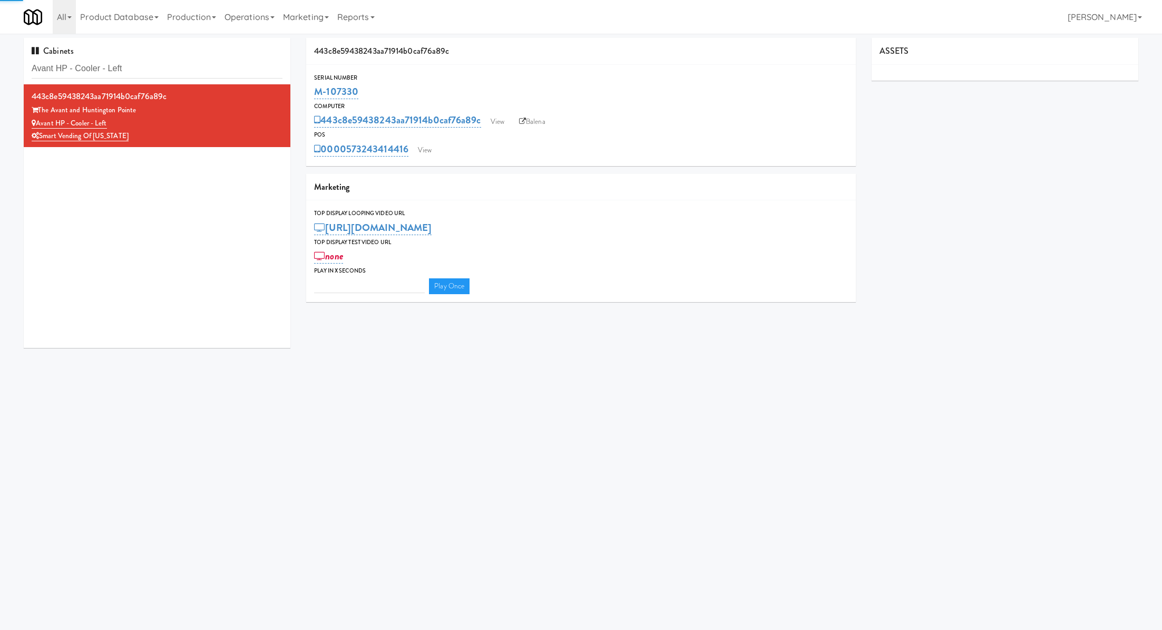
type input "3"
click at [422, 146] on link "View" at bounding box center [425, 150] width 24 height 16
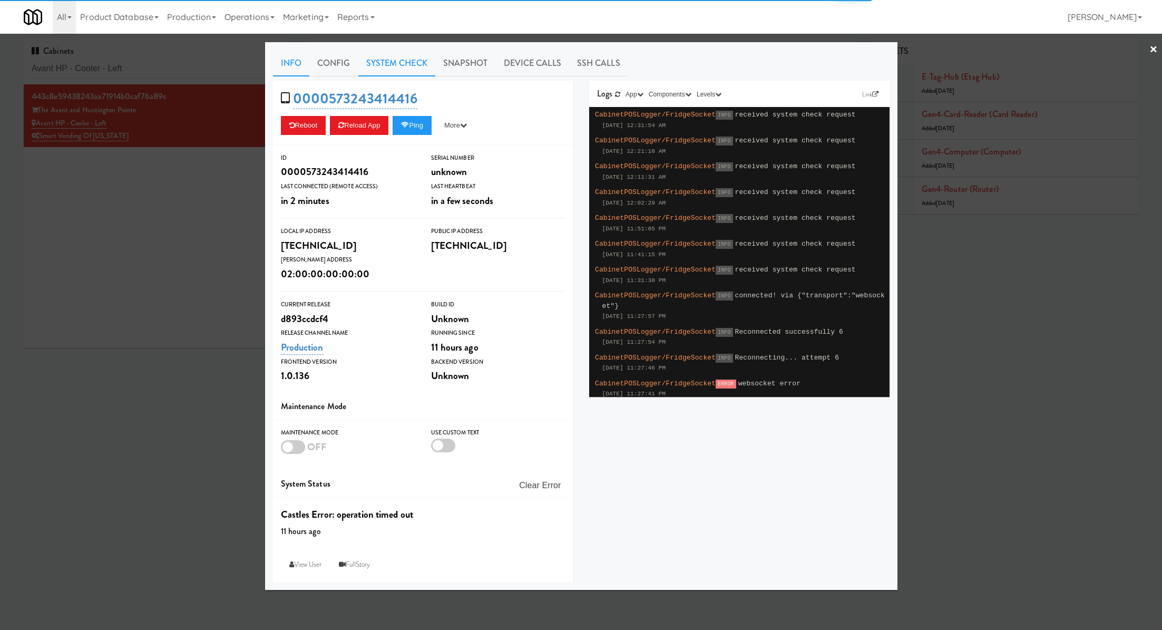
click at [413, 71] on link "System Check" at bounding box center [396, 63] width 77 height 26
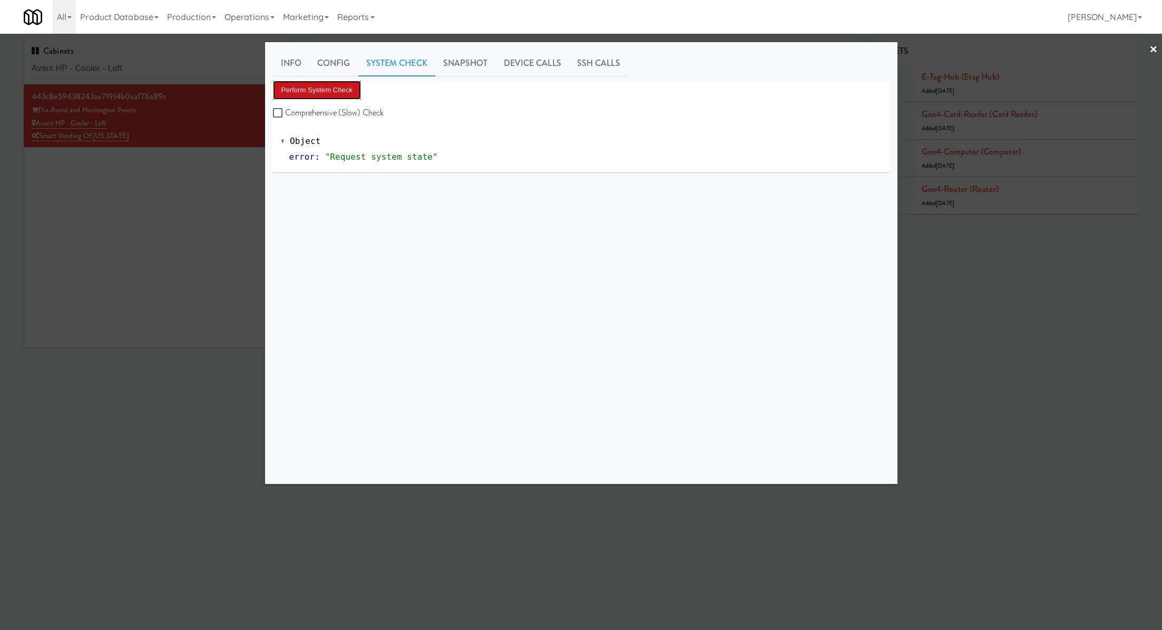
click at [352, 92] on button "Perform System Check" at bounding box center [317, 90] width 89 height 19
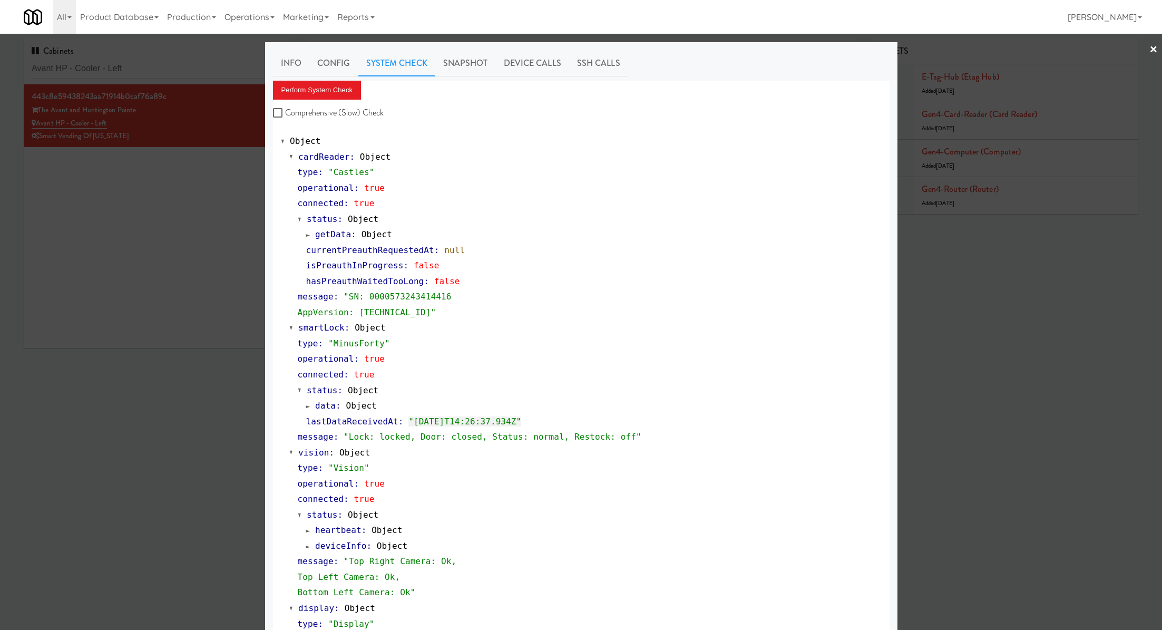
click at [239, 70] on div at bounding box center [581, 315] width 1162 height 630
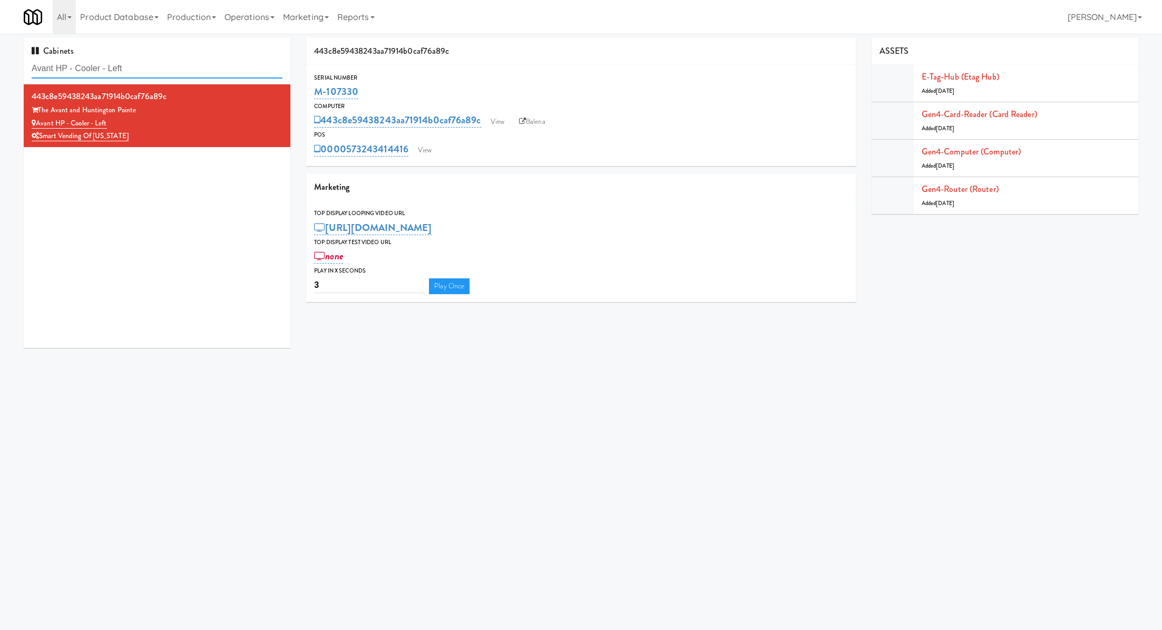
click at [239, 70] on input "Avant HP - Cooler - Left" at bounding box center [157, 69] width 251 height 20
paste input "perture UCF - Pantry - Righ"
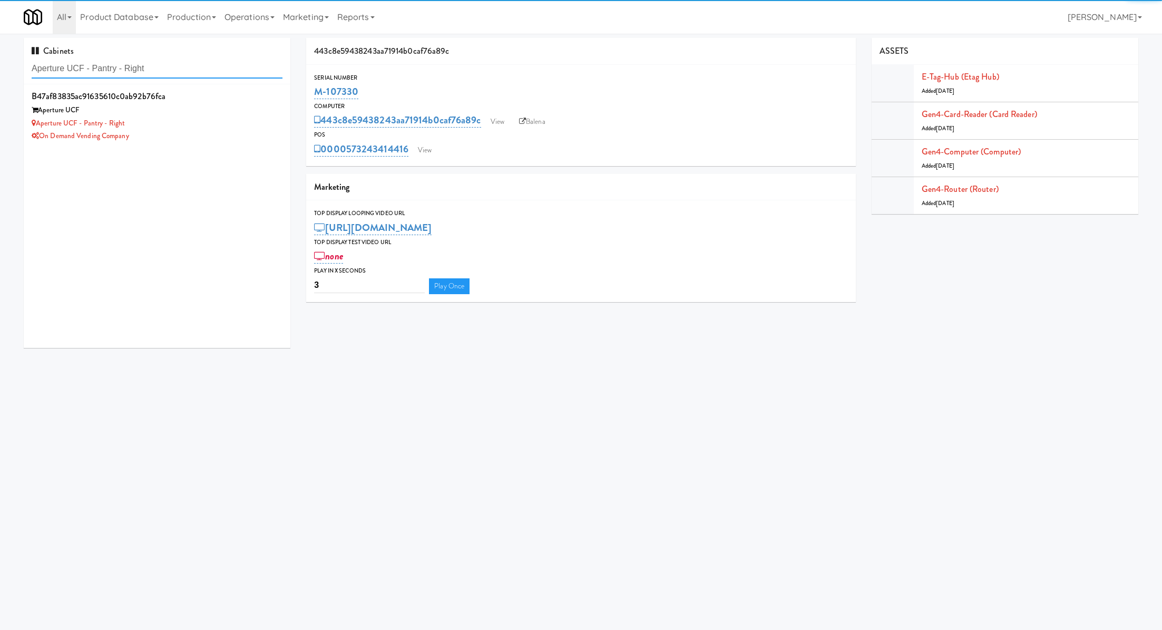
type input "Aperture UCF - Pantry - Right"
click at [236, 114] on div "Aperture UCF" at bounding box center [157, 110] width 251 height 13
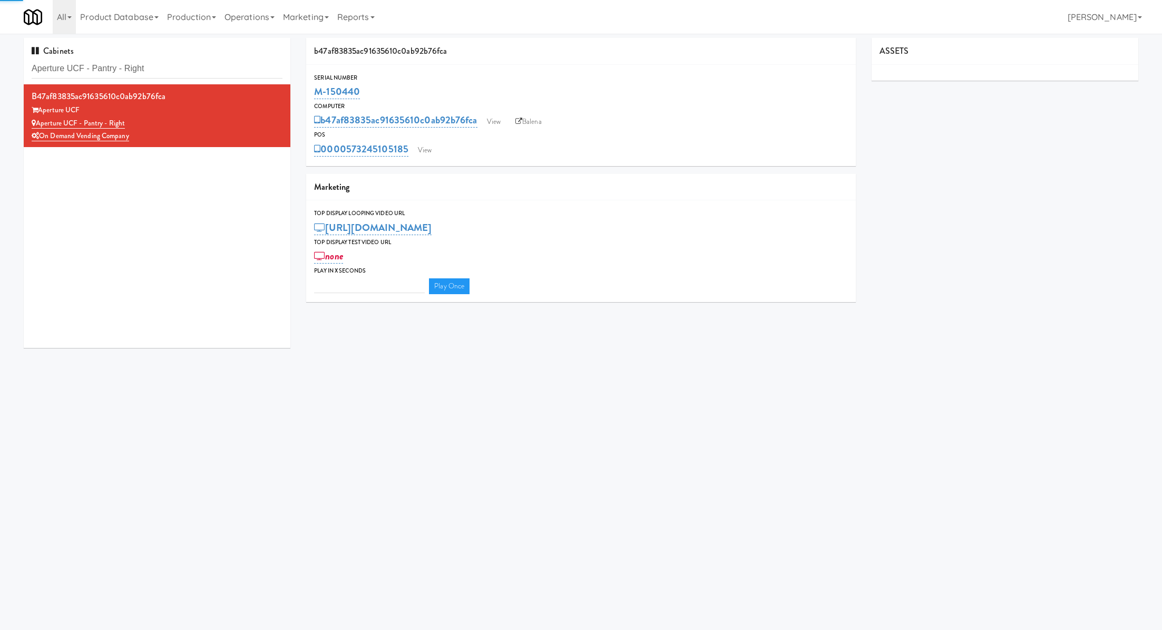
type input "3"
click at [425, 149] on link "View" at bounding box center [425, 150] width 24 height 16
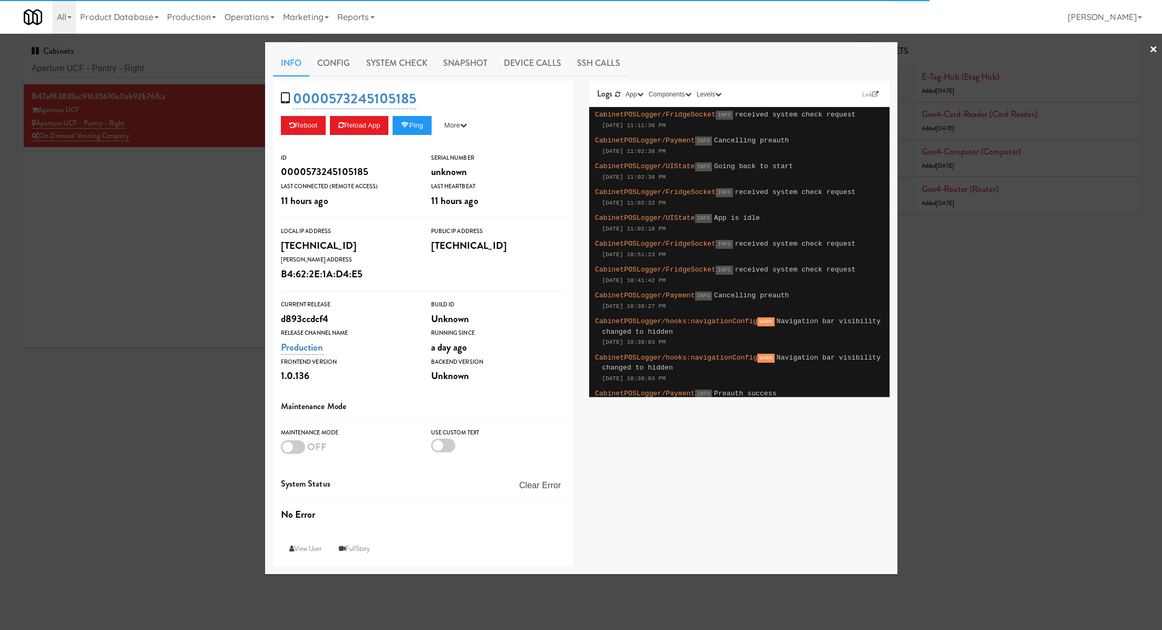
click at [392, 75] on link "System Check" at bounding box center [396, 63] width 77 height 26
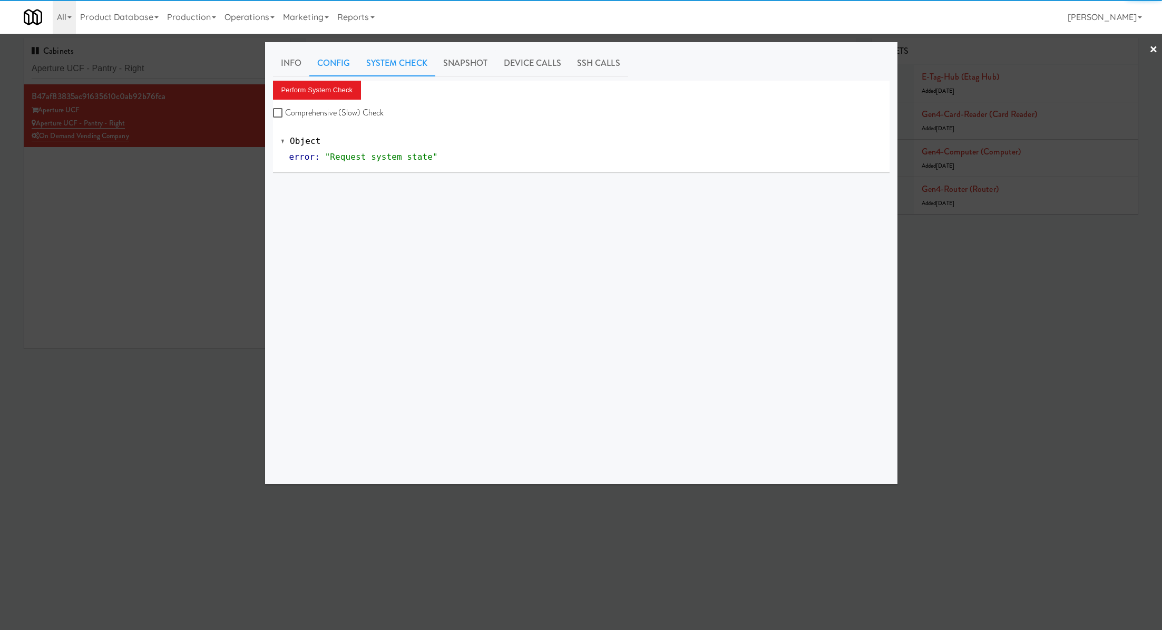
click at [351, 75] on link "Config" at bounding box center [333, 63] width 49 height 26
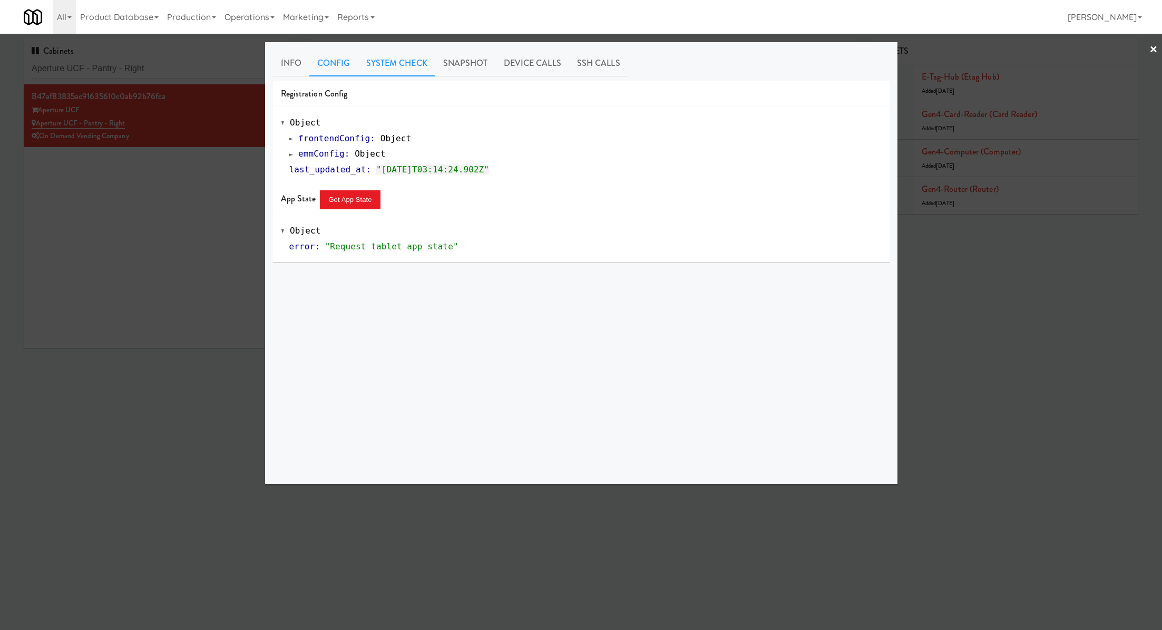
click at [391, 62] on link "System Check" at bounding box center [396, 63] width 77 height 26
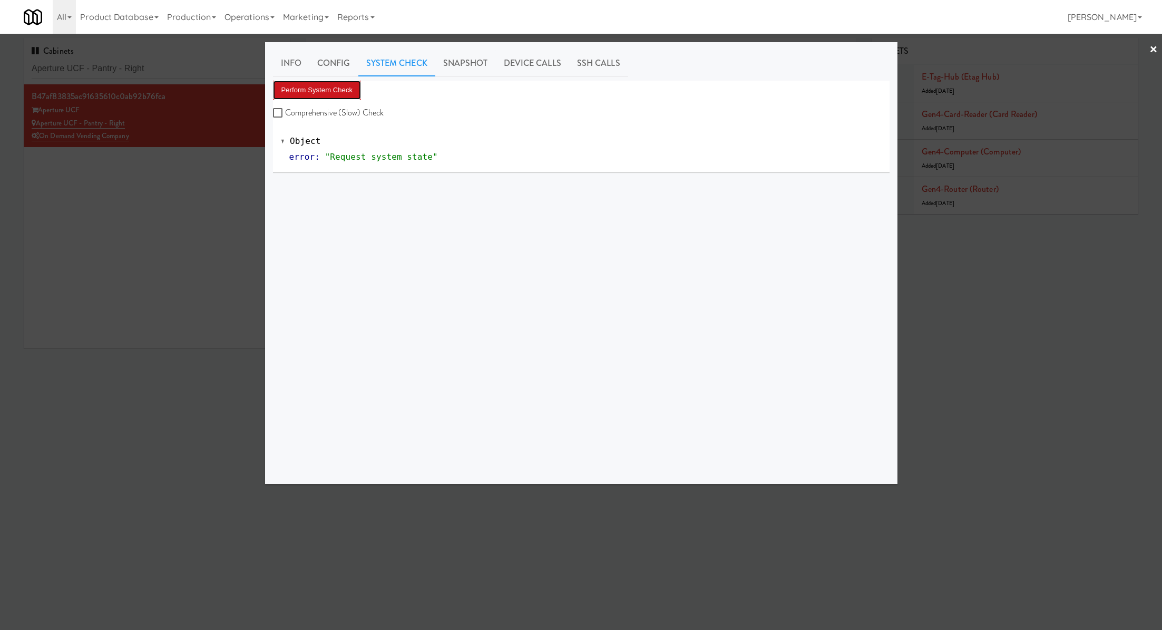
click at [351, 83] on button "Perform System Check" at bounding box center [317, 90] width 89 height 19
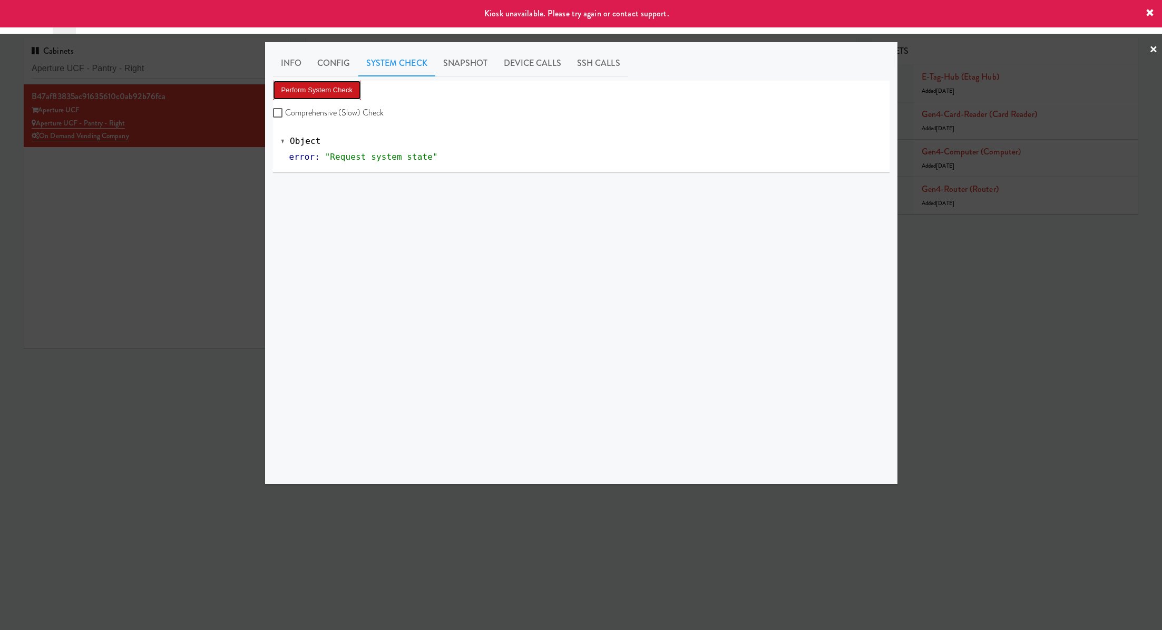
click at [353, 86] on button "Perform System Check" at bounding box center [317, 90] width 89 height 19
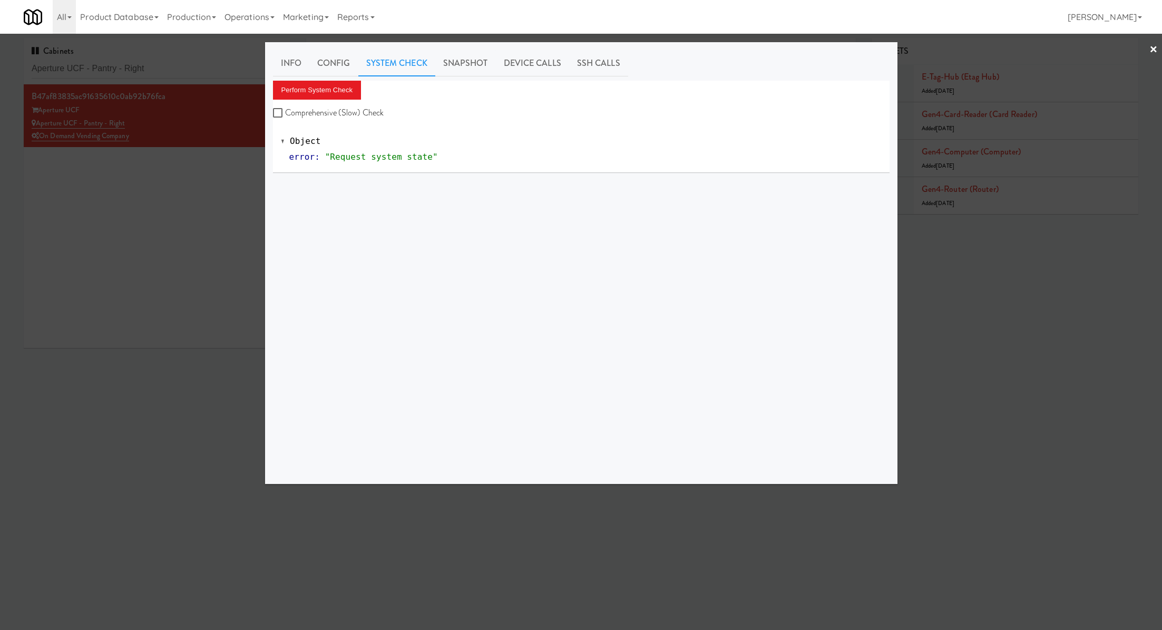
click at [196, 161] on div at bounding box center [581, 315] width 1162 height 630
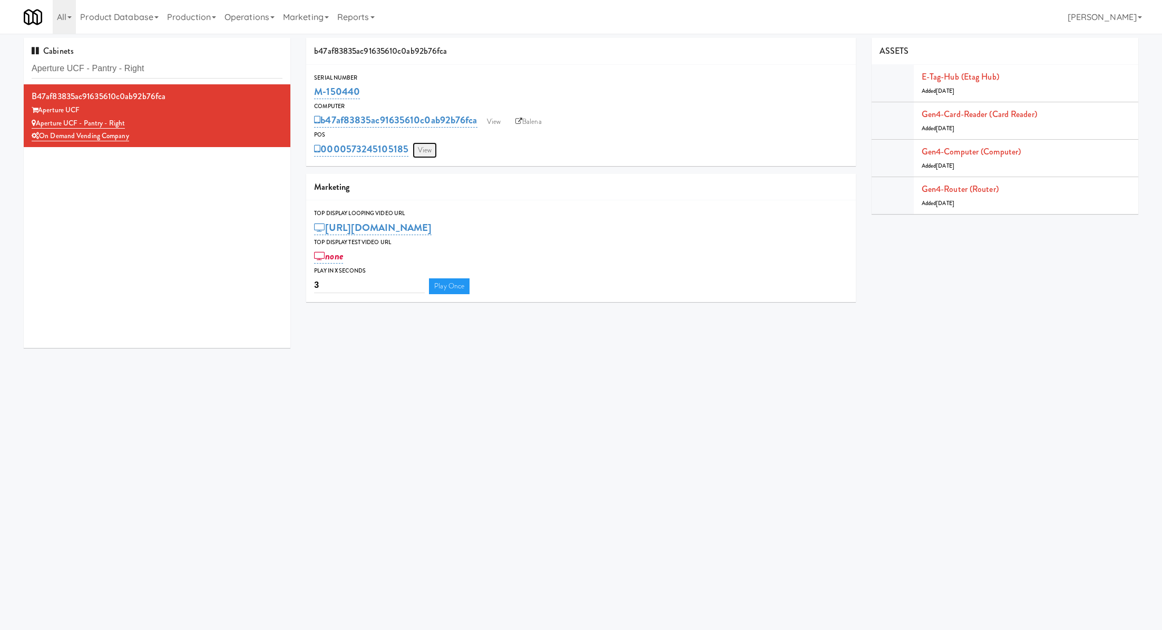
click at [425, 154] on link "View" at bounding box center [425, 150] width 24 height 16
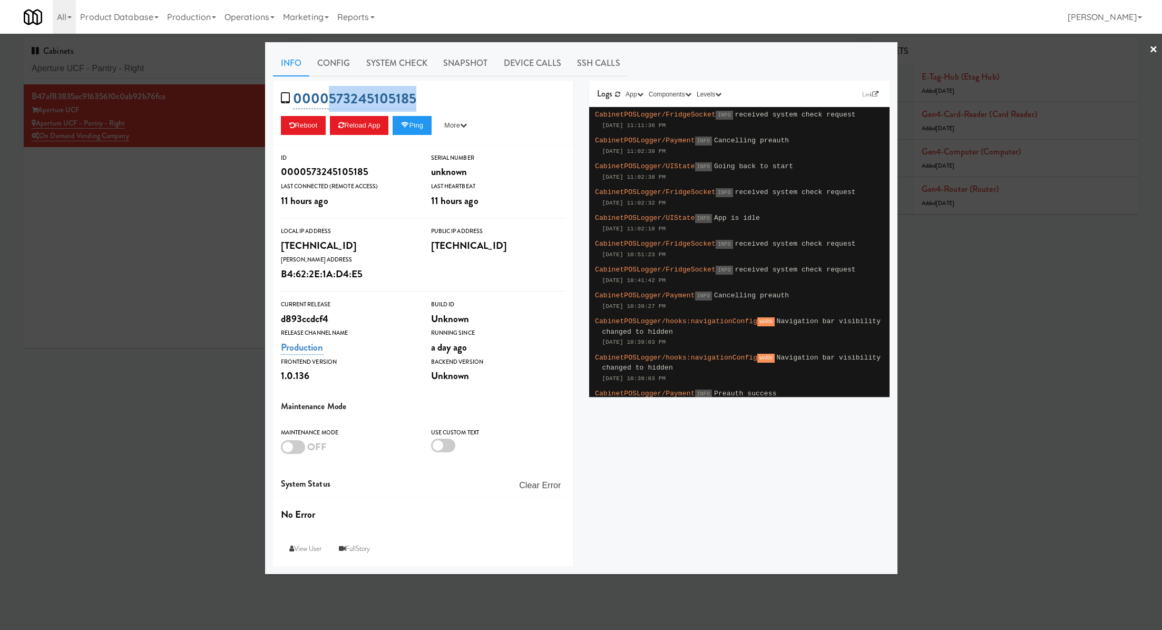
drag, startPoint x: 432, startPoint y: 105, endPoint x: 328, endPoint y: 100, distance: 103.5
click at [328, 100] on div "0000573245105185 Reboot Reload App Ping More Ping Server Restart Server Force R…" at bounding box center [423, 113] width 300 height 64
copy link "573245105185"
click at [188, 207] on div at bounding box center [581, 315] width 1162 height 630
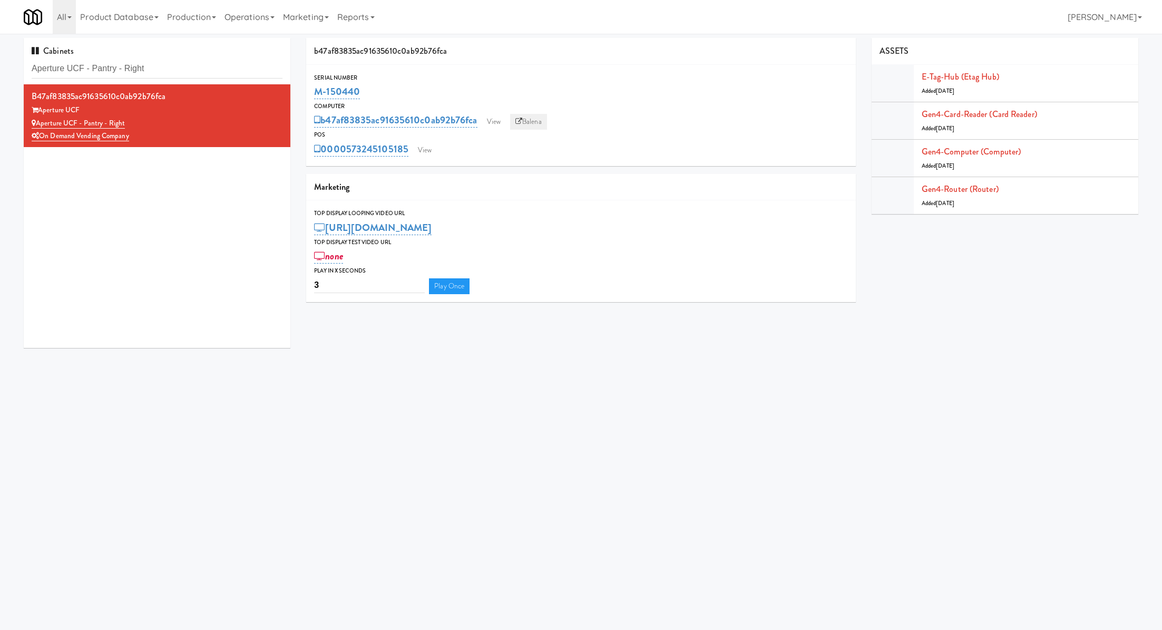
click at [530, 114] on link "Balena" at bounding box center [528, 122] width 37 height 16
drag, startPoint x: 189, startPoint y: 69, endPoint x: 31, endPoint y: 65, distance: 158.2
click at [32, 65] on input "Aperture UCF - Pantry - Right" at bounding box center [157, 69] width 251 height 20
click at [374, 78] on div "Serial Number" at bounding box center [580, 78] width 533 height 11
drag, startPoint x: 374, startPoint y: 89, endPoint x: 300, endPoint y: 90, distance: 74.3
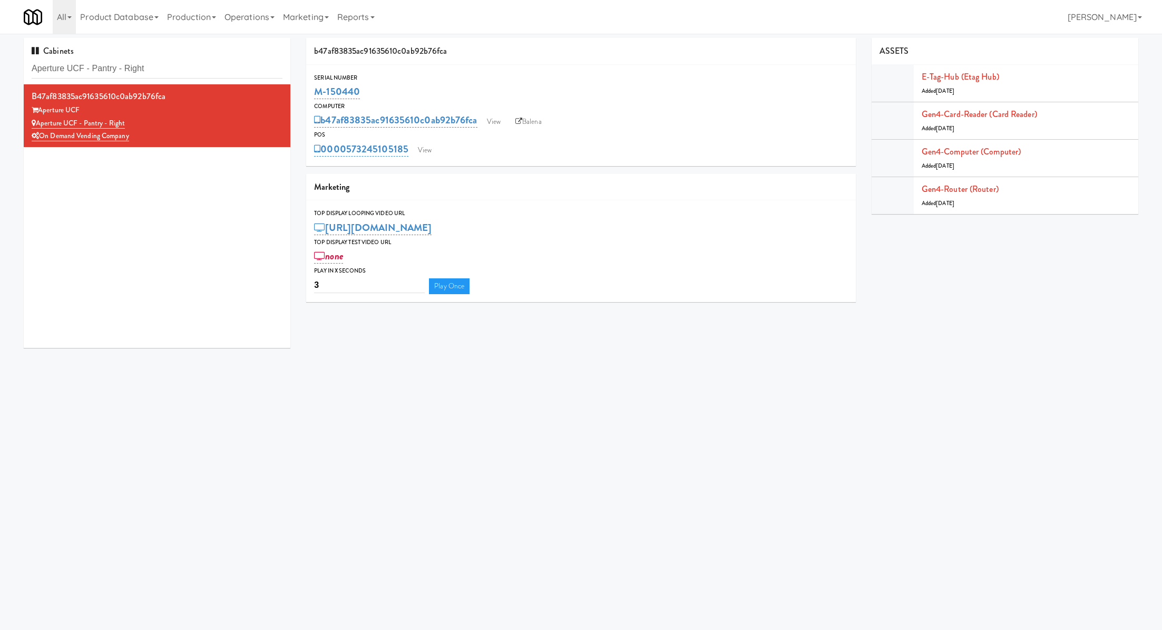
click at [300, 90] on div "b47af83835ac91635610c0ab92b76fca Serial Number M-150440 Computer b47af83835ac91…" at bounding box center [580, 174] width 565 height 272
copy link "M-150440"
click at [209, 71] on input "Aperture UCF - Pantry - Right" at bounding box center [157, 69] width 251 height 20
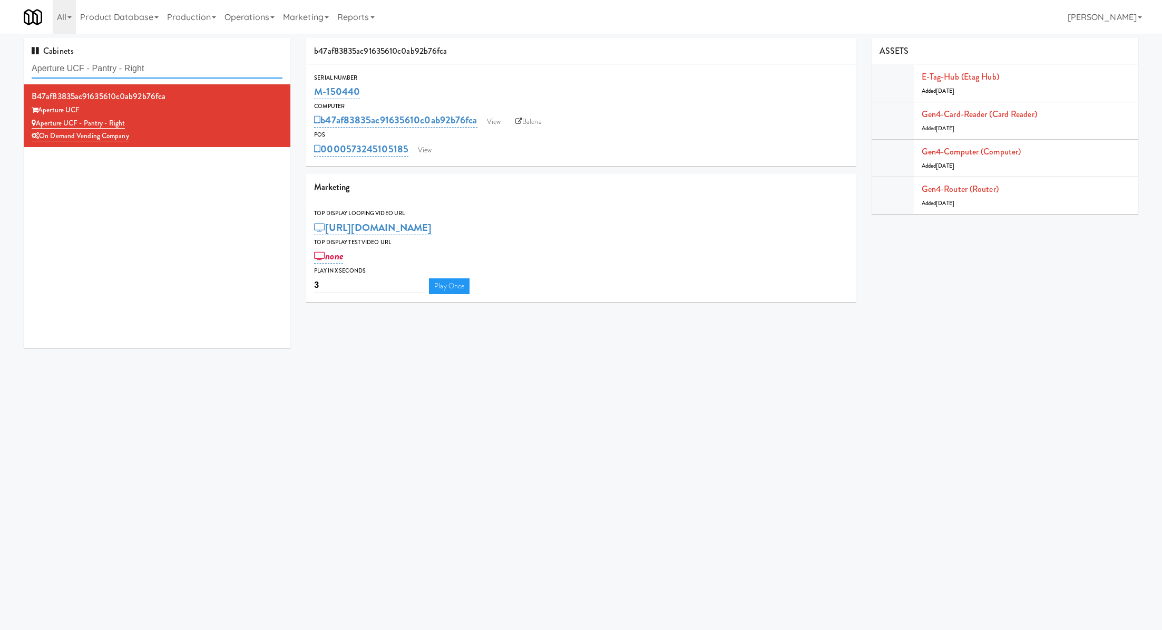
click at [209, 71] on input "Aperture UCF - Pantry - Right" at bounding box center [157, 69] width 251 height 20
paste input "River House-Coole"
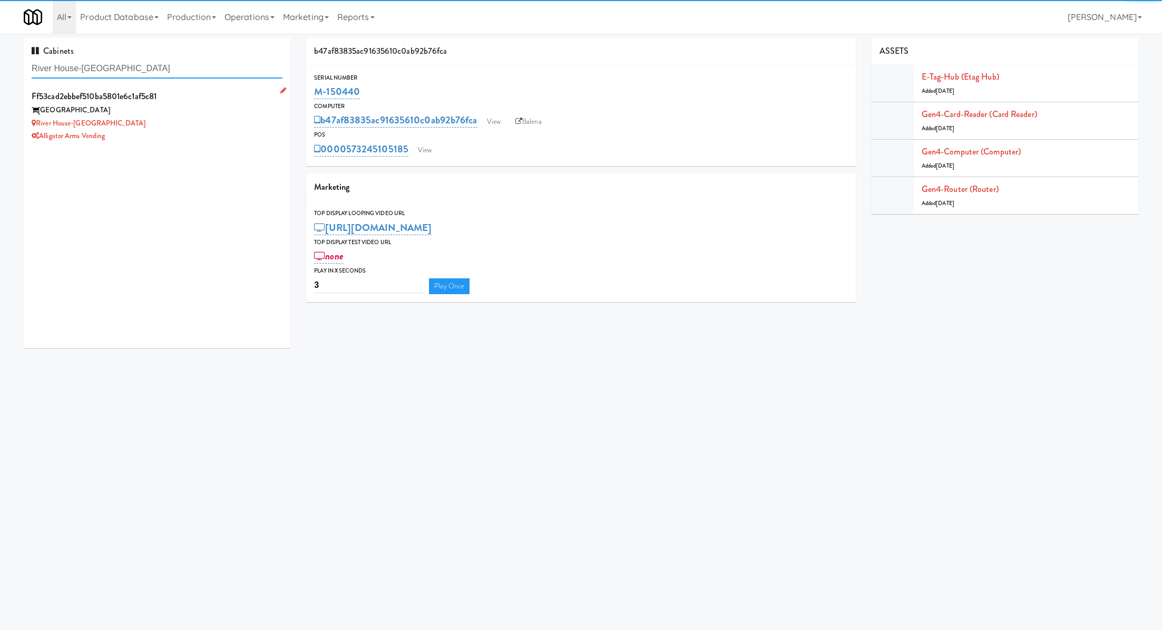
type input "River House-Coole"
click at [219, 111] on div "River House" at bounding box center [157, 110] width 251 height 13
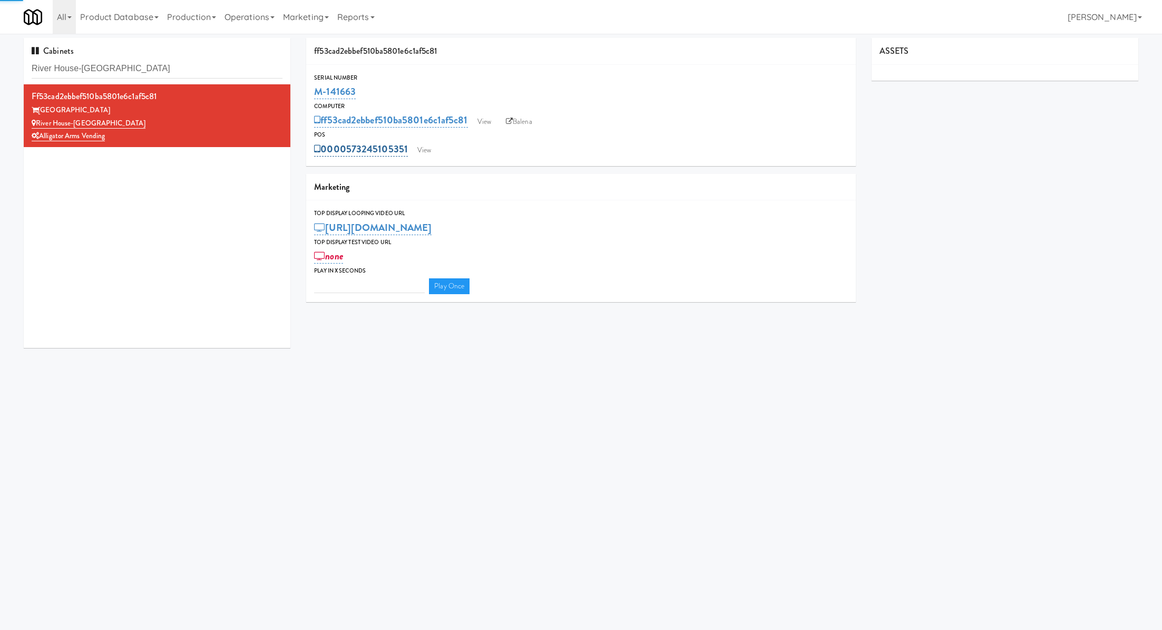
type input "3"
click at [414, 152] on link "View" at bounding box center [424, 150] width 24 height 16
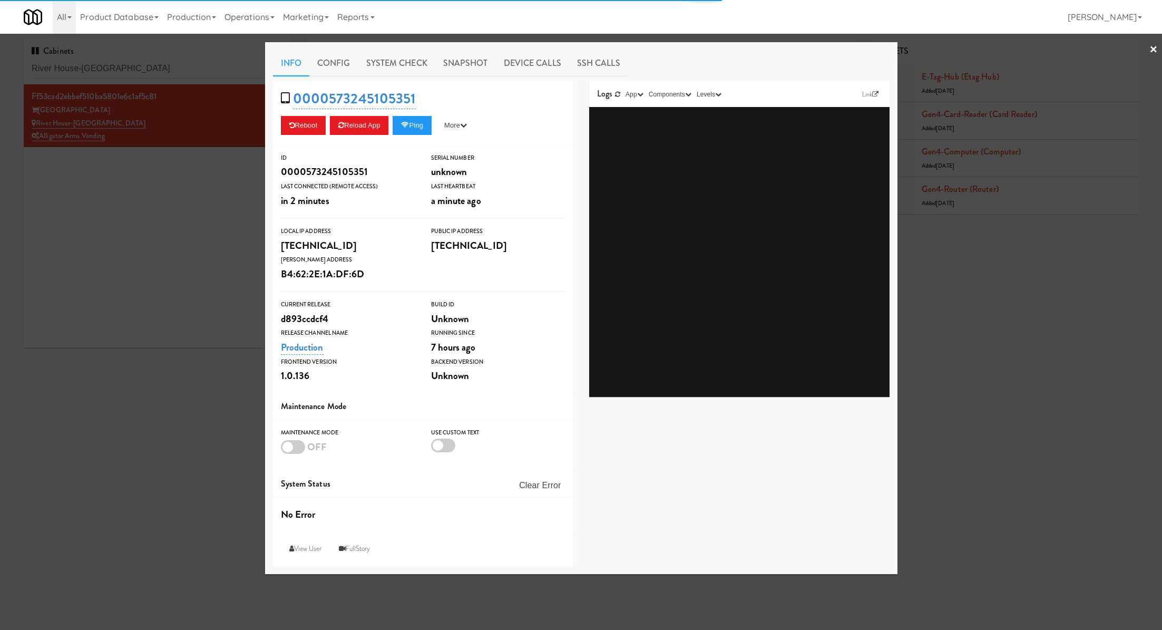
click at [404, 74] on link "System Check" at bounding box center [396, 63] width 77 height 26
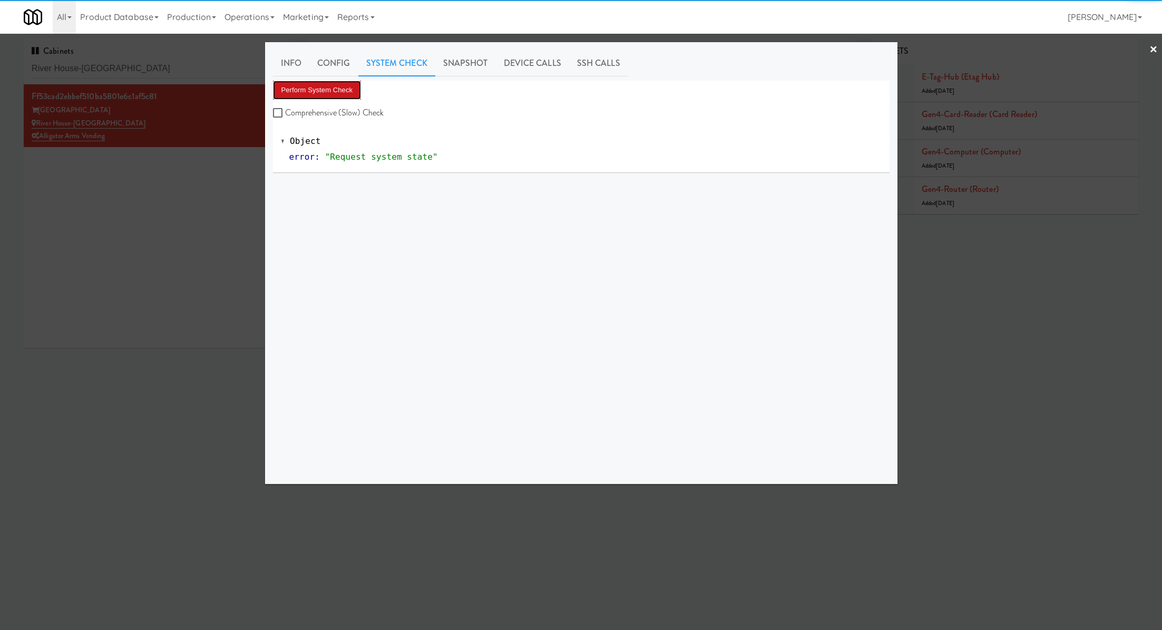
click at [345, 91] on button "Perform System Check" at bounding box center [317, 90] width 89 height 19
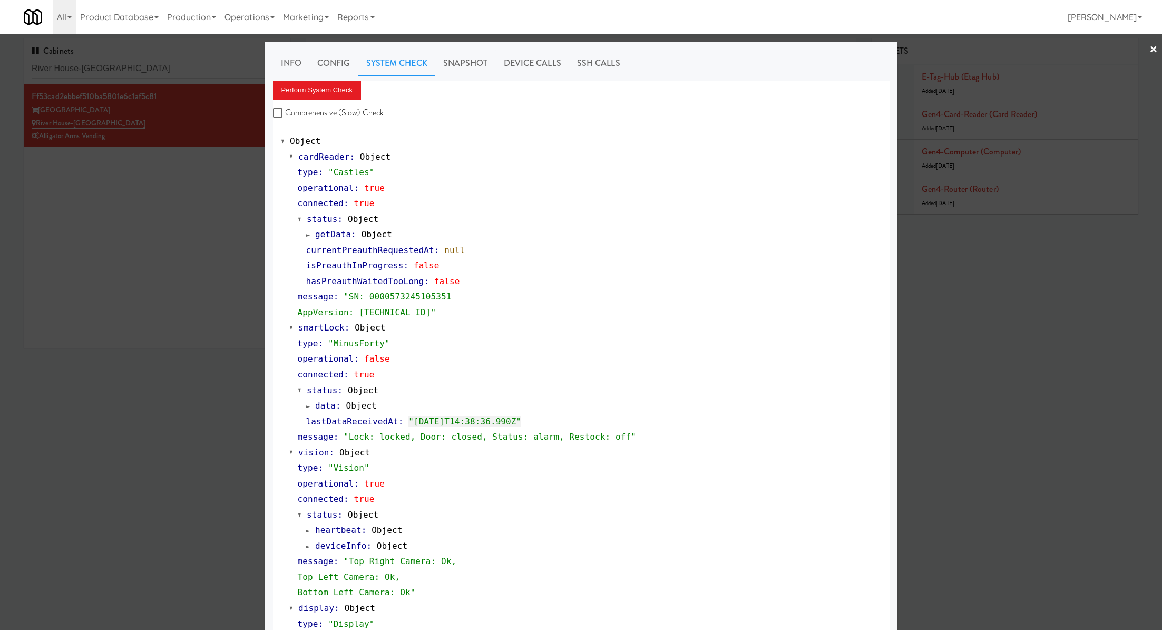
click at [120, 73] on div at bounding box center [581, 315] width 1162 height 630
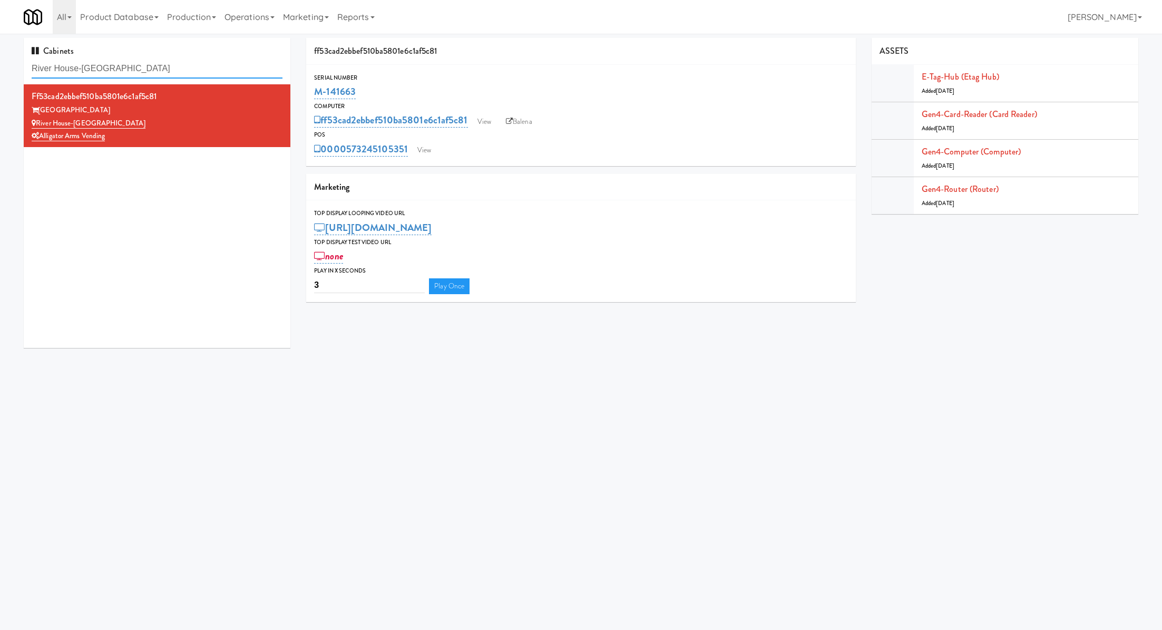
click at [120, 73] on input "River House-Coole" at bounding box center [157, 69] width 251 height 20
paste input "Aperture UCF - Pantry - Right"
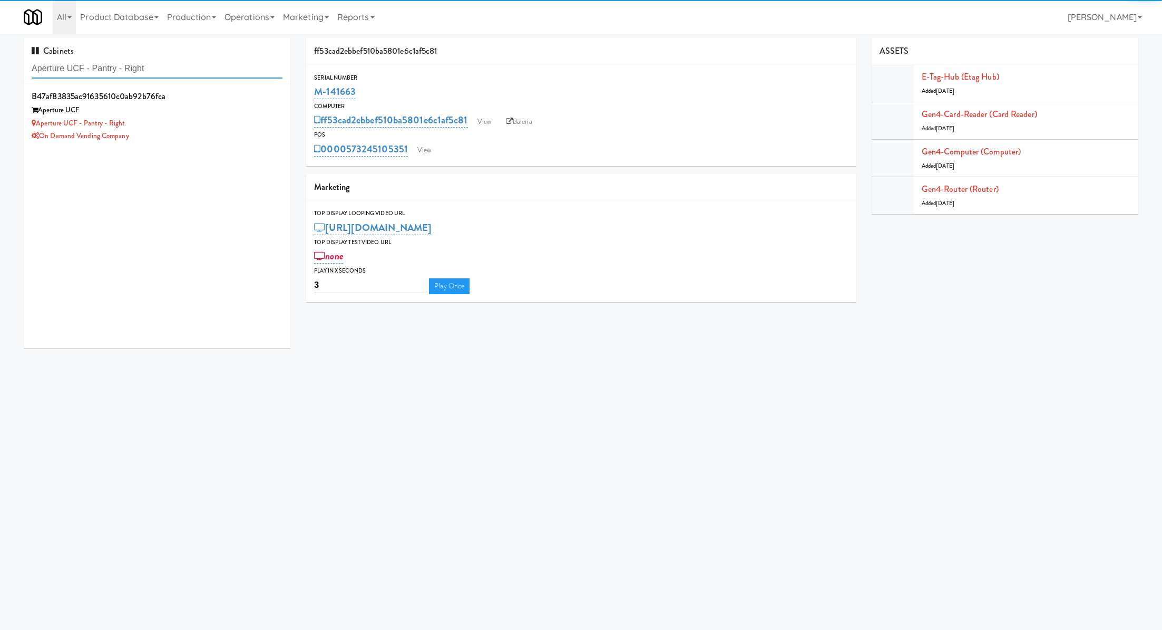
type input "Aperture UCF - Pantry - Right"
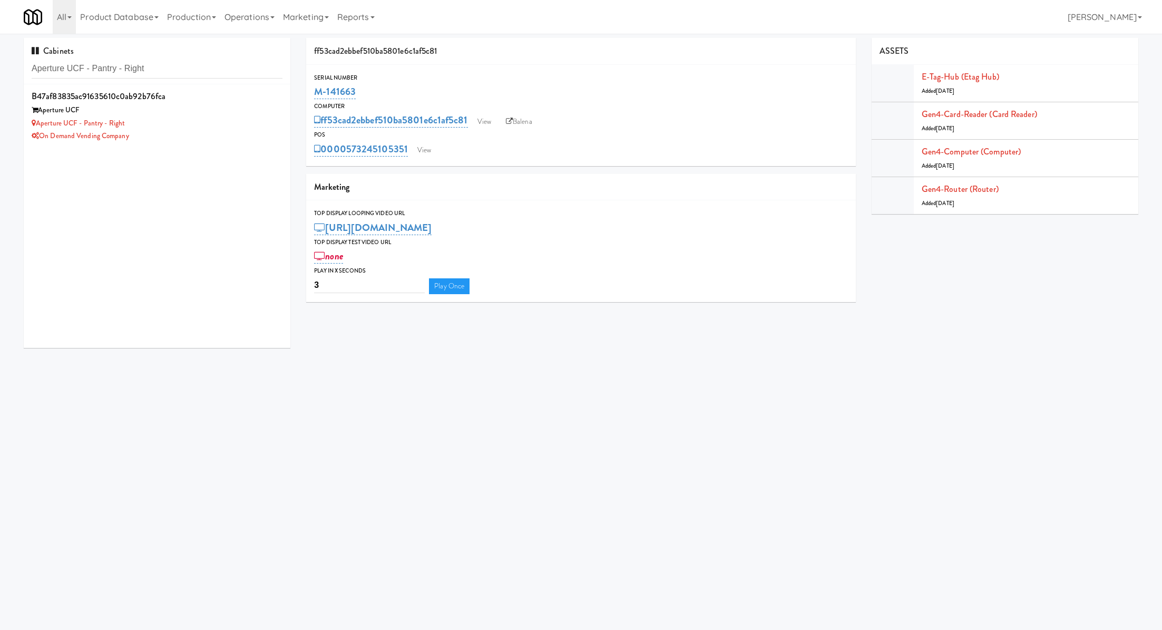
click at [224, 150] on div "b47af83835ac91635610c0ab92b76fca Aperture UCF Aperture UCF - Pantry - Right On …" at bounding box center [157, 216] width 267 height 264
click at [221, 122] on div "Aperture UCF - Pantry - Right" at bounding box center [157, 123] width 251 height 13
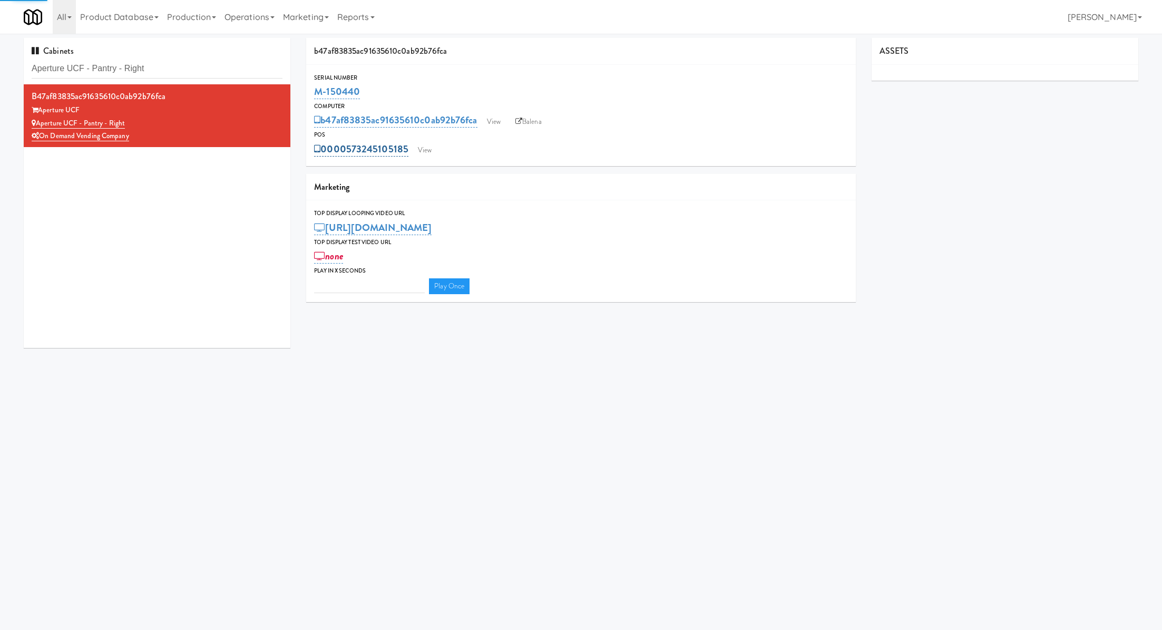
type input "3"
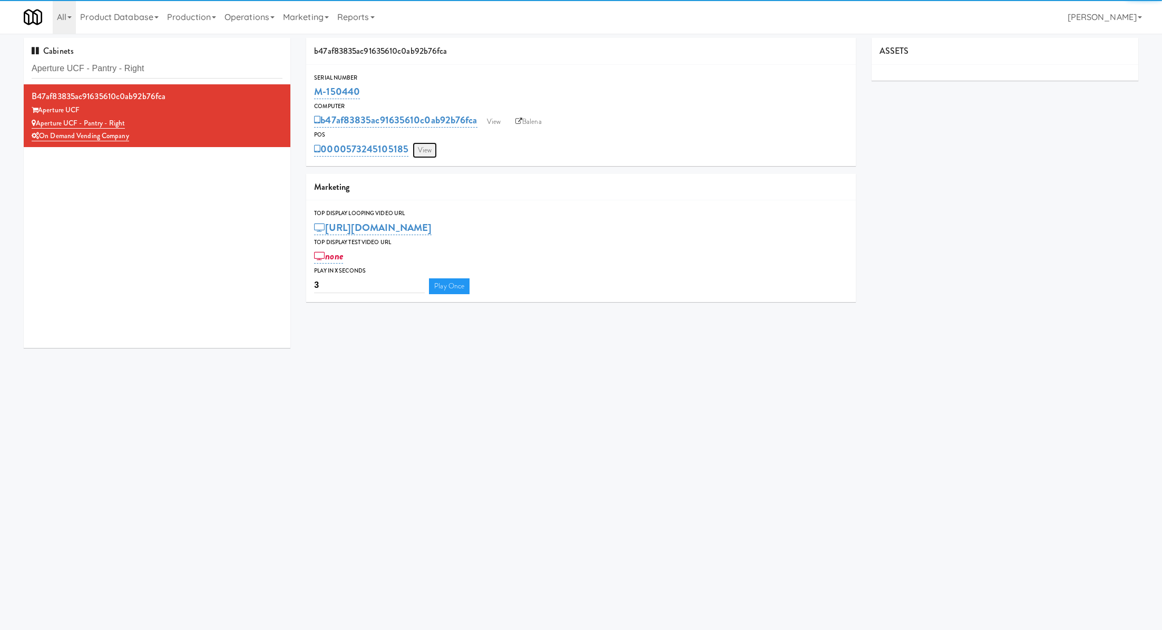
click at [416, 151] on link "View" at bounding box center [425, 150] width 24 height 16
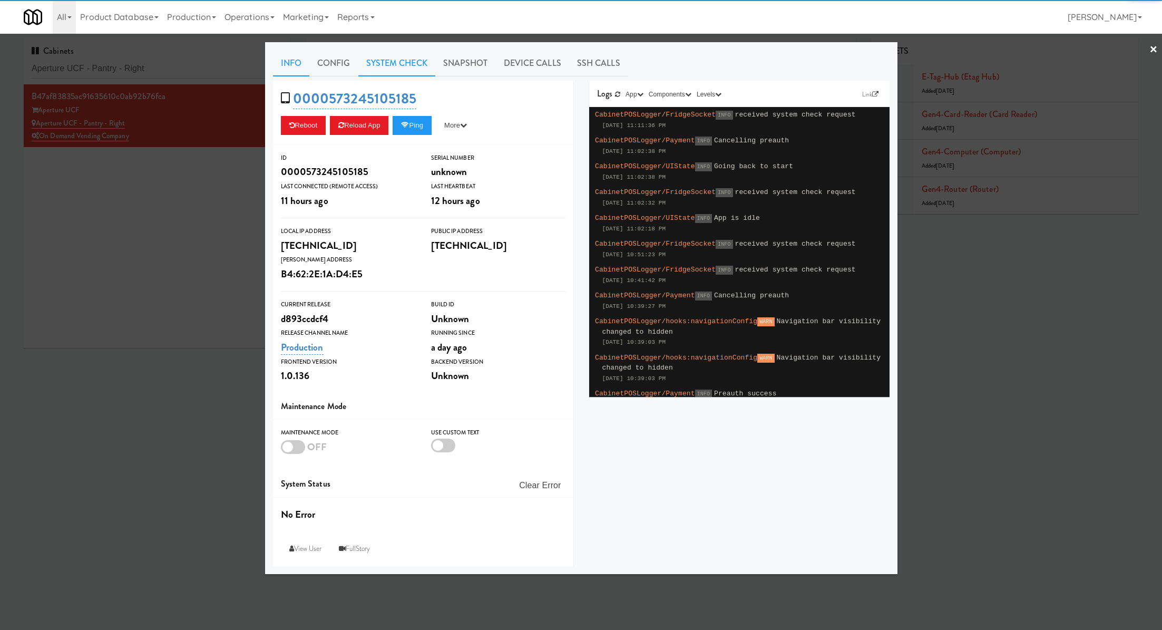
click at [416, 72] on link "System Check" at bounding box center [396, 63] width 77 height 26
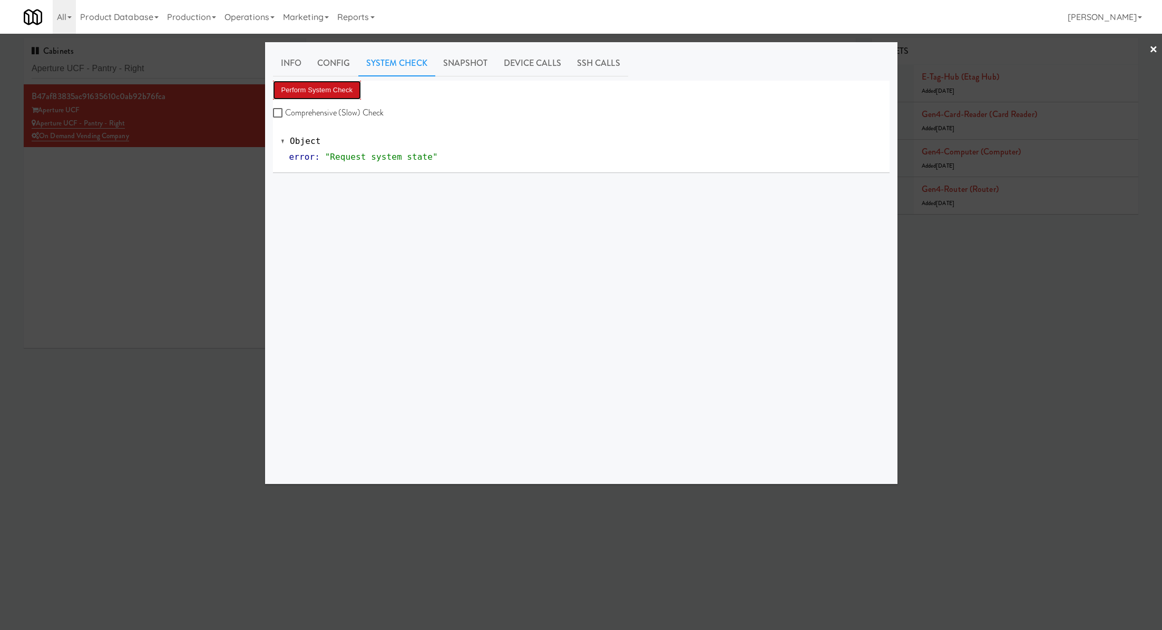
click at [323, 89] on button "Perform System Check" at bounding box center [317, 90] width 89 height 19
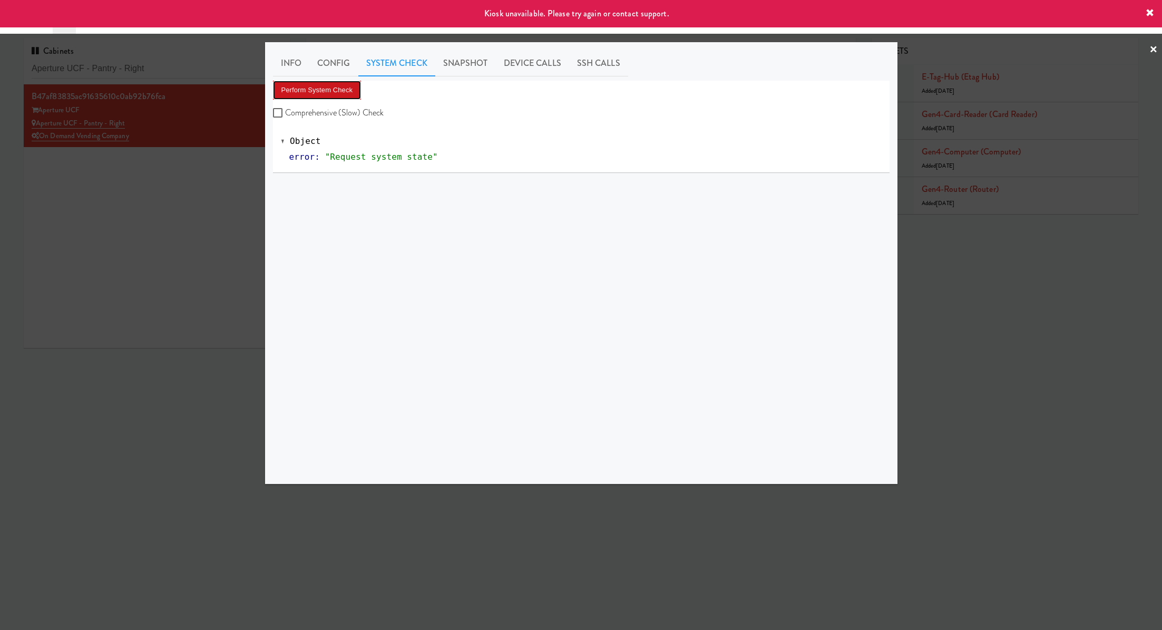
click at [323, 89] on button "Perform System Check" at bounding box center [317, 90] width 89 height 19
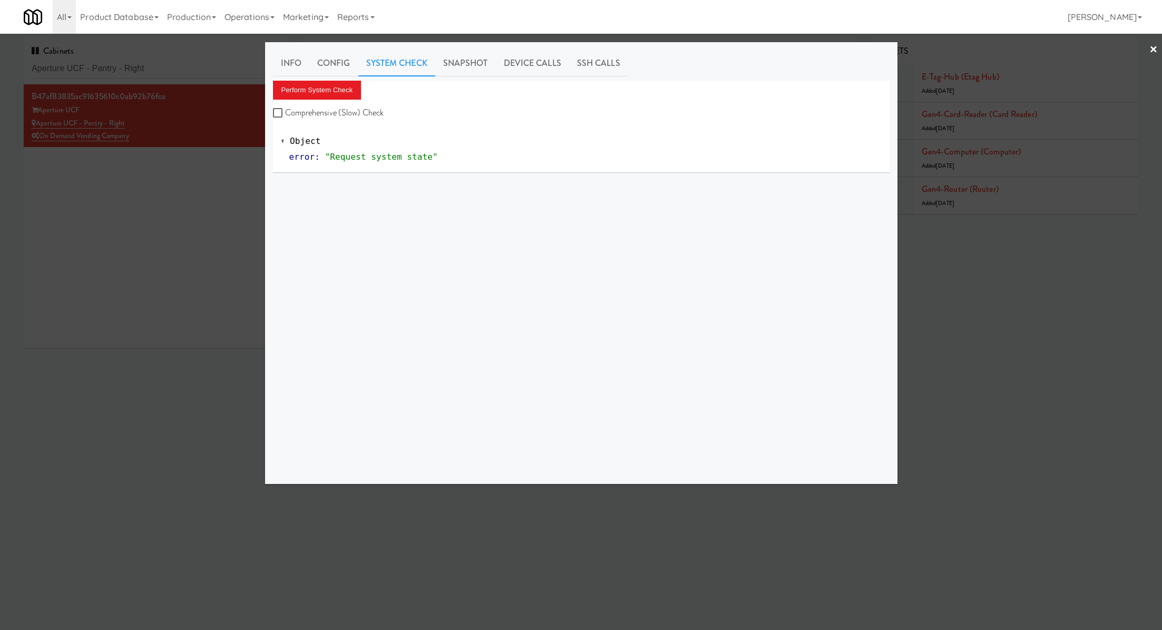
click at [144, 245] on div at bounding box center [581, 315] width 1162 height 630
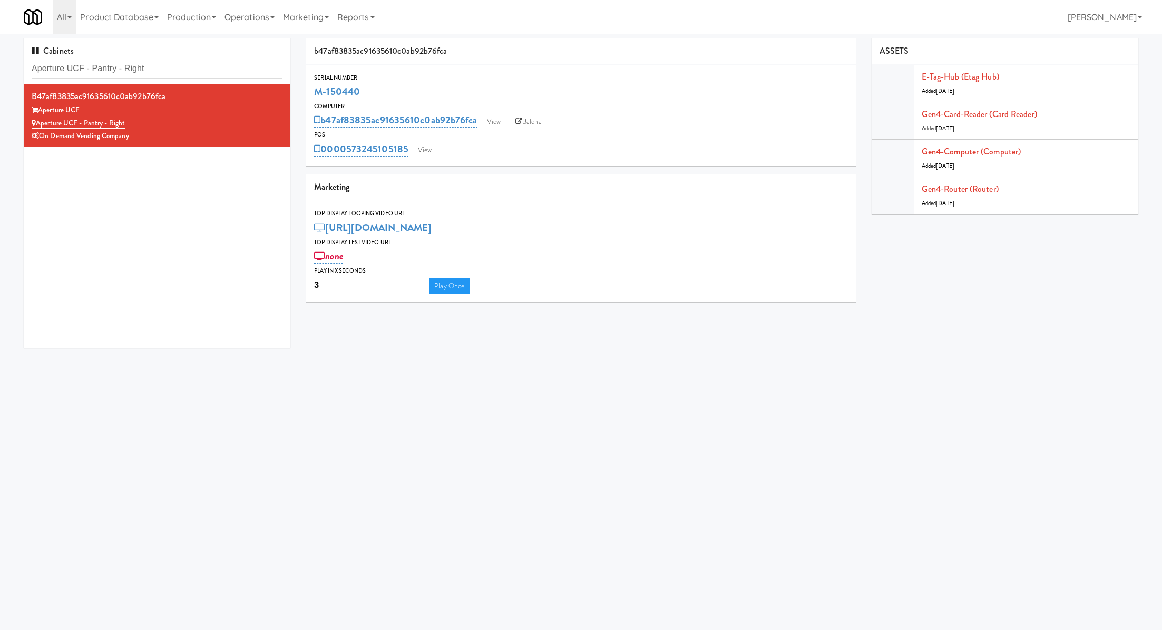
drag, startPoint x: 383, startPoint y: 100, endPoint x: 311, endPoint y: 84, distance: 73.9
click at [312, 84] on div "Serial Number M-150440" at bounding box center [580, 87] width 549 height 28
copy link "M-150440"
click at [423, 153] on link "View" at bounding box center [425, 150] width 24 height 16
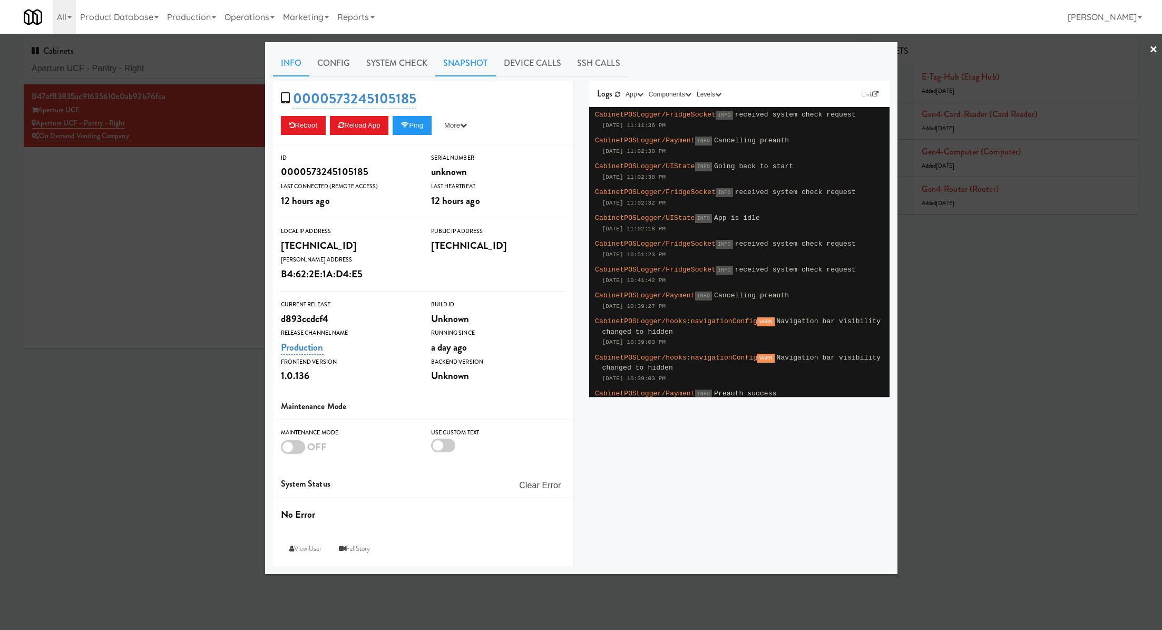
click at [472, 55] on link "Snapshot" at bounding box center [465, 63] width 61 height 26
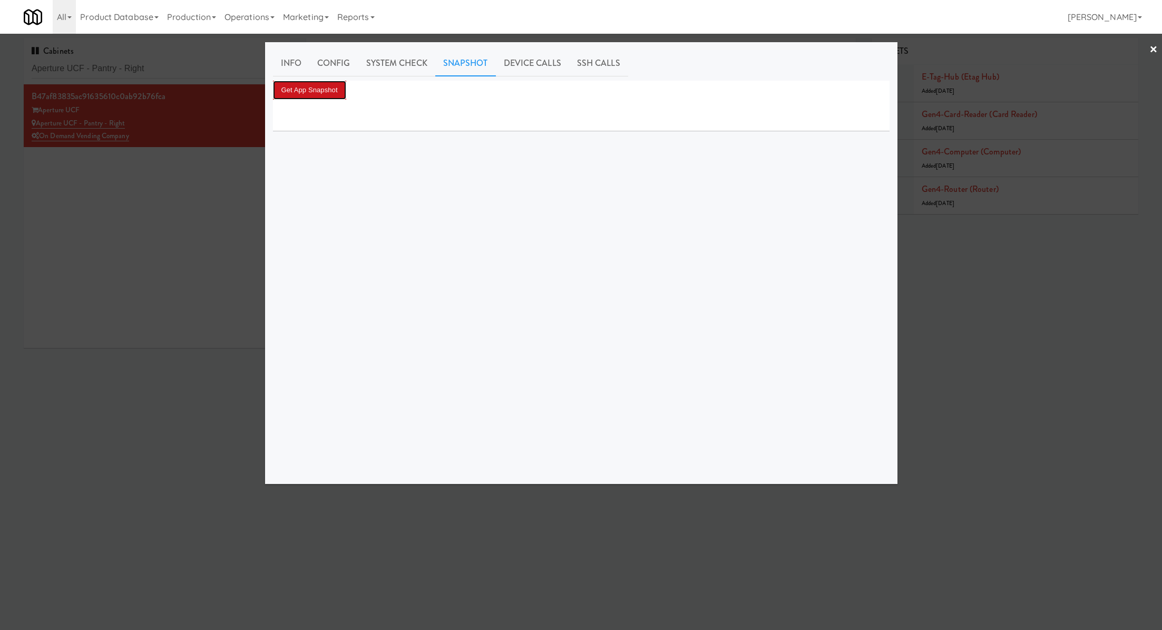
click at [326, 95] on button "Get App Snapshot" at bounding box center [309, 90] width 73 height 19
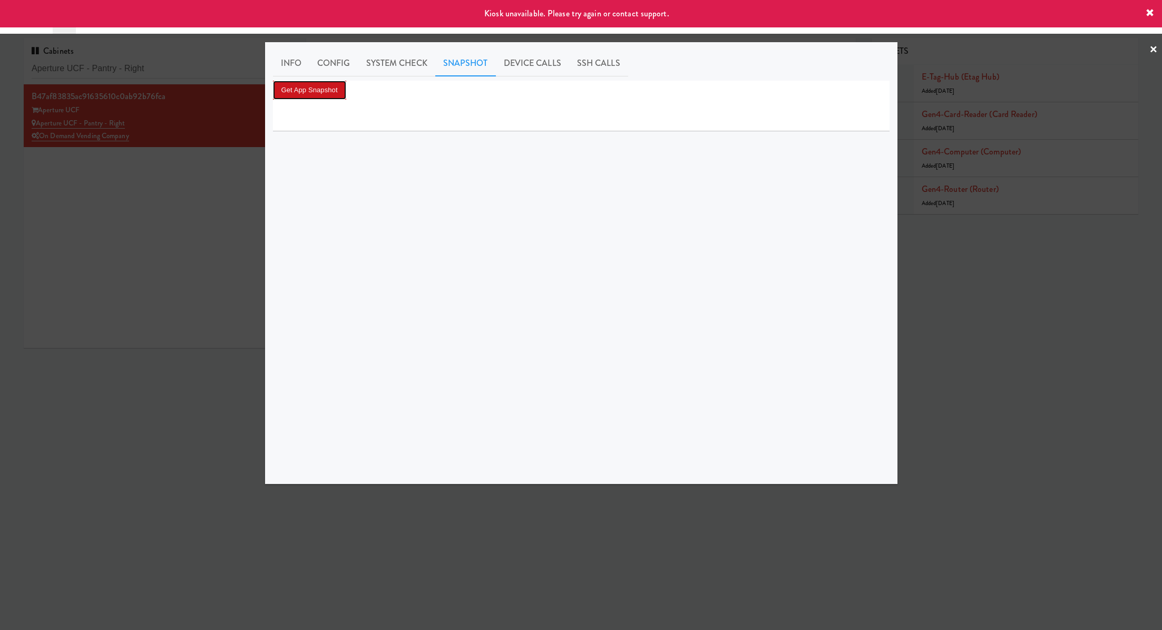
click at [326, 95] on button "Get App Snapshot" at bounding box center [309, 90] width 73 height 19
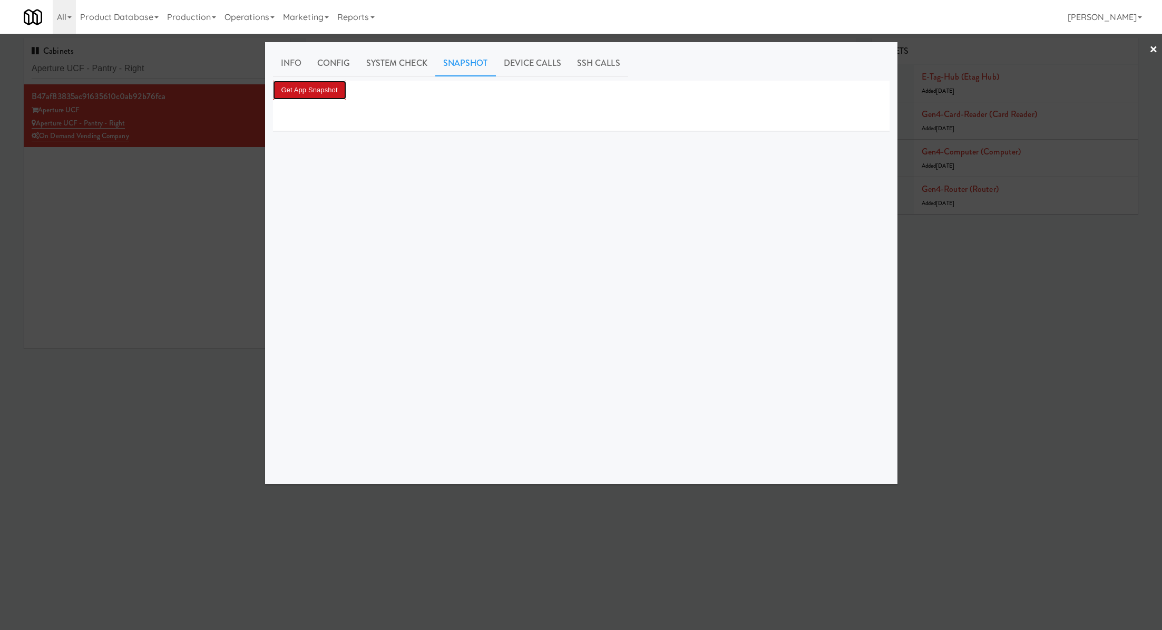
click at [332, 83] on button "Get App Snapshot" at bounding box center [309, 90] width 73 height 19
click at [203, 60] on div at bounding box center [581, 315] width 1162 height 630
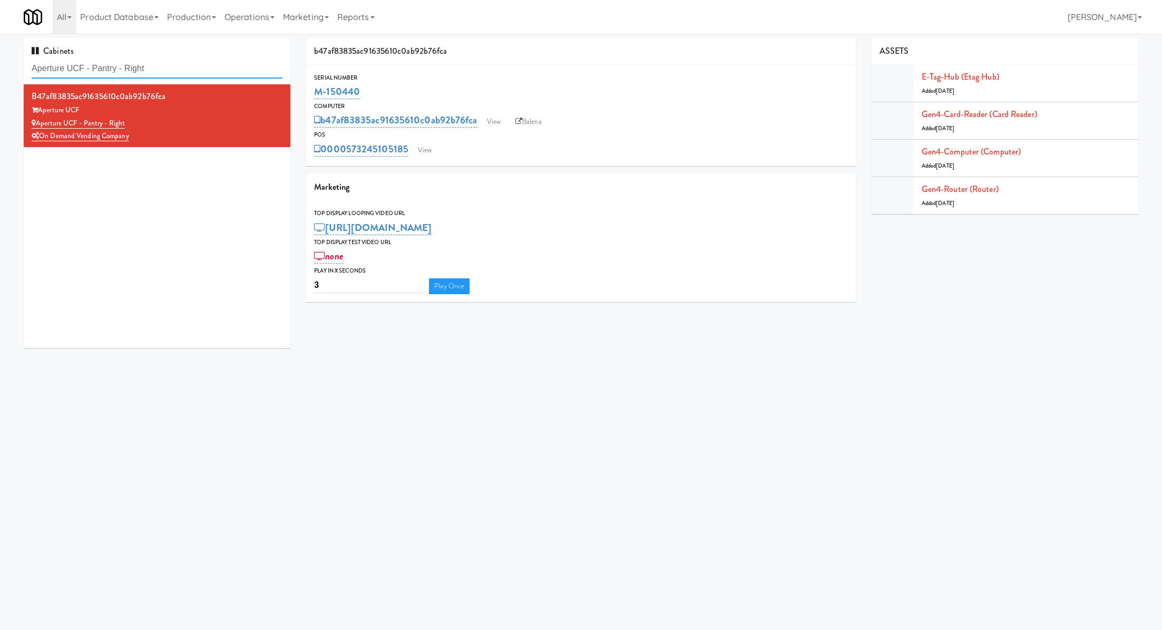
click at [201, 66] on input "Aperture UCF - Pantry - Right" at bounding box center [157, 69] width 251 height 20
paste input "Harbour Cay - Cooler - Lef"
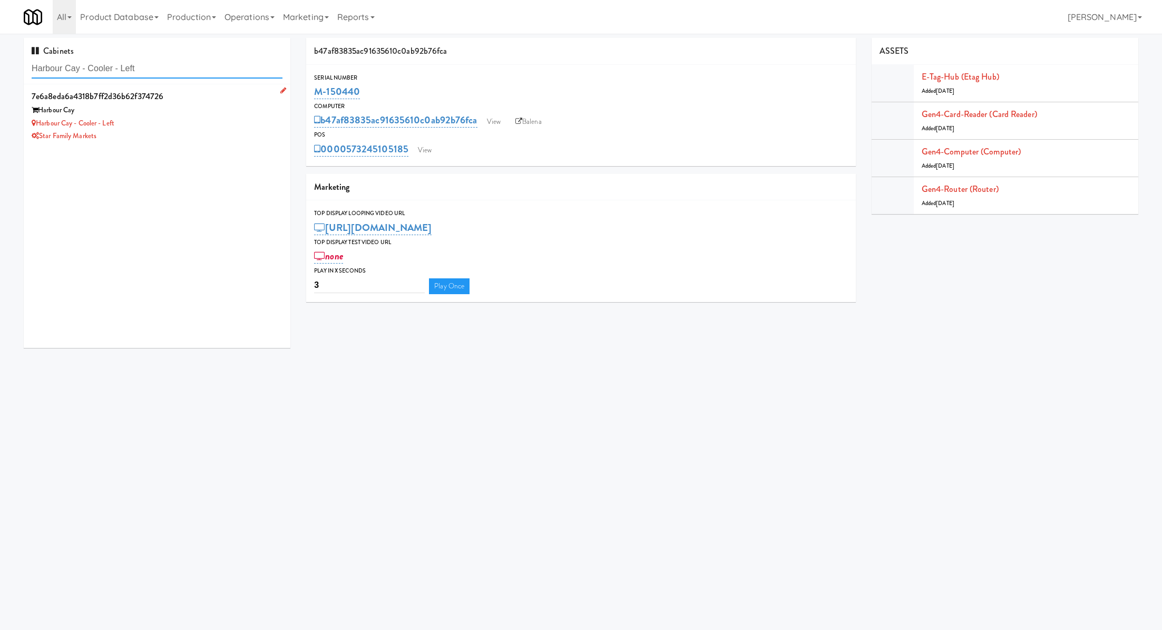
type input "Harbour Cay - Cooler - Left"
click at [218, 123] on div "Harbour Cay - Cooler - Left" at bounding box center [157, 123] width 251 height 13
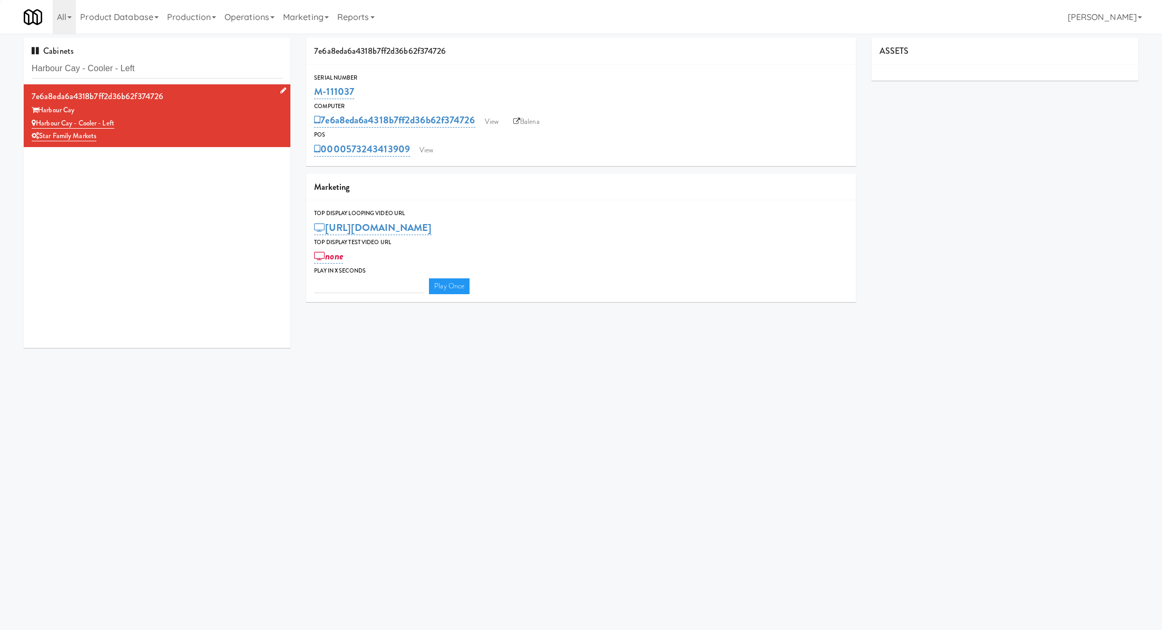
type input "3"
click at [432, 157] on link "View" at bounding box center [426, 150] width 24 height 16
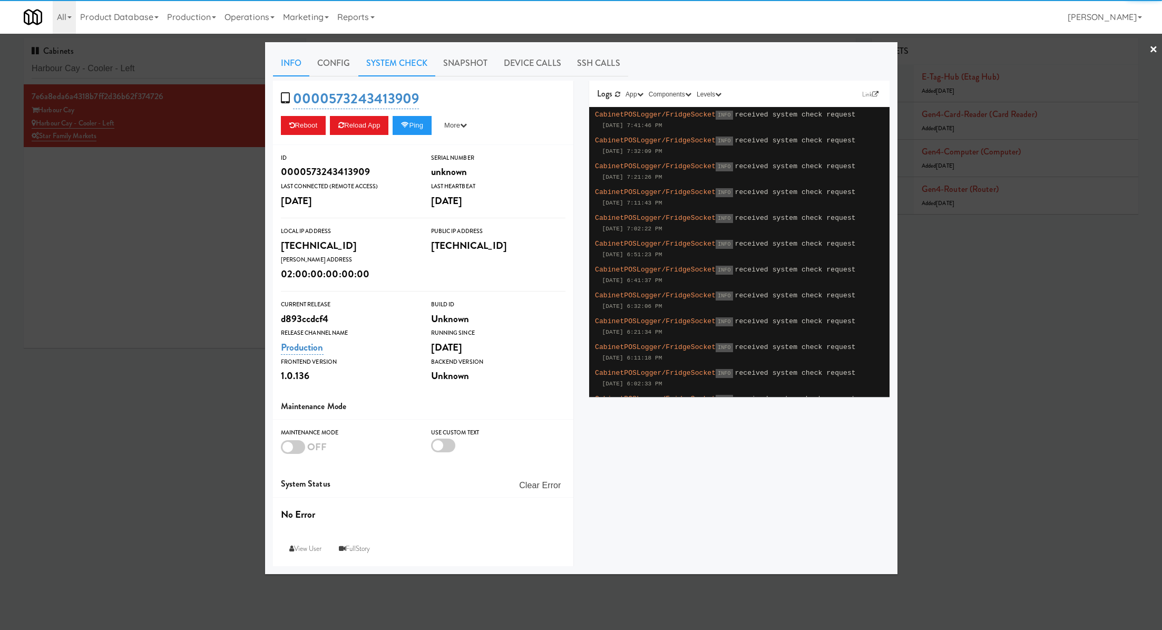
click at [385, 68] on link "System Check" at bounding box center [396, 63] width 77 height 26
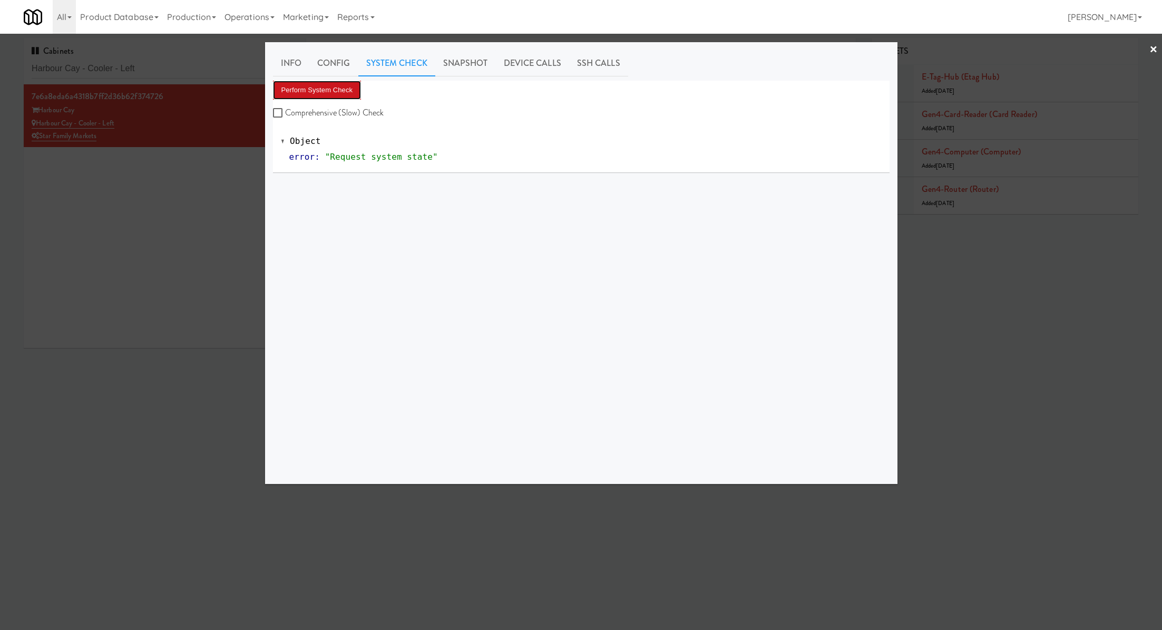
click at [342, 94] on button "Perform System Check" at bounding box center [317, 90] width 89 height 19
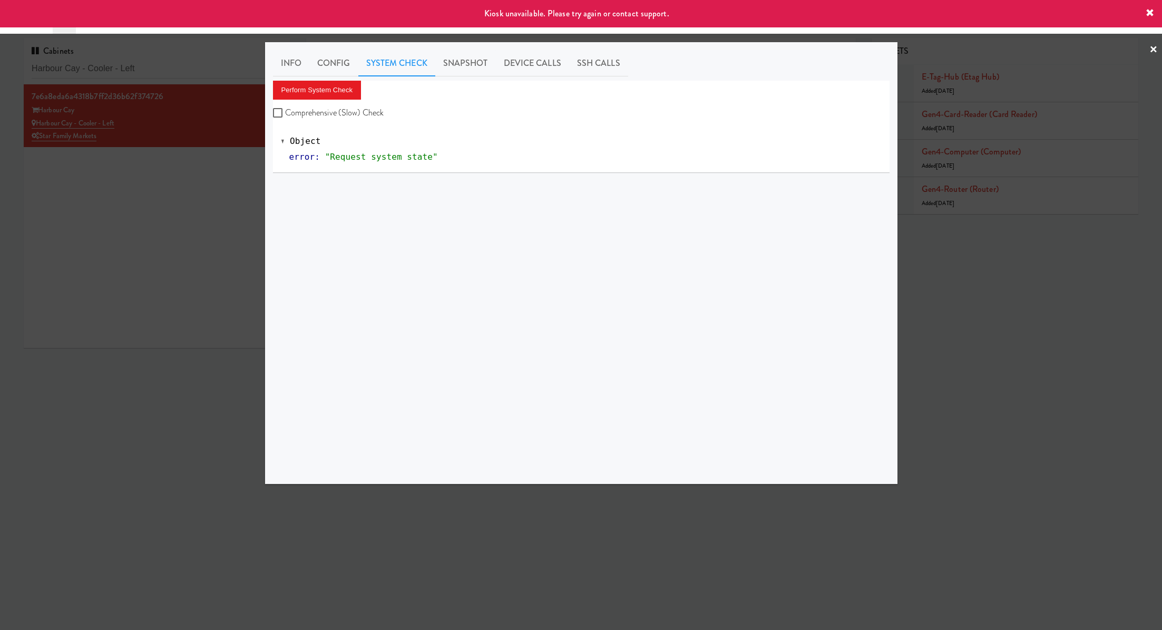
click at [229, 168] on div at bounding box center [581, 315] width 1162 height 630
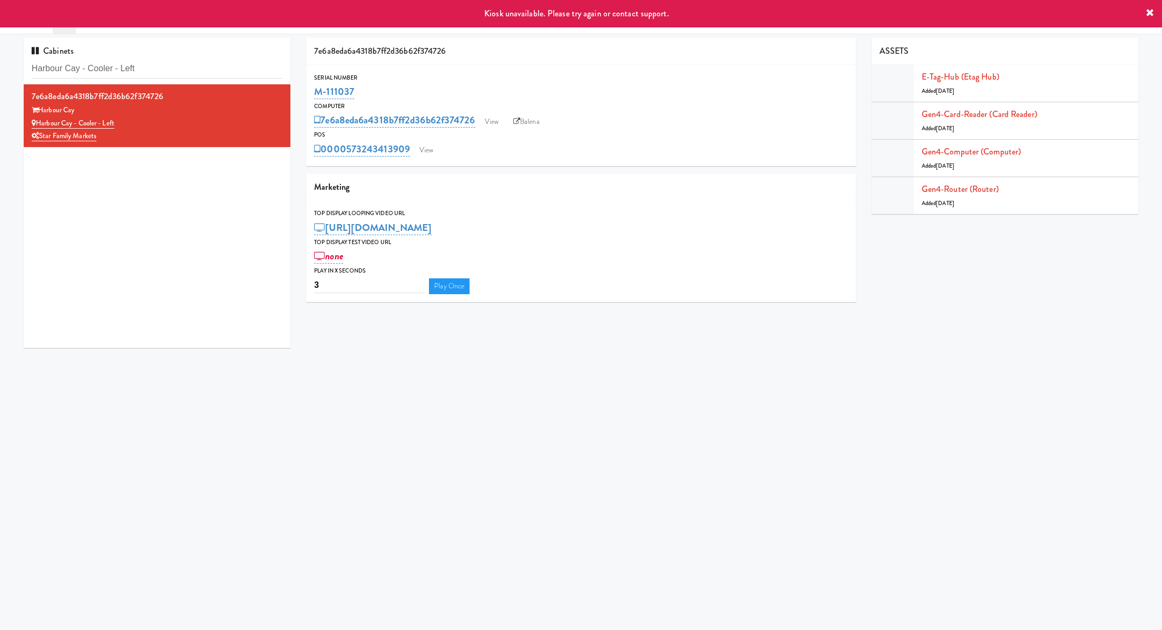
drag, startPoint x: 358, startPoint y: 93, endPoint x: 298, endPoint y: 94, distance: 59.6
click at [298, 94] on div "7e6a8eda6a4318b7ff2d36b62f374726 Serial Number M-111037 Computer 7e6a8eda6a4318…" at bounding box center [580, 174] width 565 height 272
copy link "M-111037"
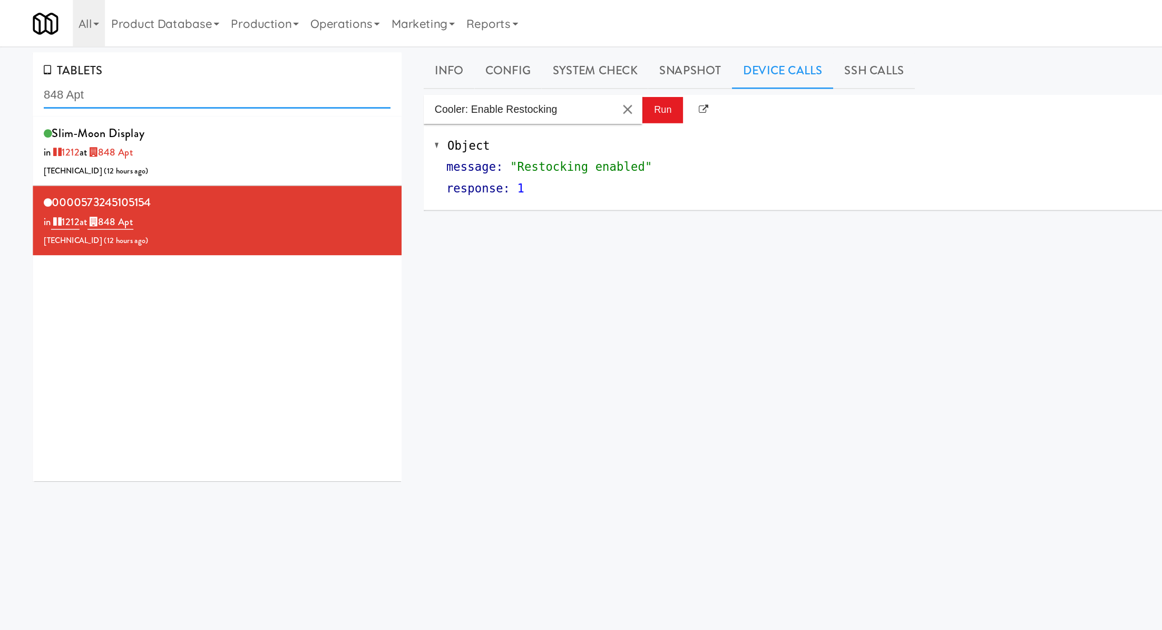
click at [70, 64] on input "848 Apt" at bounding box center [157, 69] width 251 height 20
paste input "680 LSD Pantry"
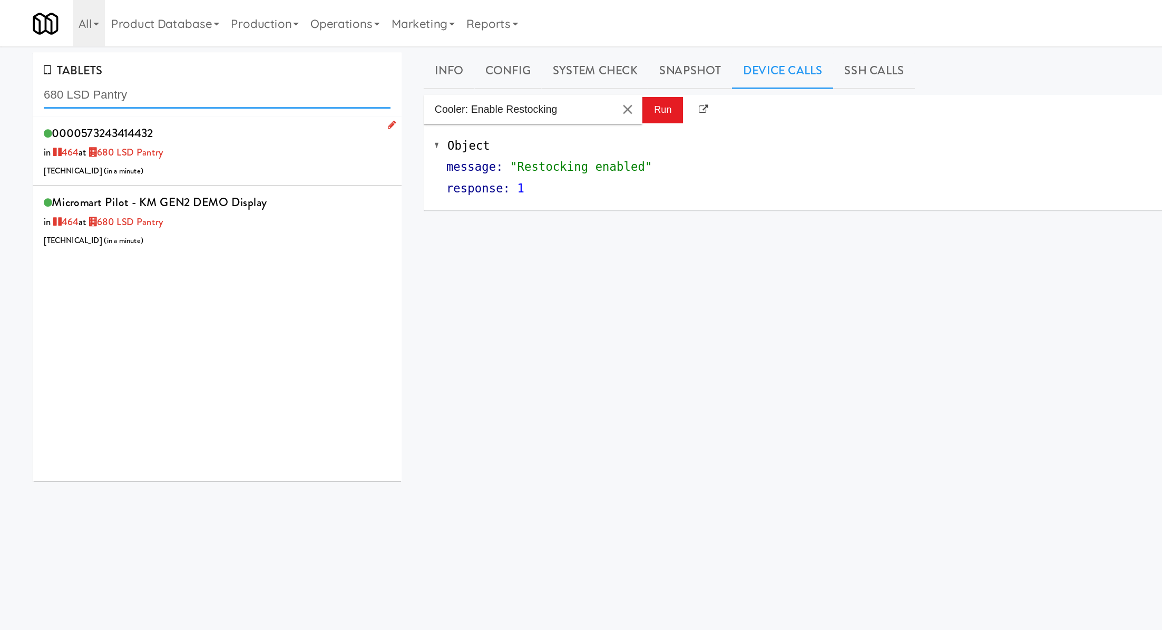
type input "680 LSD Pantry"
click at [176, 118] on div "0000573243414432 in 464 at 680 LSD Pantry [TECHNICAL_ID] ( in a minute )" at bounding box center [157, 110] width 251 height 42
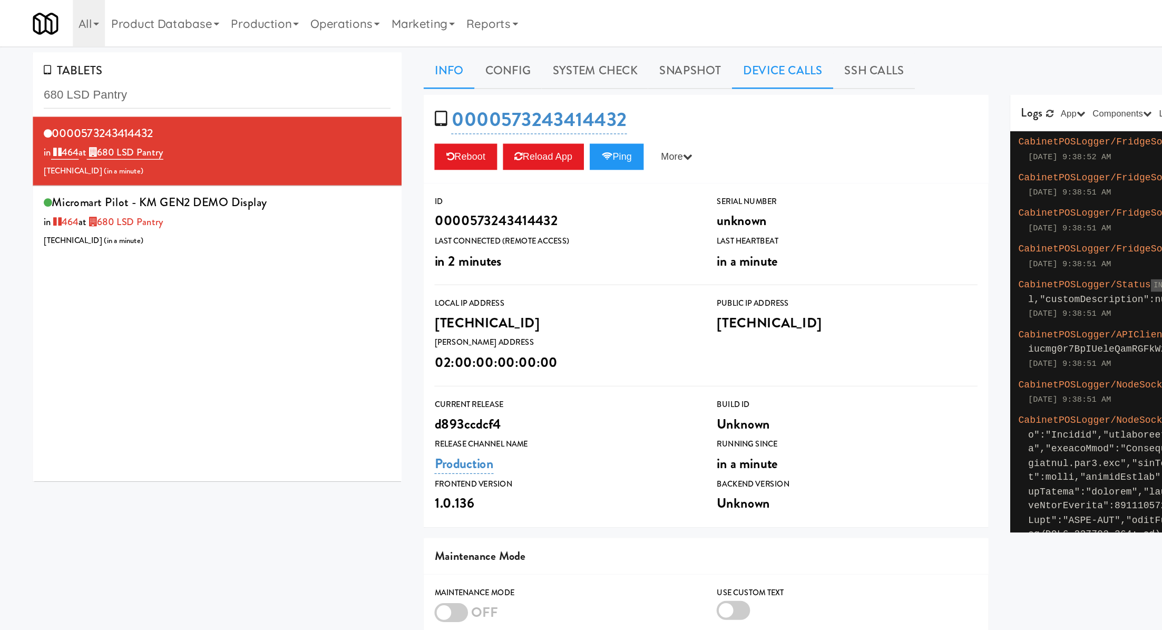
click at [537, 46] on link "Device Calls" at bounding box center [565, 51] width 73 height 26
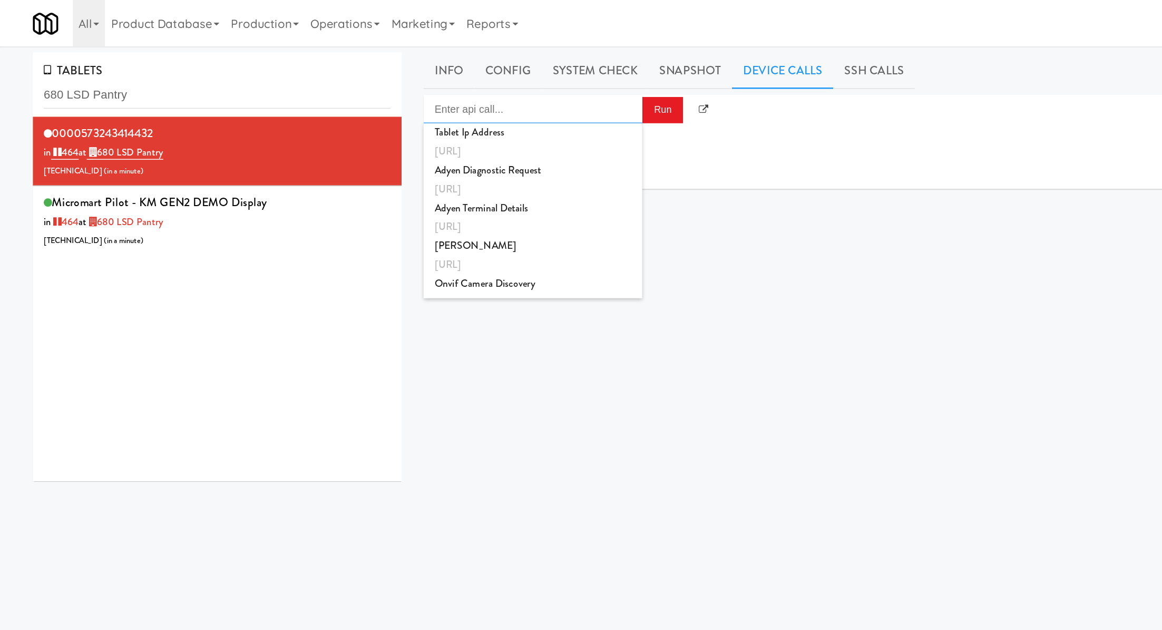
click at [421, 83] on input "Enter api call..." at bounding box center [385, 79] width 158 height 21
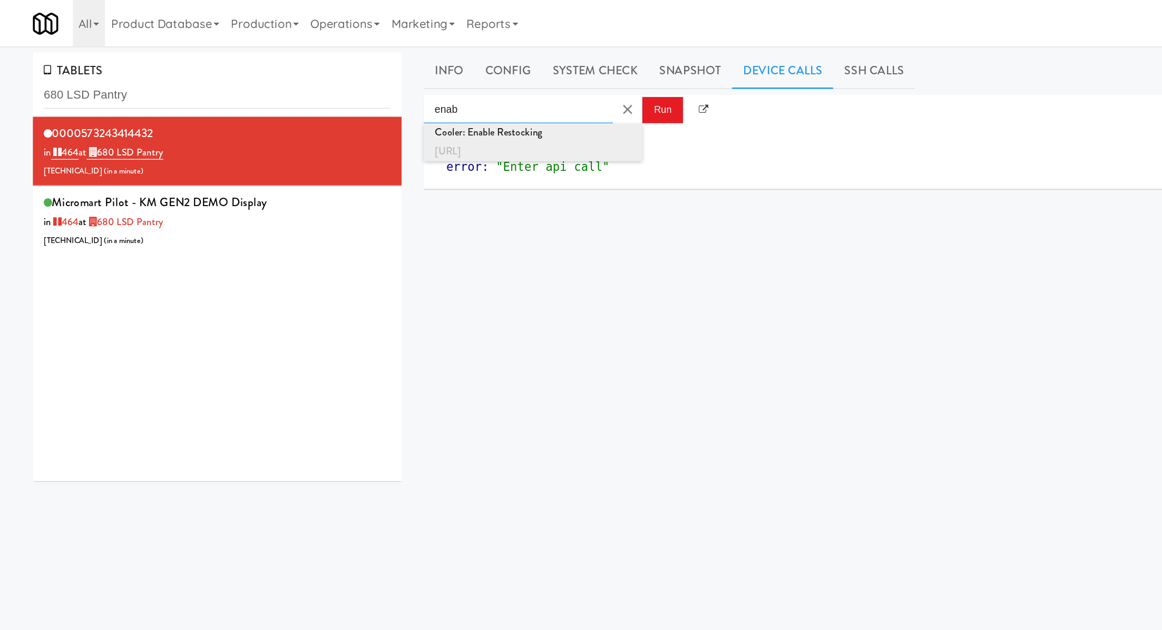
click at [450, 105] on div "[URL]" at bounding box center [385, 110] width 142 height 14
type input "Cooler: Enable Restocking"
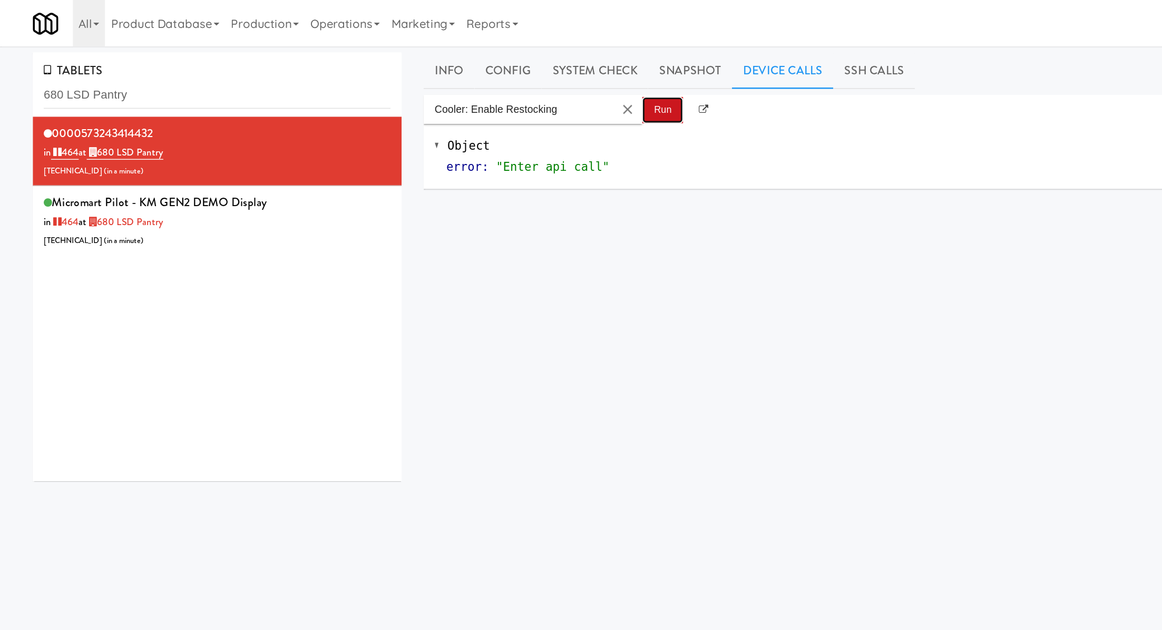
click at [471, 83] on button "Run" at bounding box center [479, 79] width 30 height 19
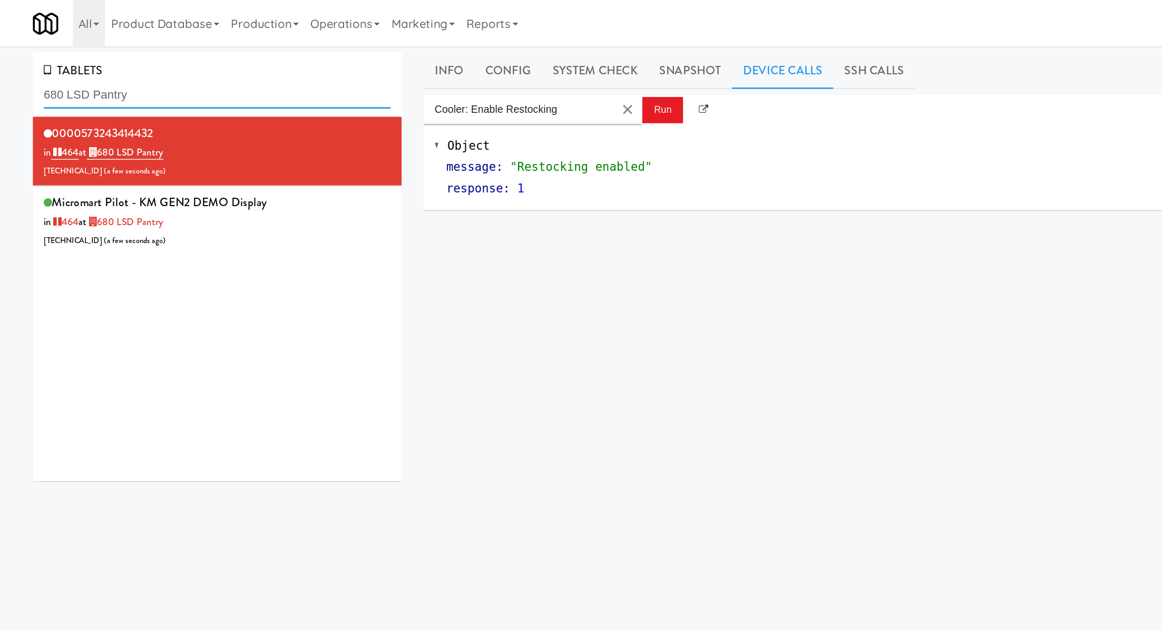
click at [84, 75] on input "680 LSD Pantry" at bounding box center [157, 69] width 251 height 20
paste input "573243413850"
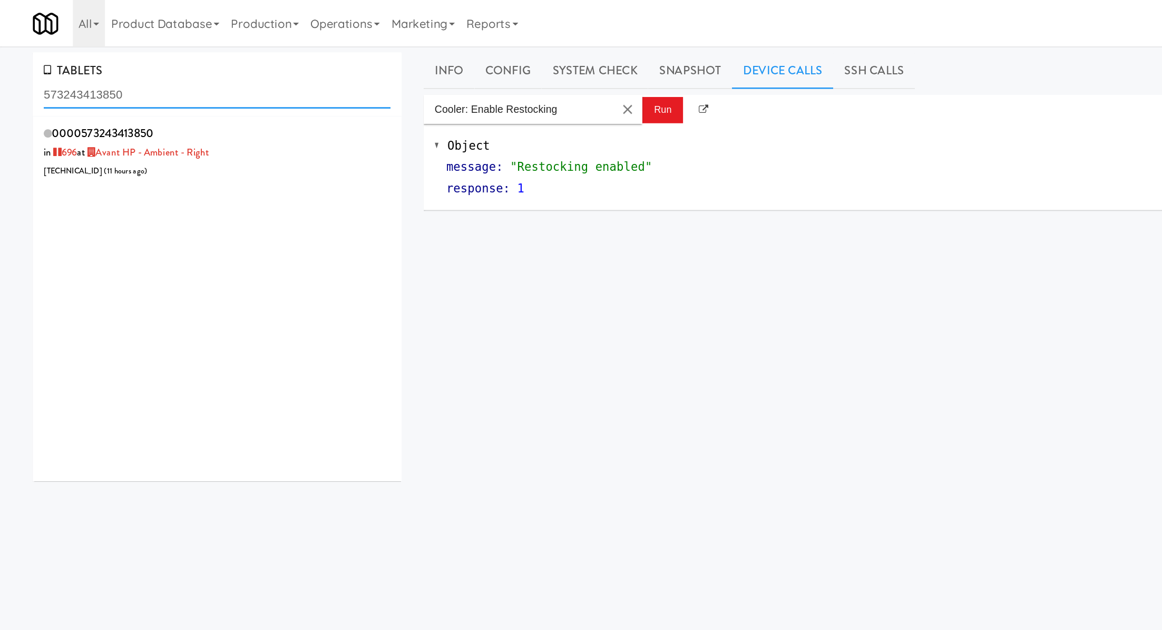
click at [95, 65] on input "573243413850" at bounding box center [157, 69] width 251 height 20
paste input "Avant HP - Ambient - Right"
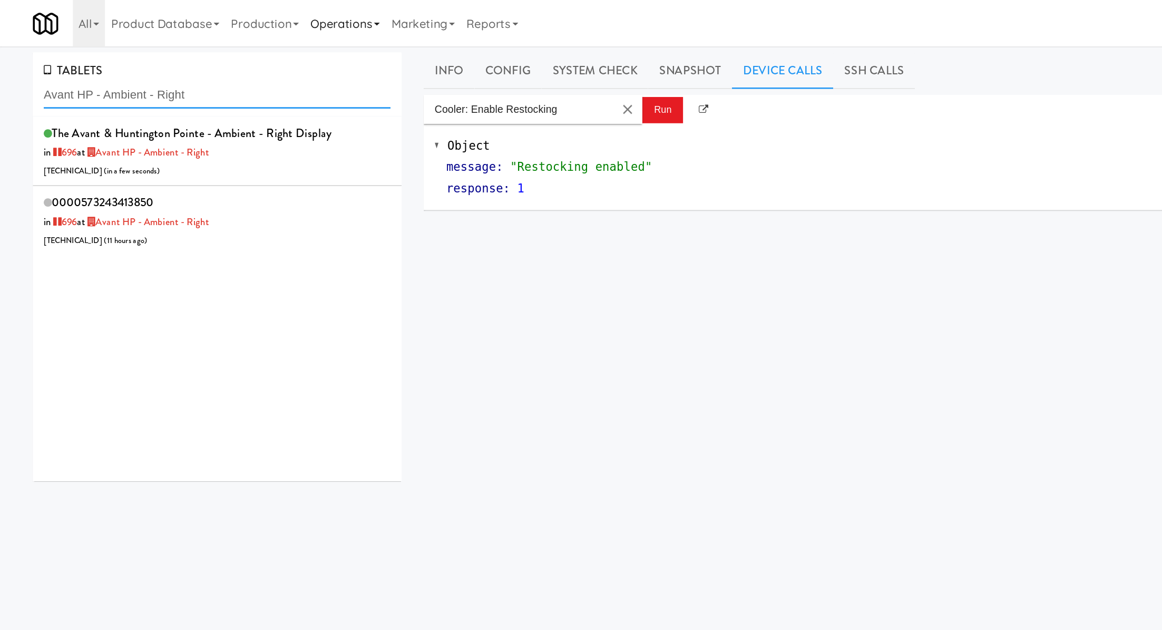
type input "Avant HP - Ambient - Right"
click at [77, 72] on input "Avant HP - Ambient - Right" at bounding box center [157, 69] width 251 height 20
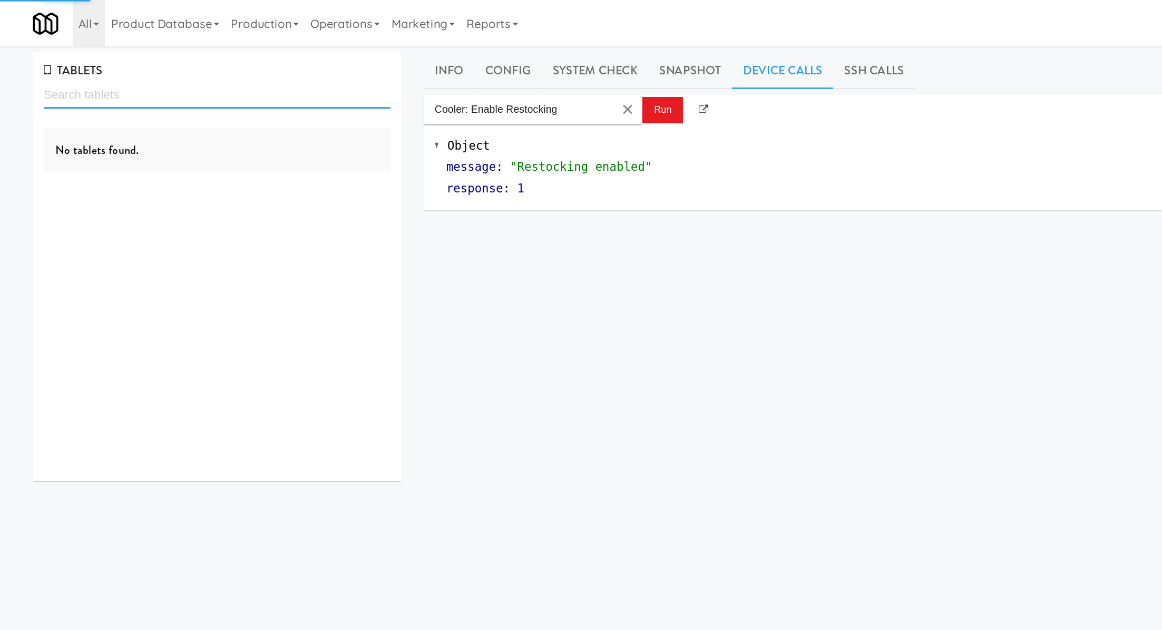
paste input "Avant HP - Ambient - Right"
type input "Avant HP - Ambient - Right"
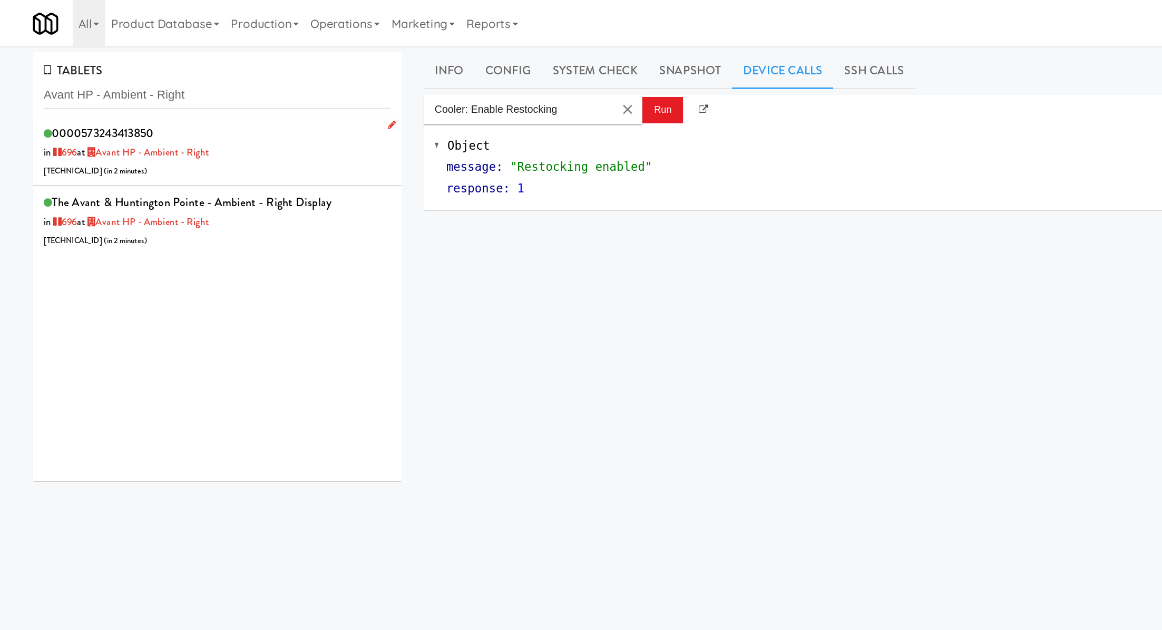
click at [221, 118] on div "0000573243413850 in 696 at Avant HP - Ambient - Right [TECHNICAL_ID] ( in 2 min…" at bounding box center [157, 110] width 251 height 42
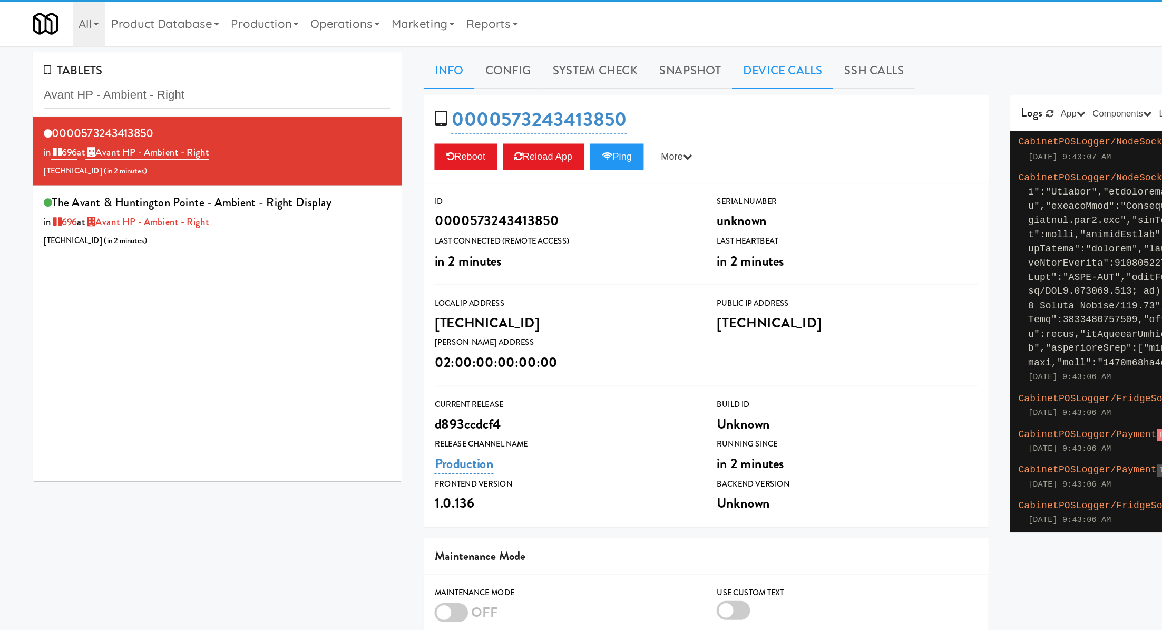
click at [576, 57] on link "Device Calls" at bounding box center [565, 51] width 73 height 26
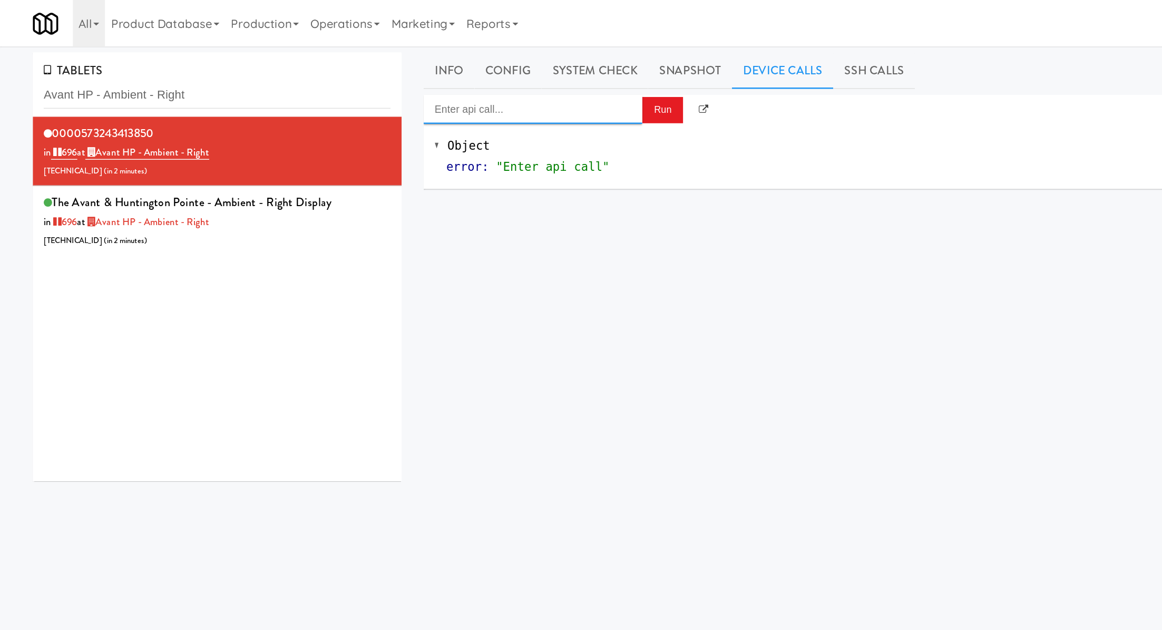
click at [434, 81] on body "Okay Okay Select date: previous 2025-Sep next Su Mo Tu We Th Fr Sa 31 1 2 3 4 5…" at bounding box center [581, 349] width 1162 height 630
click at [430, 103] on div "[URL]" at bounding box center [385, 110] width 142 height 14
type input "Cooler: Enable Restocking"
click at [470, 77] on button "Run" at bounding box center [479, 79] width 30 height 19
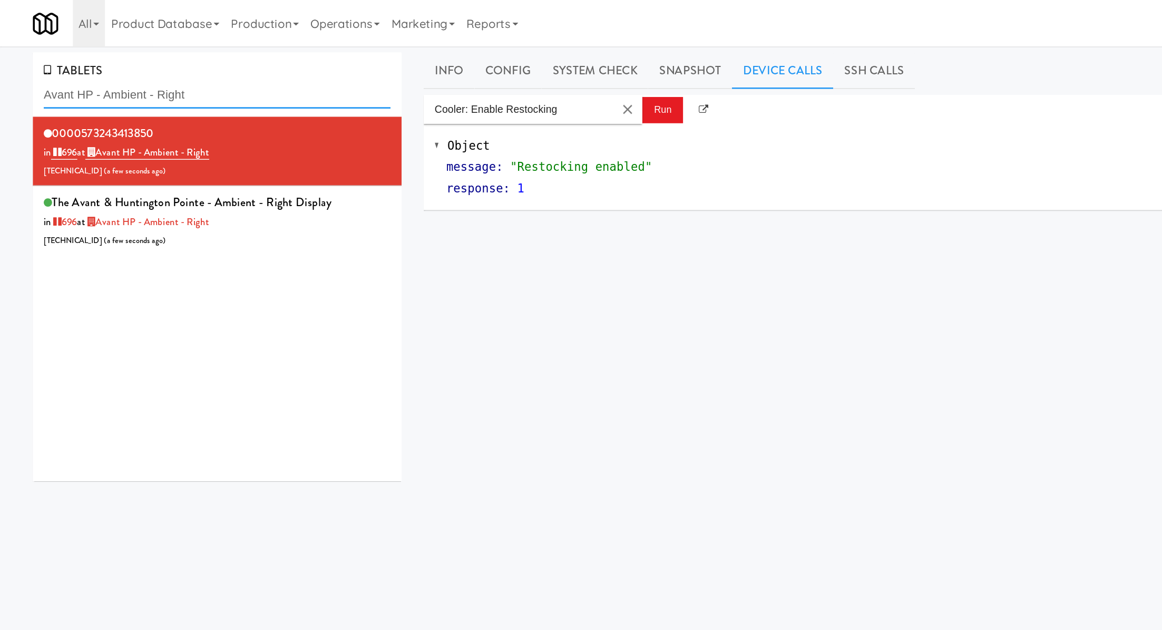
click at [76, 71] on input "Avant HP - Ambient - Right" at bounding box center [157, 69] width 251 height 20
paste input "573243974845"
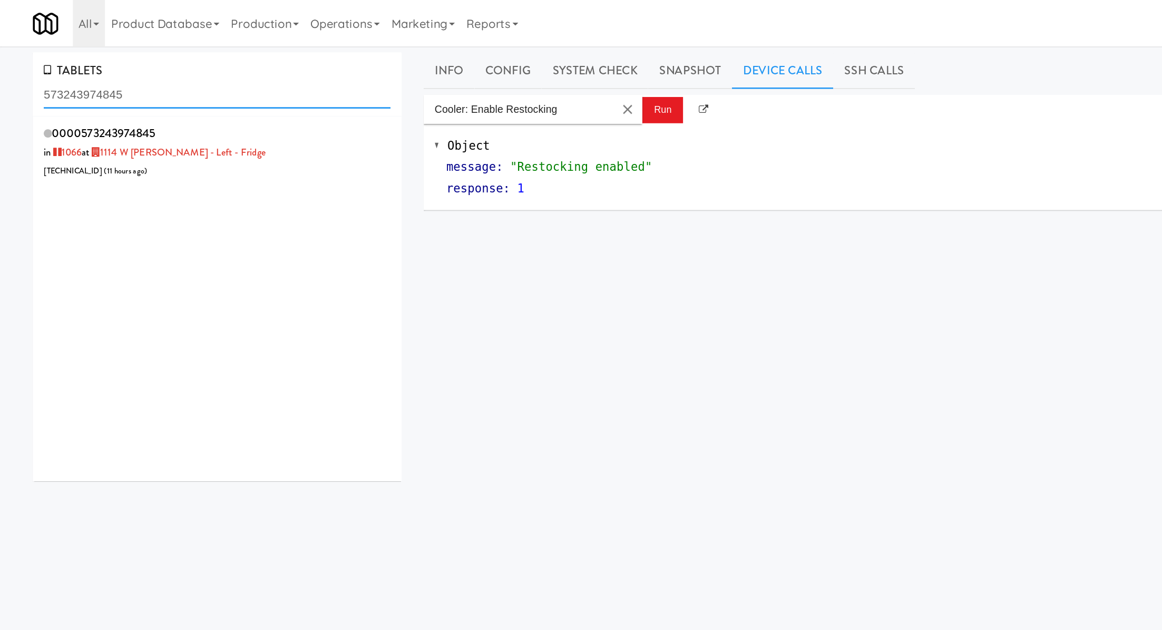
click at [112, 66] on input "573243974845" at bounding box center [157, 69] width 251 height 20
paste input "1114 W [PERSON_NAME] - Left - Fridge"
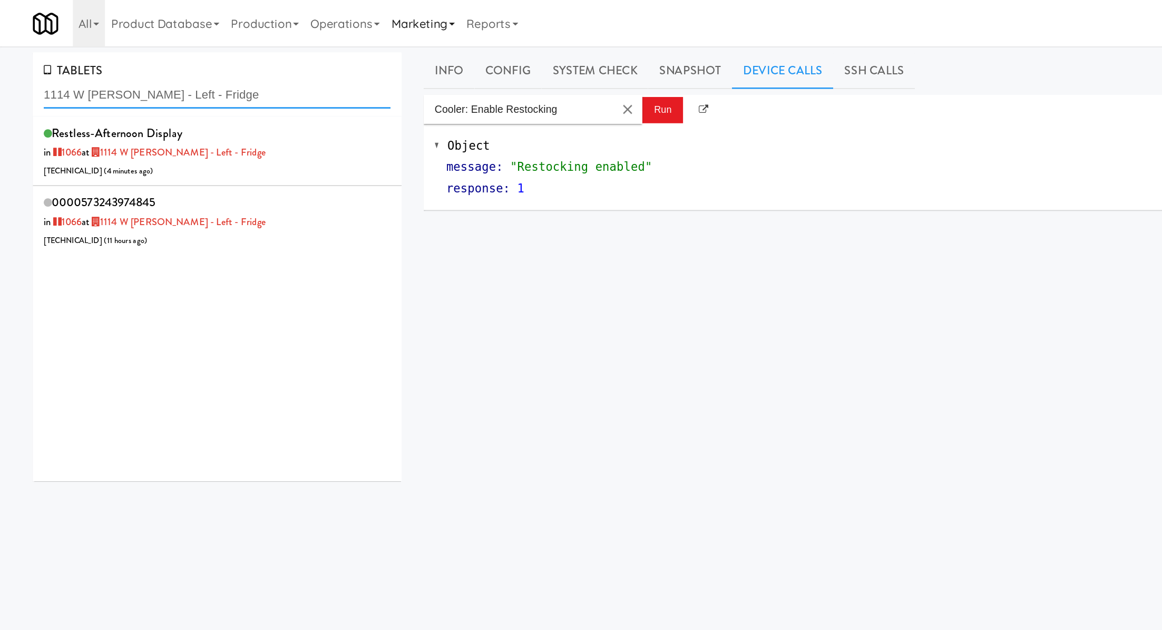
type input "1114 W [PERSON_NAME] - Left - Fridge"
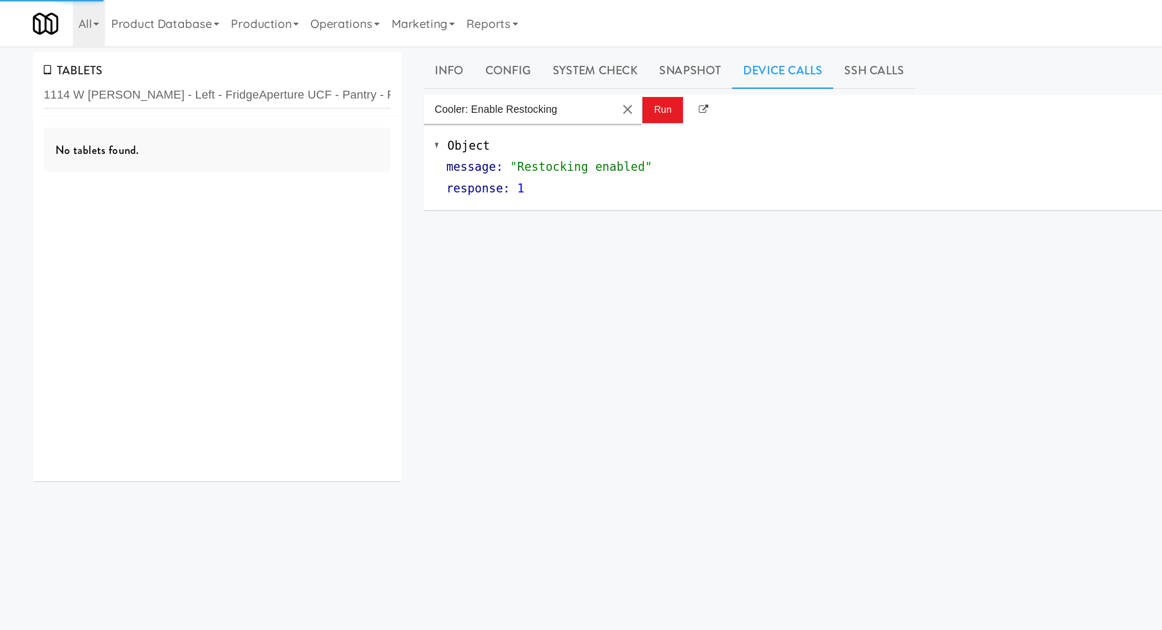
click at [104, 71] on input "1114 W Carroll - Left - FridgeAperture UCF - Pantry - Right" at bounding box center [157, 69] width 251 height 20
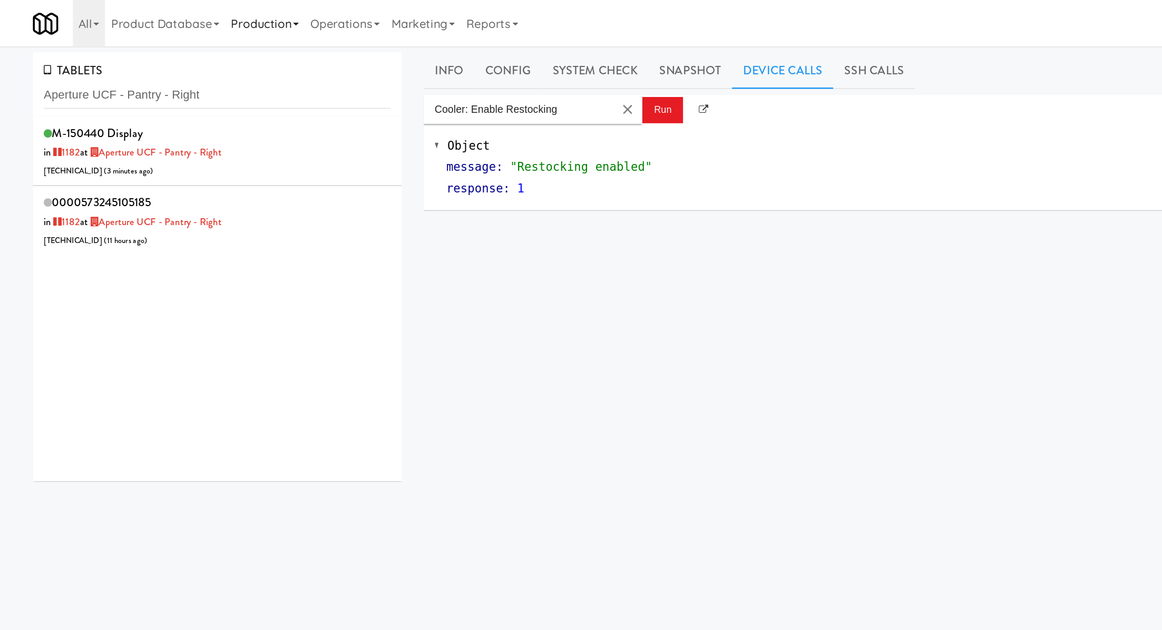
type input "Aperture UCF - Pantry - Right"
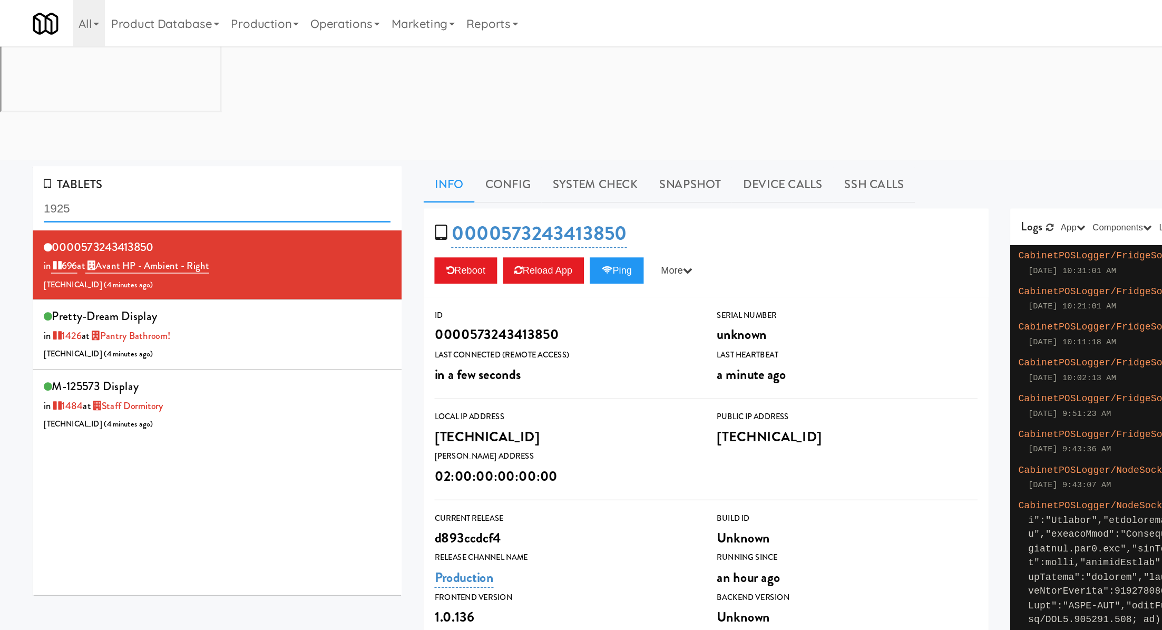
click at [121, 141] on input "1925" at bounding box center [157, 151] width 251 height 20
paste input "M-150440"
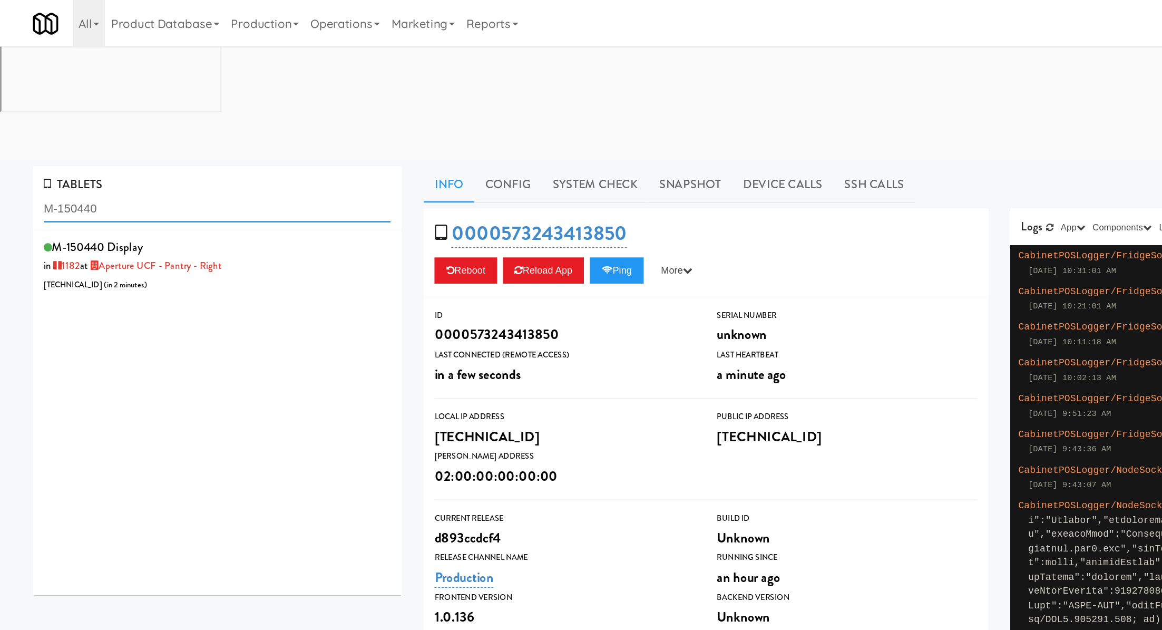
click at [108, 141] on input "M-150440" at bounding box center [157, 151] width 251 height 20
paste input "Aperture UCF - Pantry - Right"
click at [85, 141] on input "Aperture UCF - Pantry - Right" at bounding box center [157, 151] width 251 height 20
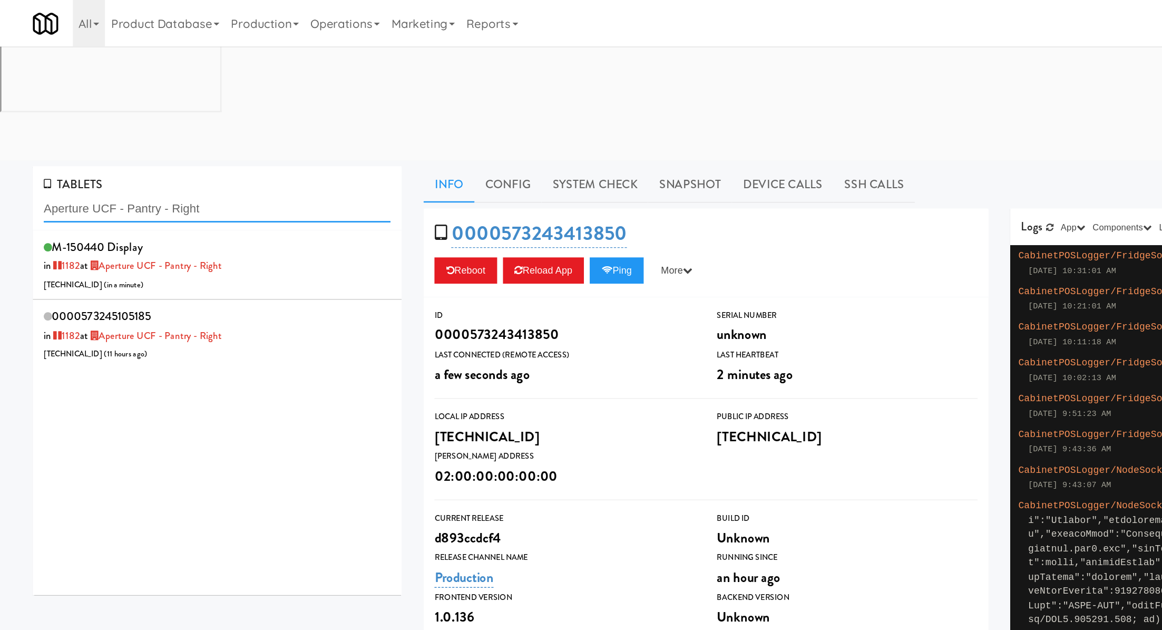
click at [85, 141] on input "Aperture UCF - Pantry - Right" at bounding box center [157, 151] width 251 height 20
paste input "River House-Coole"
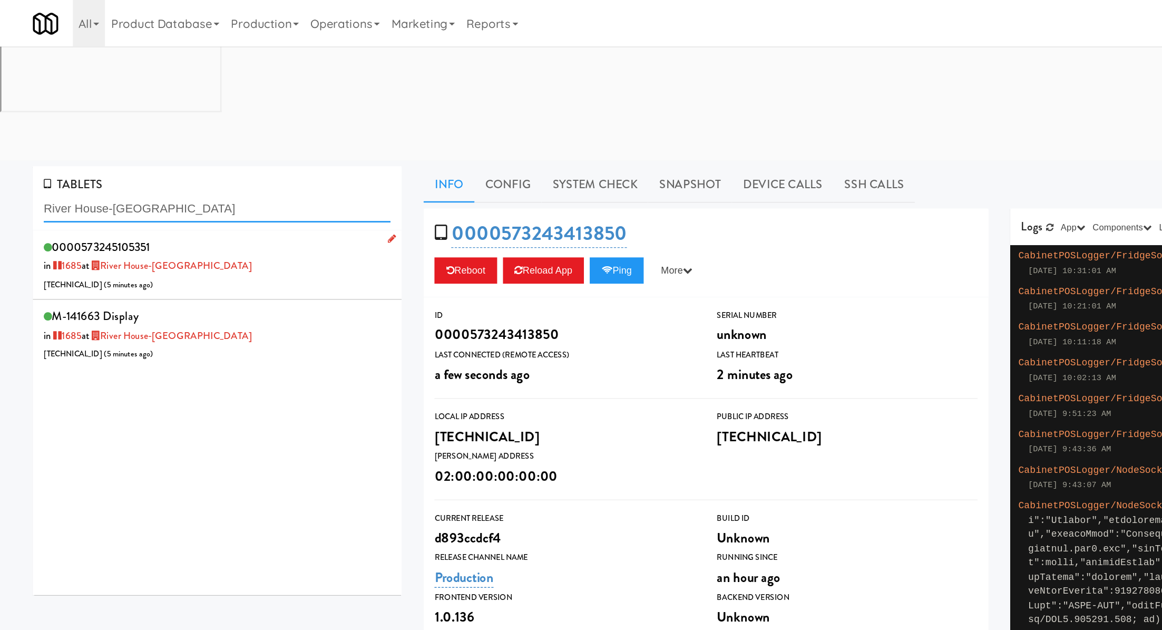
type input "River House-Coole"
click at [210, 171] on div "0000573245105351 in 1685 at River House-Cooler 206.0.69.117 ( 5 minutes ago )" at bounding box center [157, 192] width 251 height 42
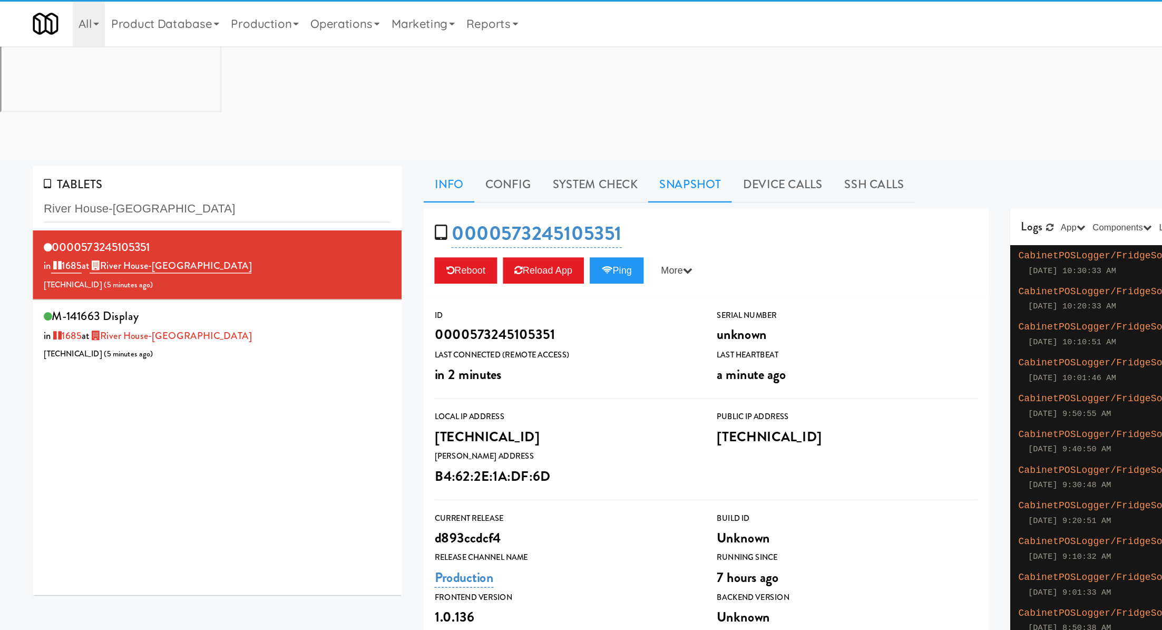
click at [510, 120] on link "Snapshot" at bounding box center [499, 133] width 61 height 26
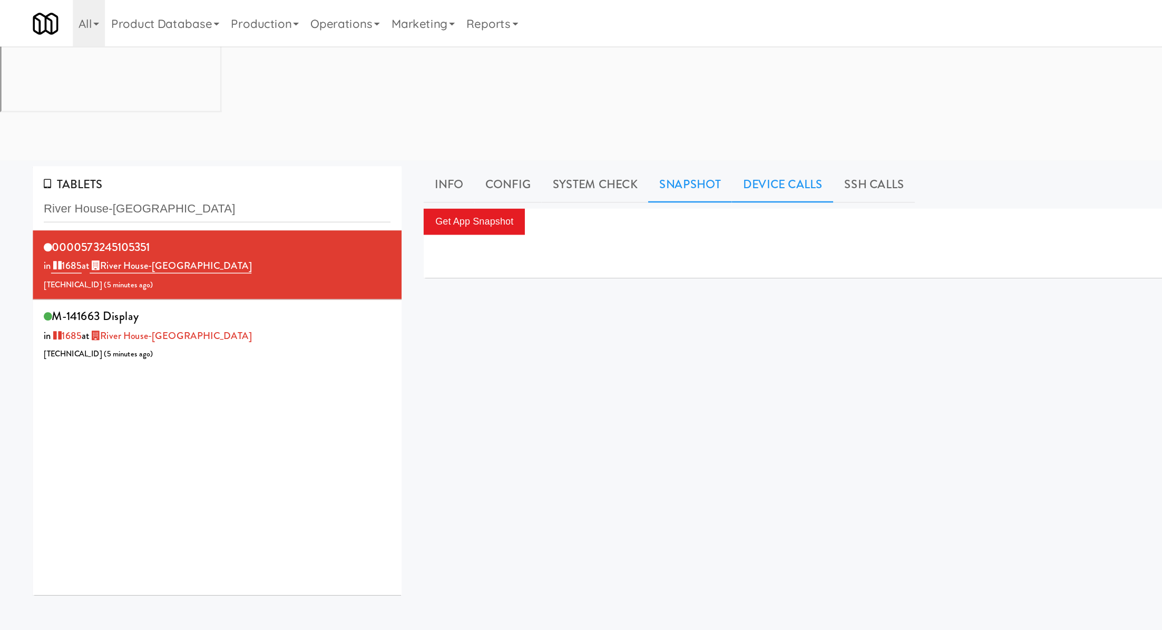
click at [542, 120] on link "Device Calls" at bounding box center [565, 133] width 73 height 26
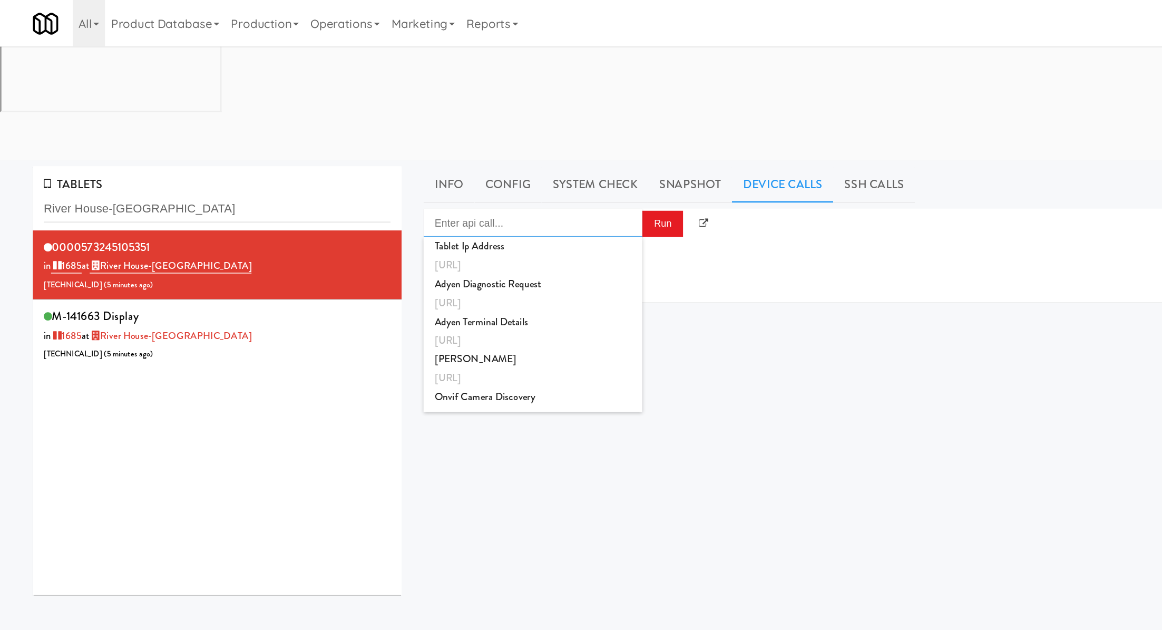
click at [398, 151] on input "Enter api call..." at bounding box center [385, 161] width 158 height 21
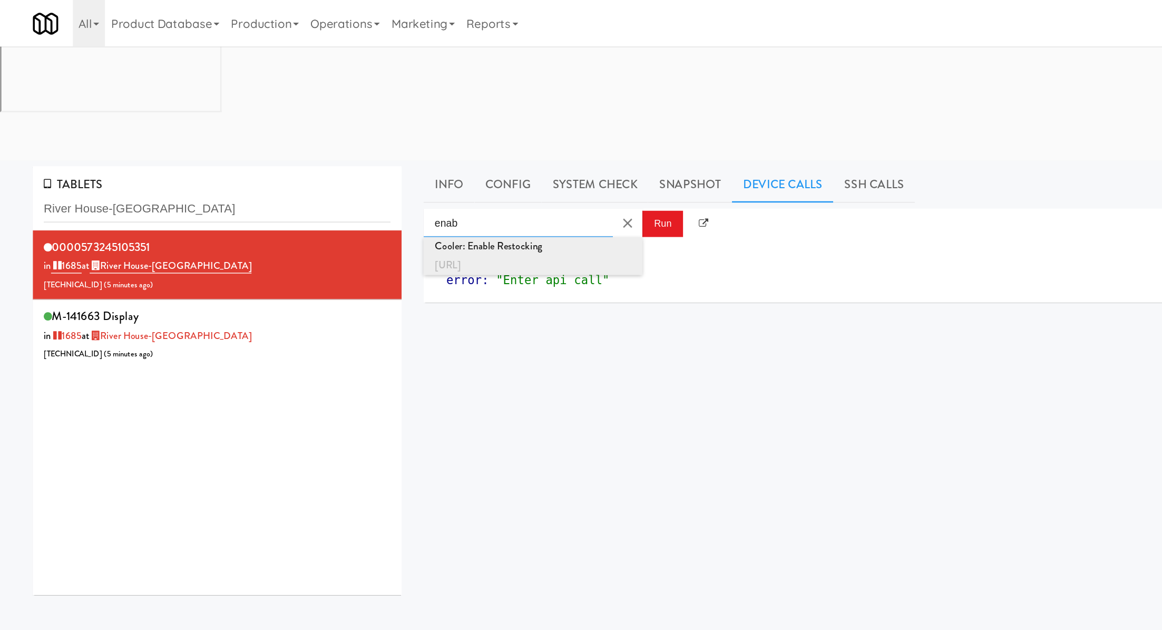
click at [410, 171] on div "Cooler: Enable Restocking" at bounding box center [385, 178] width 142 height 14
type input "Cooler: Enable Restocking"
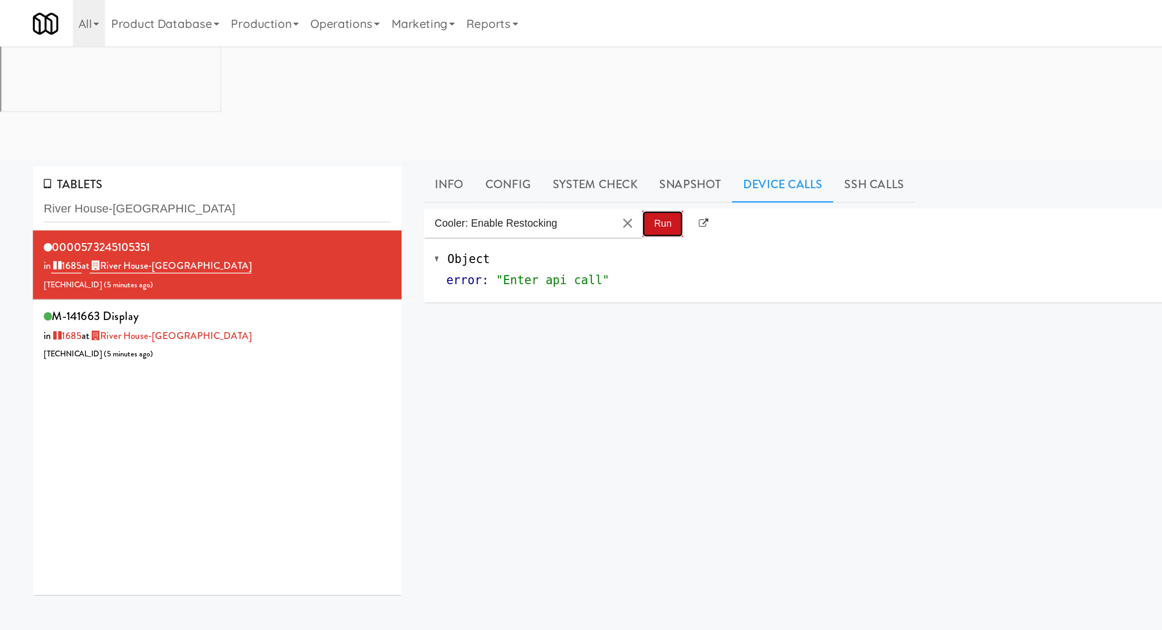
click at [467, 152] on button "Run" at bounding box center [479, 161] width 30 height 19
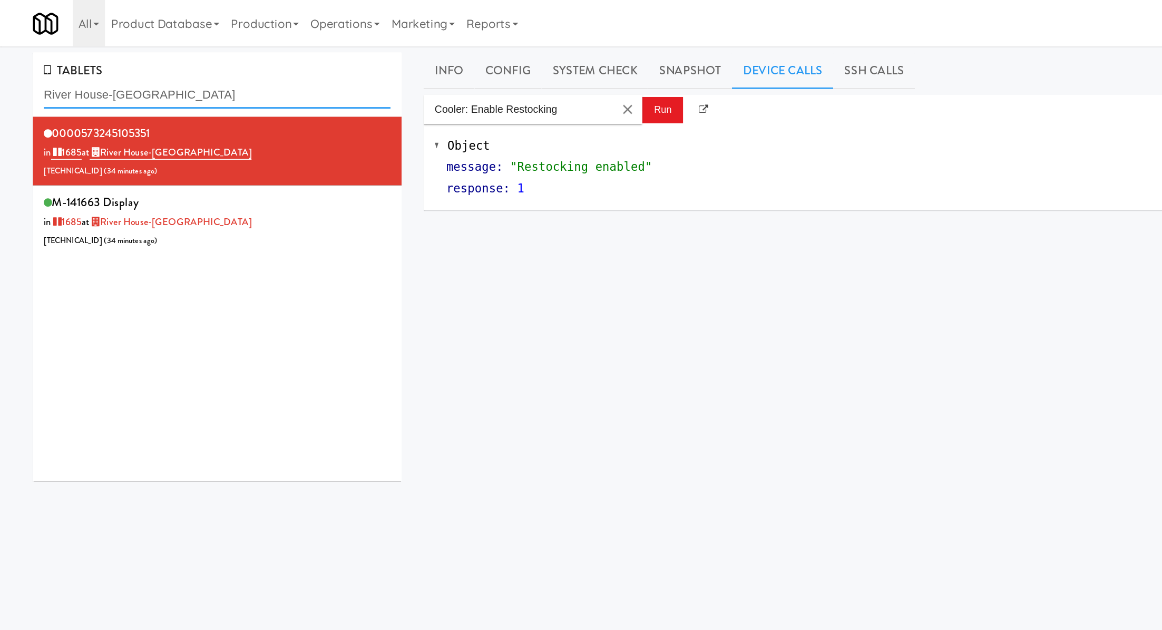
click at [92, 66] on input "River House-Coole" at bounding box center [157, 69] width 251 height 20
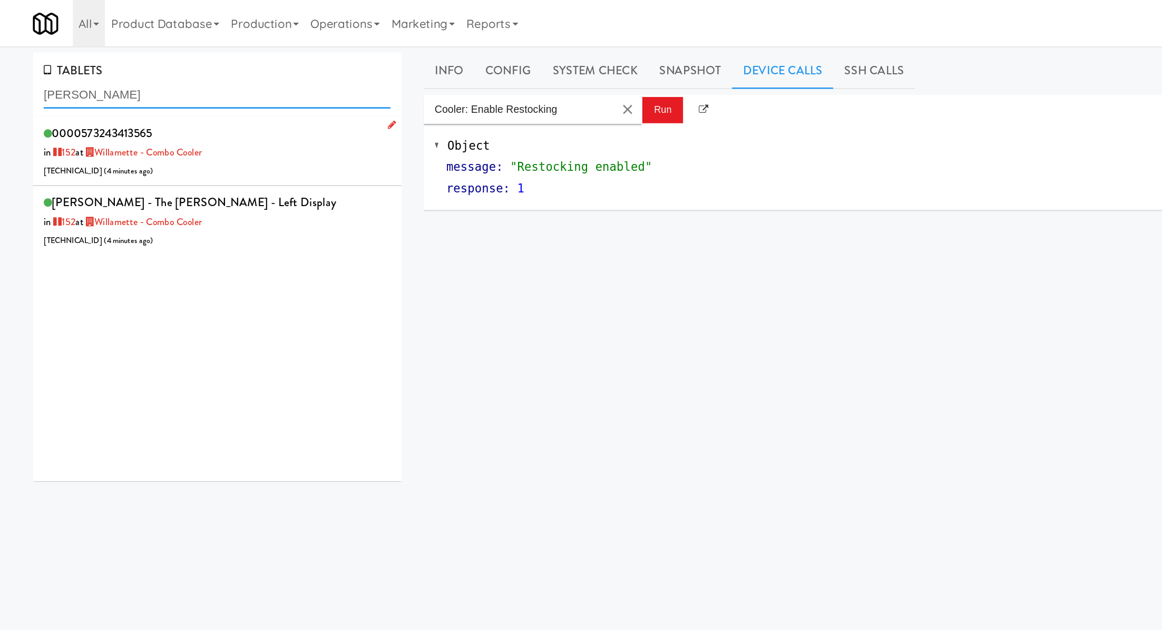
type input "willam"
click at [203, 126] on div "0000573243413565 in 152 at Willamette - Combo Cooler 206.0.69.136 ( 4 minutes a…" at bounding box center [157, 110] width 251 height 42
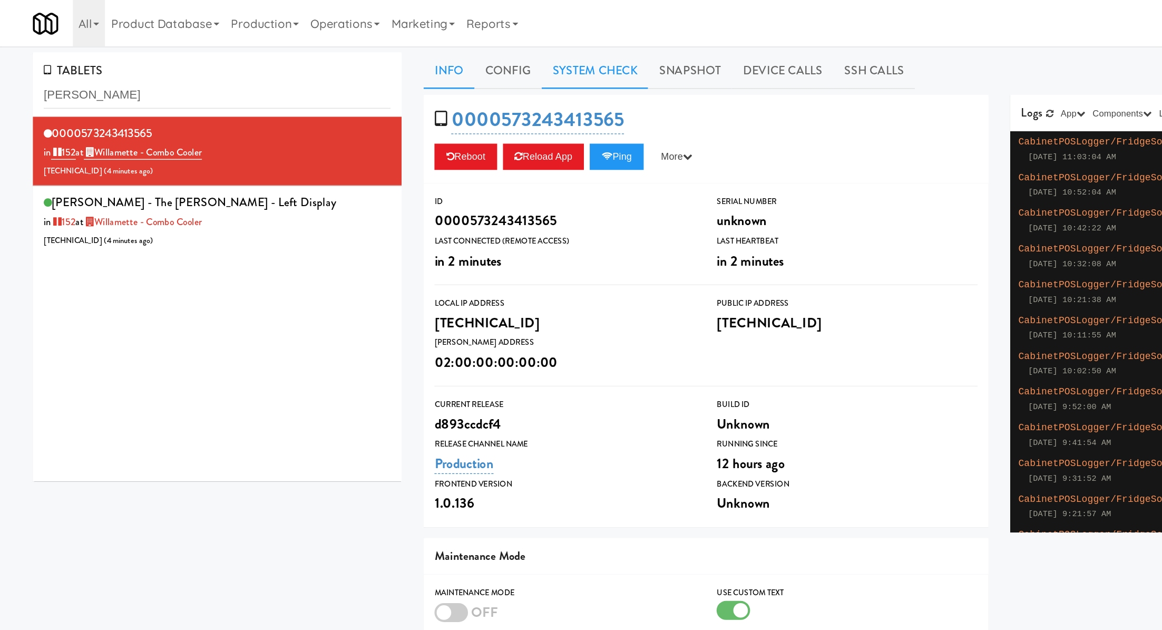
click at [444, 48] on link "System Check" at bounding box center [430, 51] width 77 height 26
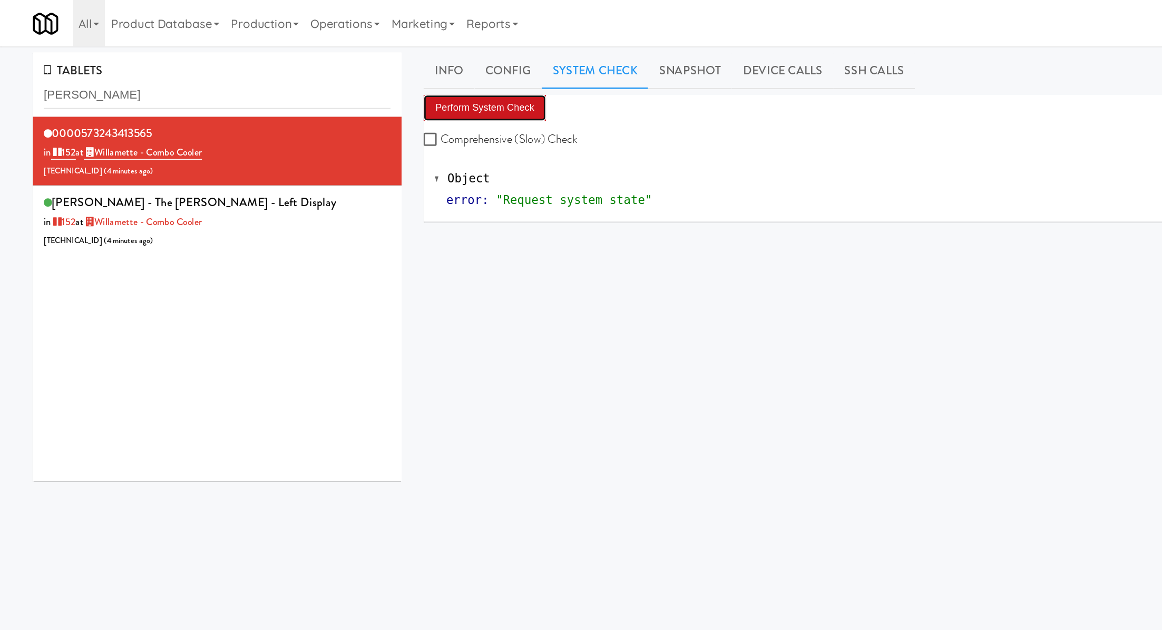
click at [378, 75] on button "Perform System Check" at bounding box center [350, 78] width 89 height 19
